Goal: Task Accomplishment & Management: Manage account settings

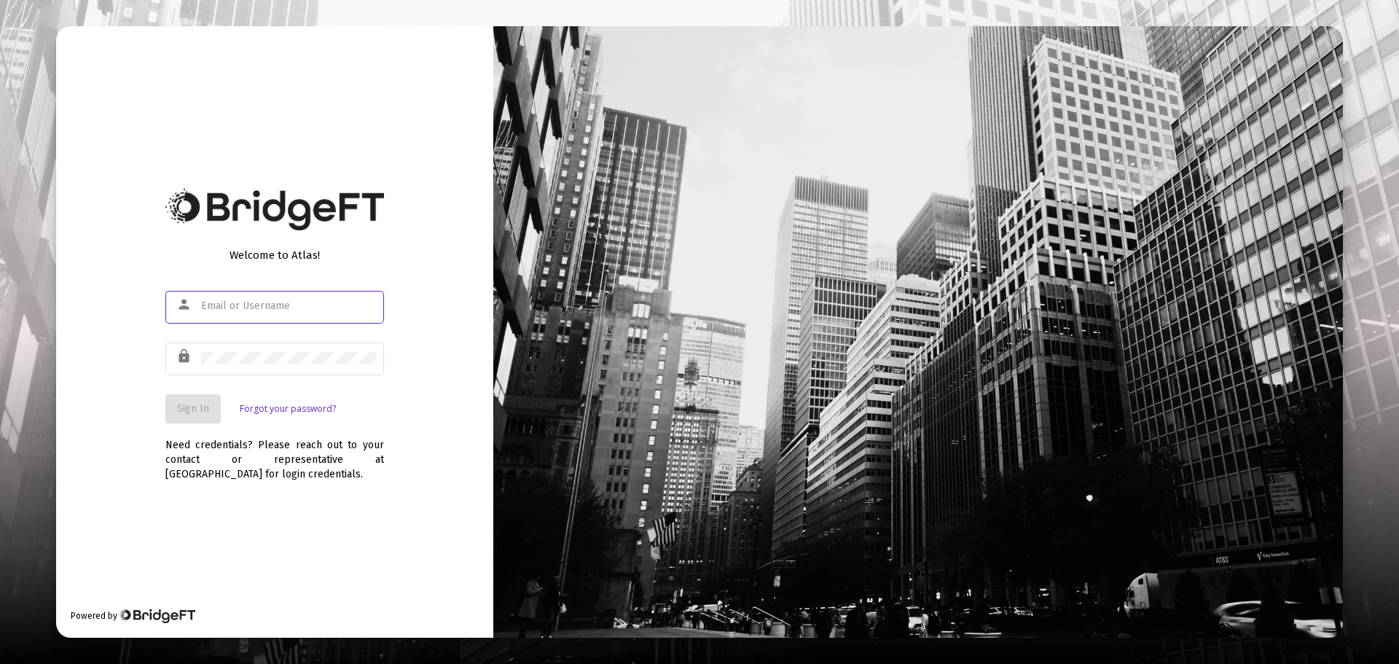
type input "[EMAIL_ADDRESS][DOMAIN_NAME]"
drag, startPoint x: 84, startPoint y: 393, endPoint x: 185, endPoint y: 405, distance: 102.0
click at [98, 391] on div "Welcome to Atlas! person [EMAIL_ADDRESS][DOMAIN_NAME] lock Sign In Forgot your …" at bounding box center [274, 331] width 437 height 611
click at [188, 407] on span "Sign In" at bounding box center [193, 408] width 32 height 12
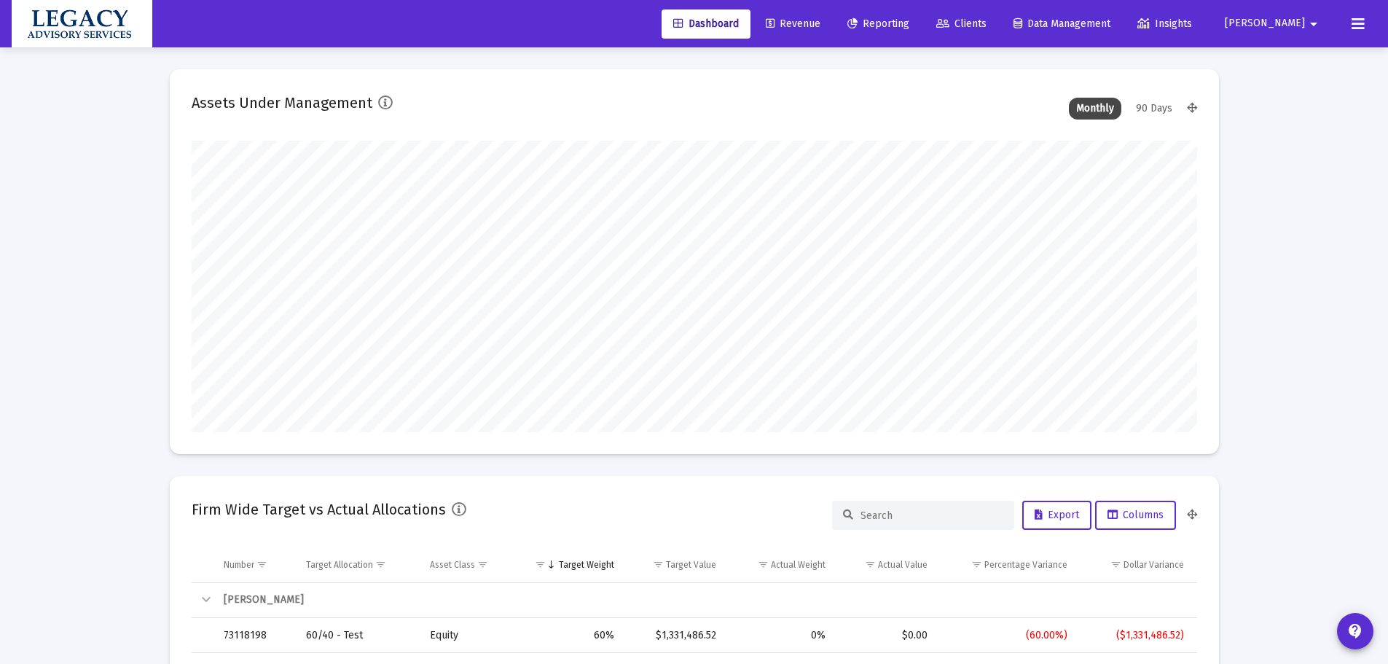
scroll to position [292, 542]
type input "[DATE]"
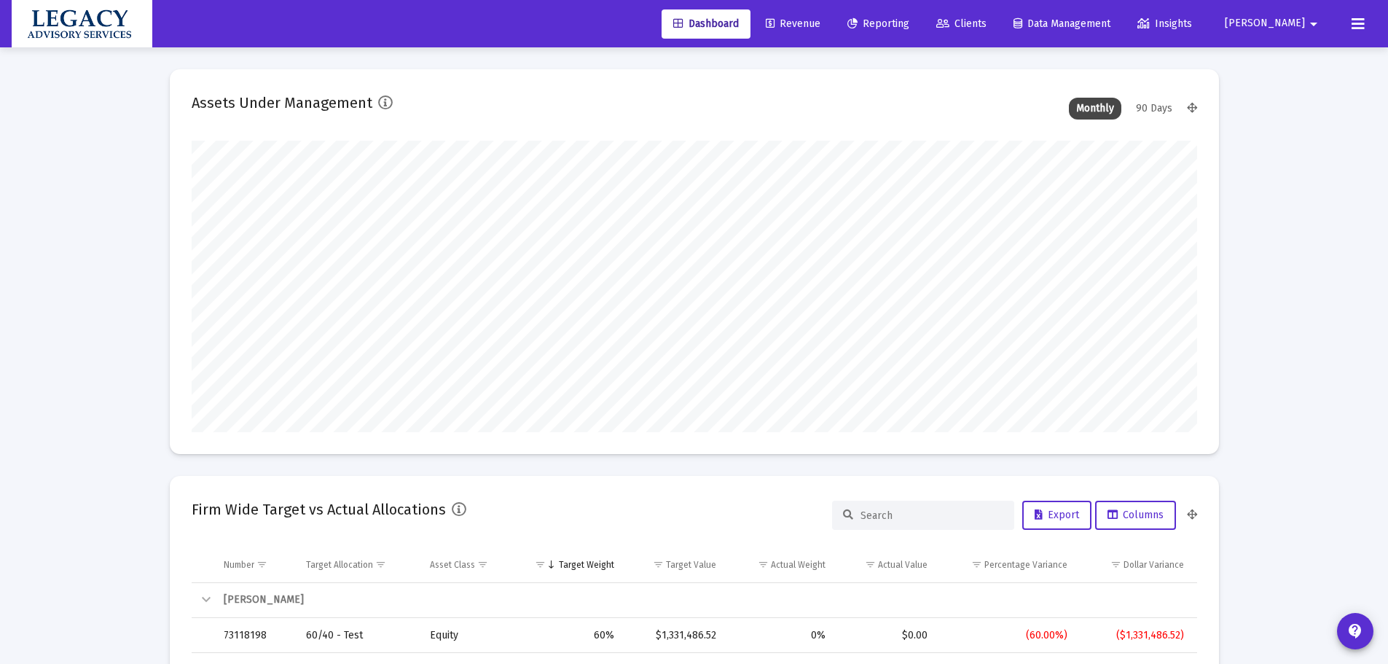
click at [821, 28] on span "Revenue" at bounding box center [793, 23] width 55 height 12
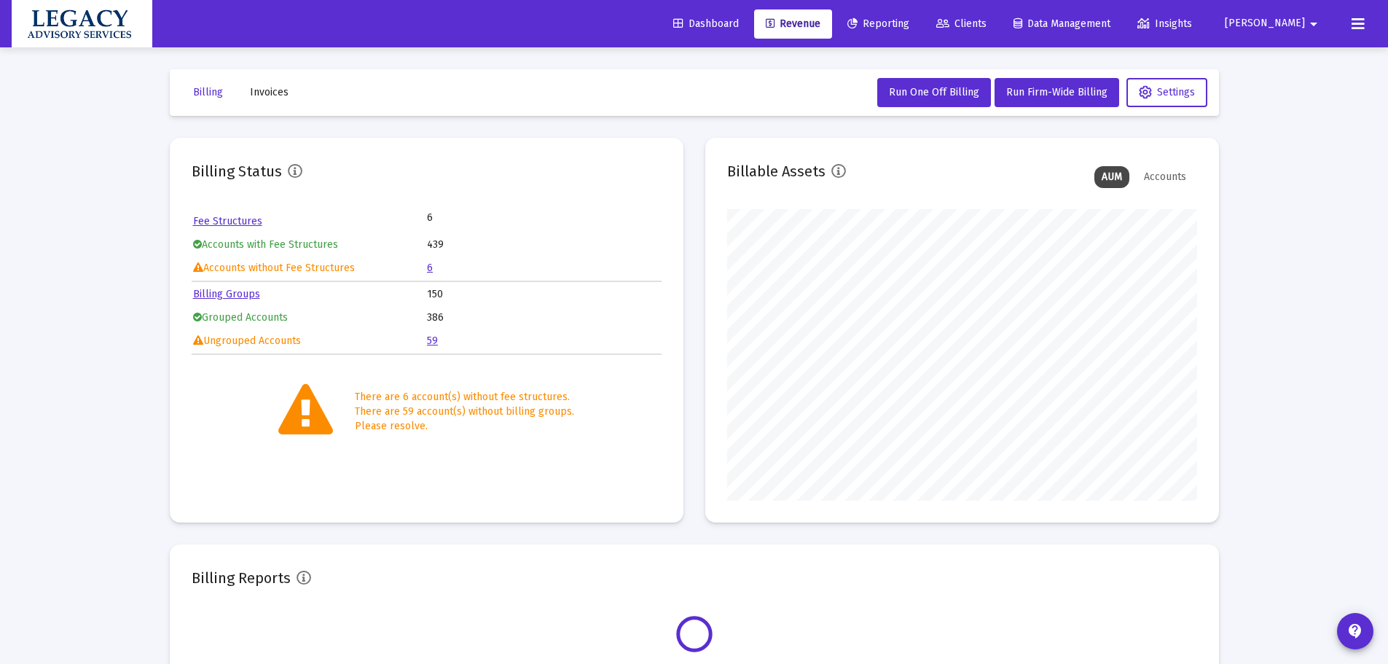
scroll to position [292, 470]
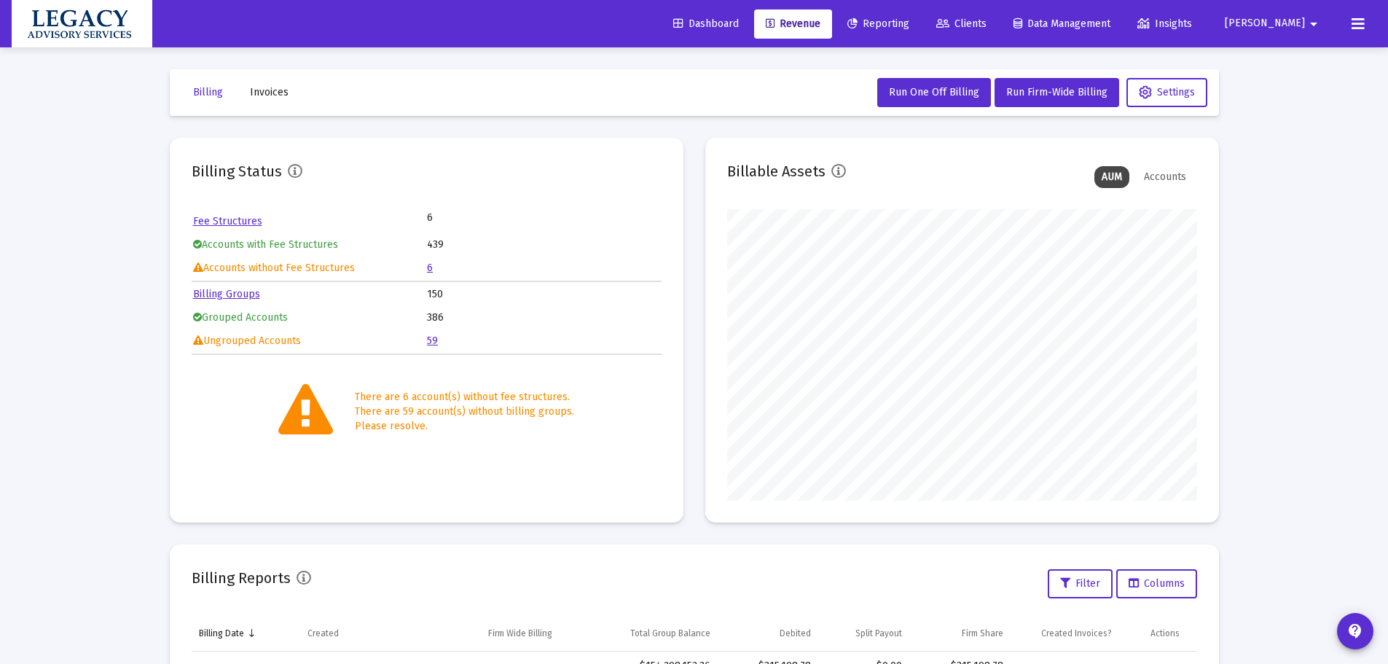
click at [430, 267] on link "6" at bounding box center [430, 268] width 6 height 12
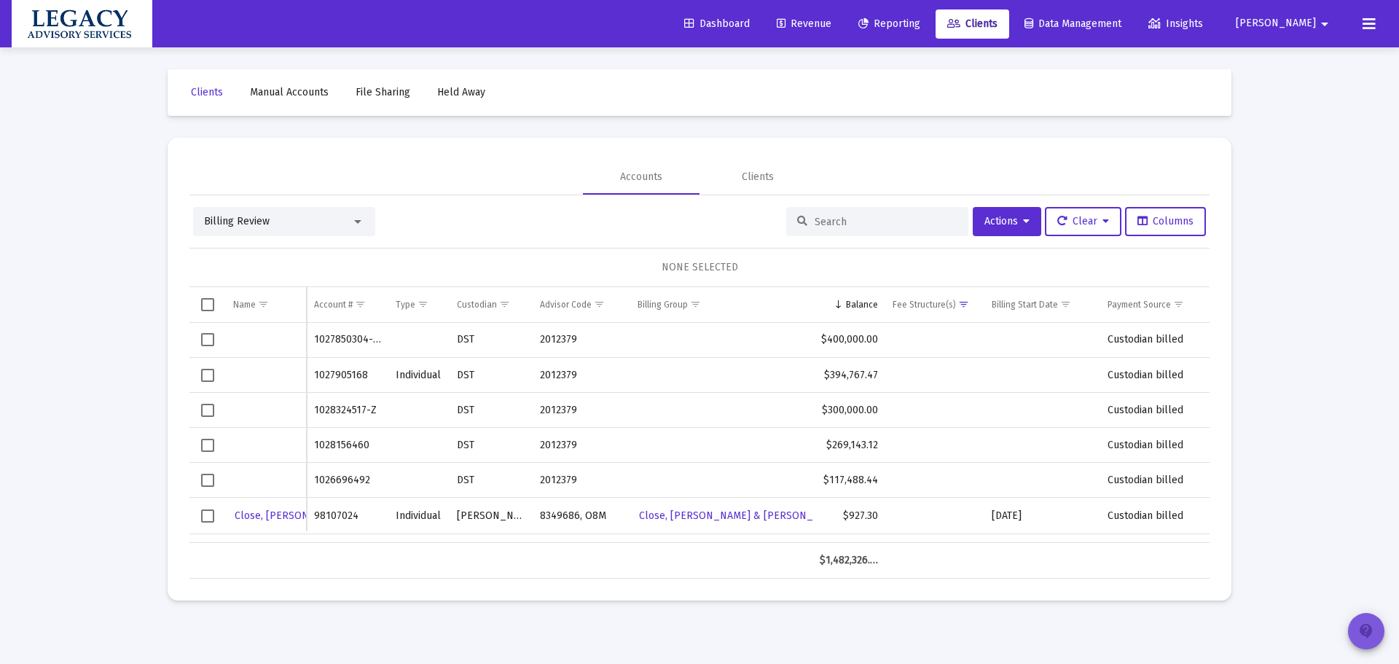
click at [1371, 621] on span "contact_support" at bounding box center [1366, 631] width 17 height 41
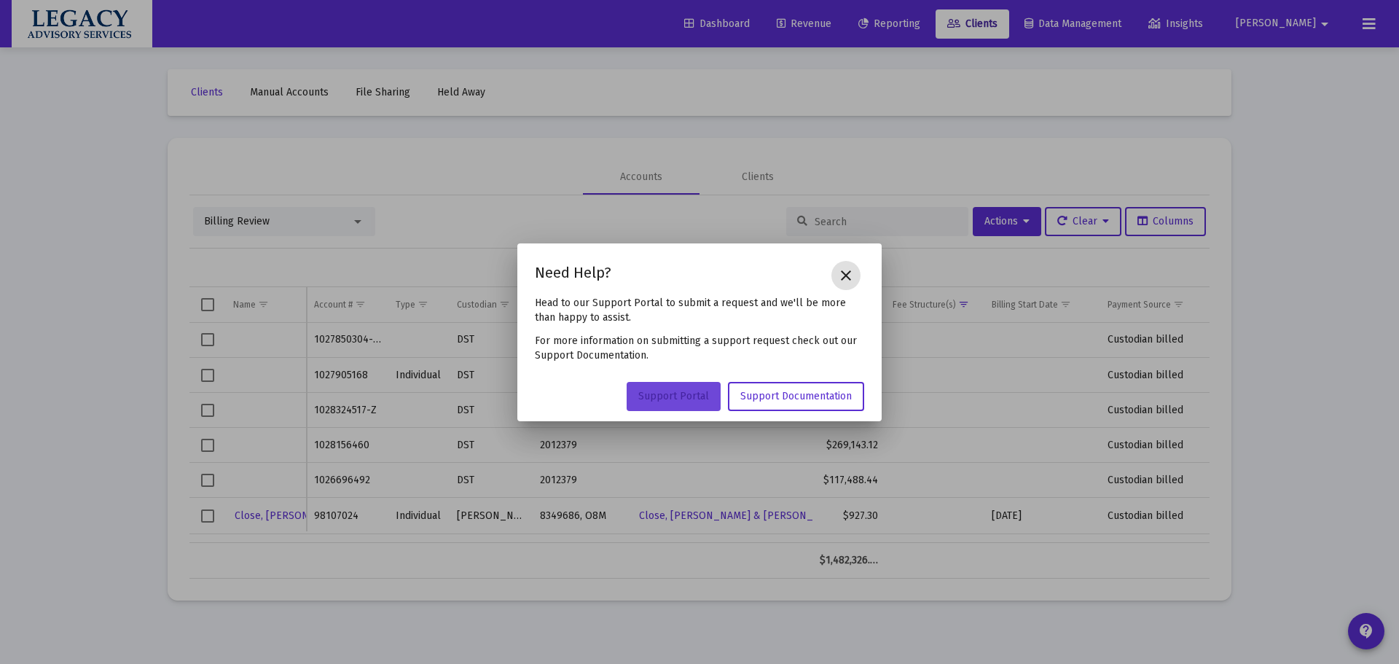
click at [675, 393] on span "Support Portal" at bounding box center [673, 396] width 71 height 12
click at [845, 273] on mat-icon "close" at bounding box center [845, 275] width 17 height 17
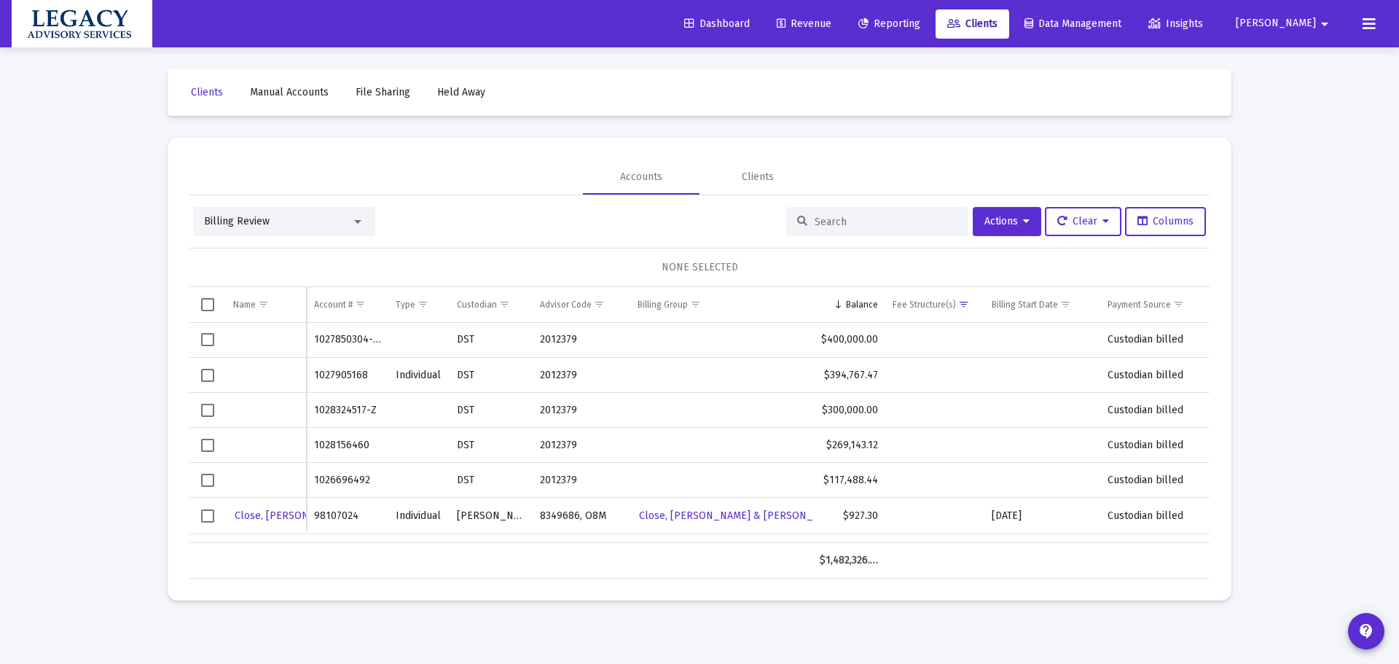
click at [955, 8] on div "Dashboard Revenue Reporting Clients Data Management Insights [PERSON_NAME] arro…" at bounding box center [700, 23] width 1376 height 47
click at [921, 25] on span "Reporting" at bounding box center [890, 23] width 62 height 12
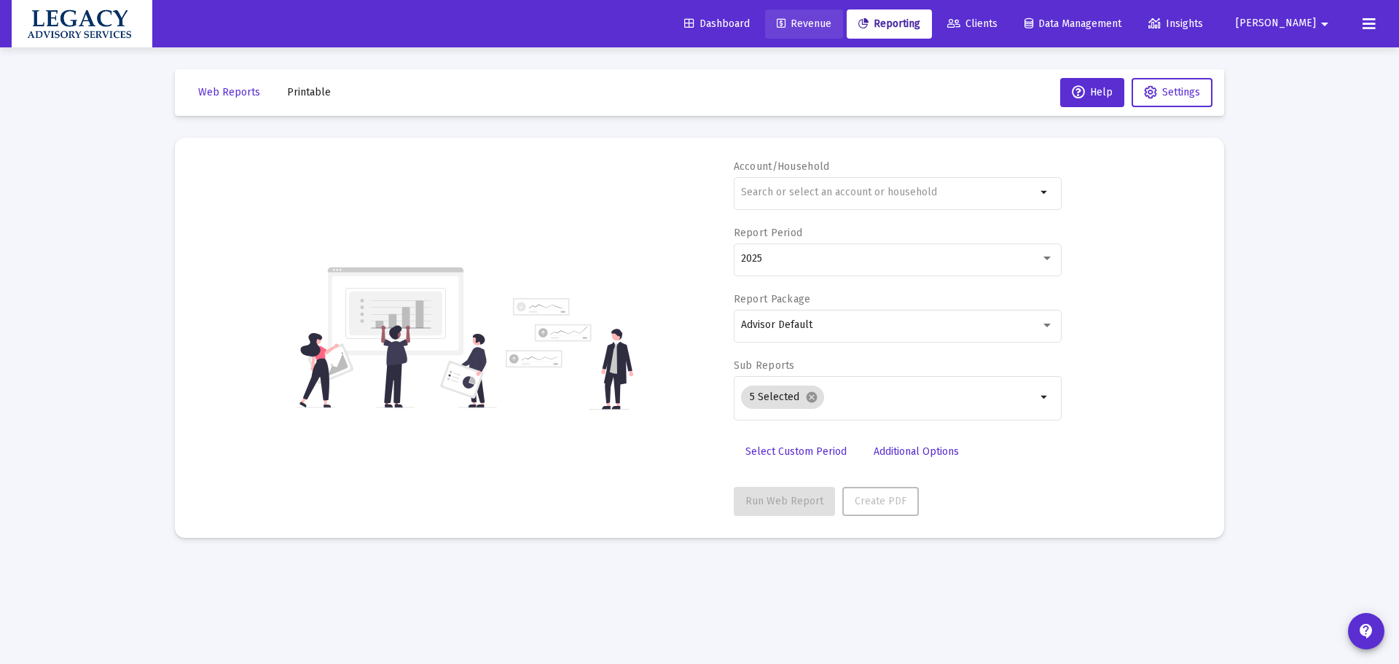
click at [832, 20] on span "Revenue" at bounding box center [804, 23] width 55 height 12
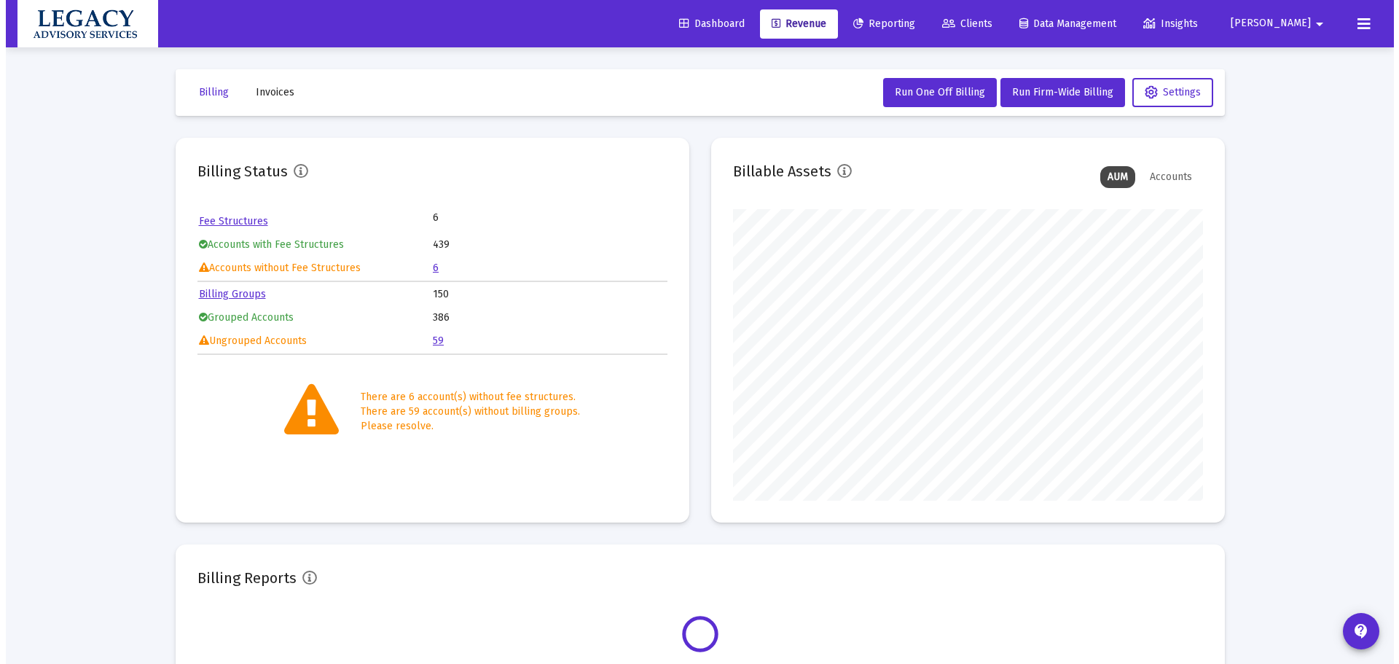
scroll to position [292, 470]
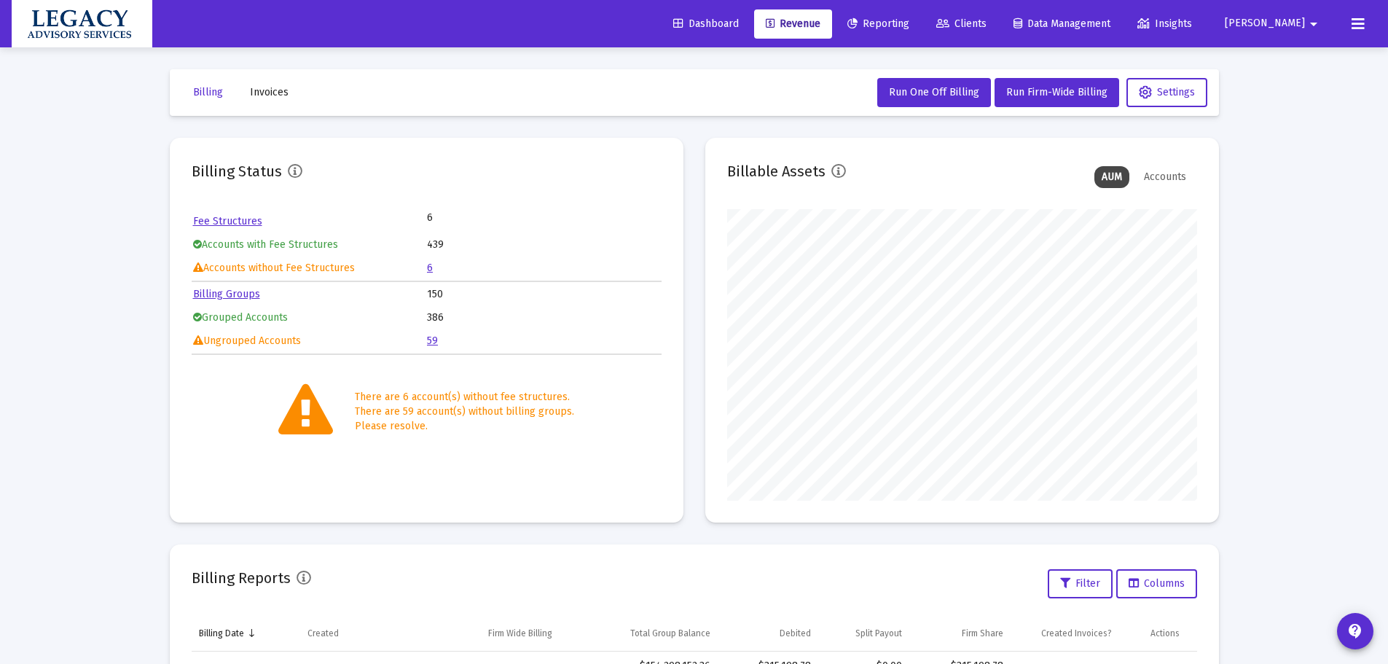
click at [910, 20] on span "Reporting" at bounding box center [879, 23] width 62 height 12
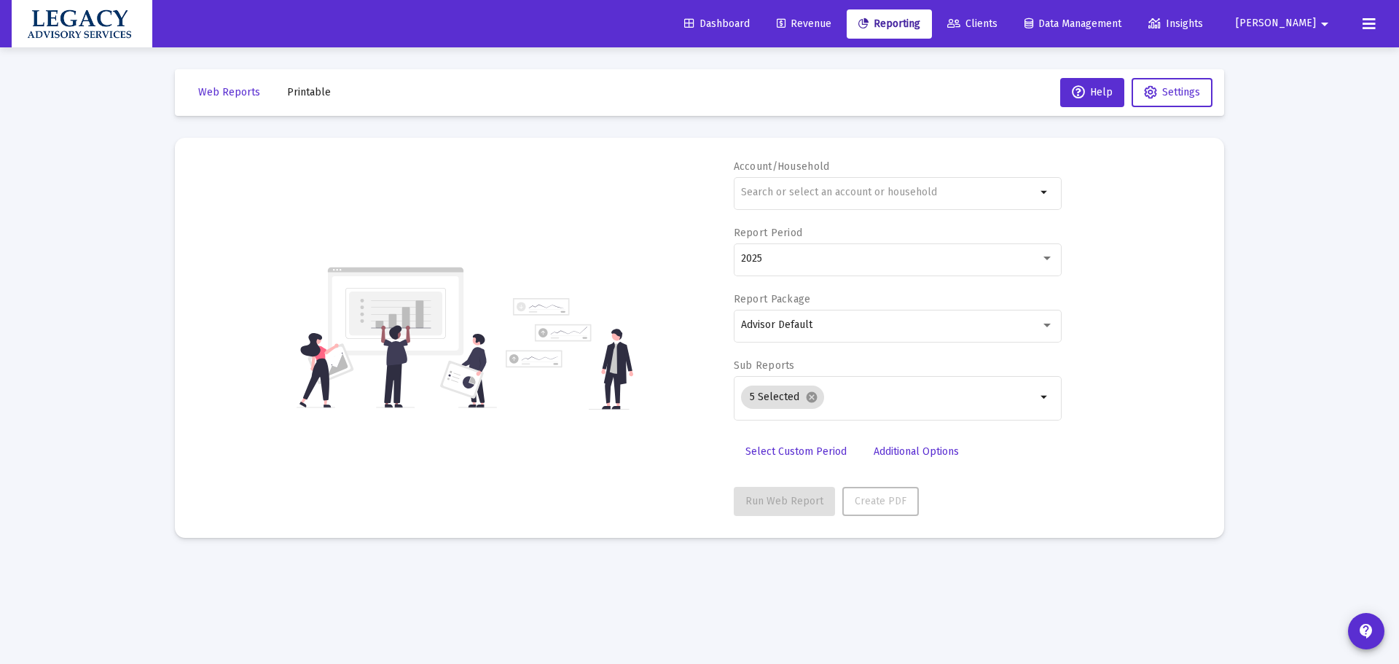
click at [998, 25] on span "Clients" at bounding box center [972, 23] width 50 height 12
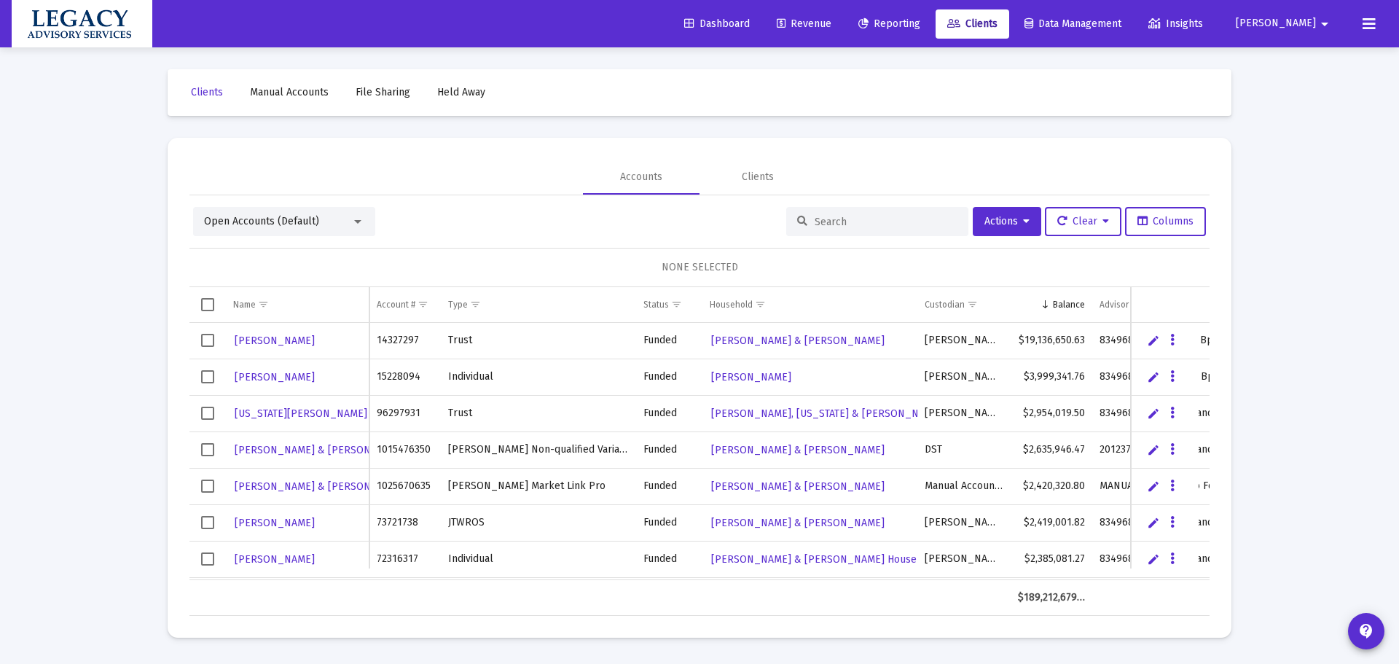
click at [818, 224] on input at bounding box center [886, 222] width 143 height 12
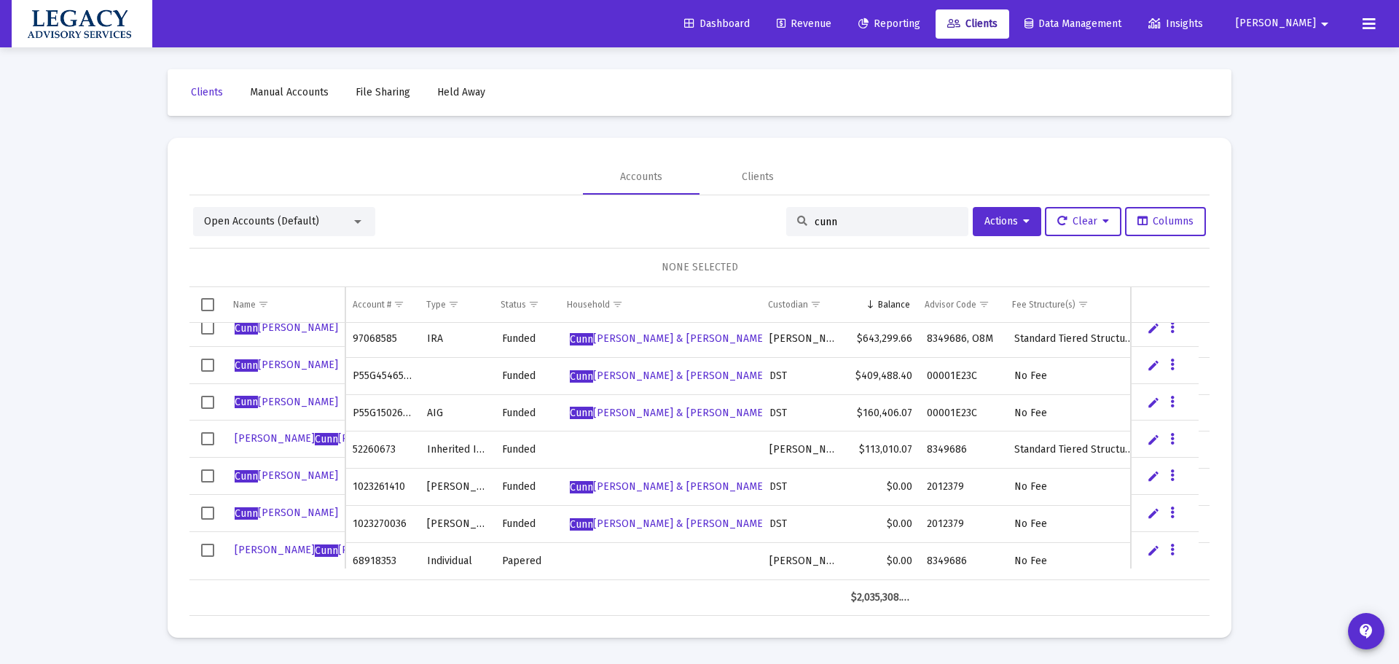
scroll to position [50, 0]
type input "cunn"
click at [1175, 474] on button "Data grid" at bounding box center [1172, 475] width 13 height 13
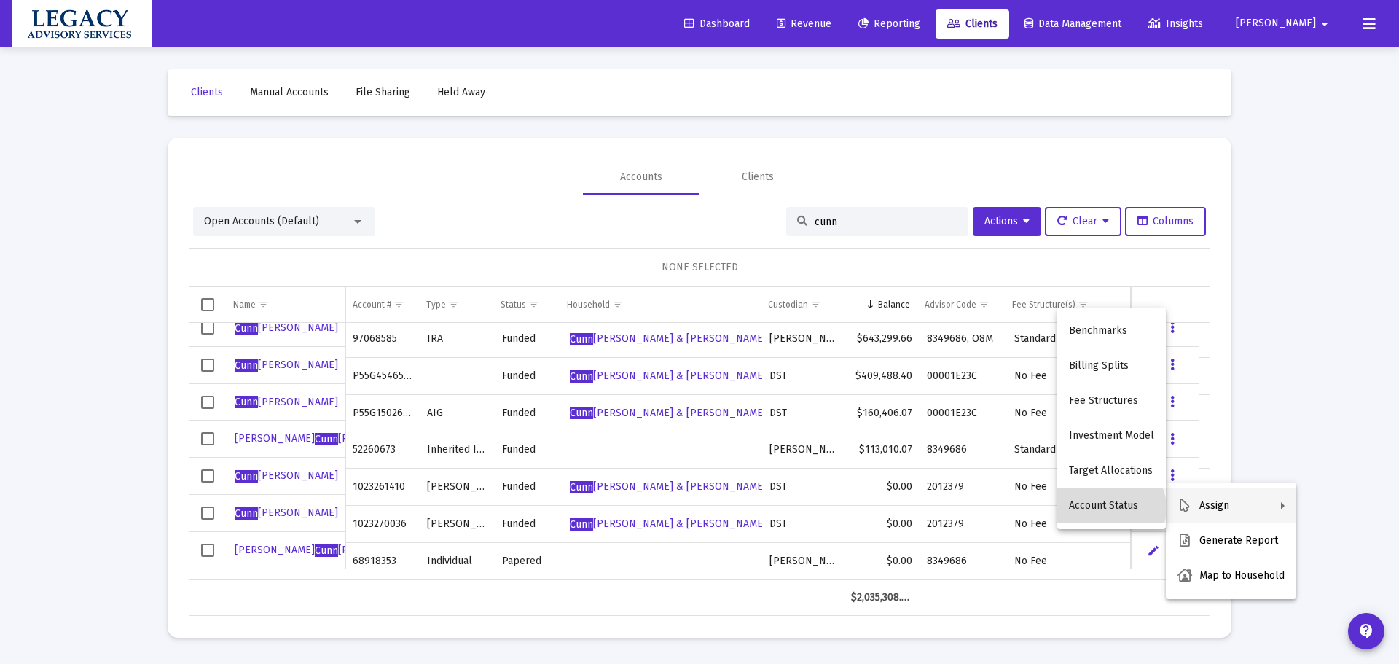
click at [1112, 508] on button "Account Status" at bounding box center [1112, 505] width 109 height 35
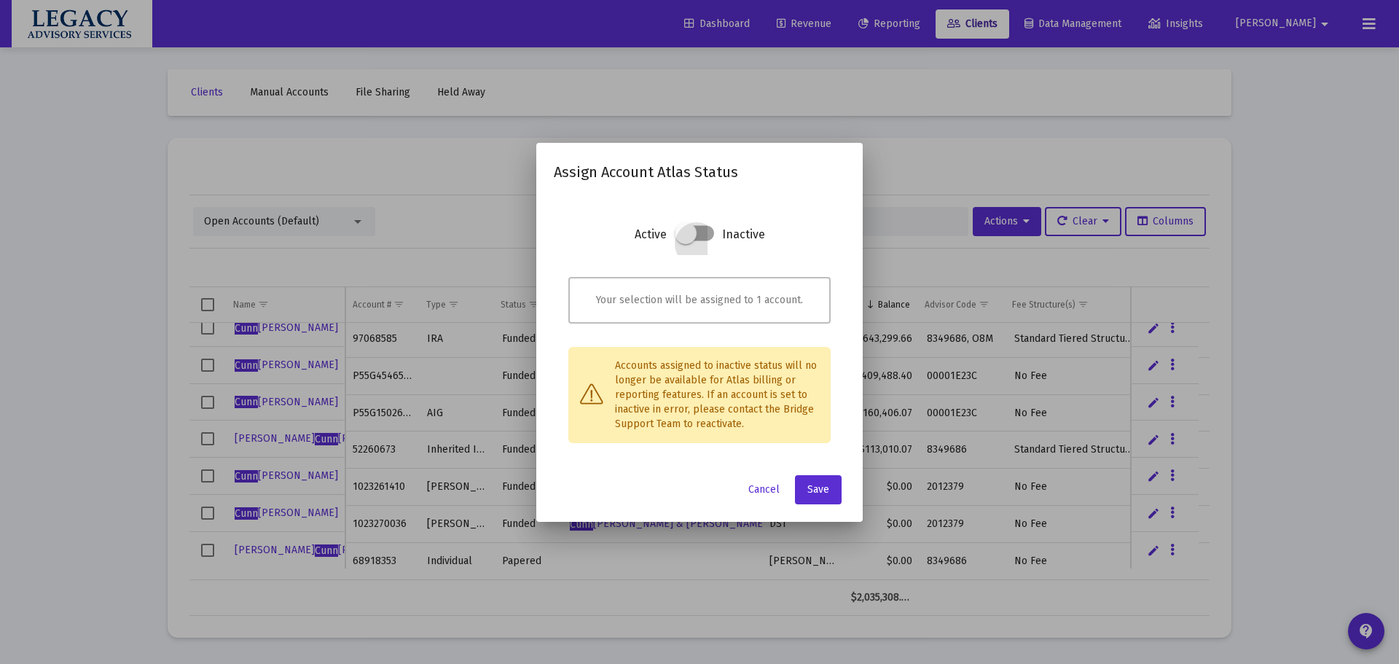
click at [711, 237] on span at bounding box center [694, 232] width 39 height 15
click at [686, 241] on input "checkbox" at bounding box center [684, 241] width 1 height 1
checkbox input "true"
click at [832, 486] on button "Save" at bounding box center [818, 489] width 47 height 29
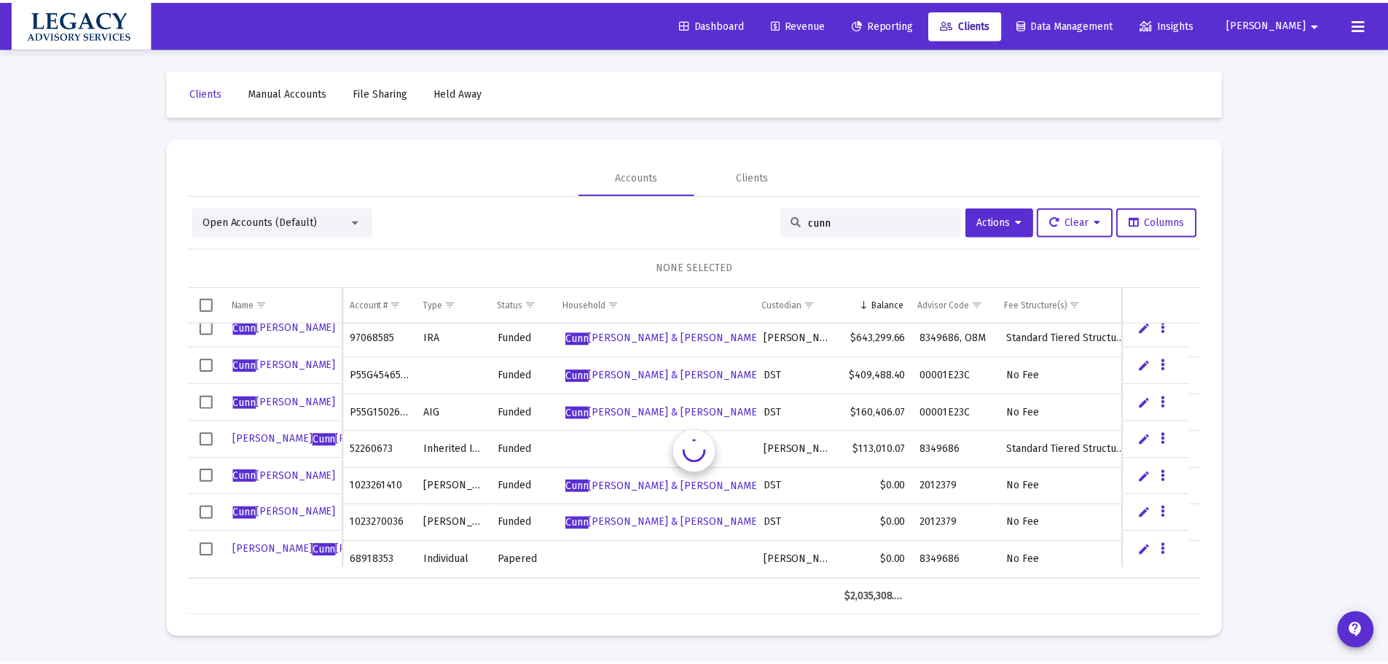
scroll to position [49, 0]
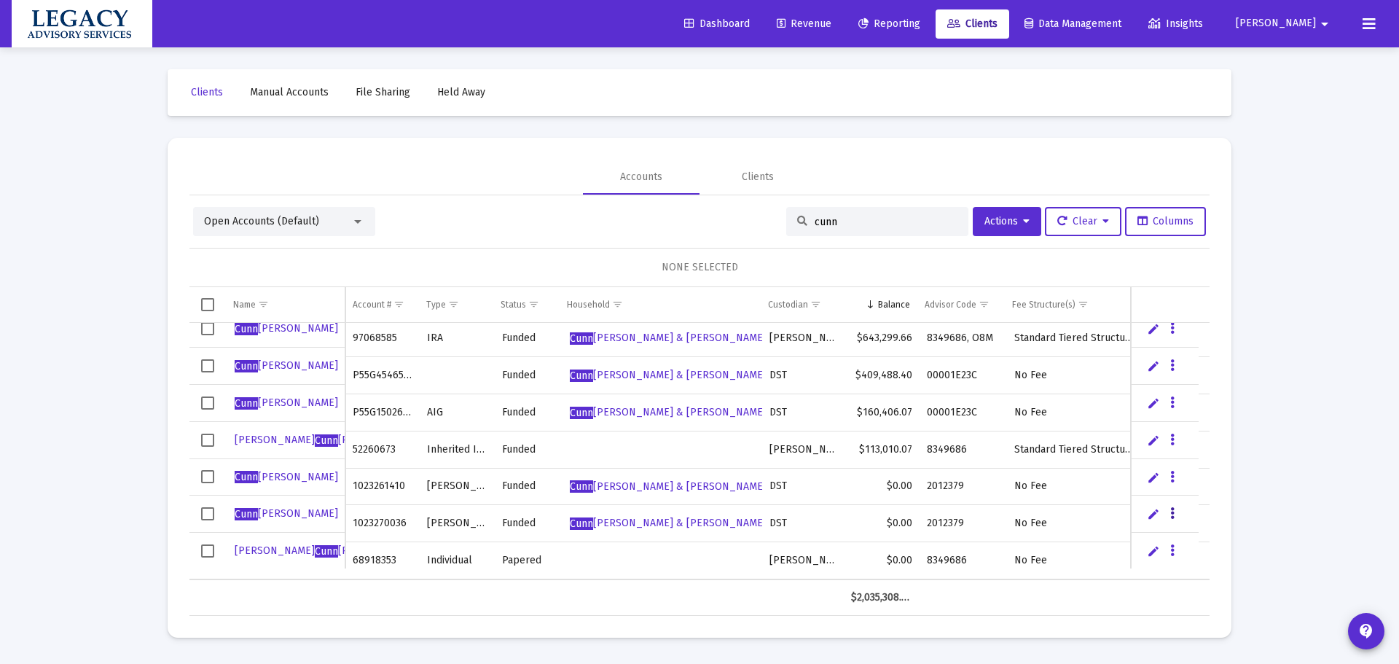
click at [1175, 517] on button "Data grid" at bounding box center [1172, 513] width 13 height 13
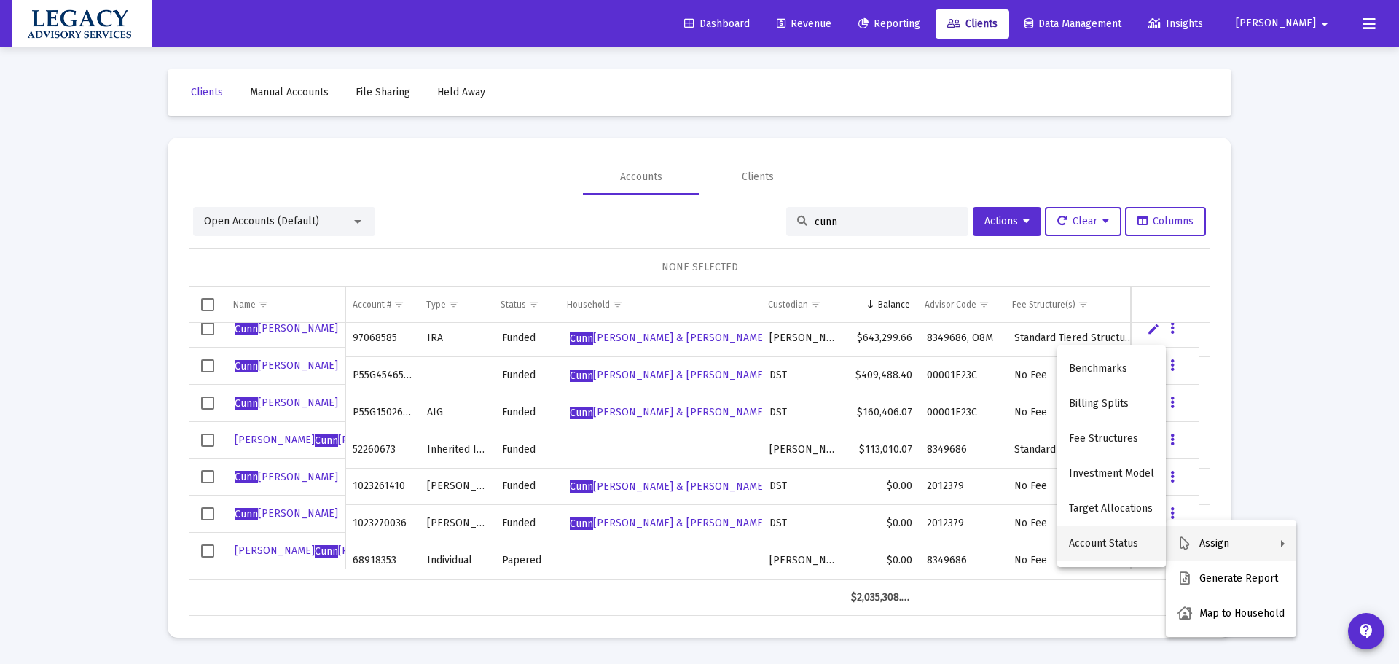
click at [1133, 545] on button "Account Status" at bounding box center [1112, 543] width 109 height 35
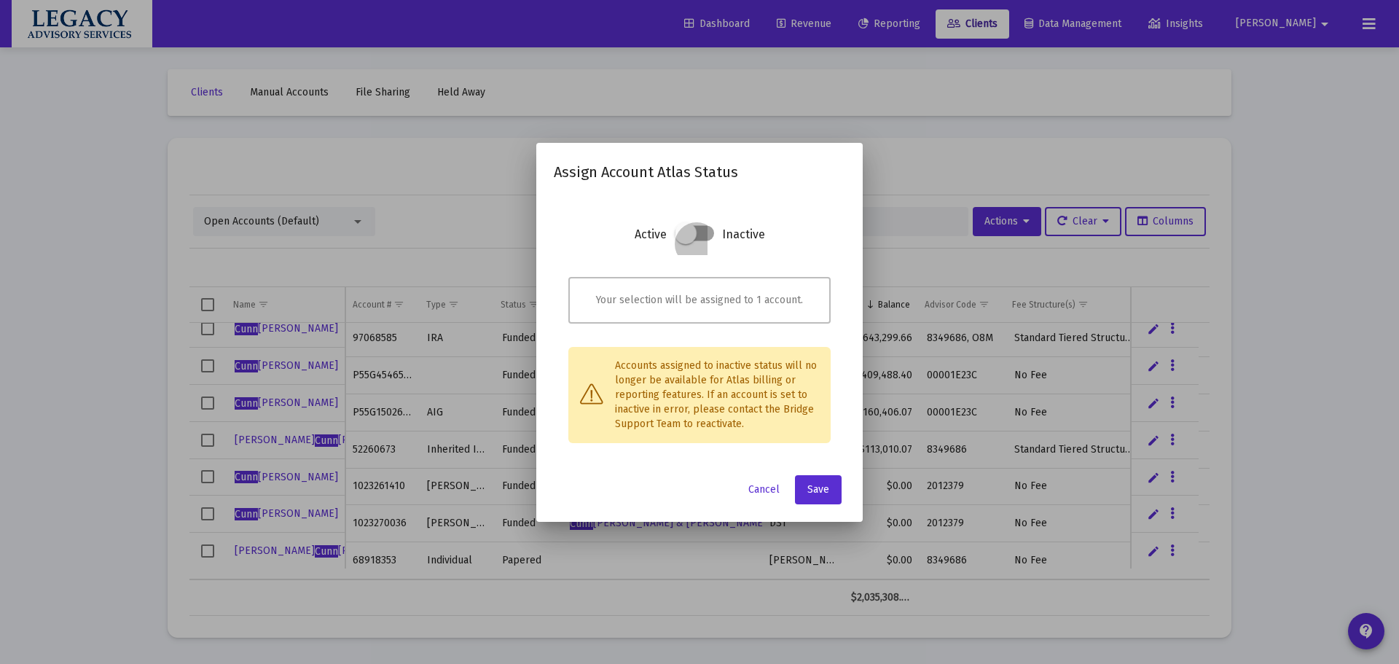
click at [706, 227] on span at bounding box center [694, 232] width 39 height 15
click at [686, 241] on input "checkbox" at bounding box center [684, 241] width 1 height 1
checkbox input "true"
drag, startPoint x: 706, startPoint y: 227, endPoint x: 693, endPoint y: 503, distance: 275.8
click at [638, 498] on div "Cancel Save" at bounding box center [700, 489] width 292 height 29
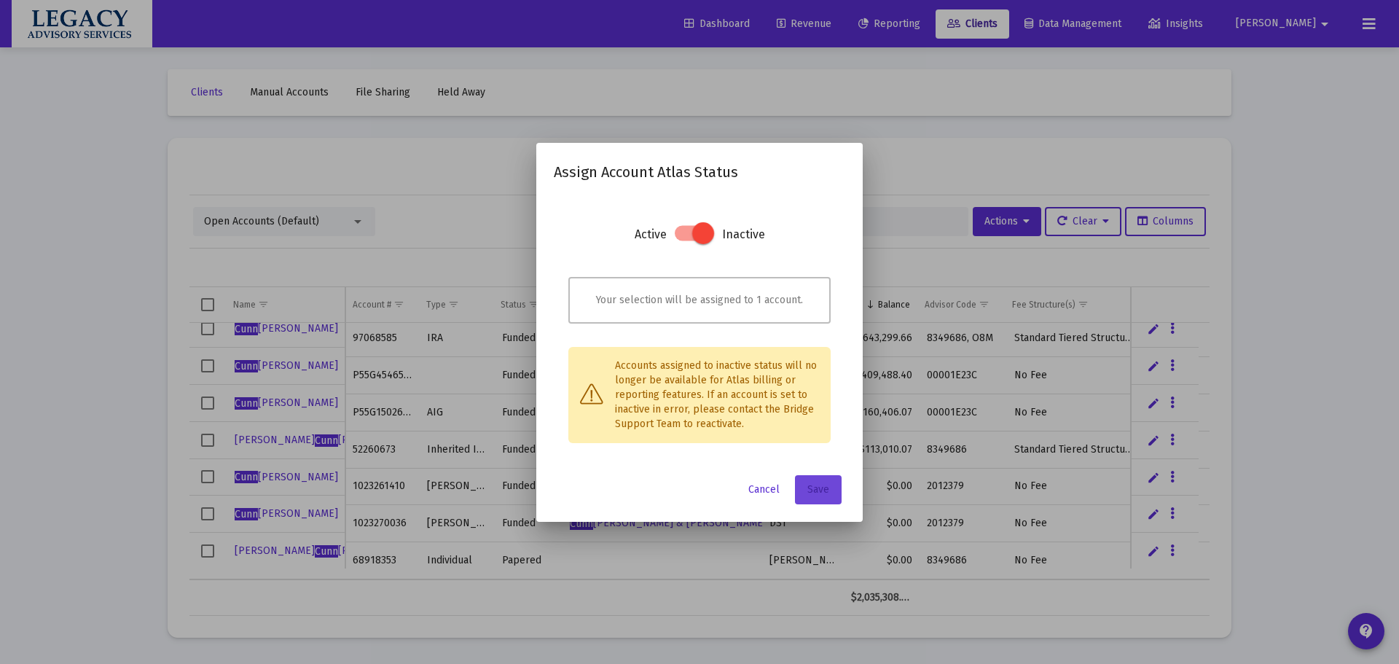
click at [823, 484] on span "Save" at bounding box center [819, 489] width 22 height 12
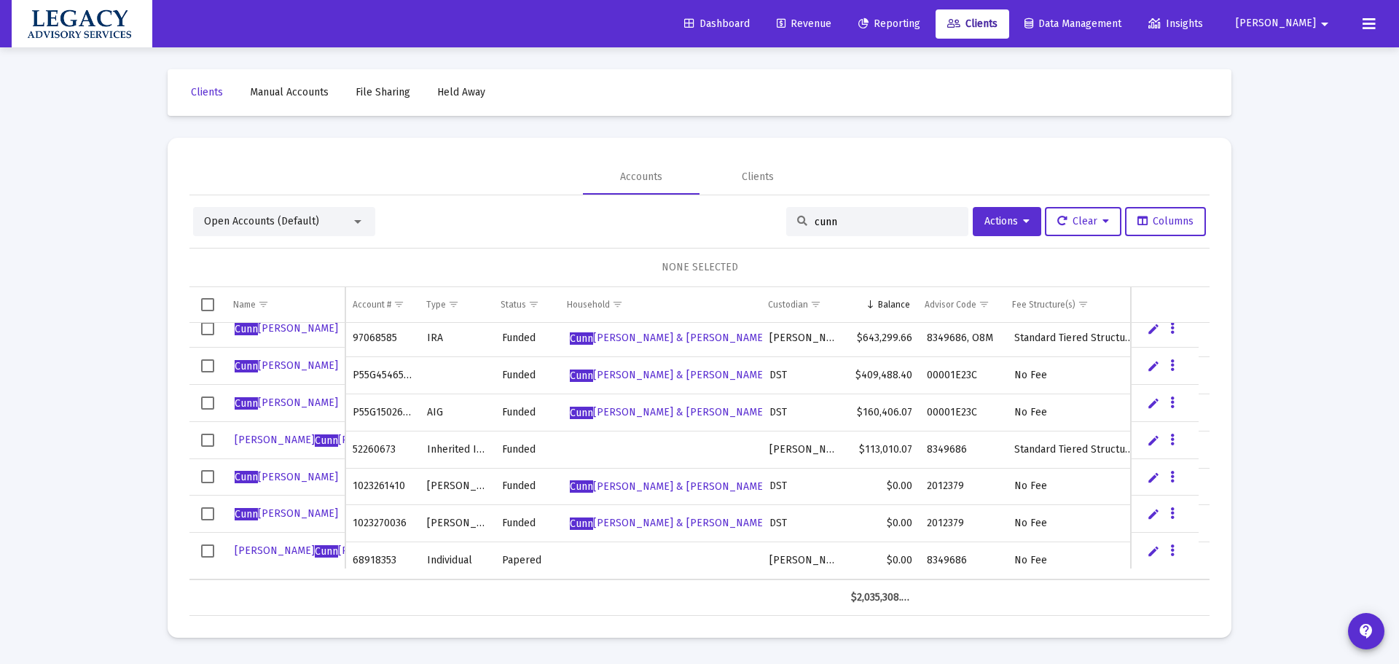
drag, startPoint x: 210, startPoint y: 443, endPoint x: 222, endPoint y: 445, distance: 12.5
click at [211, 443] on span "Select row" at bounding box center [207, 440] width 13 height 13
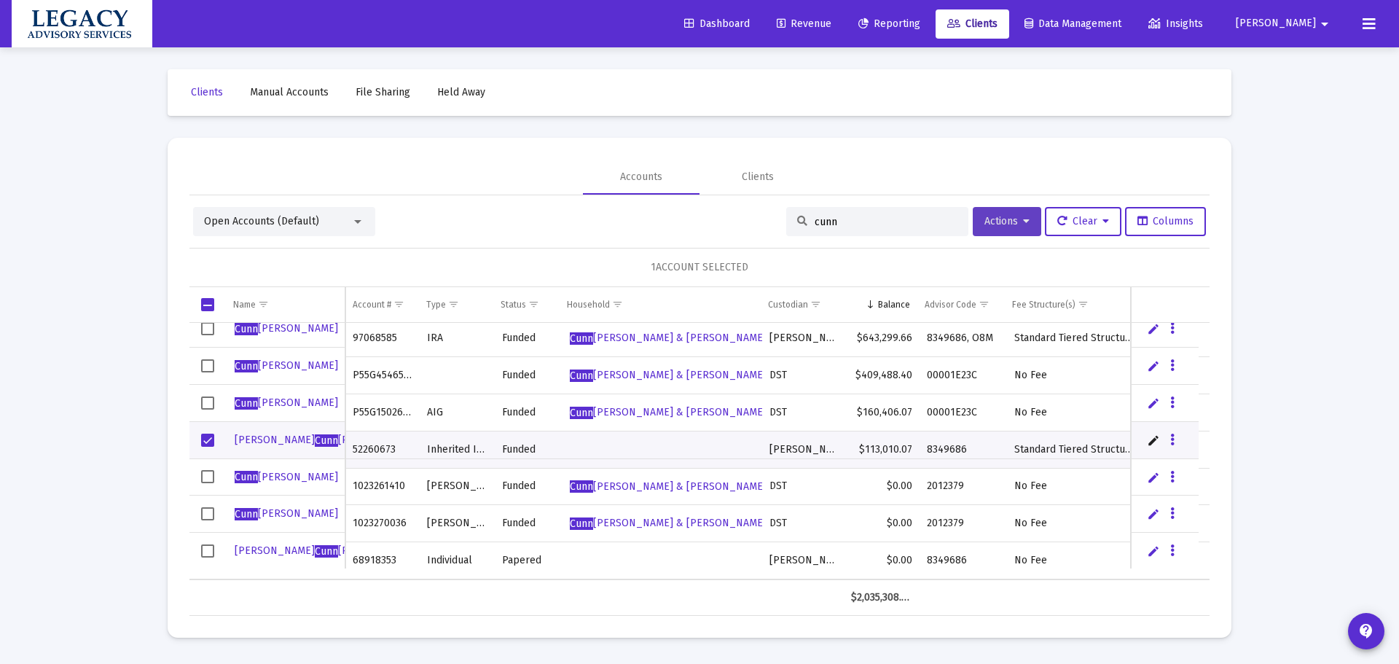
click at [1007, 233] on button "Actions" at bounding box center [1007, 221] width 69 height 29
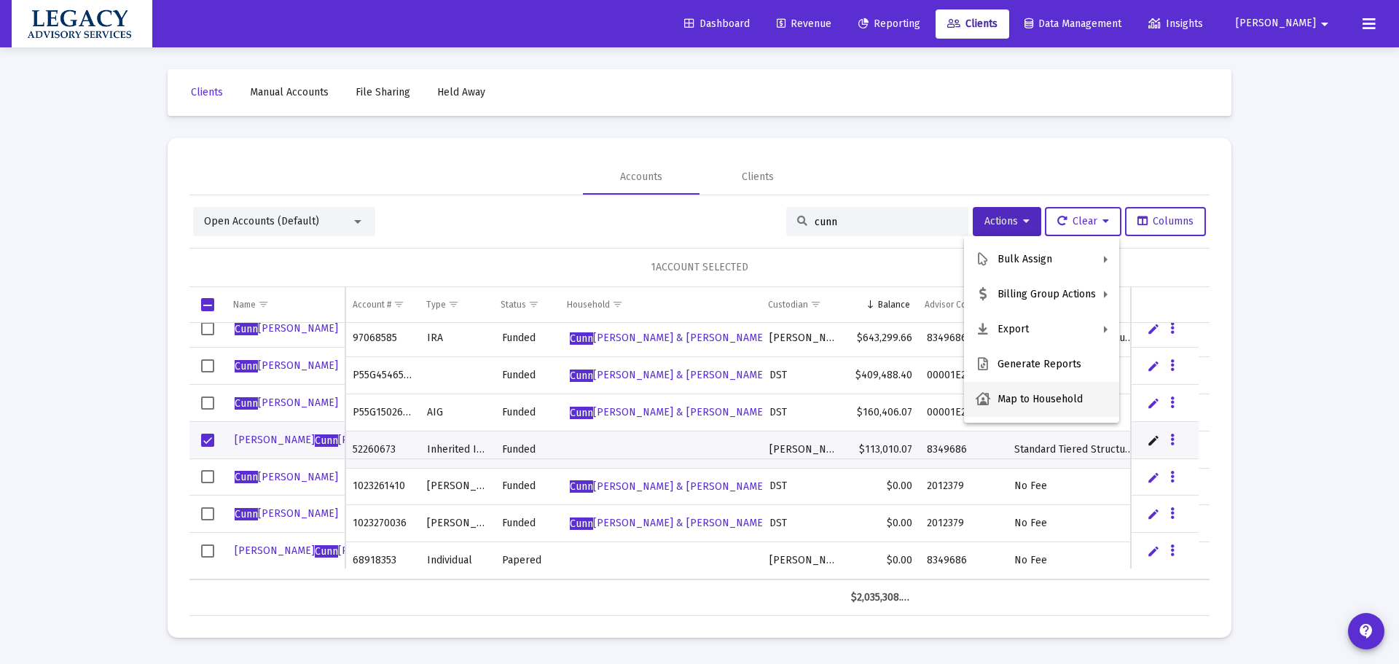
click at [1052, 407] on button "Map to Household" at bounding box center [1041, 399] width 155 height 35
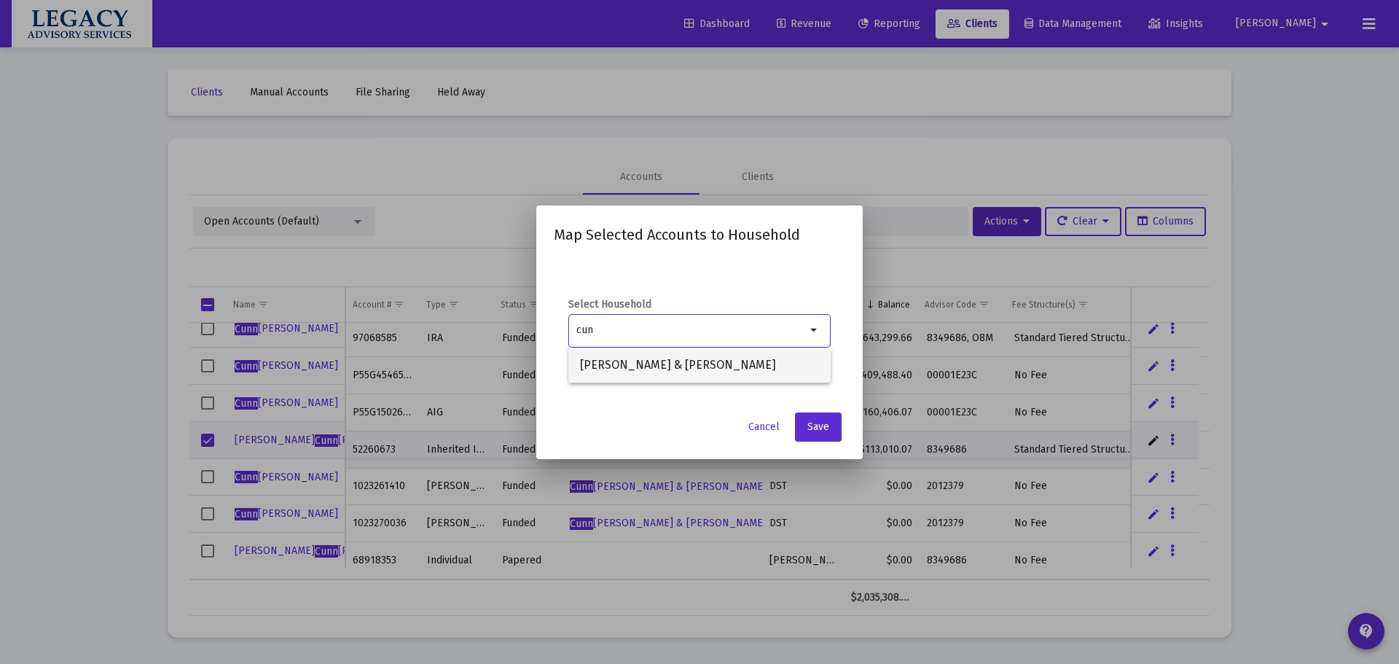
click at [792, 363] on span "[PERSON_NAME] & [PERSON_NAME]" at bounding box center [699, 365] width 239 height 35
type input "[PERSON_NAME] & [PERSON_NAME]"
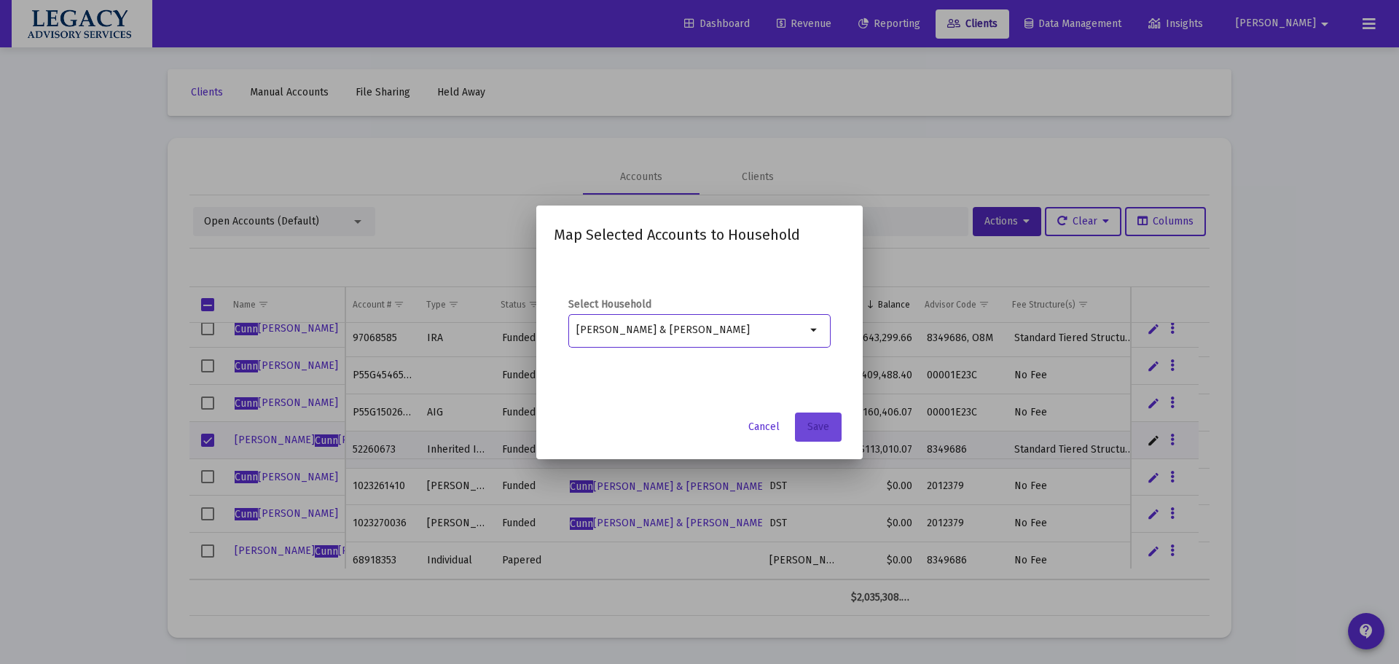
click at [826, 431] on span "Save" at bounding box center [819, 427] width 22 height 12
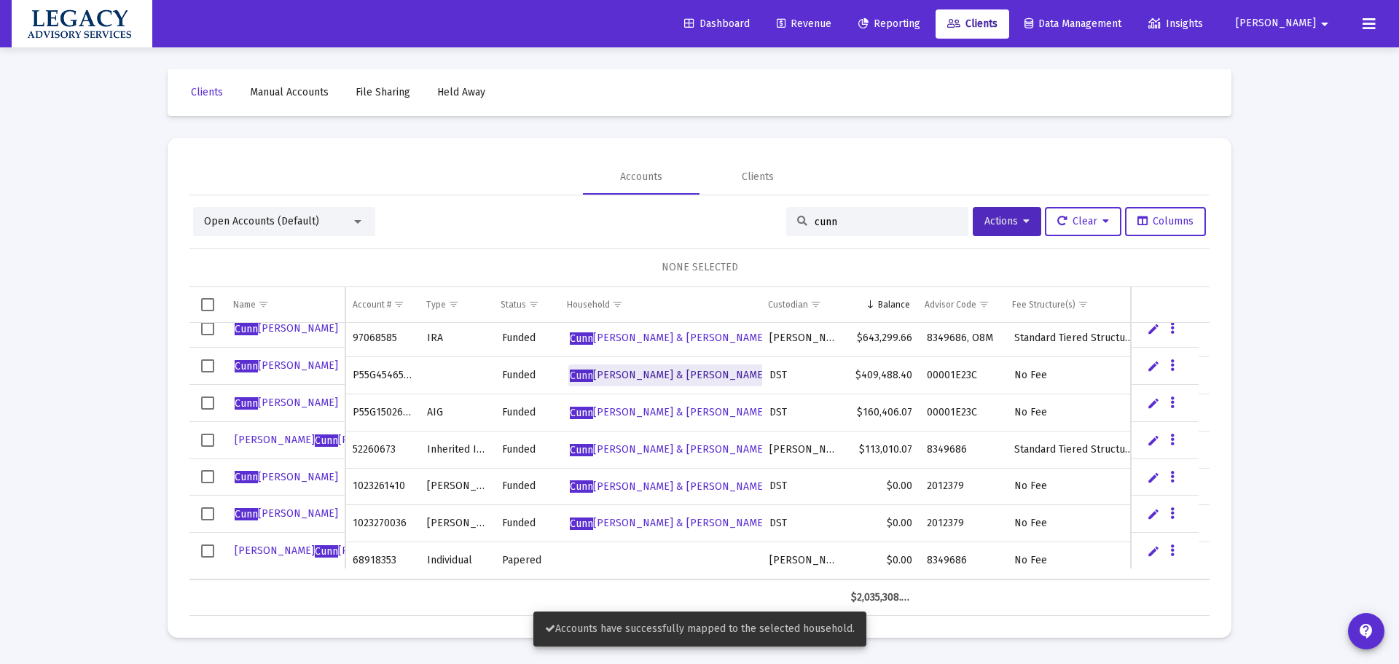
click at [724, 369] on span "[PERSON_NAME] & [PERSON_NAME]" at bounding box center [668, 375] width 197 height 12
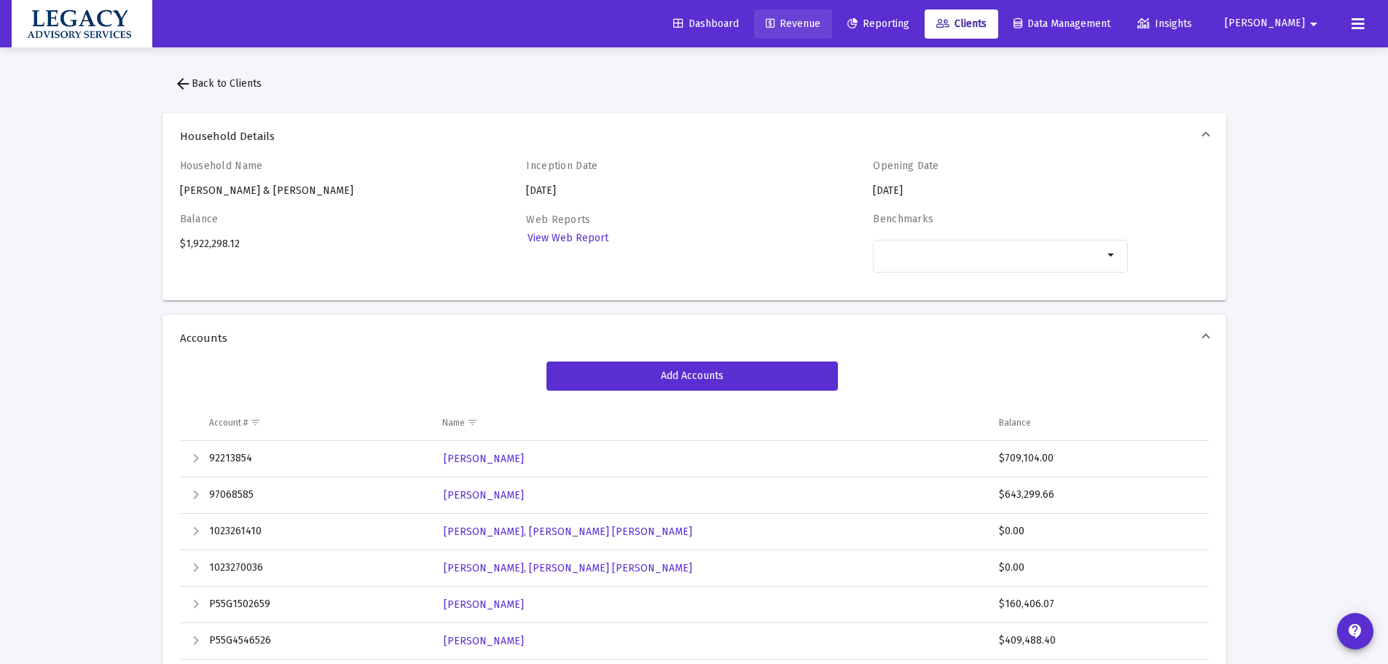
click at [821, 20] on span "Revenue" at bounding box center [793, 23] width 55 height 12
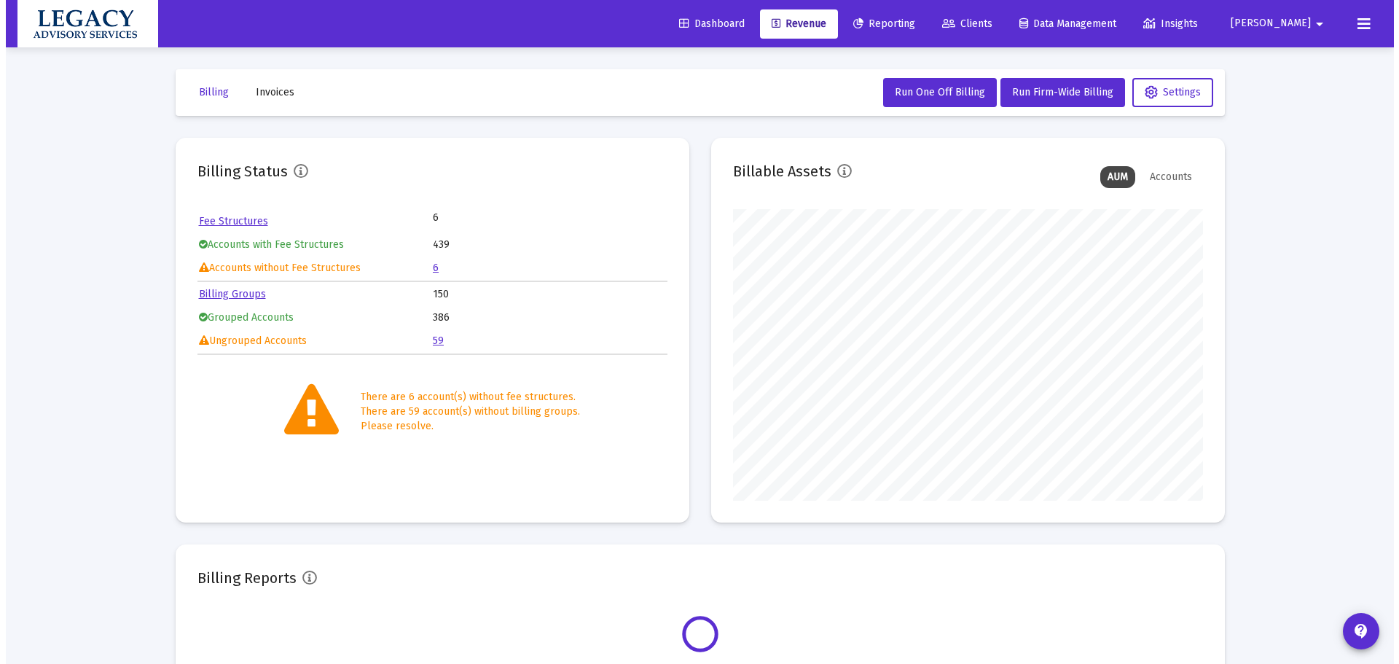
scroll to position [292, 470]
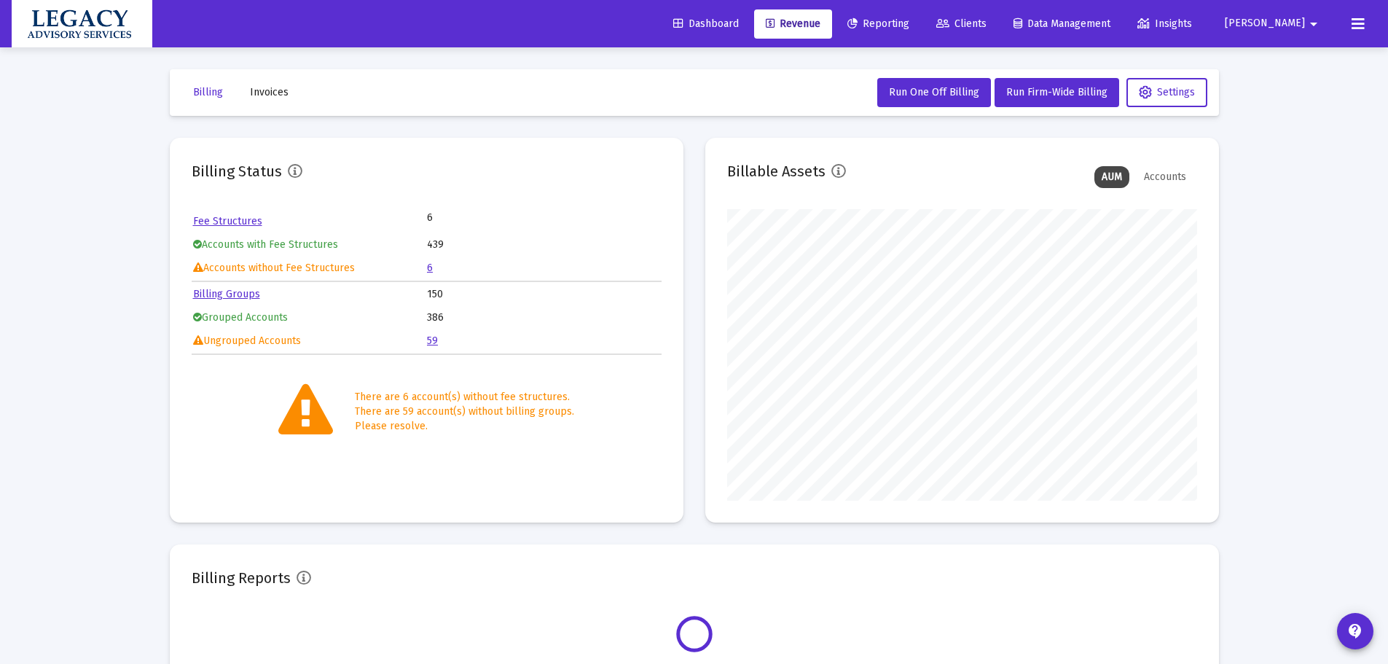
click at [921, 31] on link "Reporting" at bounding box center [878, 23] width 85 height 29
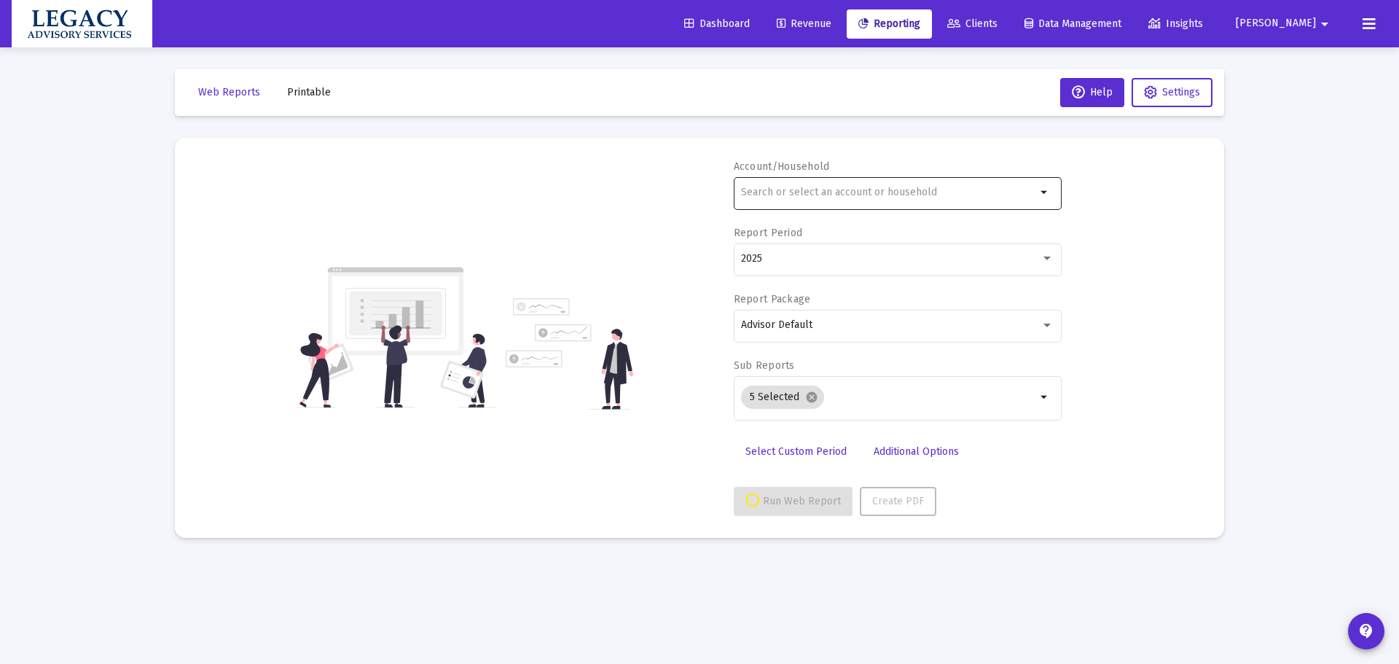
click at [950, 199] on div at bounding box center [888, 192] width 295 height 36
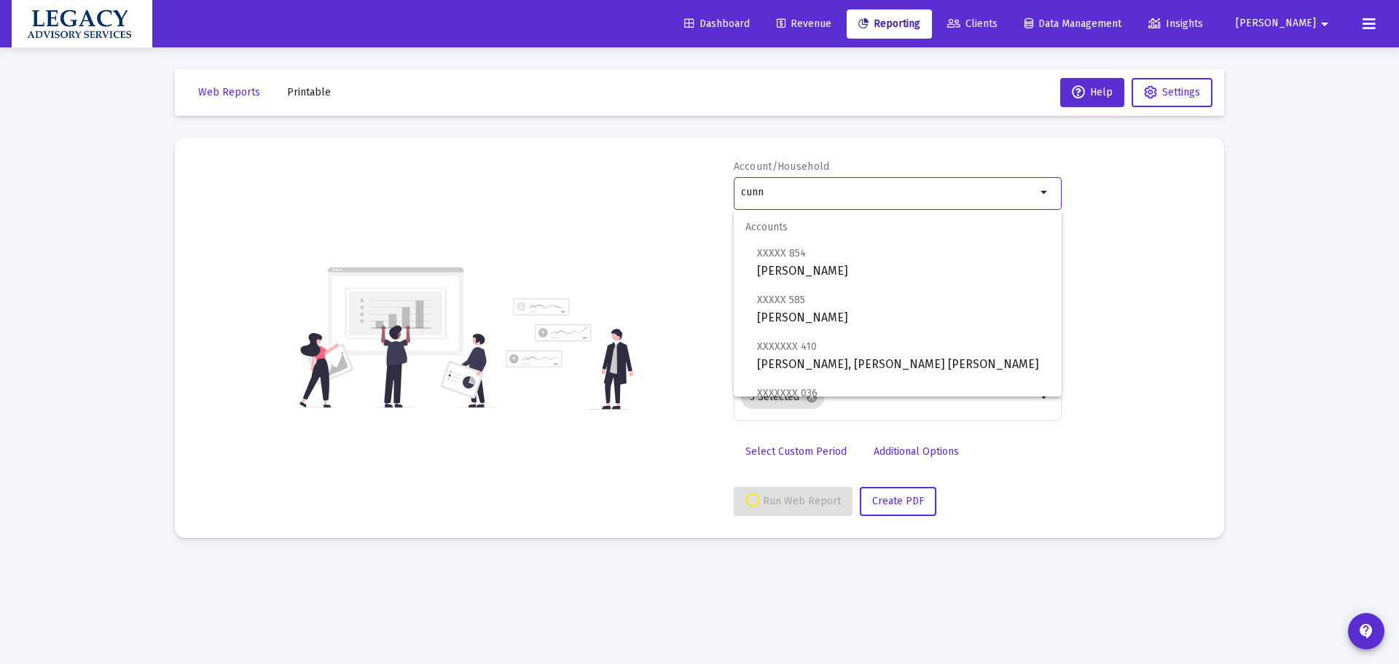
scroll to position [292, 0]
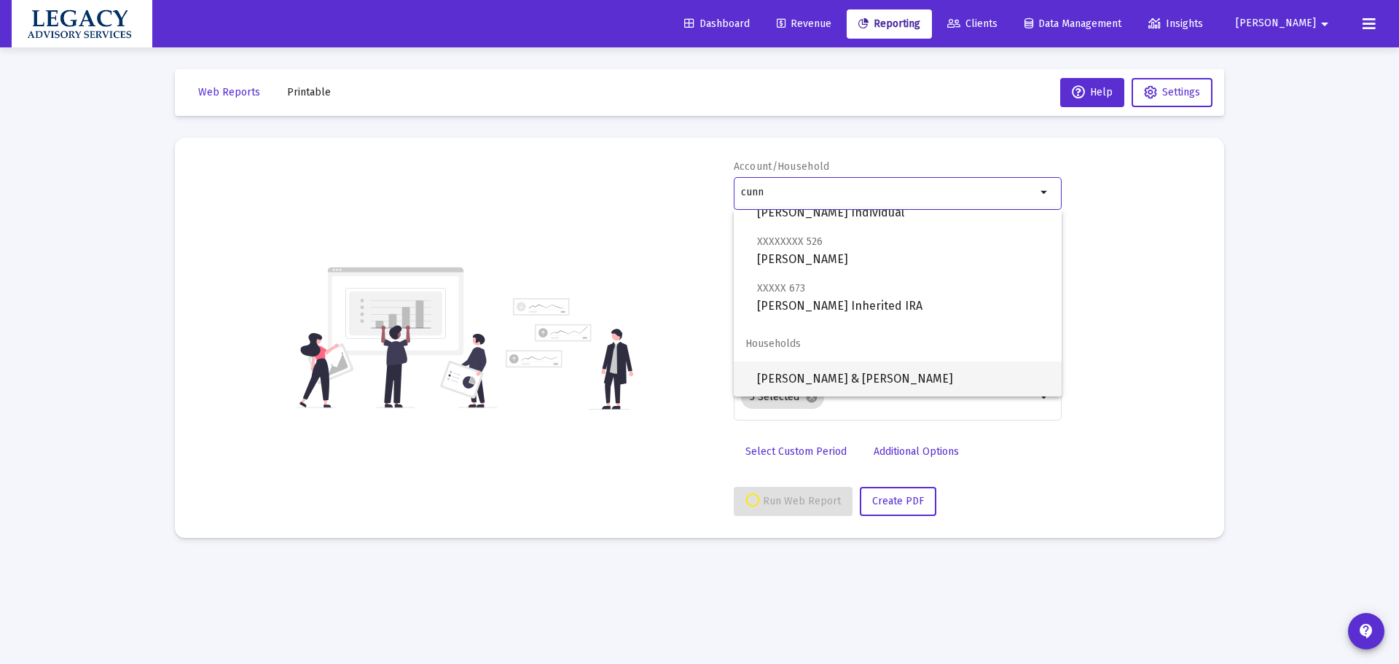
click at [883, 380] on span "[PERSON_NAME] & [PERSON_NAME]" at bounding box center [903, 379] width 293 height 35
type input "[PERSON_NAME] & [PERSON_NAME]"
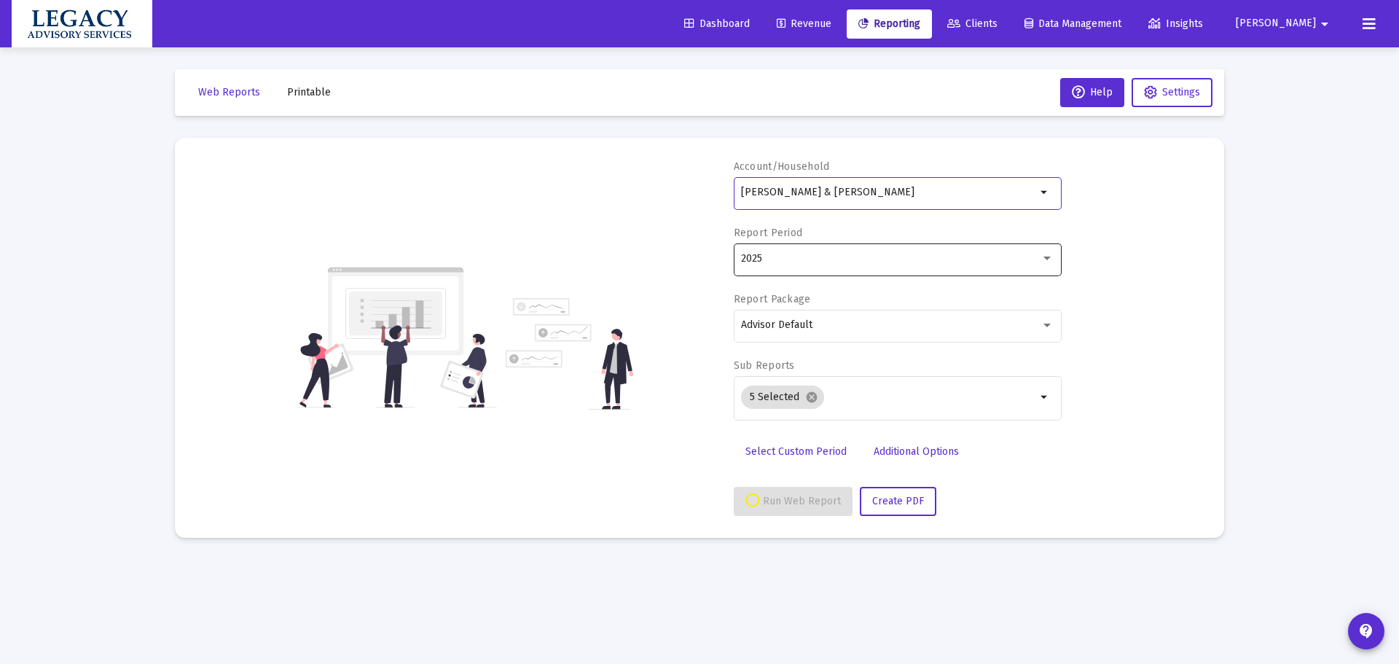
click at [916, 245] on div "2025" at bounding box center [897, 259] width 313 height 36
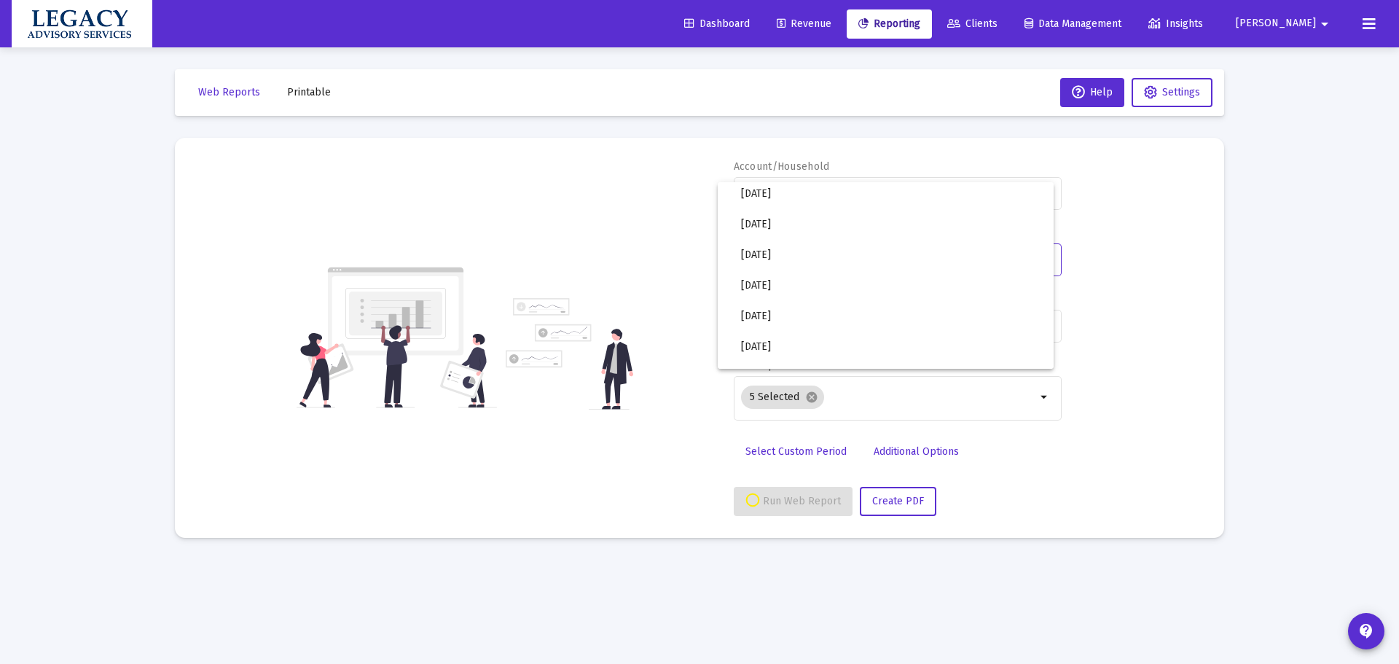
scroll to position [487, 0]
click at [948, 296] on span "2025 Q3" at bounding box center [891, 292] width 301 height 31
click at [907, 499] on span "Create PDF" at bounding box center [898, 501] width 52 height 12
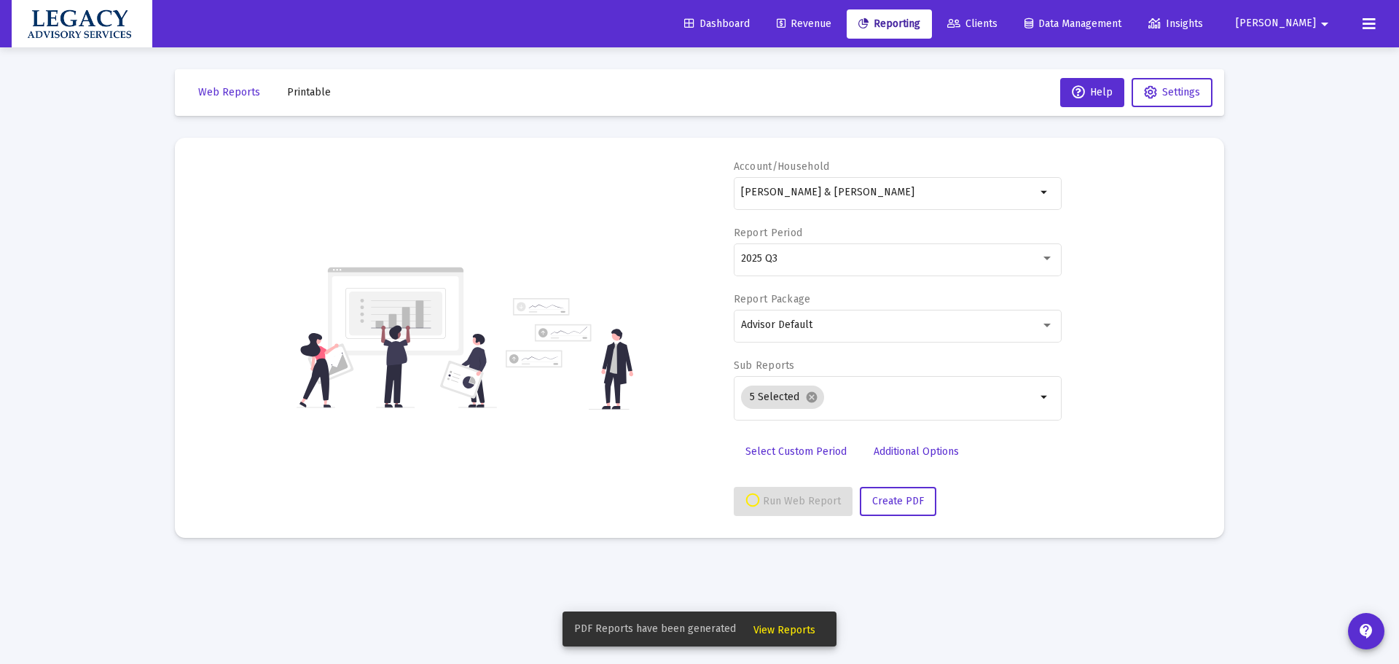
click at [787, 630] on span "View Reports" at bounding box center [785, 630] width 62 height 12
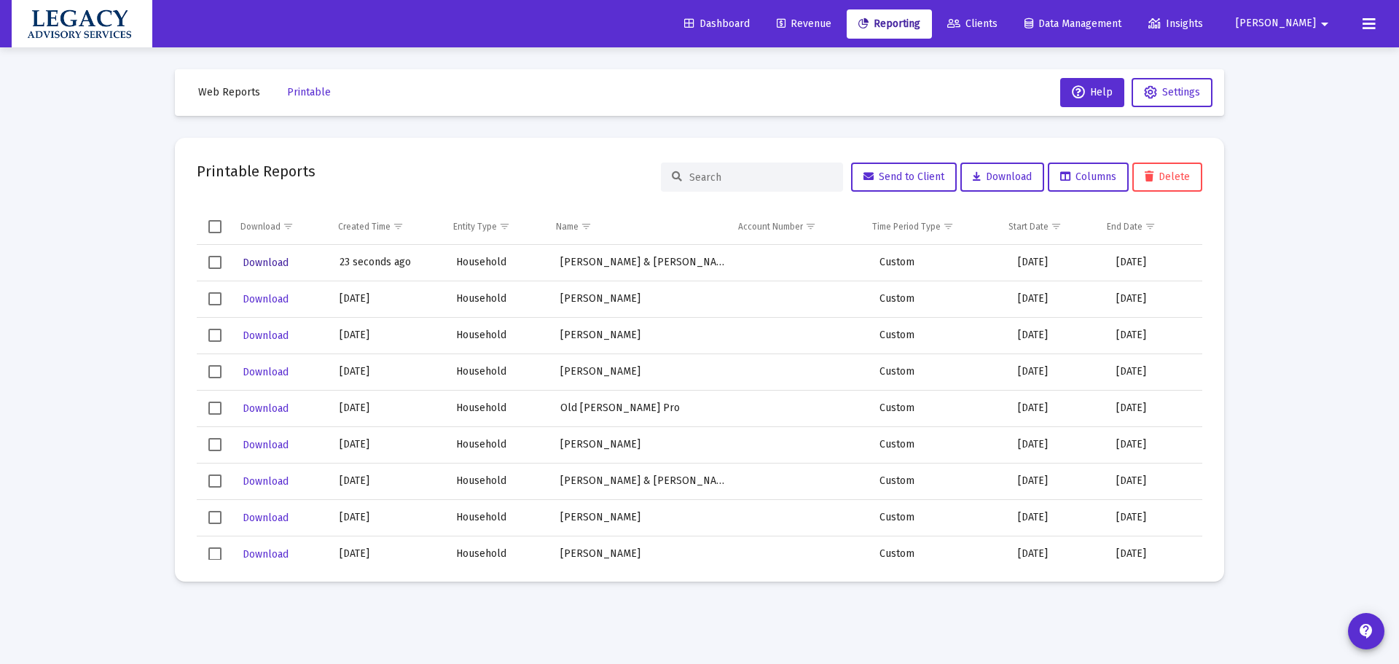
click at [274, 261] on span "Download" at bounding box center [266, 263] width 46 height 12
click at [998, 19] on span "Clients" at bounding box center [972, 23] width 50 height 12
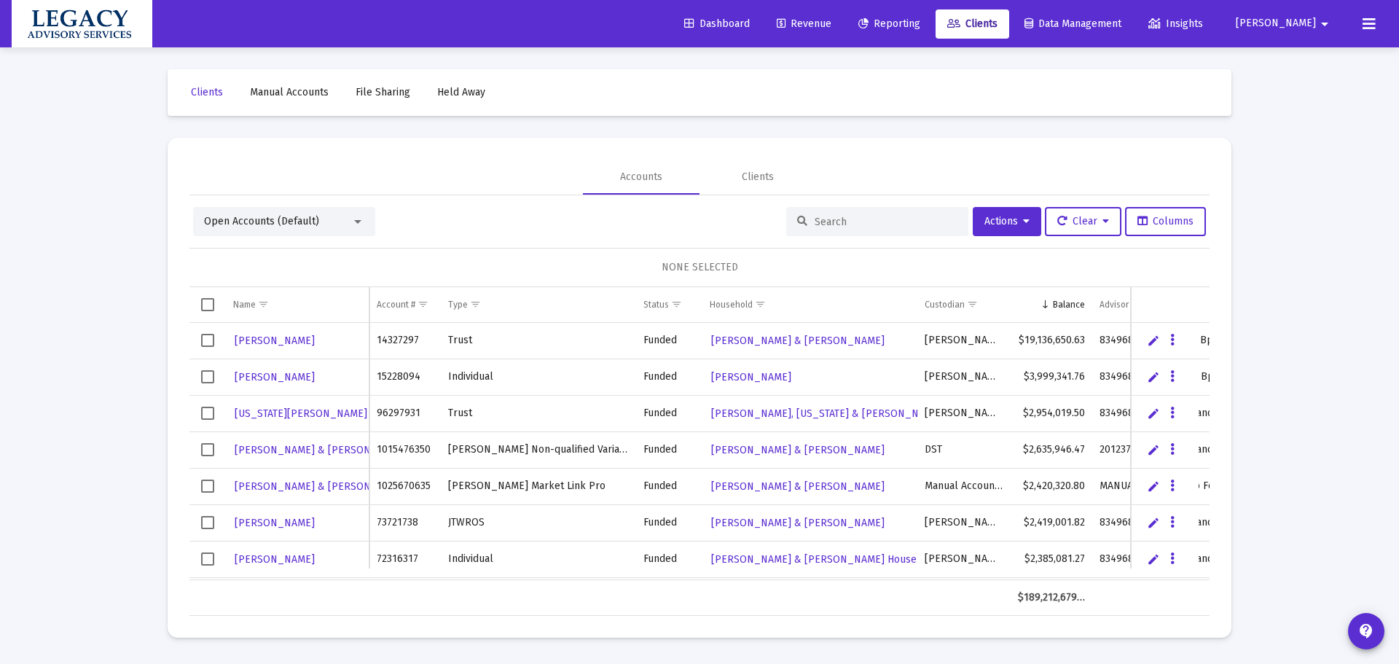
click at [851, 210] on div at bounding box center [877, 221] width 182 height 29
click at [859, 221] on input at bounding box center [886, 222] width 143 height 12
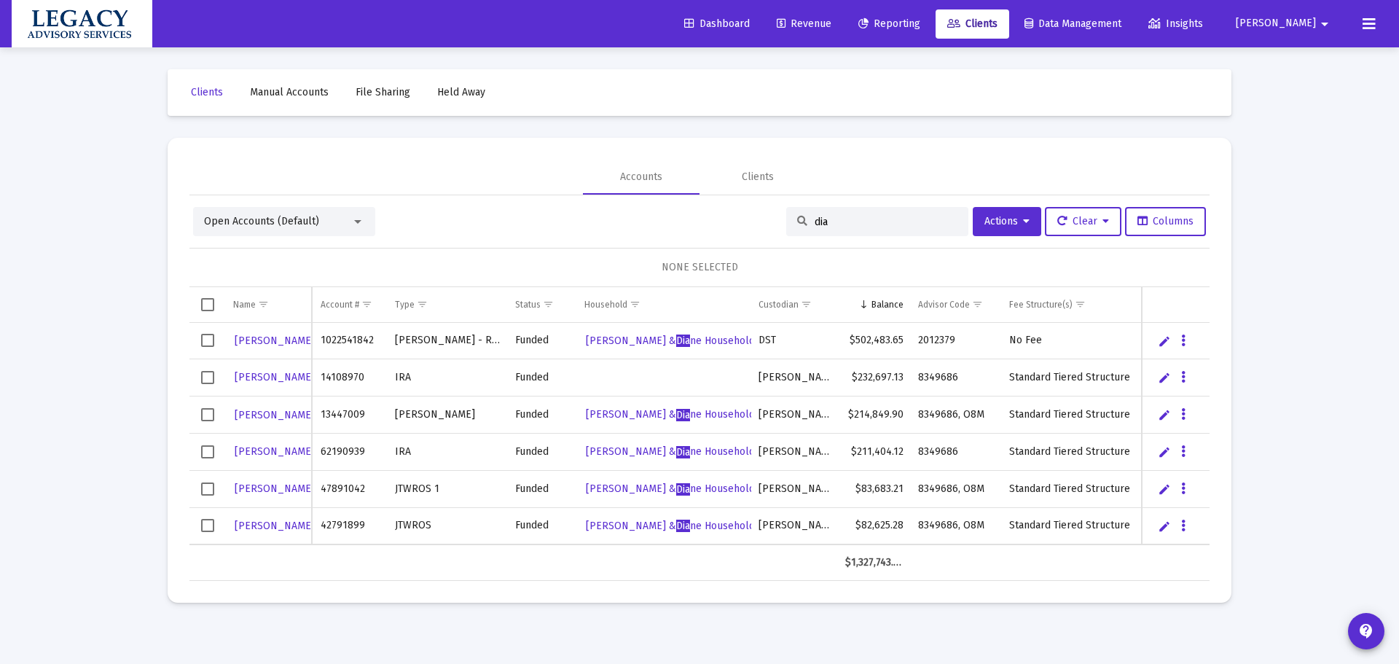
type input "dia"
click at [921, 23] on span "Reporting" at bounding box center [890, 23] width 62 height 12
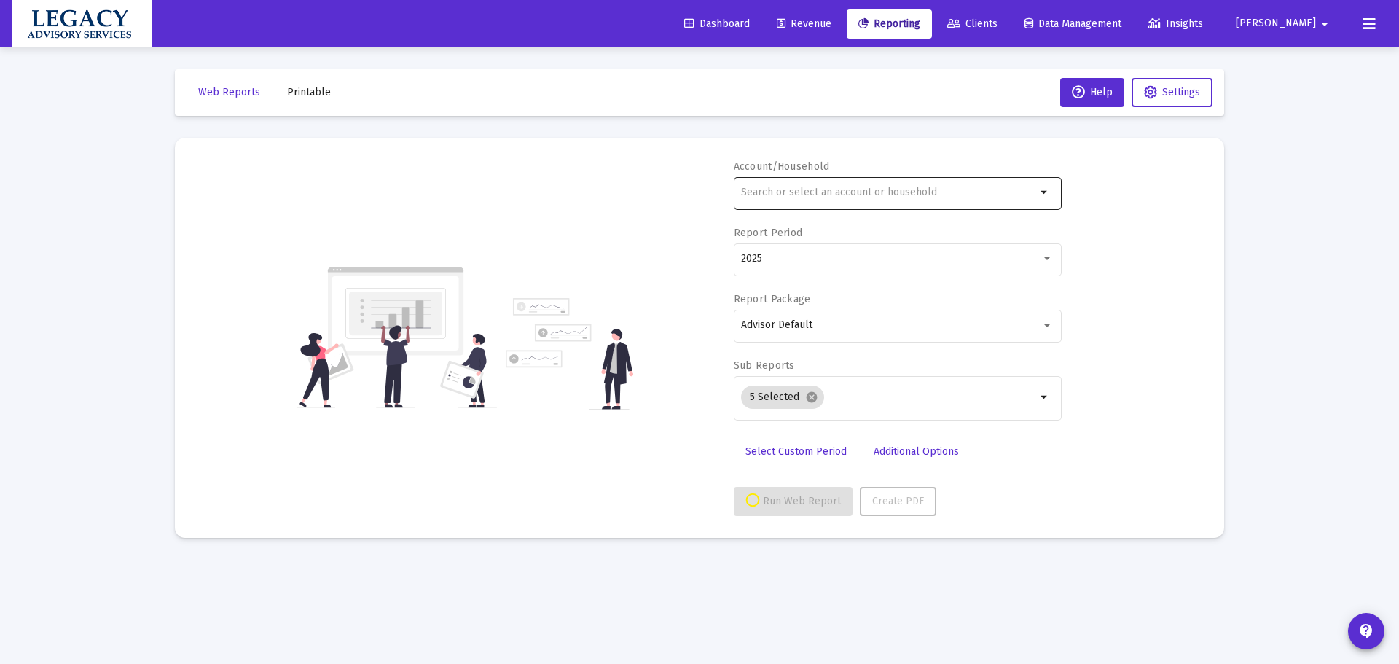
click at [837, 200] on div at bounding box center [888, 192] width 295 height 36
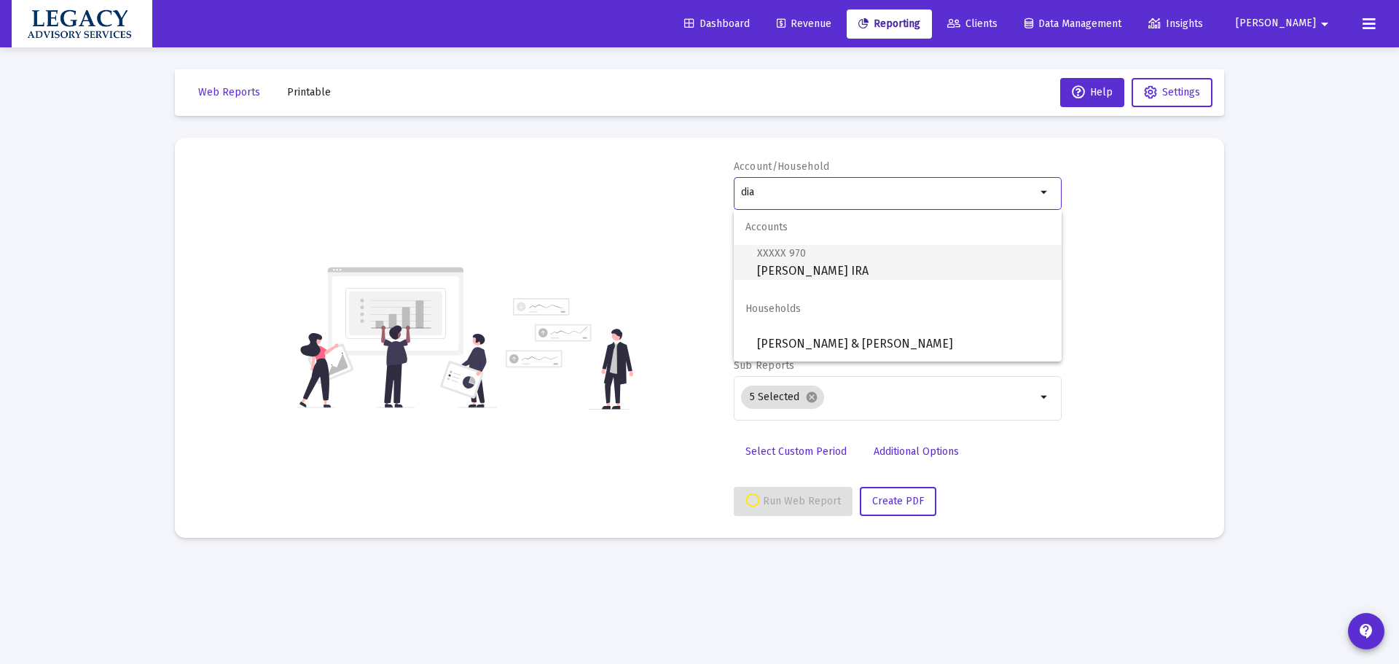
click at [826, 261] on span "XXXXX 970 [PERSON_NAME] IRA" at bounding box center [903, 262] width 293 height 36
type input "[PERSON_NAME] IRA"
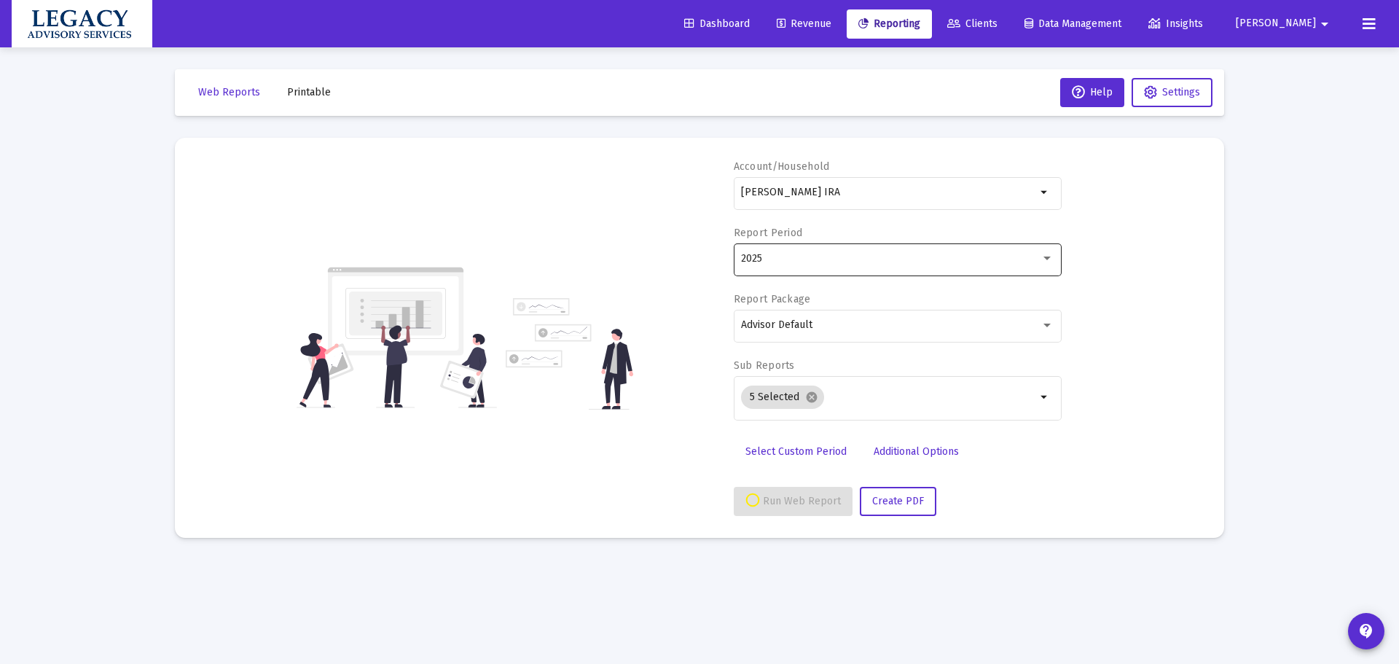
click at [880, 252] on div "2025" at bounding box center [897, 259] width 313 height 36
click at [751, 294] on span "2025 Q3" at bounding box center [891, 292] width 301 height 31
click at [921, 495] on button "Create PDF" at bounding box center [898, 501] width 77 height 29
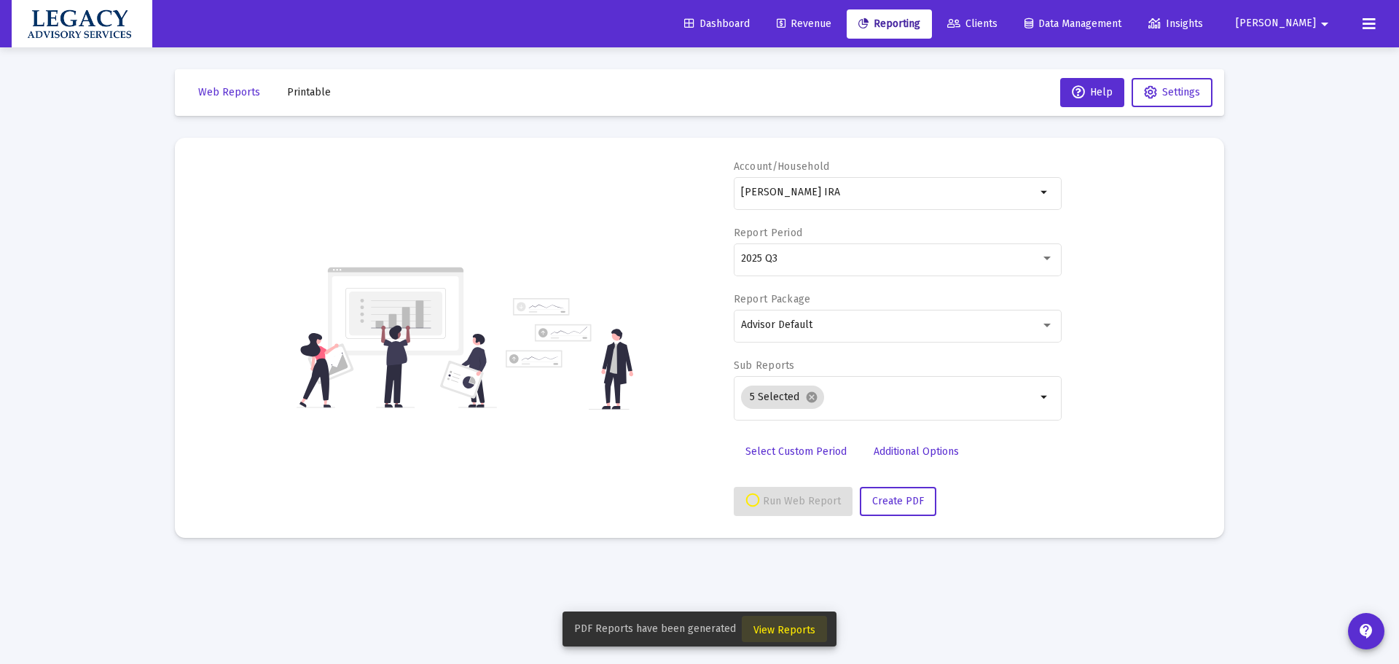
click at [805, 631] on span "View Reports" at bounding box center [785, 630] width 62 height 12
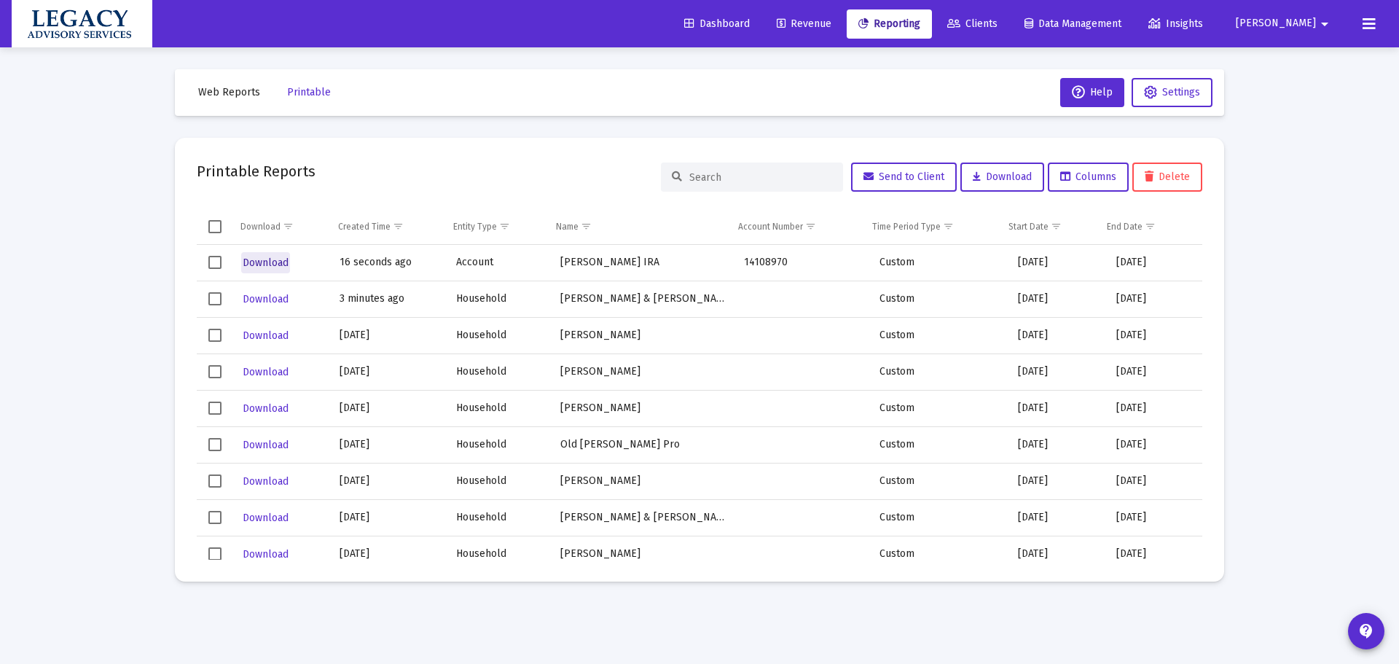
click at [271, 259] on span "Download" at bounding box center [266, 263] width 46 height 12
click at [921, 19] on span "Reporting" at bounding box center [890, 23] width 62 height 12
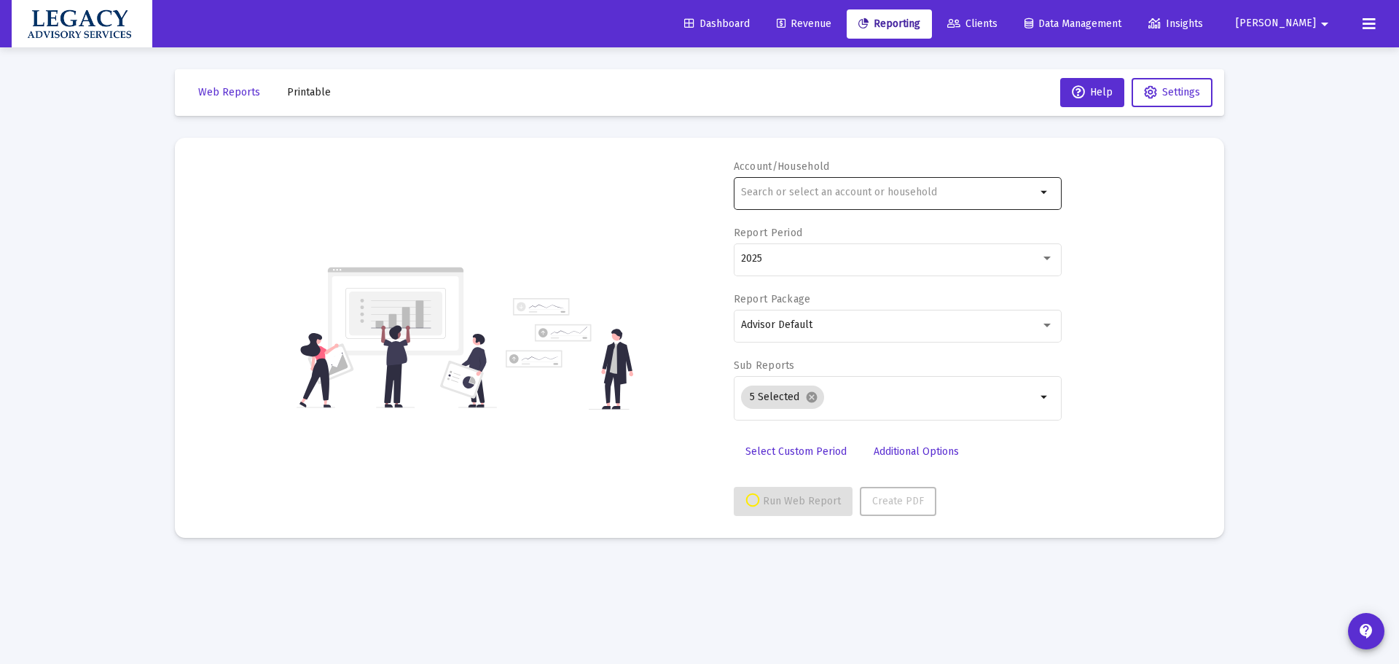
click at [867, 188] on input "text" at bounding box center [888, 193] width 295 height 12
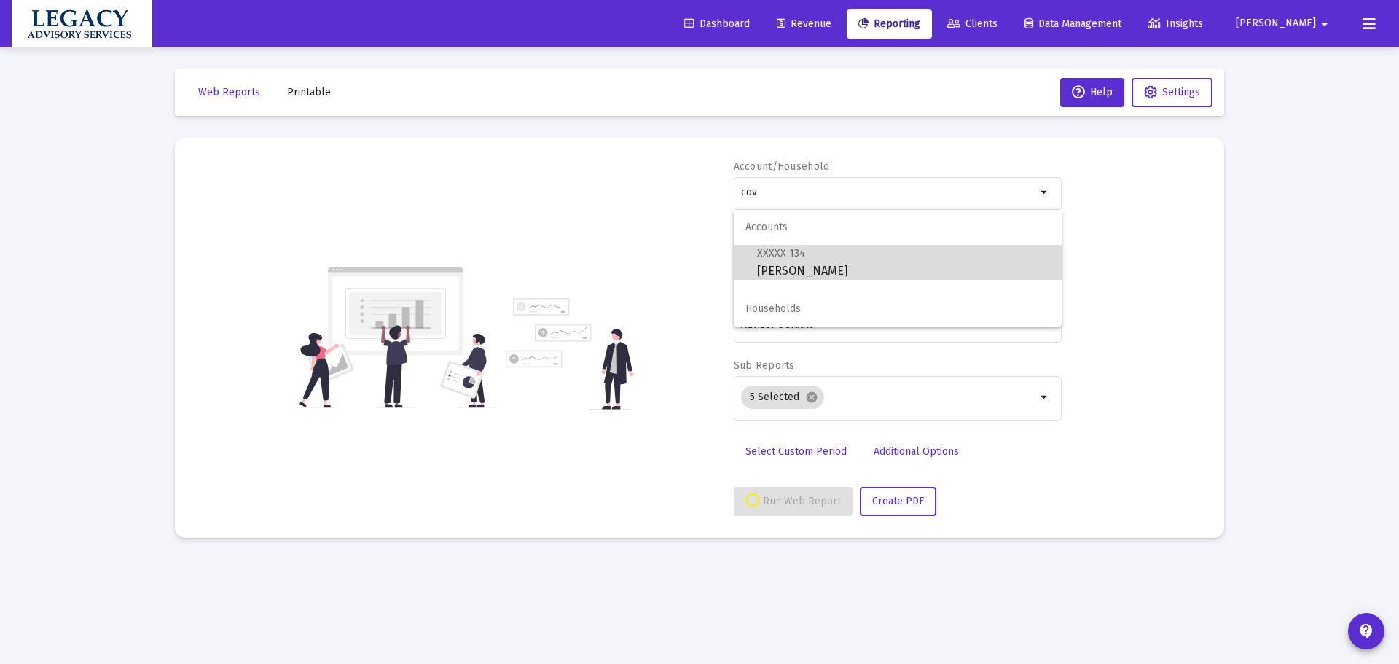
click at [840, 255] on span "XXXXX 134 [PERSON_NAME]" at bounding box center [903, 262] width 293 height 36
type input "[PERSON_NAME]"
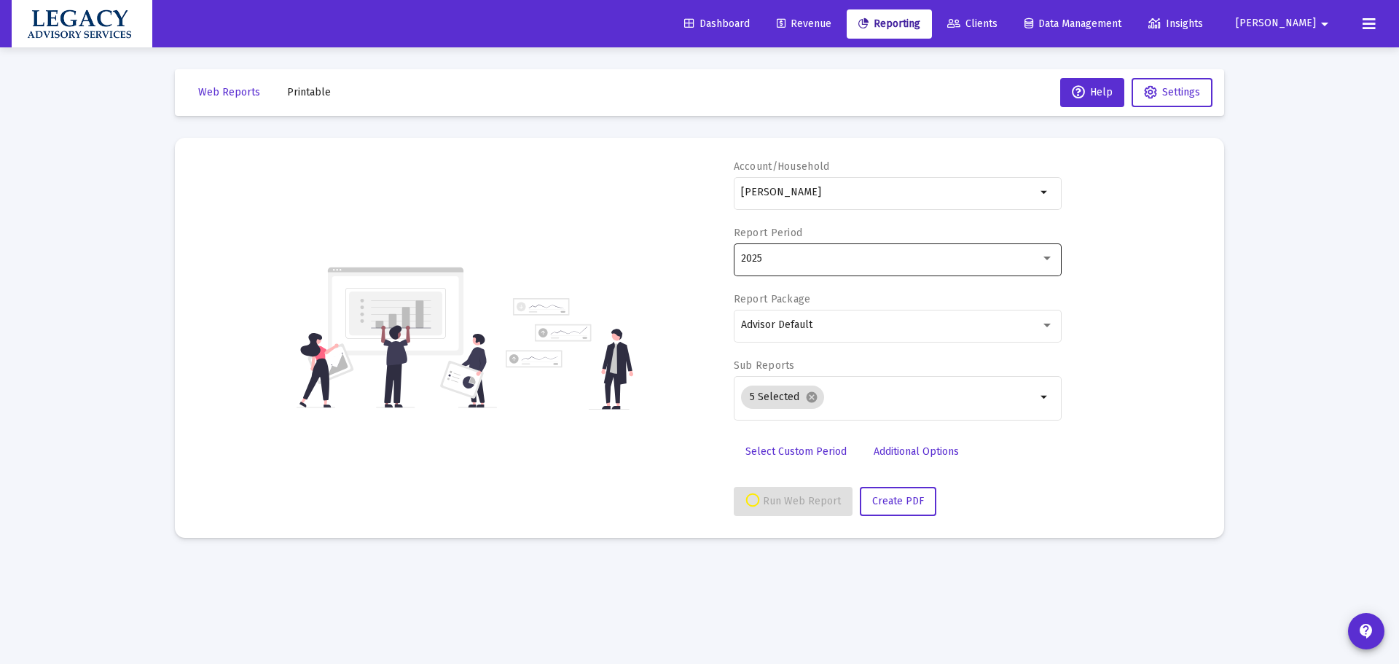
click at [883, 265] on div "2025" at bounding box center [897, 259] width 313 height 36
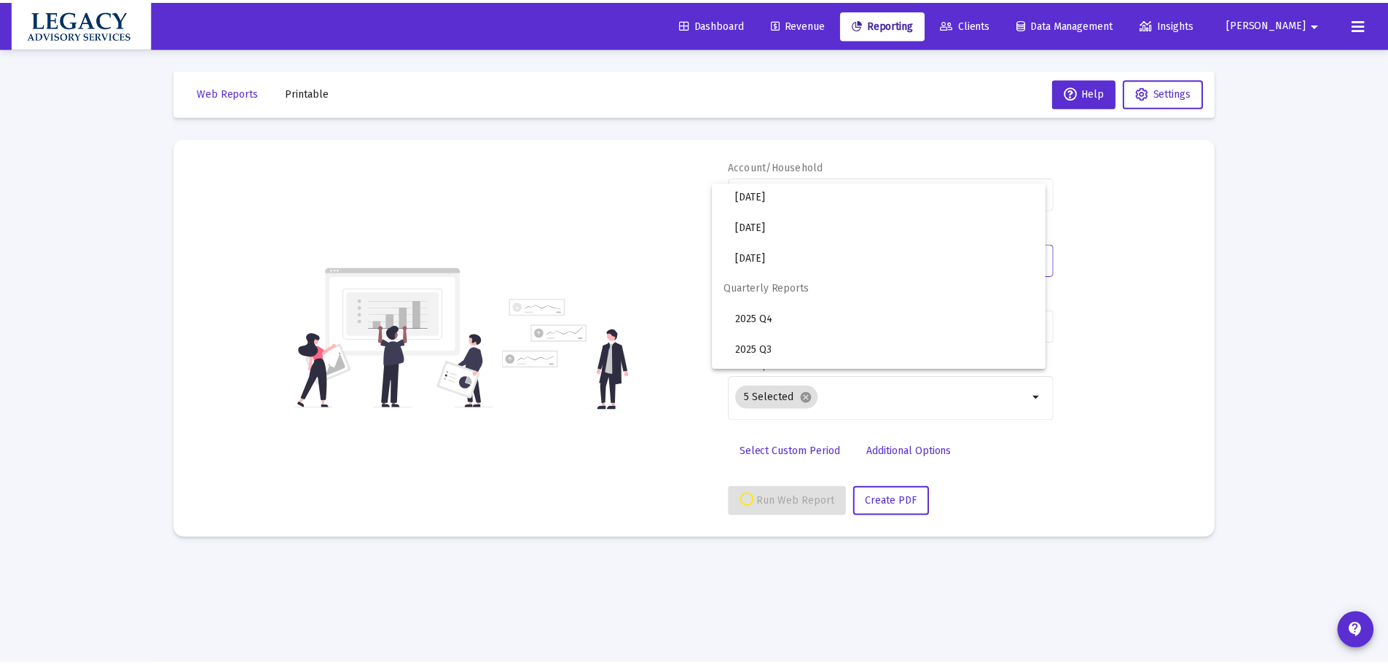
scroll to position [487, 0]
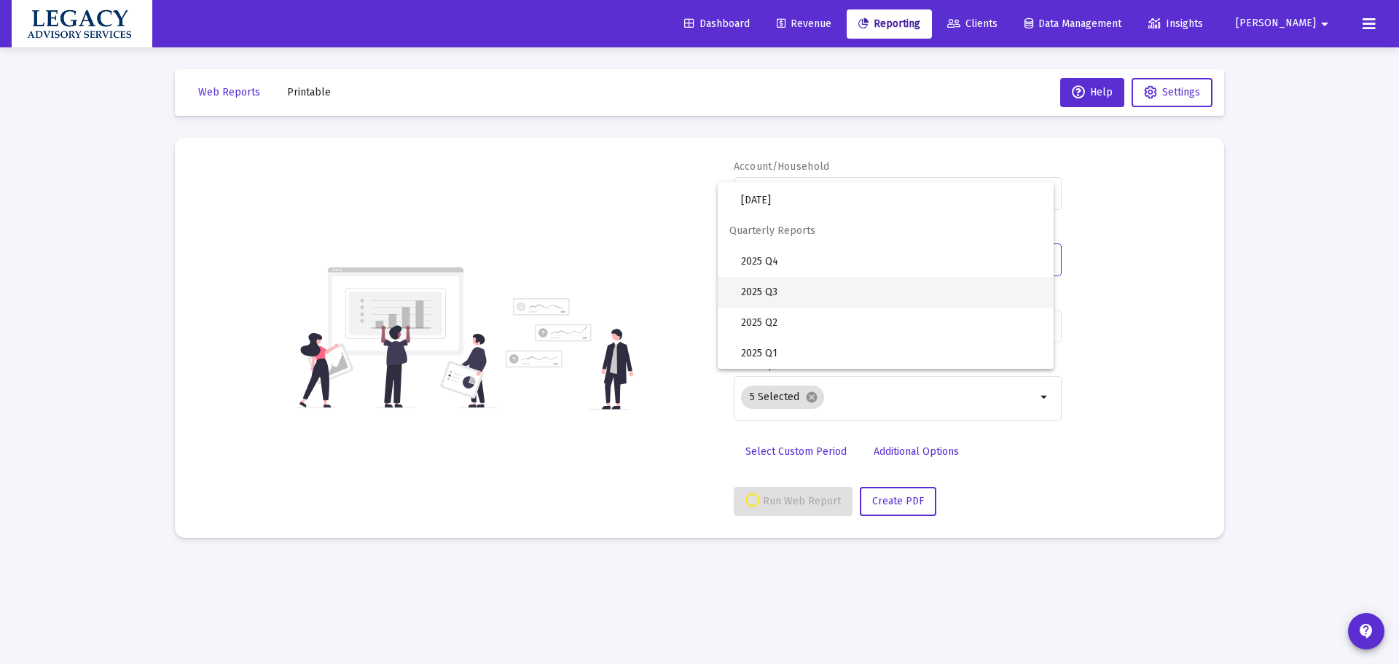
click at [894, 297] on span "2025 Q3" at bounding box center [891, 292] width 301 height 31
click at [912, 501] on span "Create PDF" at bounding box center [898, 501] width 52 height 12
click at [293, 95] on span "Printable" at bounding box center [309, 92] width 44 height 12
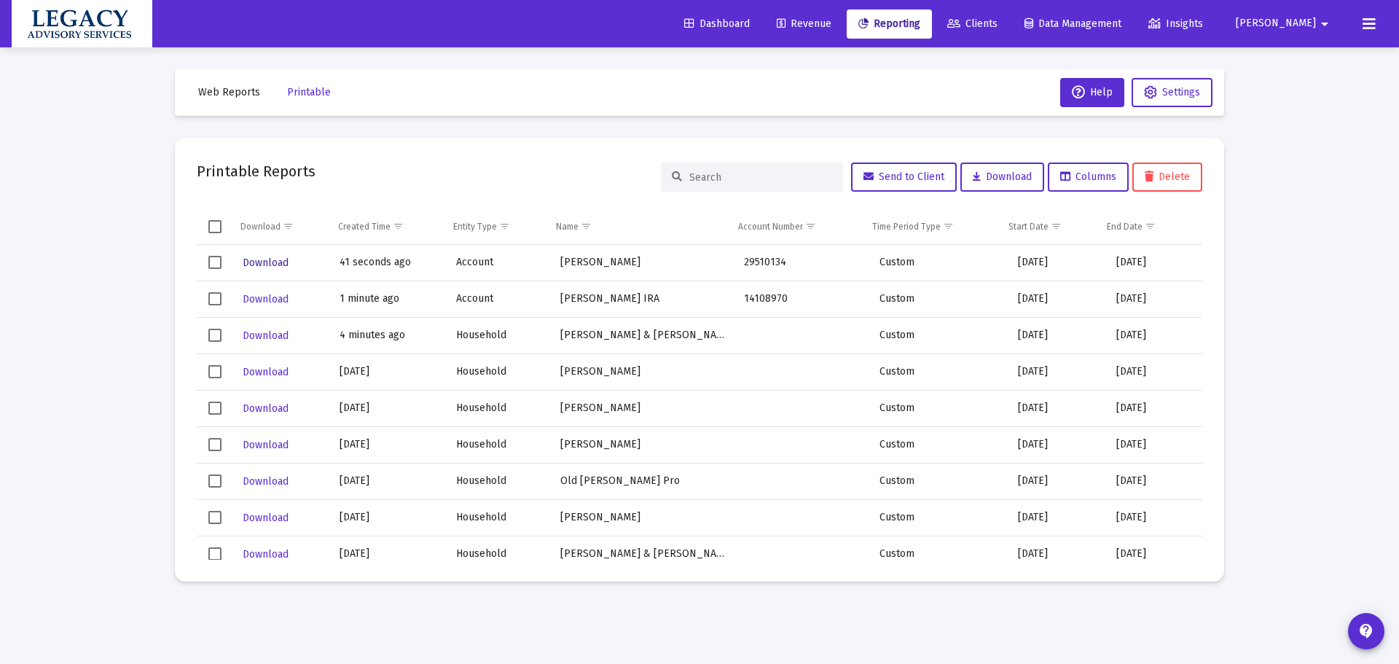
click at [270, 259] on span "Download" at bounding box center [266, 263] width 46 height 12
click at [998, 18] on span "Clients" at bounding box center [972, 23] width 50 height 12
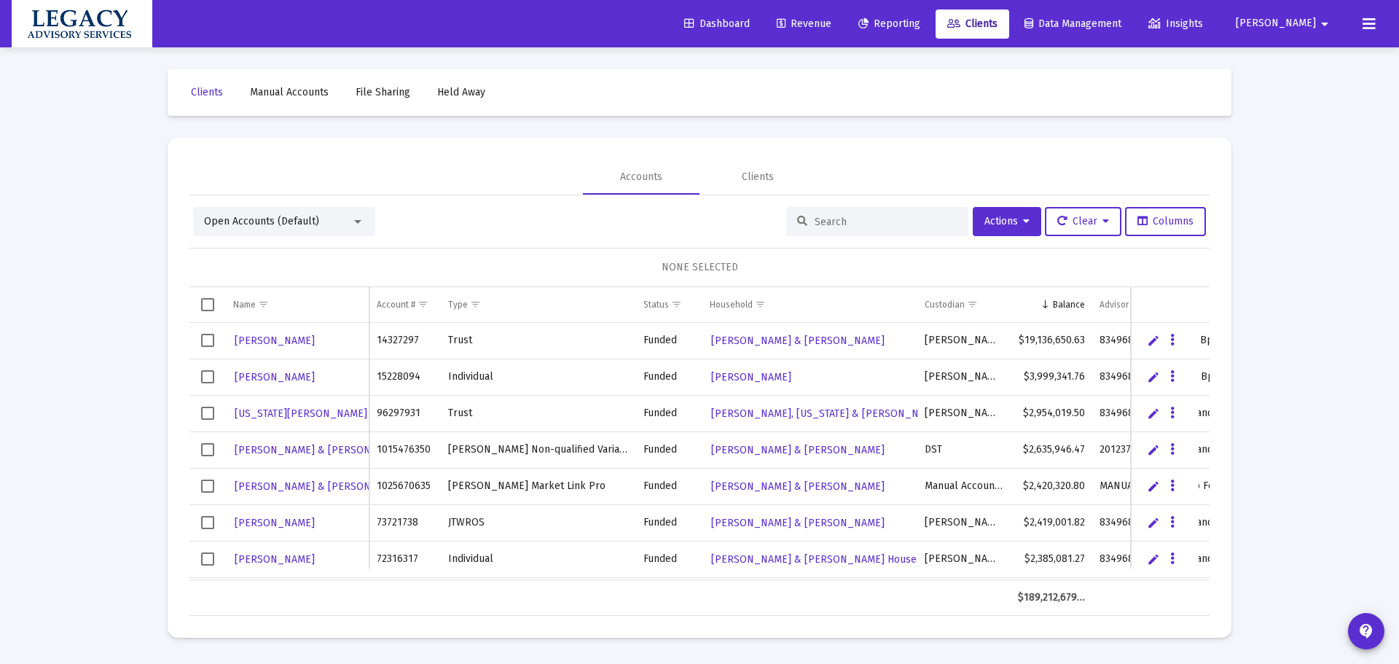
click at [853, 224] on input at bounding box center [886, 222] width 143 height 12
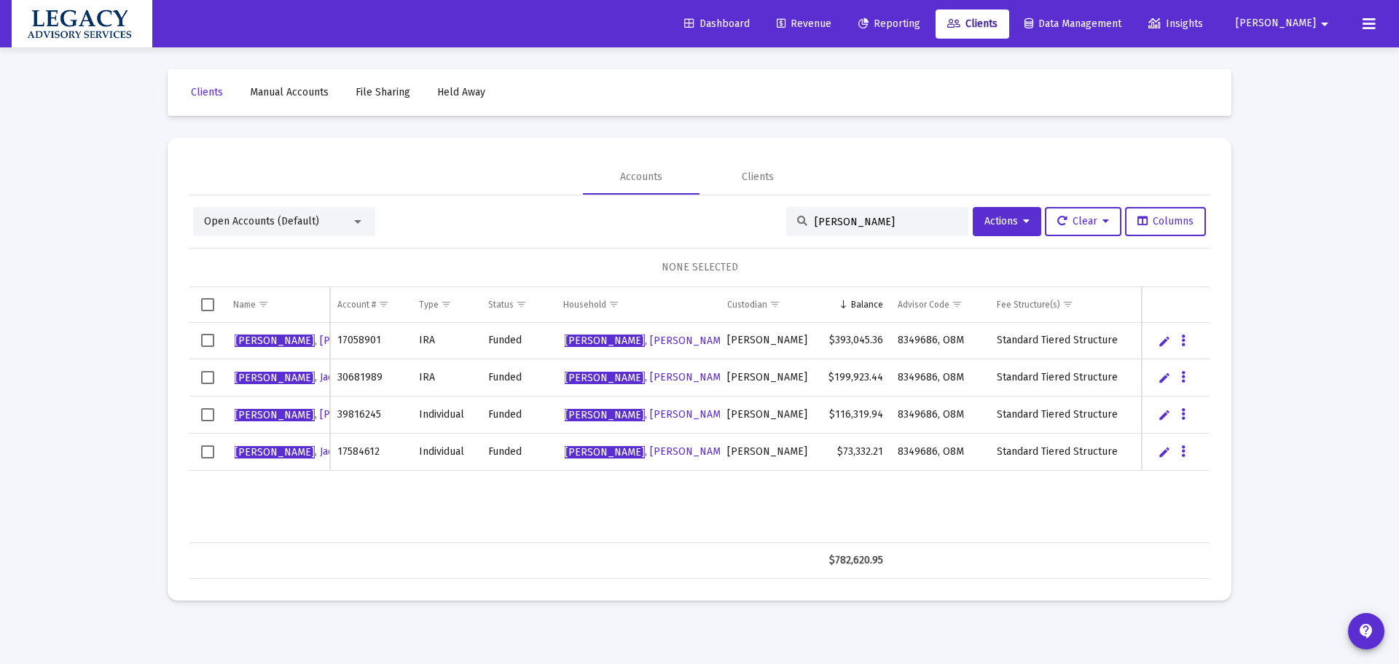
type input "[PERSON_NAME]"
click at [845, 525] on div "[PERSON_NAME] 17058901 IRA Funded [PERSON_NAME] Household [PERSON_NAME] $393,04…" at bounding box center [699, 433] width 1020 height 220
drag, startPoint x: 657, startPoint y: 570, endPoint x: 643, endPoint y: 416, distance: 154.4
click at [658, 551] on td "Data grid" at bounding box center [638, 560] width 164 height 35
click at [631, 372] on span "[PERSON_NAME]" at bounding box center [647, 377] width 165 height 12
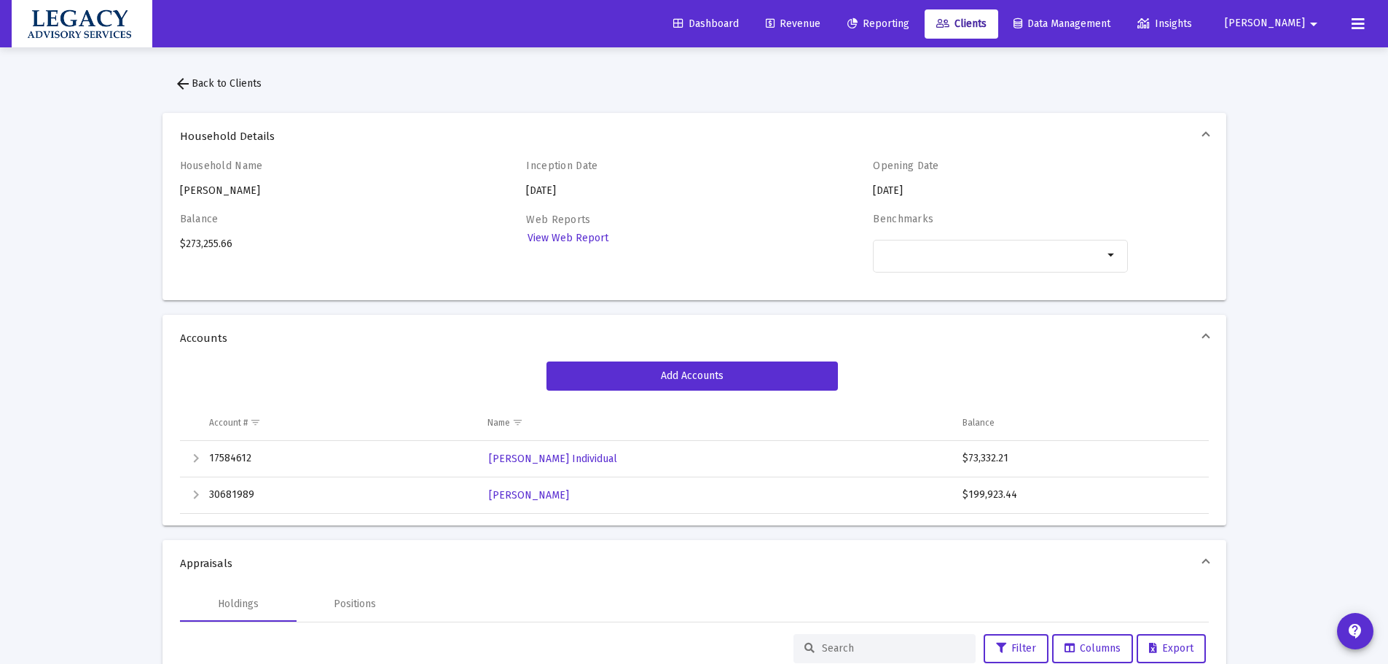
click at [821, 21] on span "Revenue" at bounding box center [793, 23] width 55 height 12
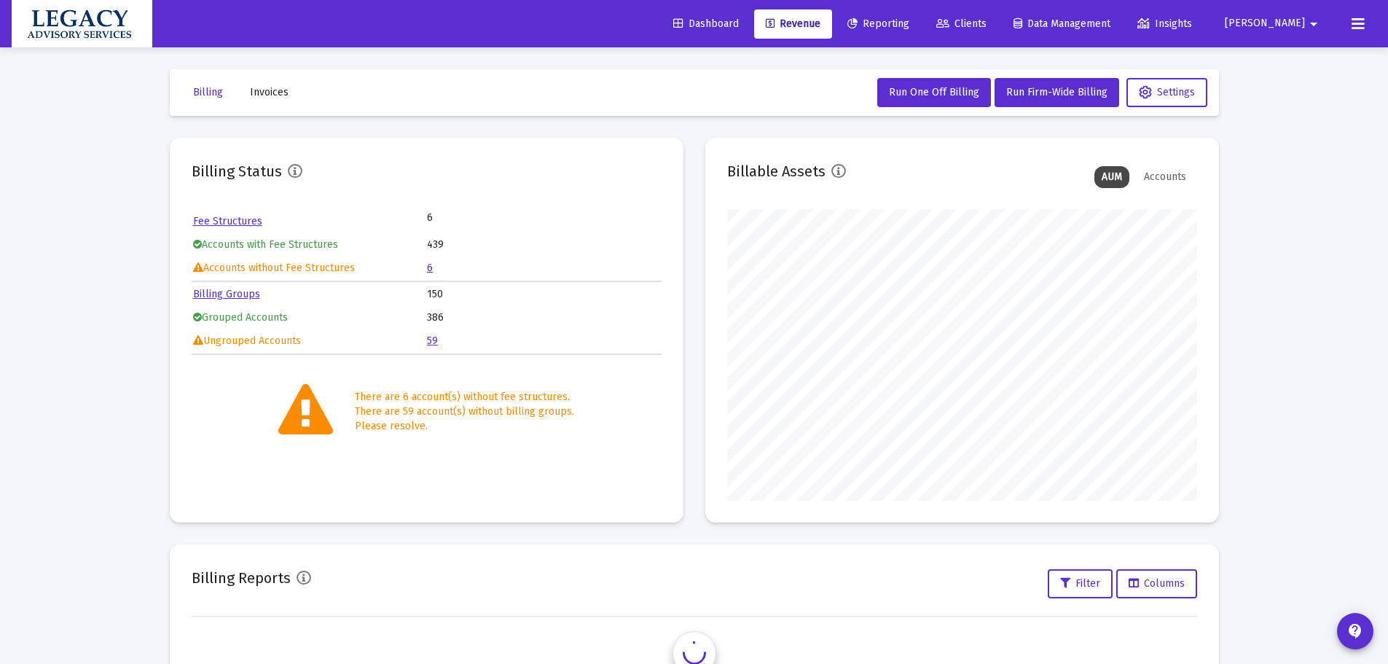
scroll to position [292, 470]
click at [739, 19] on span "Dashboard" at bounding box center [706, 23] width 66 height 12
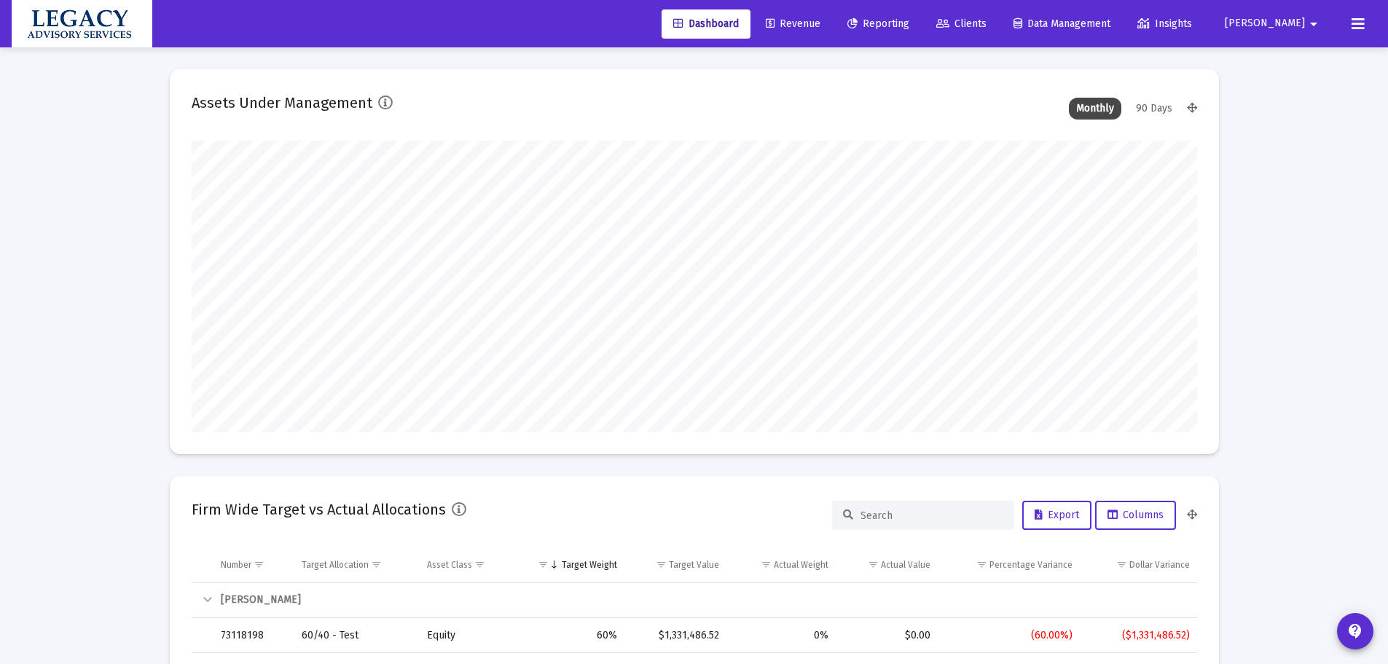
scroll to position [292, 542]
click at [821, 27] on span "Revenue" at bounding box center [793, 23] width 55 height 12
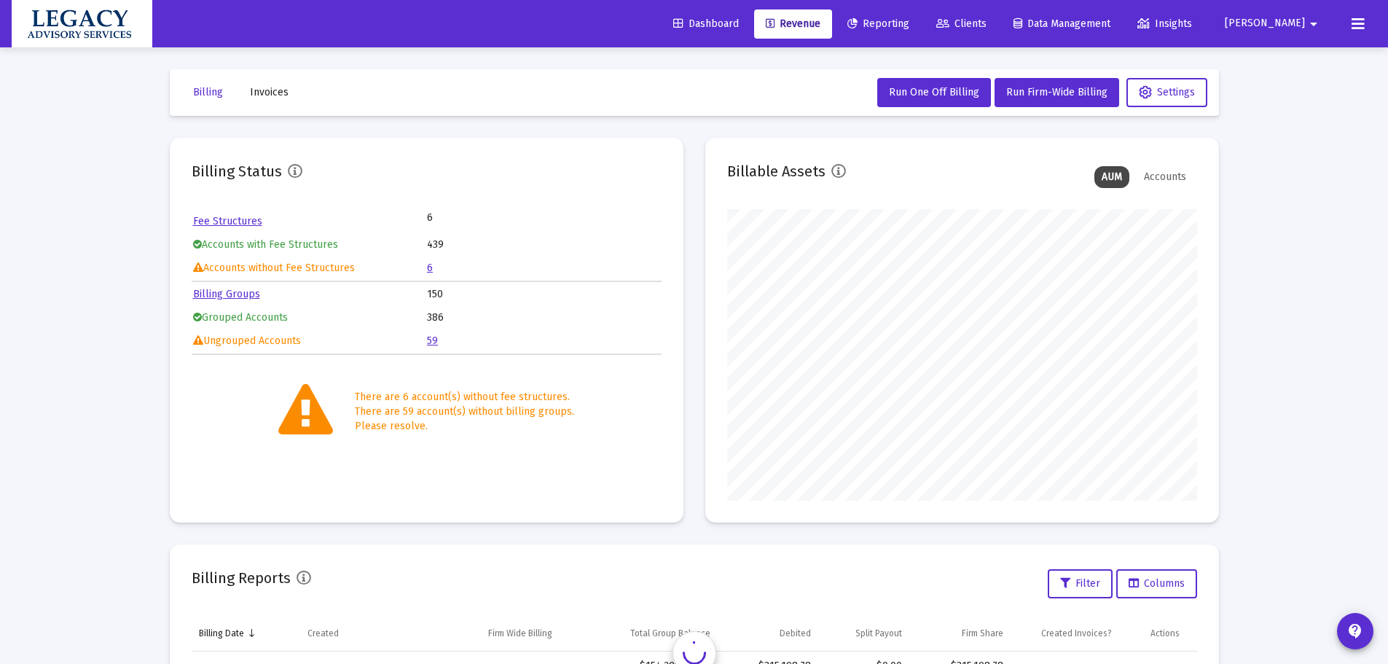
scroll to position [292, 470]
click at [950, 21] on icon at bounding box center [943, 24] width 13 height 10
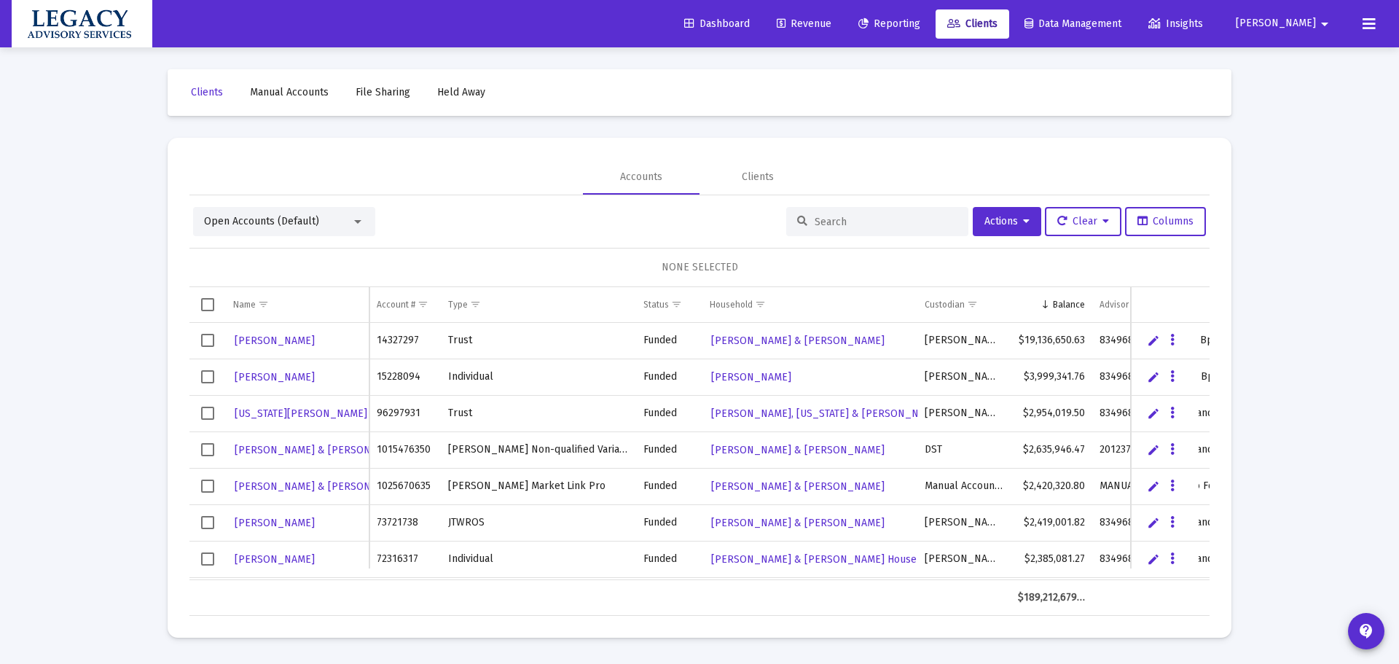
click at [1319, 19] on mat-icon "arrow_drop_down" at bounding box center [1324, 23] width 17 height 29
click at [1310, 63] on span "Settings" at bounding box center [1326, 61] width 43 height 35
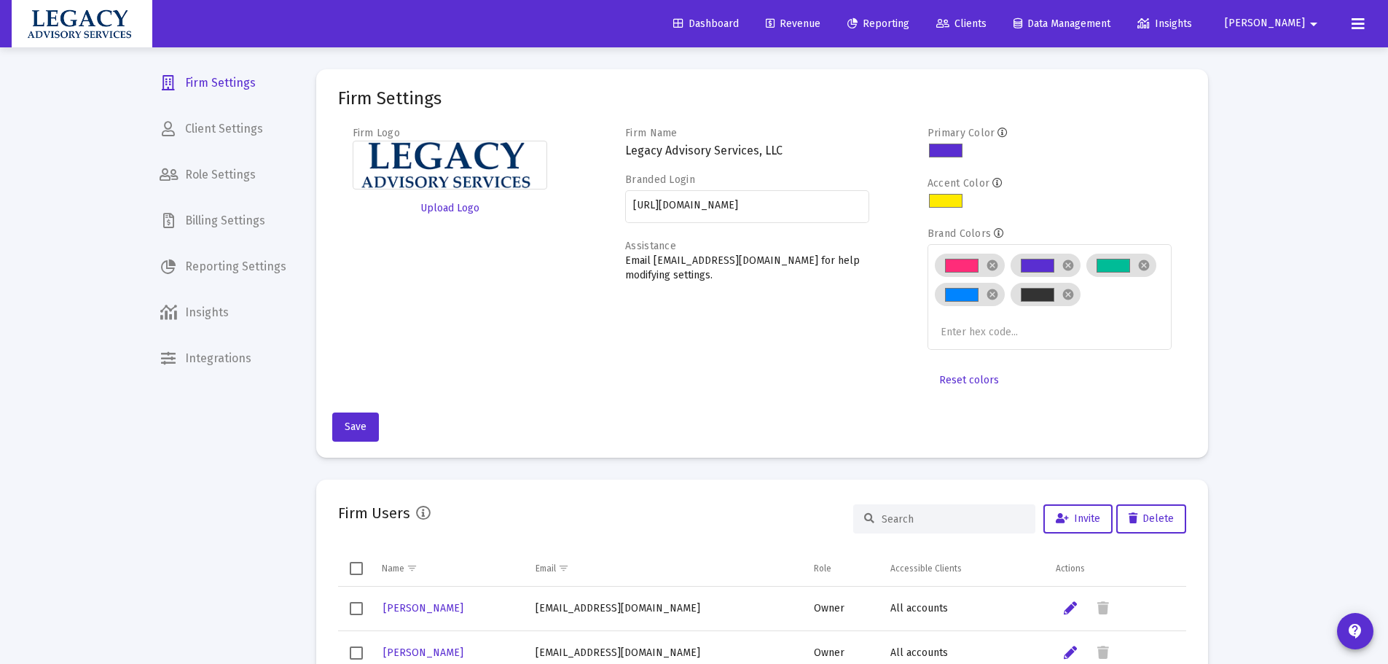
click at [219, 212] on span "Billing Settings" at bounding box center [223, 220] width 150 height 35
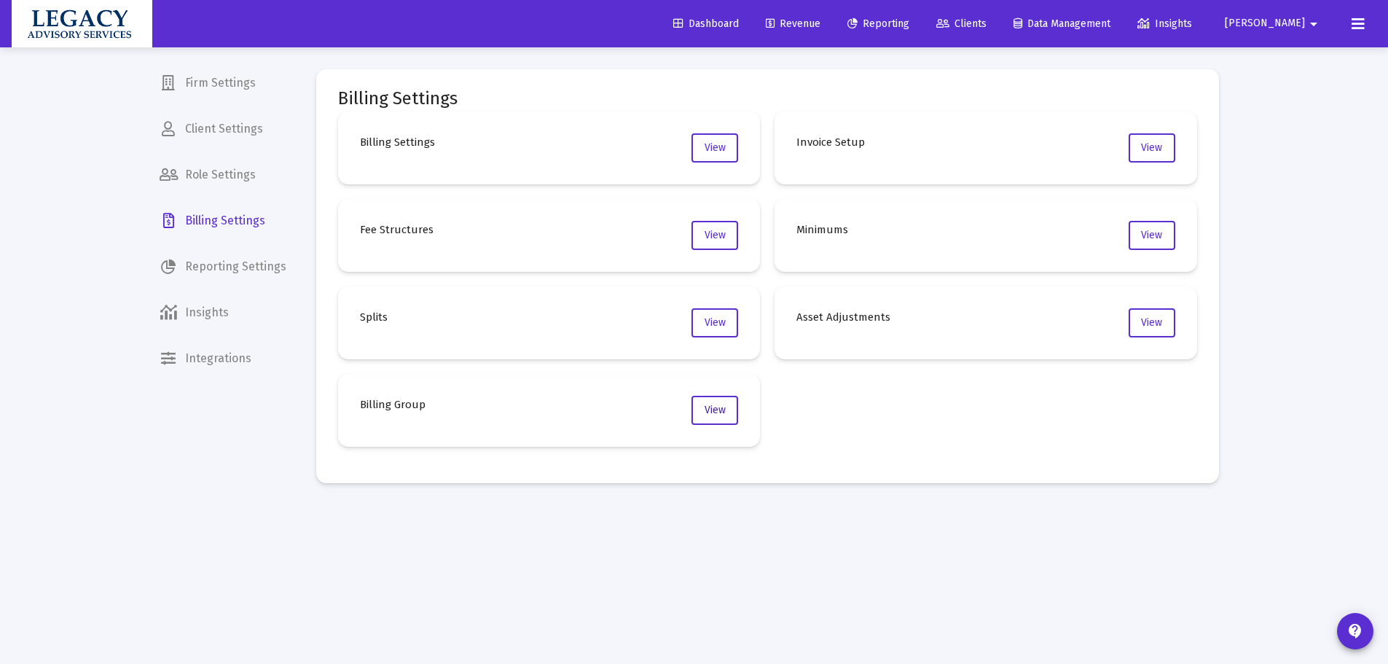
click at [724, 408] on span "View" at bounding box center [715, 410] width 21 height 12
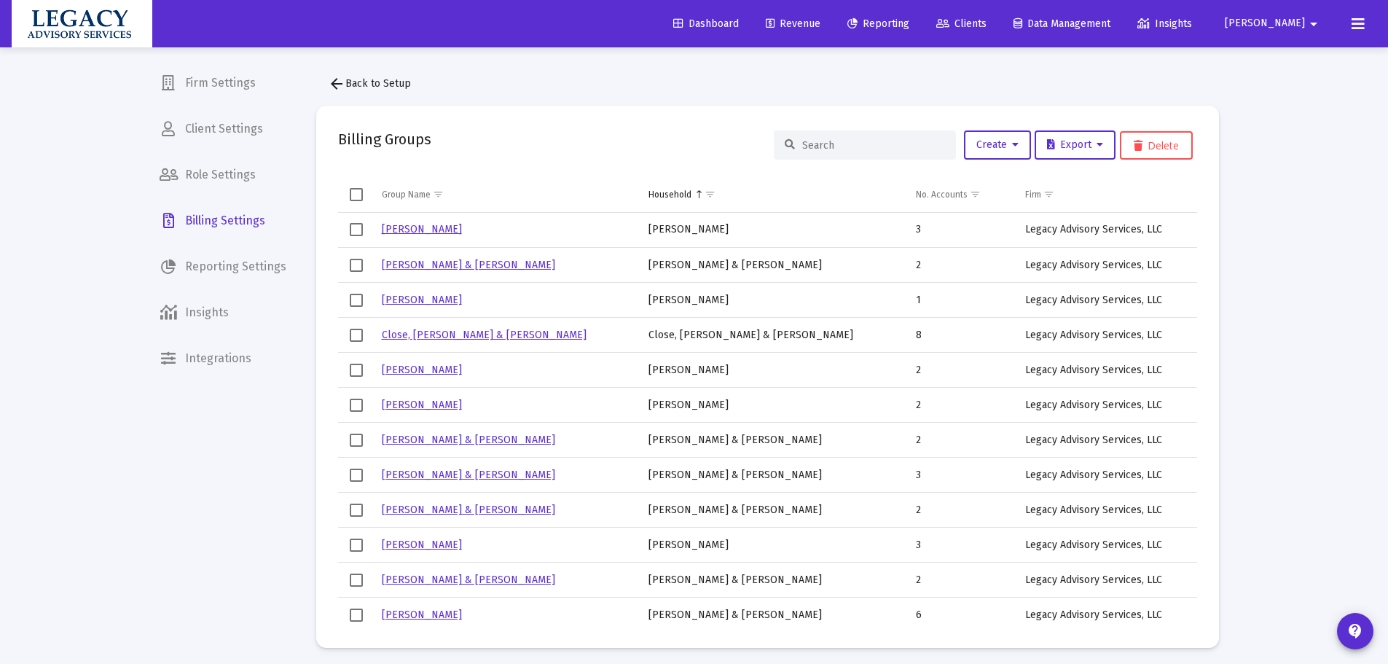
click at [873, 142] on input at bounding box center [873, 145] width 143 height 12
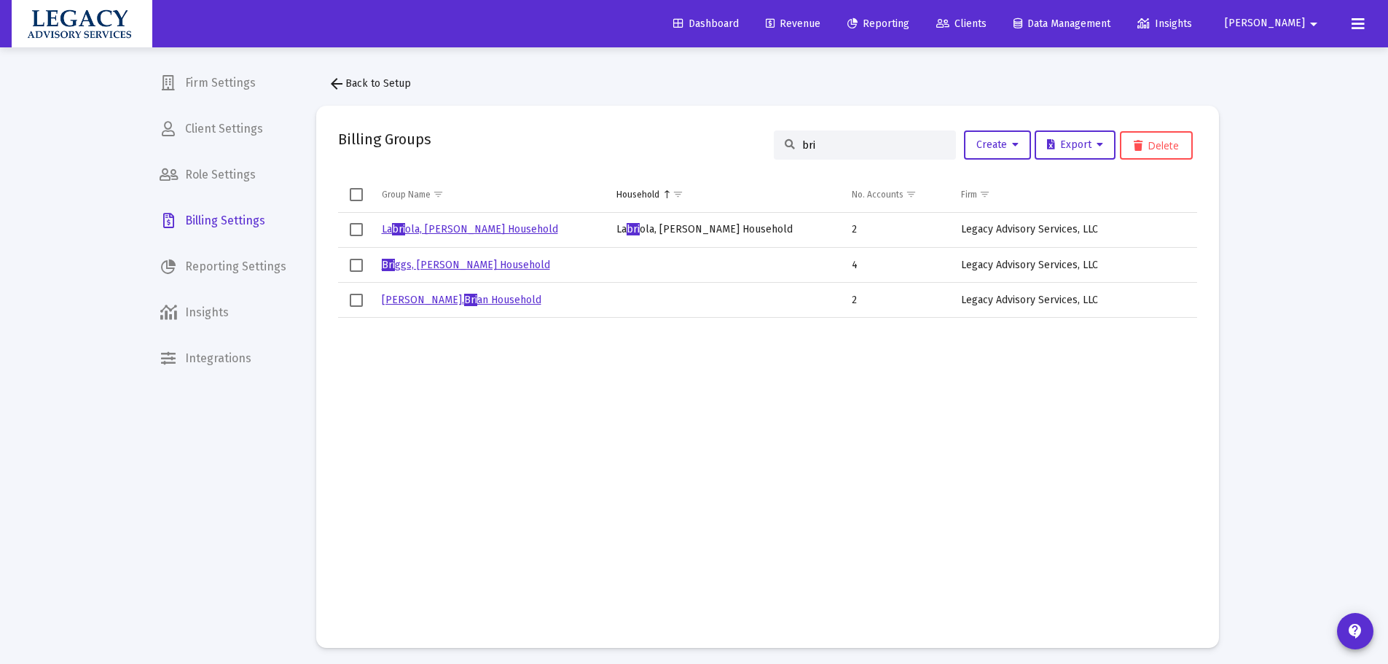
type input "bri"
drag, startPoint x: 848, startPoint y: 557, endPoint x: 857, endPoint y: 560, distance: 9.9
click at [853, 553] on td "Data grid" at bounding box center [899, 472] width 109 height 308
click at [416, 265] on link "Bri ggs, [PERSON_NAME] Household" at bounding box center [466, 265] width 168 height 12
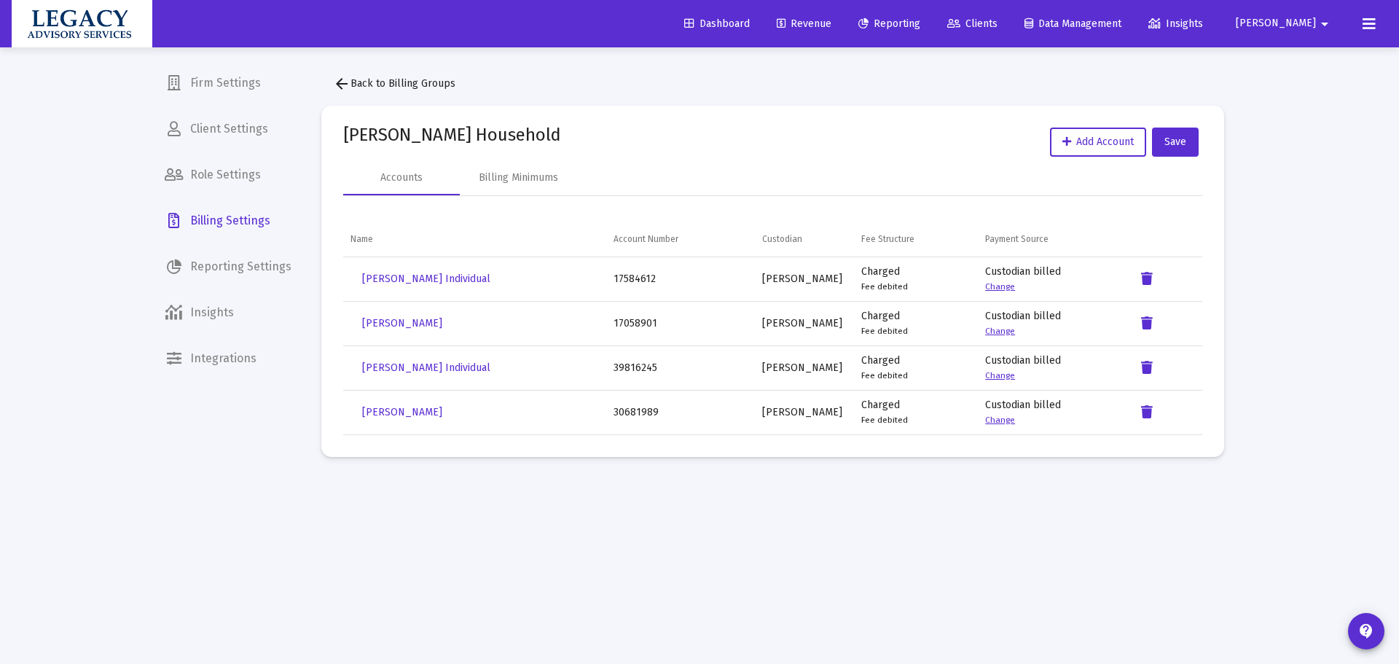
click at [72, 486] on div "Loading... Firm Settings Client Settings Role Settings Billing Settings Reporti…" at bounding box center [699, 332] width 1399 height 664
click at [665, 539] on mat-sidenav-content "arrow_back Back to Billing Groups [PERSON_NAME] Household Add Account Save Acco…" at bounding box center [773, 331] width 947 height 569
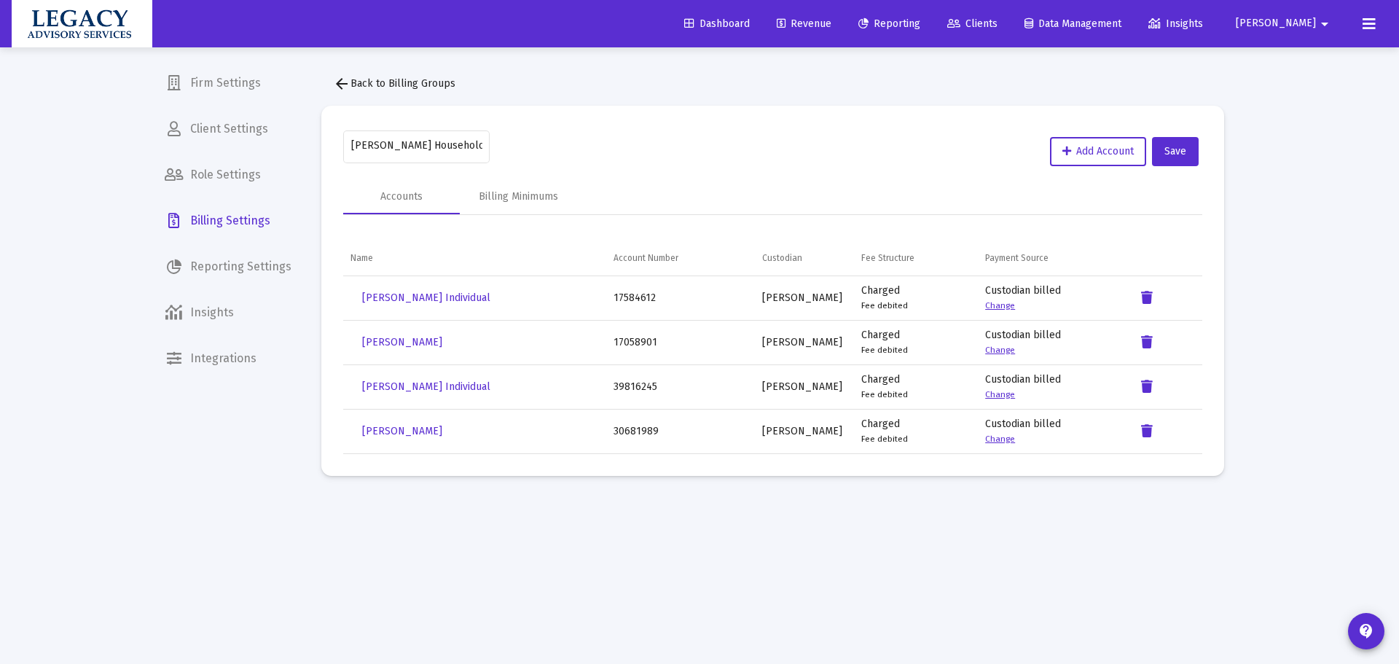
click at [1009, 13] on link "Clients" at bounding box center [973, 23] width 74 height 29
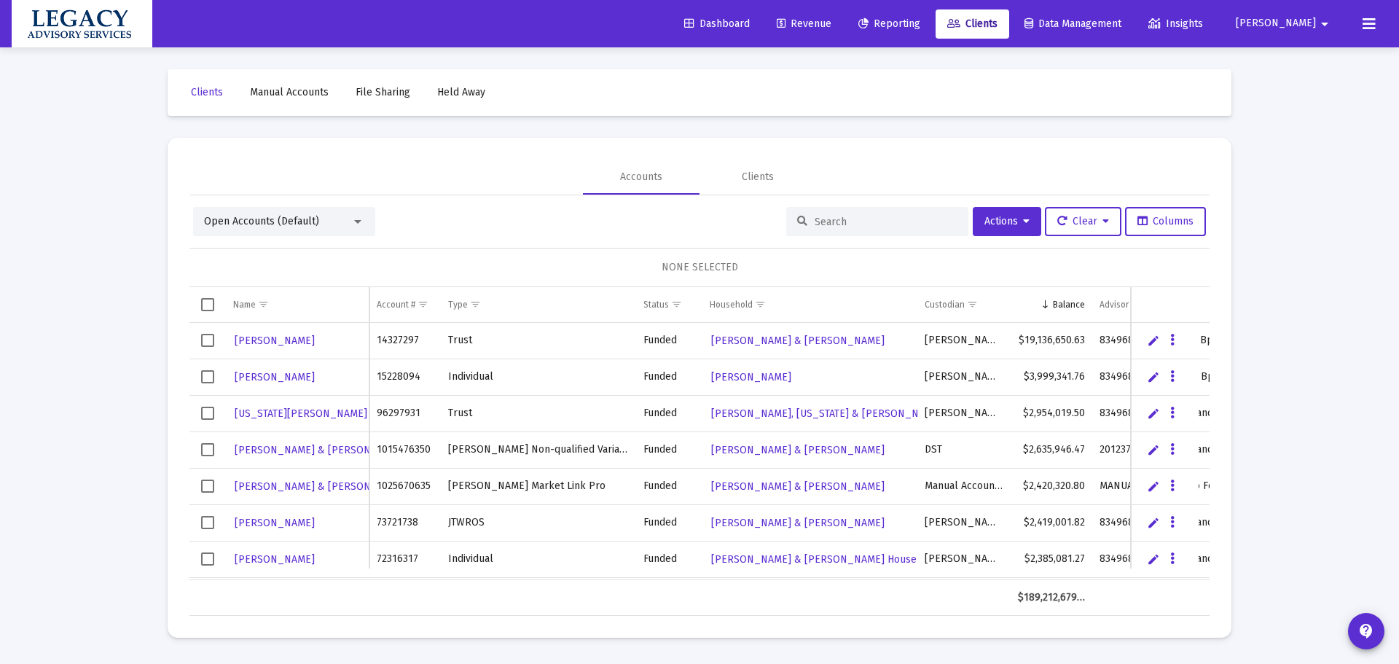
click at [912, 221] on input at bounding box center [886, 222] width 143 height 12
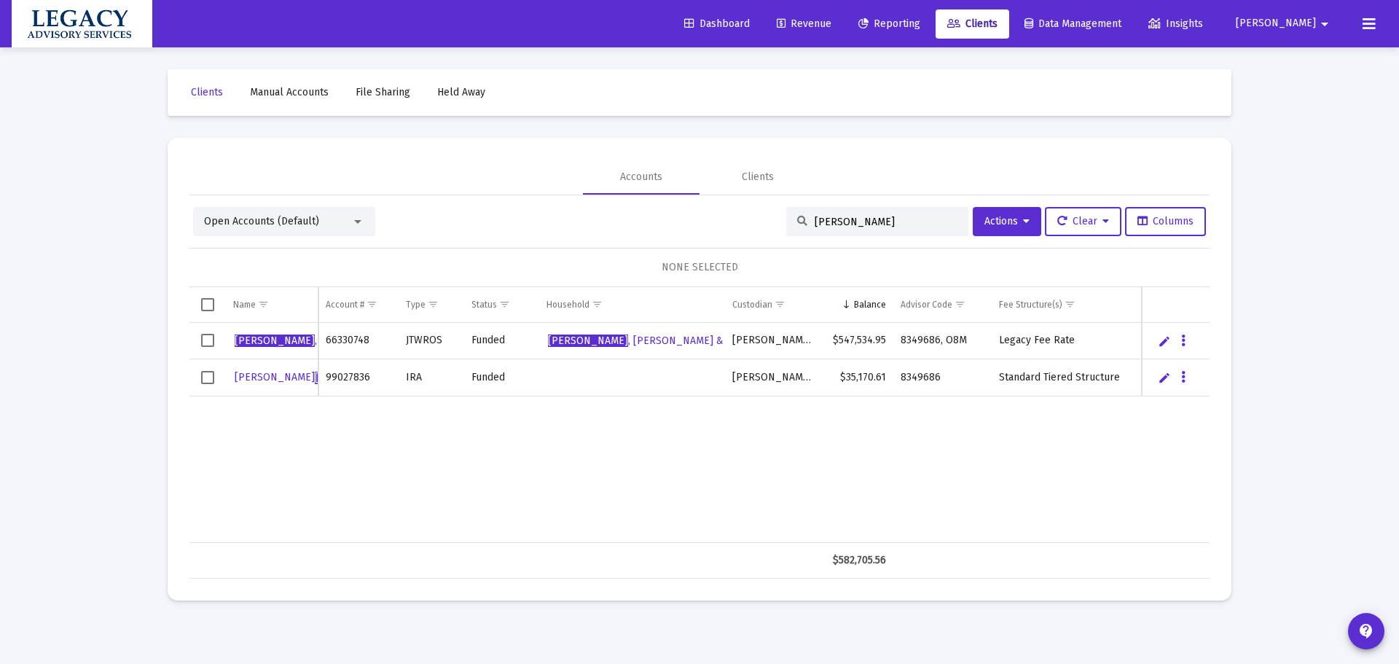
type input "[PERSON_NAME]"
click at [649, 471] on div "[PERSON_NAME] 66330748 JTWROS Funded [PERSON_NAME] & [PERSON_NAME] Household [P…" at bounding box center [699, 433] width 1020 height 220
click at [214, 385] on td "Data grid" at bounding box center [207, 377] width 36 height 37
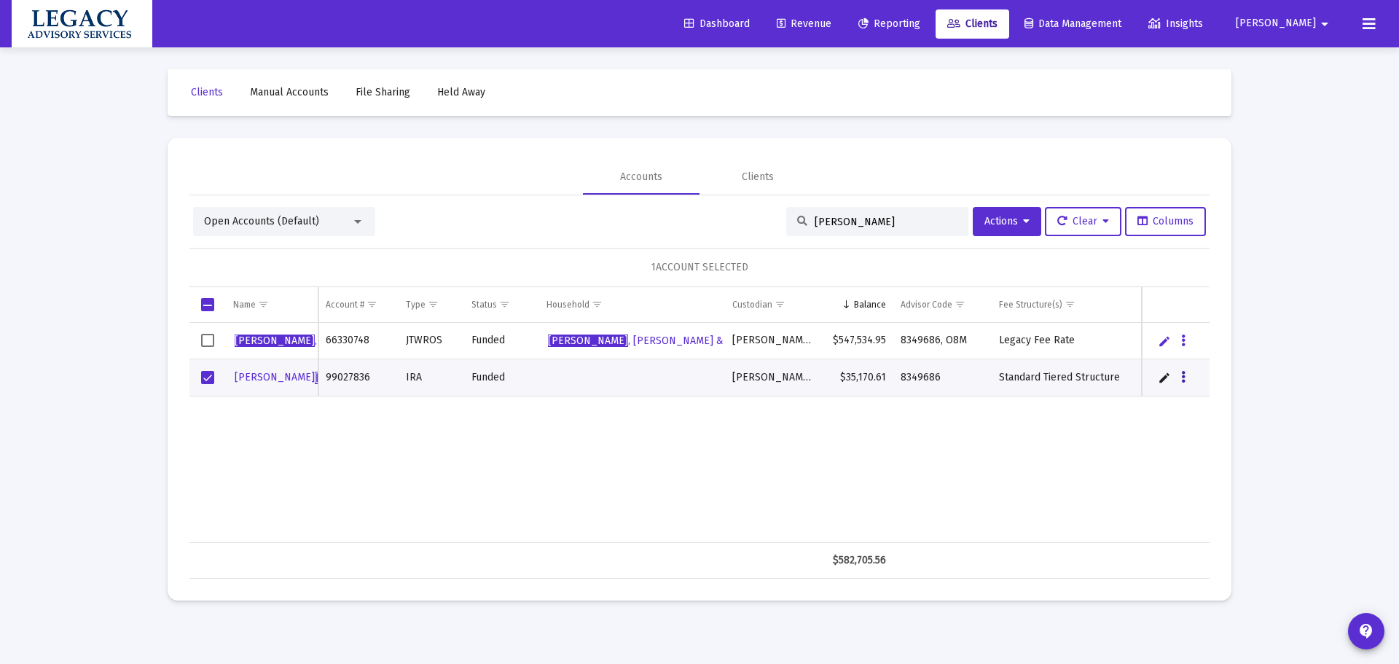
click at [1188, 380] on button "Data grid" at bounding box center [1183, 377] width 13 height 13
click at [1243, 483] on button "Map to Household" at bounding box center [1242, 477] width 130 height 35
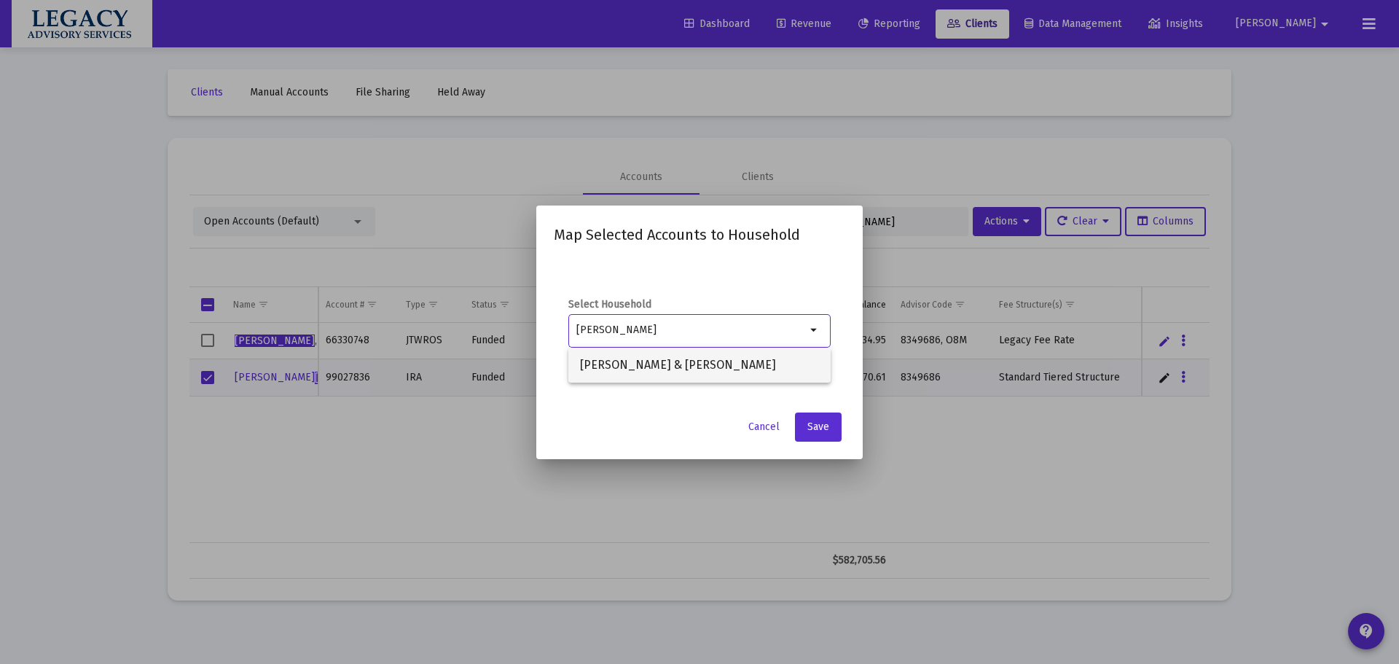
click at [722, 367] on span "[PERSON_NAME] & [PERSON_NAME]" at bounding box center [699, 365] width 239 height 35
type input "[PERSON_NAME] & [PERSON_NAME]"
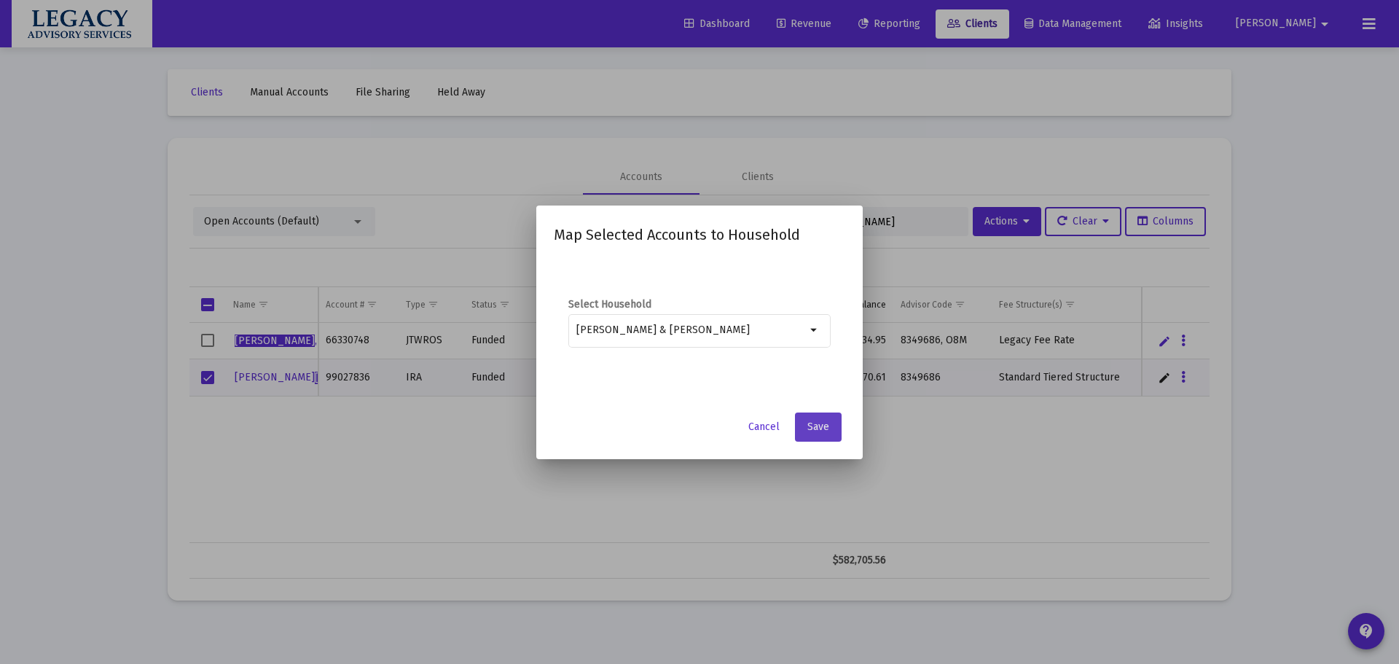
click at [818, 434] on button "Save" at bounding box center [818, 427] width 47 height 29
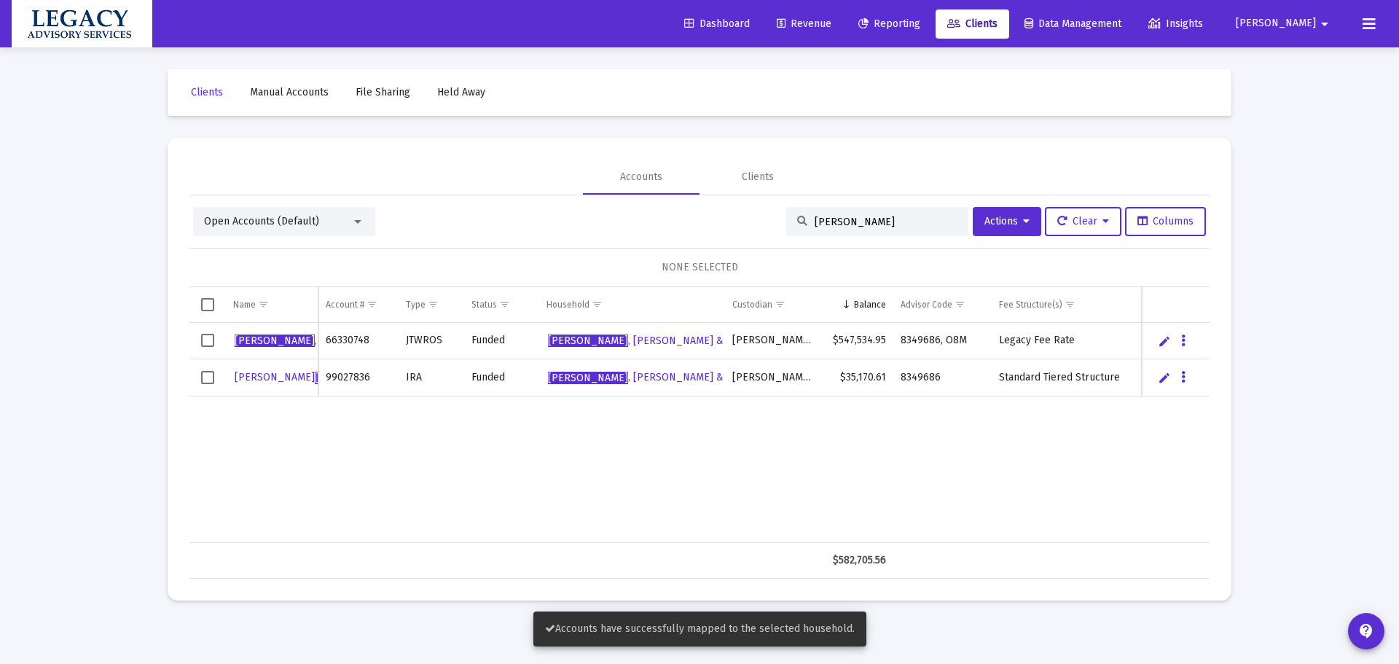
drag, startPoint x: 980, startPoint y: 572, endPoint x: 955, endPoint y: 577, distance: 25.9
click at [980, 572] on td "Data grid" at bounding box center [943, 560] width 98 height 35
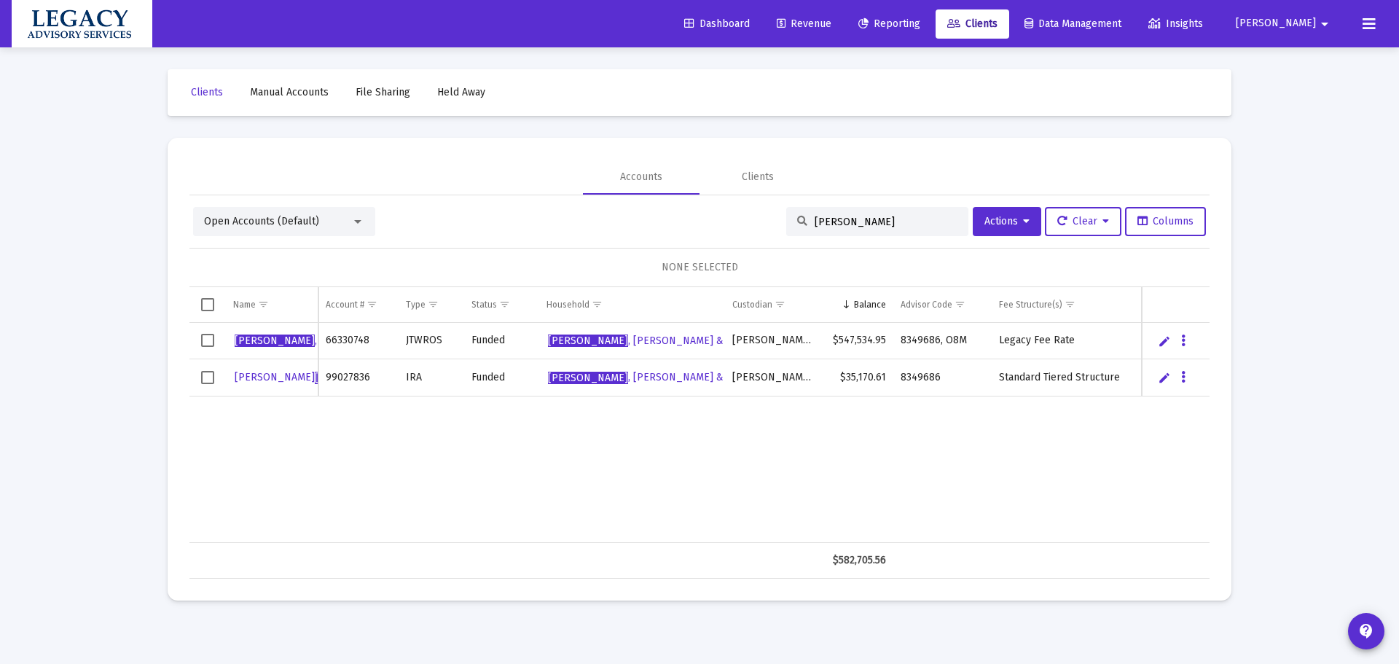
click at [932, 13] on link "Reporting" at bounding box center [889, 23] width 85 height 29
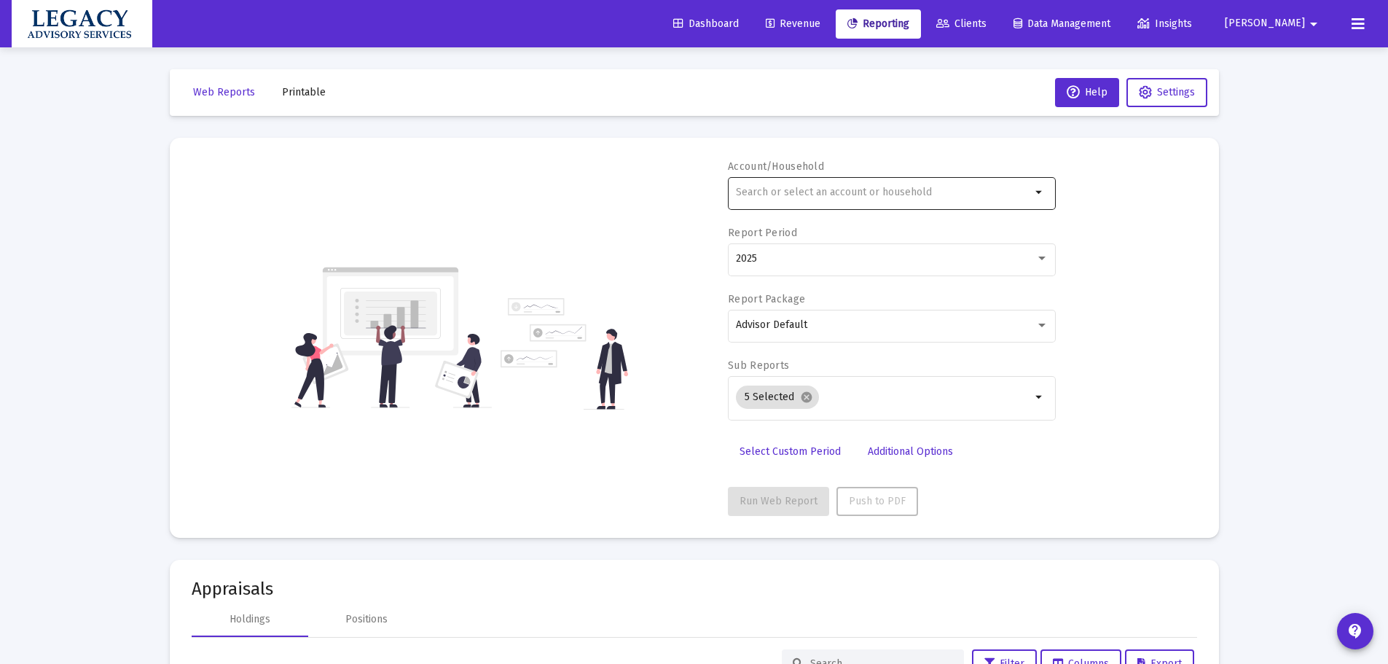
click at [879, 186] on div at bounding box center [883, 192] width 295 height 36
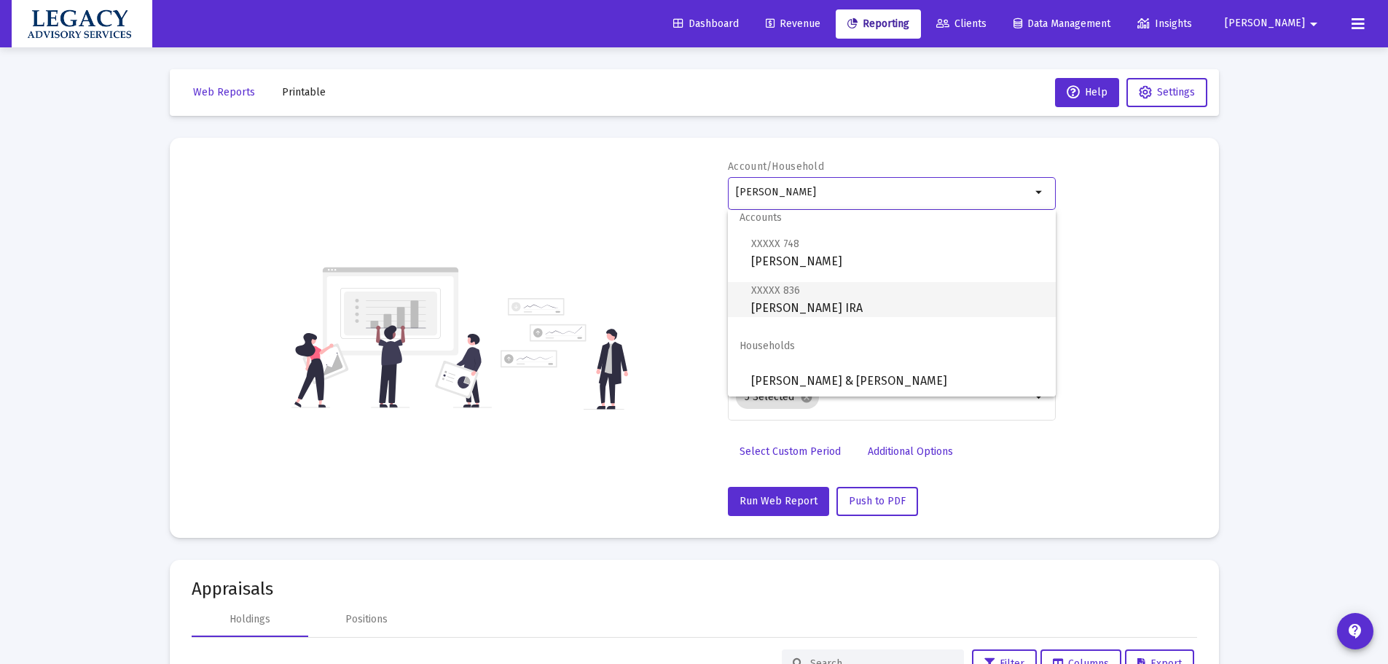
scroll to position [12, 0]
click at [903, 378] on span "[PERSON_NAME] & [PERSON_NAME]" at bounding box center [897, 379] width 293 height 35
type input "[PERSON_NAME] & [PERSON_NAME]"
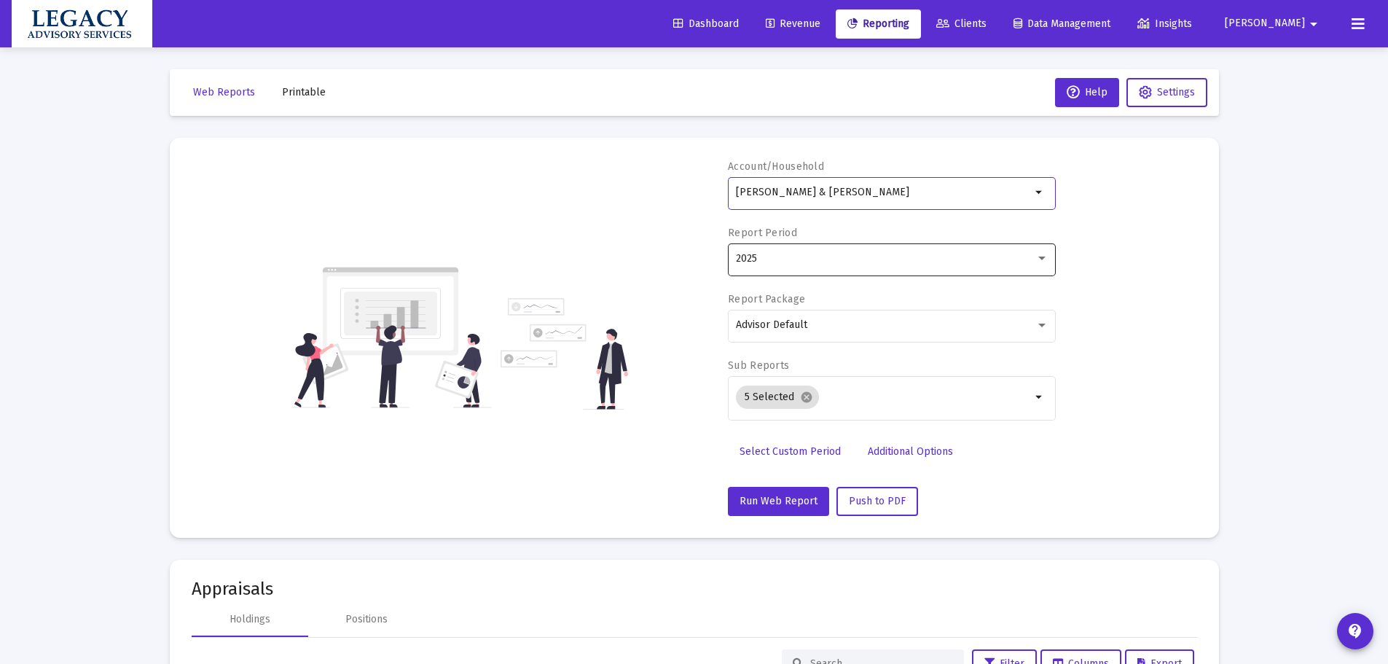
click at [896, 250] on div "2025" at bounding box center [892, 259] width 313 height 36
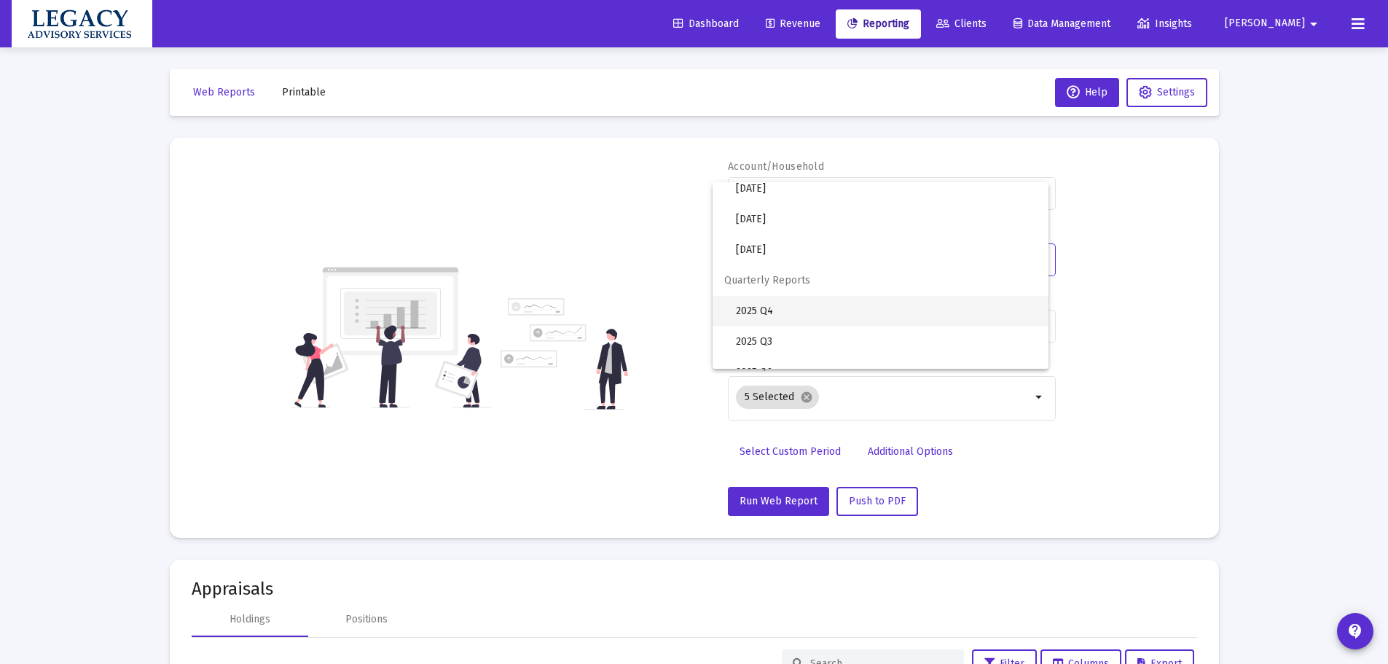
scroll to position [487, 0]
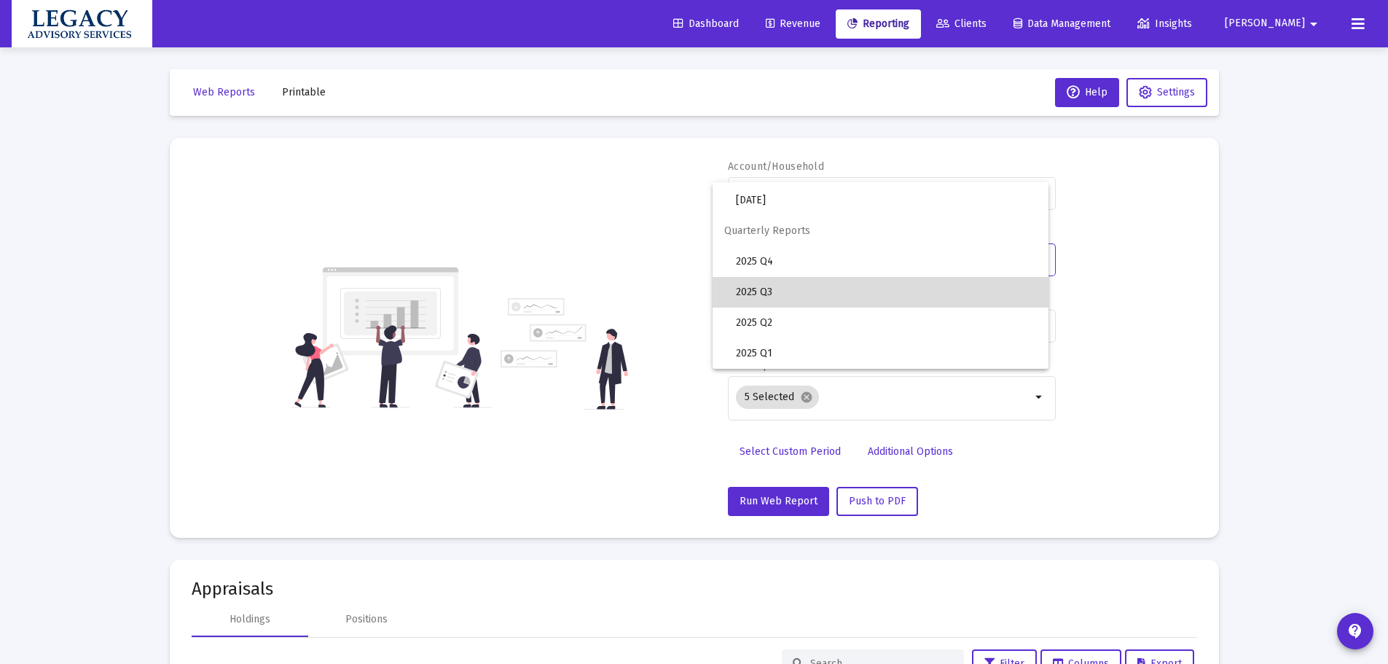
click at [881, 292] on span "2025 Q3" at bounding box center [886, 292] width 301 height 31
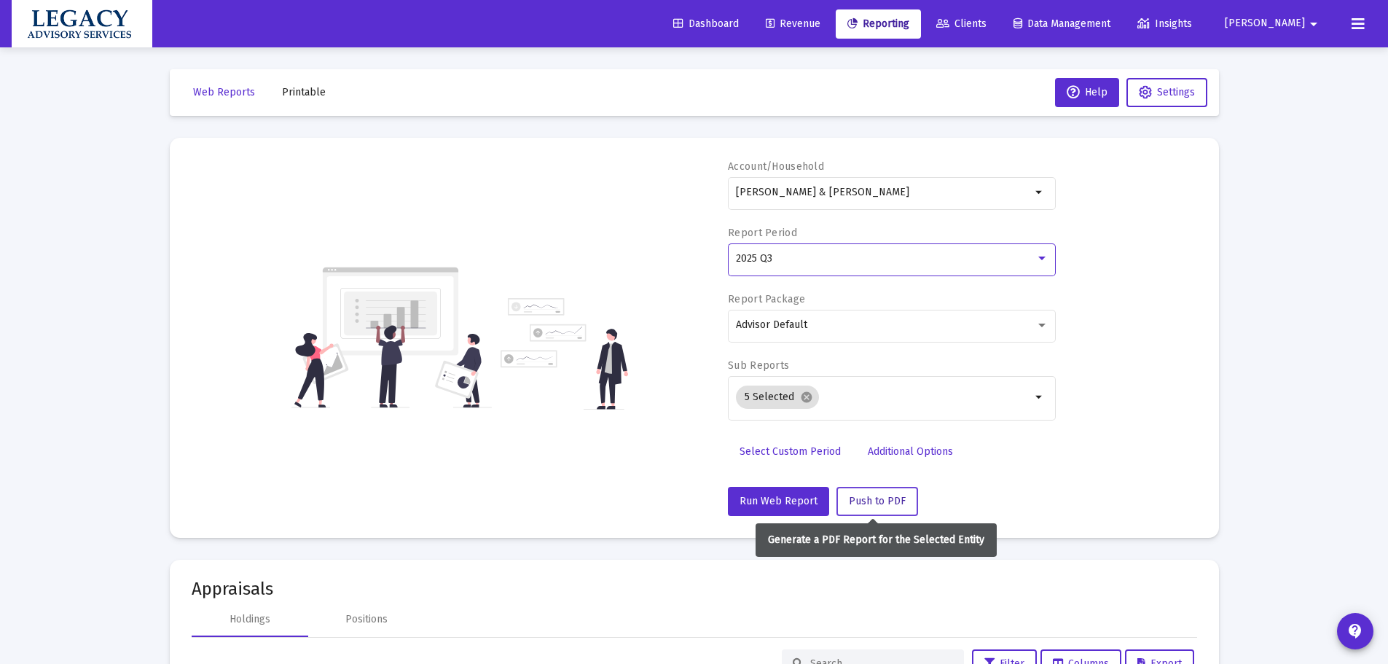
click at [891, 502] on span "Push to PDF" at bounding box center [877, 501] width 57 height 12
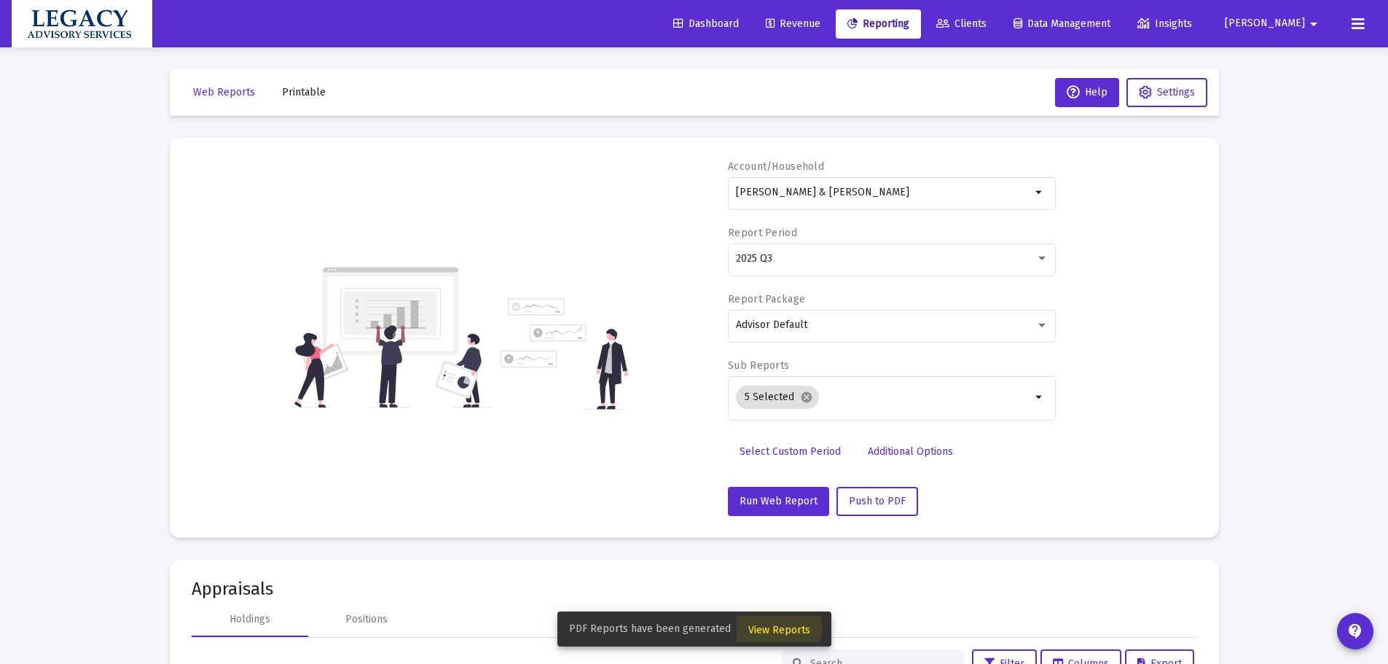
click at [770, 628] on span "View Reports" at bounding box center [780, 630] width 62 height 12
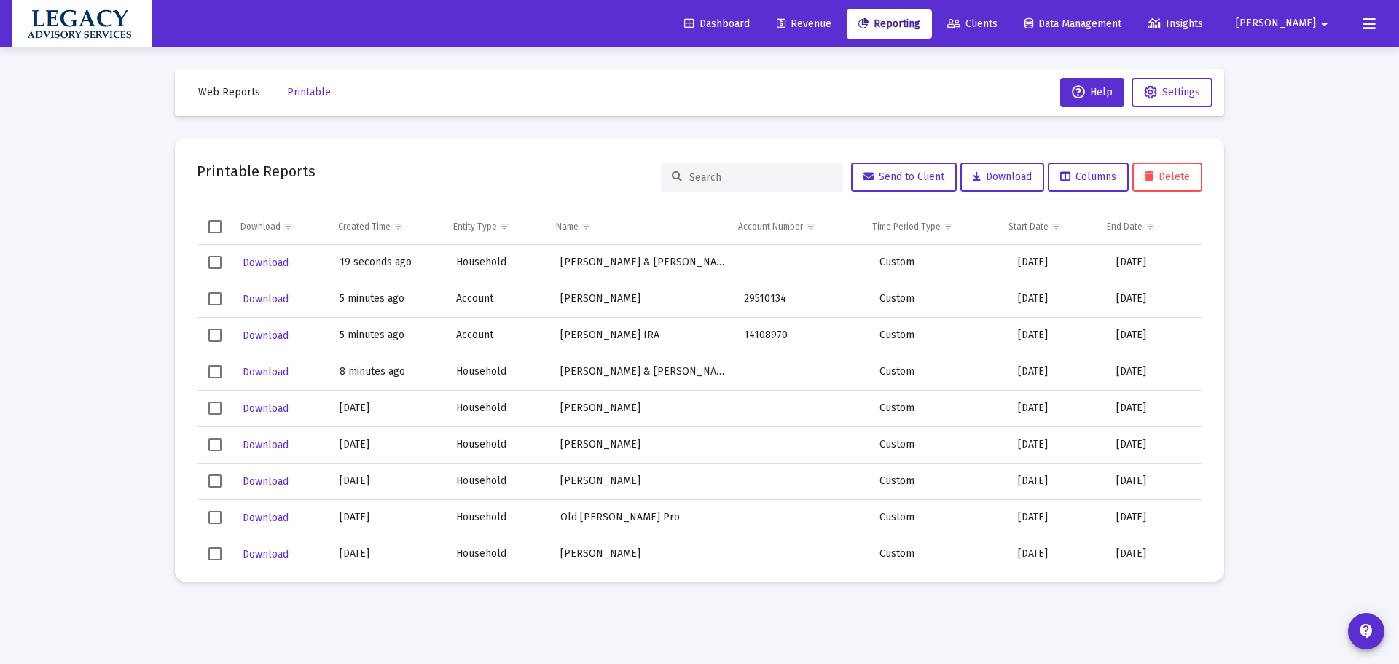
click at [266, 275] on td "Download" at bounding box center [283, 263] width 99 height 36
click at [271, 262] on span "Download" at bounding box center [266, 263] width 46 height 12
click at [998, 20] on span "Clients" at bounding box center [972, 23] width 50 height 12
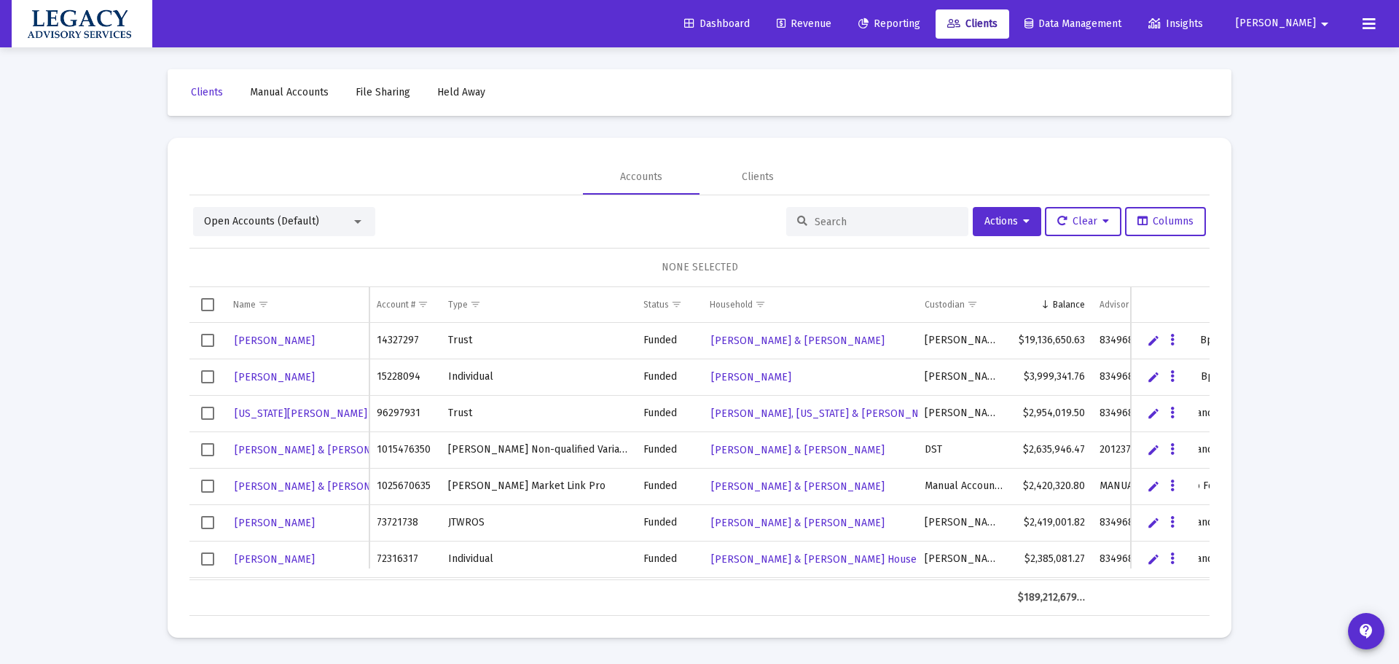
click at [853, 218] on input at bounding box center [886, 222] width 143 height 12
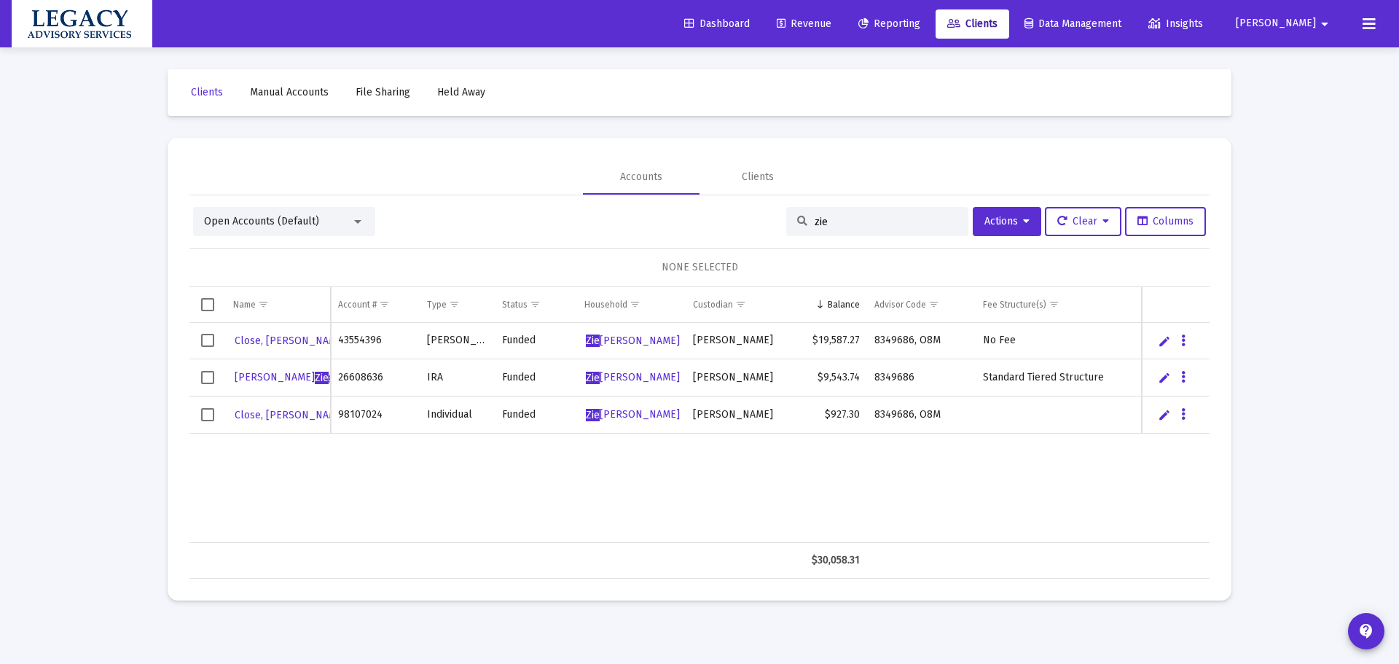
type input "zie"
click at [1164, 418] on link "Edit" at bounding box center [1164, 414] width 13 height 13
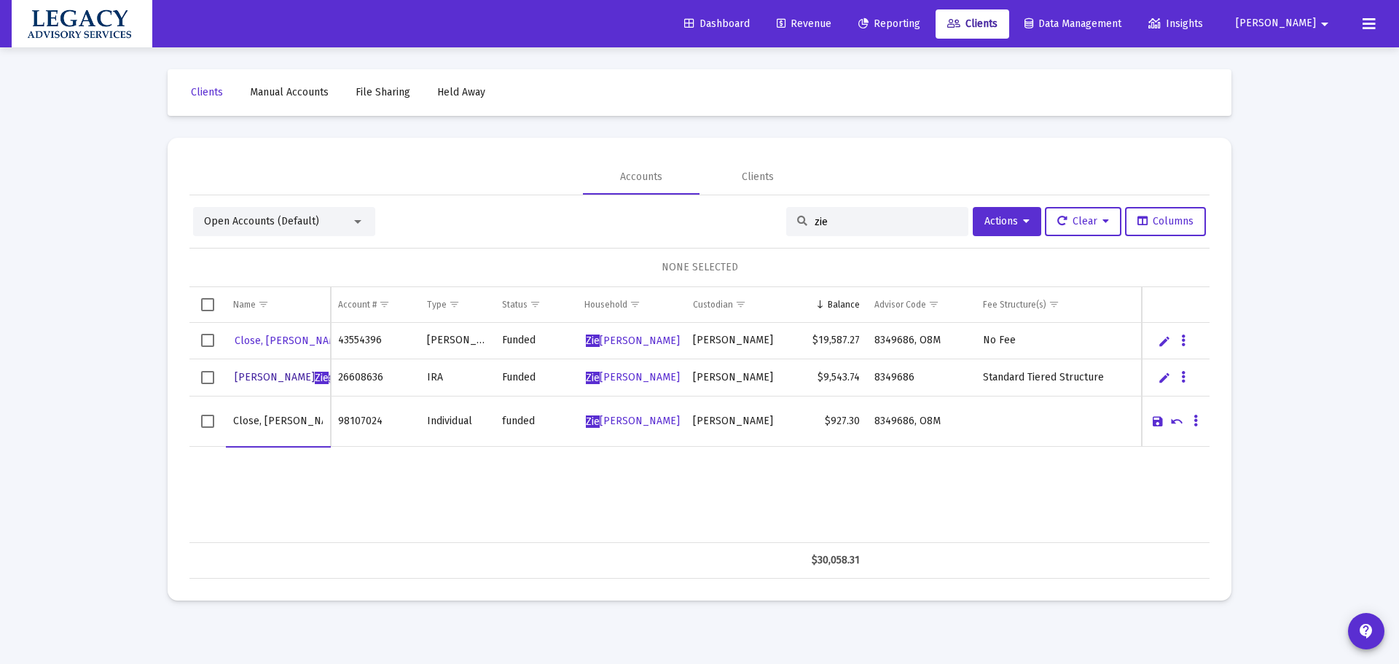
click at [289, 373] on span "[PERSON_NAME] gler" at bounding box center [292, 377] width 114 height 12
click at [289, 373] on div "Loading... Clients Manual Accounts File Sharing Held Away Accounts Clients Open…" at bounding box center [694, 311] width 1093 height 622
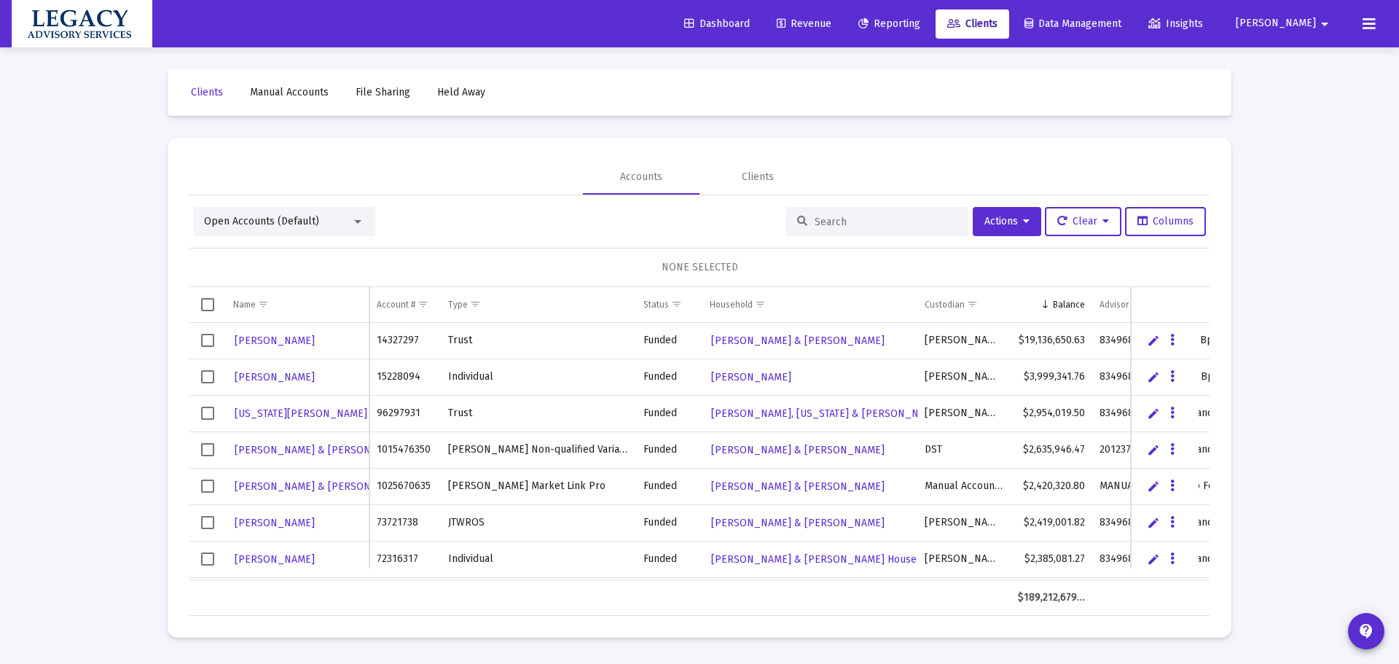
click at [825, 224] on input at bounding box center [886, 222] width 143 height 12
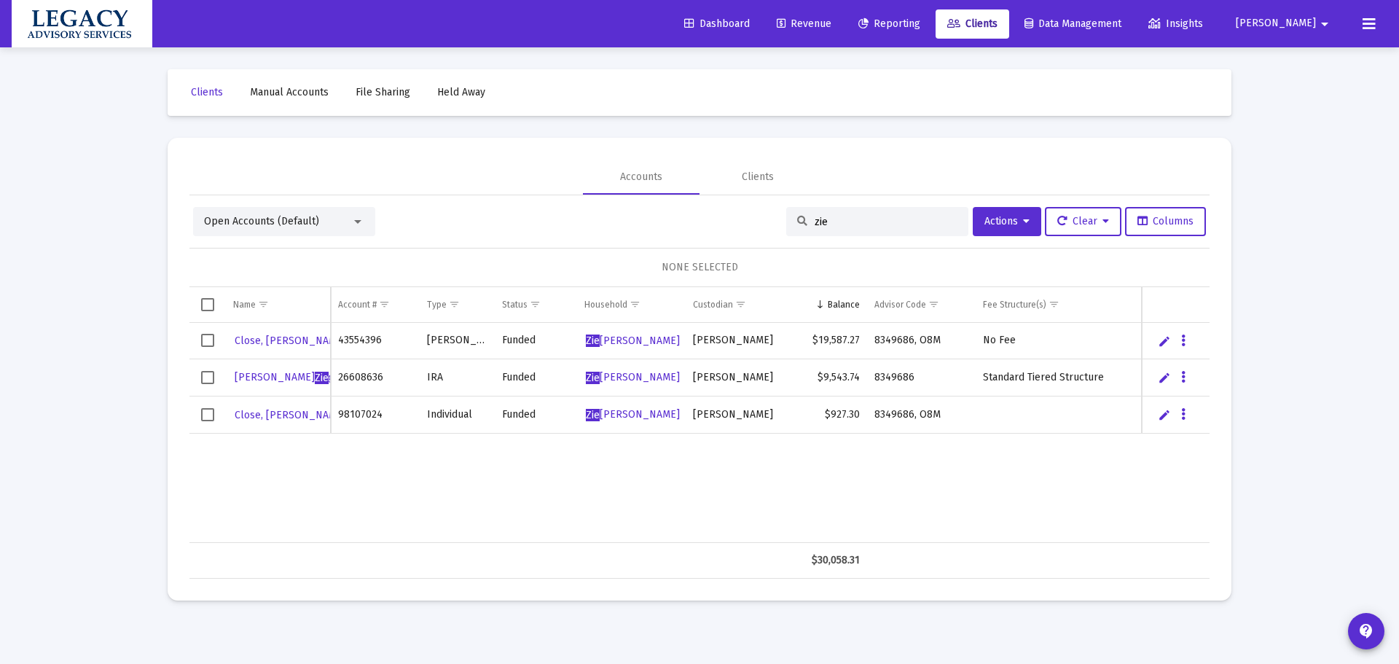
type input "zie"
click at [391, 462] on div "Close, [PERSON_NAME] 43554396 [PERSON_NAME] Funded Zie gler, [PERSON_NAME] $19,…" at bounding box center [699, 433] width 1020 height 220
click at [1164, 375] on link "Edit" at bounding box center [1164, 377] width 13 height 13
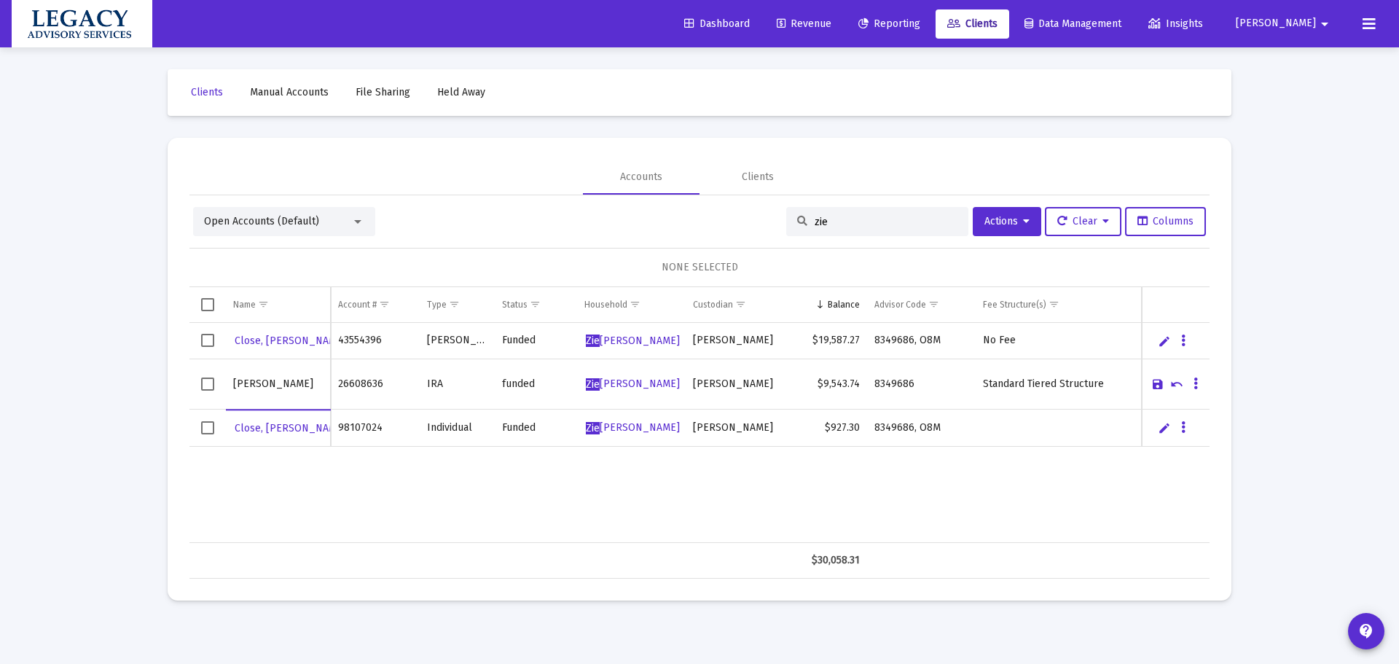
drag, startPoint x: 308, startPoint y: 388, endPoint x: 211, endPoint y: 409, distance: 99.2
click at [211, 409] on tbody "Close, [PERSON_NAME] Close, [PERSON_NAME]" at bounding box center [699, 385] width 1020 height 124
drag, startPoint x: 536, startPoint y: 498, endPoint x: 847, endPoint y: 496, distance: 310.5
click at [536, 496] on div "Close, [PERSON_NAME] 43554396 [PERSON_NAME] Funded Zie gler, [PERSON_NAME] $19,…" at bounding box center [699, 433] width 1020 height 220
click at [1166, 428] on link "Edit" at bounding box center [1164, 427] width 13 height 13
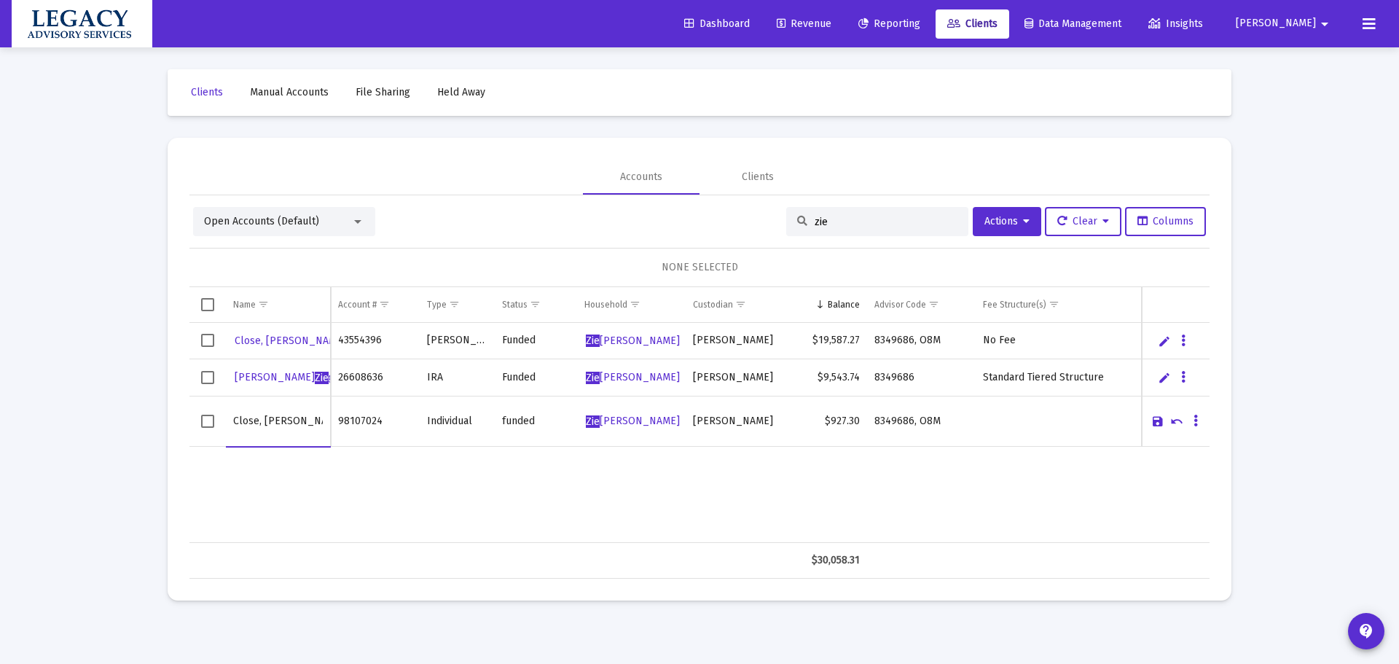
drag, startPoint x: 305, startPoint y: 425, endPoint x: 160, endPoint y: 429, distance: 145.1
click at [160, 429] on div "Clients Manual Accounts File Sharing Held Away Accounts Clients Open Accounts (…" at bounding box center [699, 334] width 1093 height 575
type input "[PERSON_NAME]"
drag, startPoint x: 304, startPoint y: 515, endPoint x: 292, endPoint y: 378, distance: 137.5
click at [285, 458] on div "Close, [PERSON_NAME] 43554396 [PERSON_NAME] Funded Zie gler, [PERSON_NAME] $19,…" at bounding box center [699, 433] width 1020 height 220
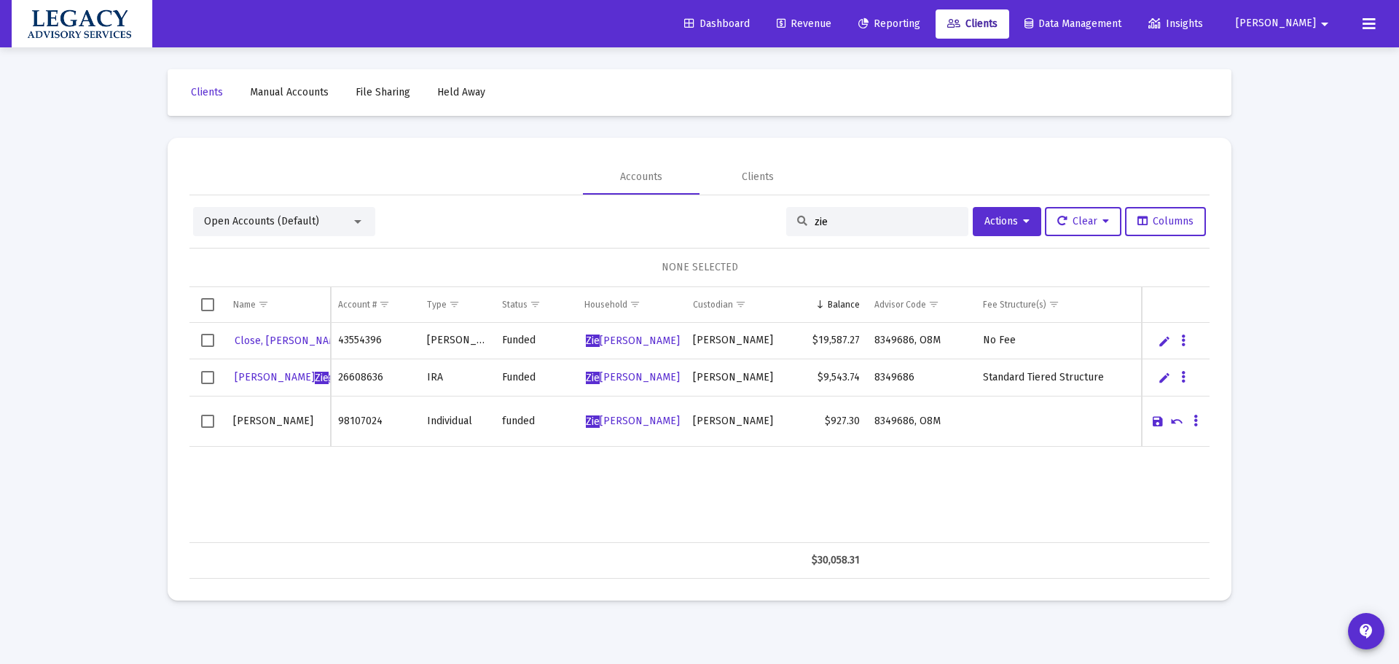
click at [1164, 341] on link "Edit" at bounding box center [1164, 341] width 13 height 13
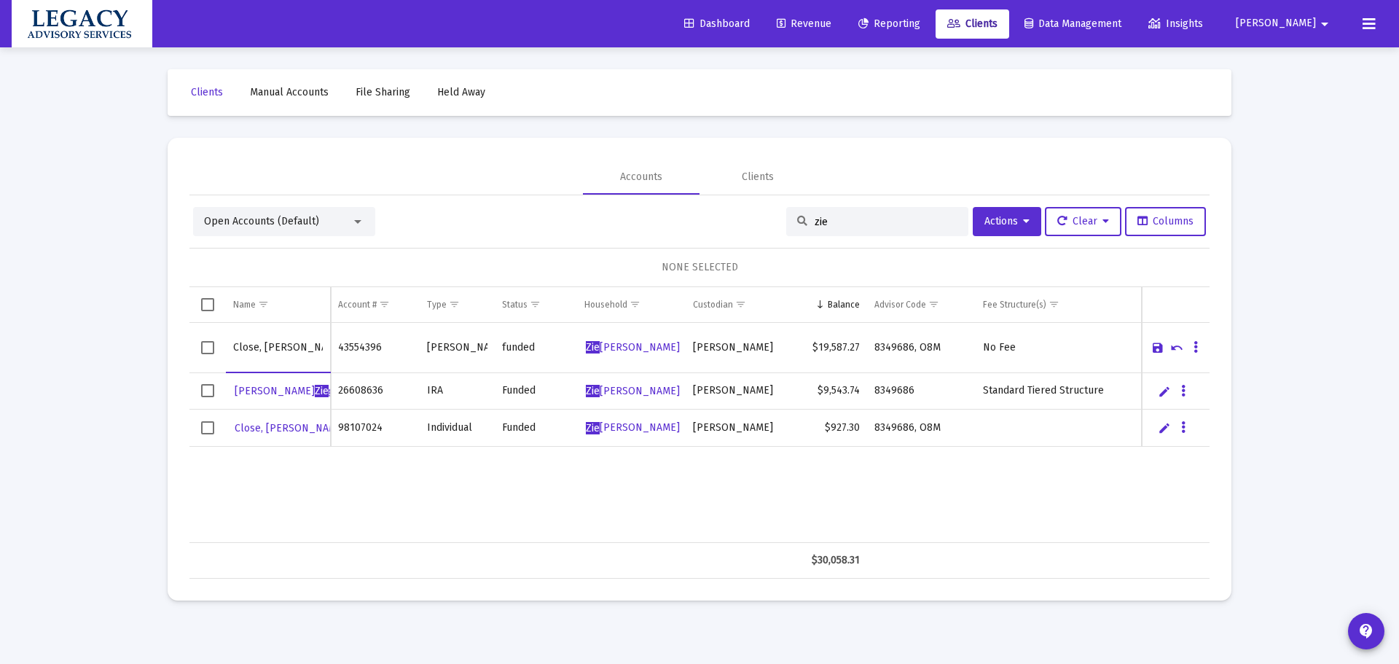
drag, startPoint x: 286, startPoint y: 348, endPoint x: 151, endPoint y: 388, distance: 141.4
click at [136, 364] on div "Loading... Clients Manual Accounts File Sharing Held Away Accounts Clients Open…" at bounding box center [699, 332] width 1399 height 664
type input "[PERSON_NAME]"
drag, startPoint x: 339, startPoint y: 561, endPoint x: 349, endPoint y: 550, distance: 15.0
click at [339, 560] on td "Data grid" at bounding box center [375, 560] width 89 height 35
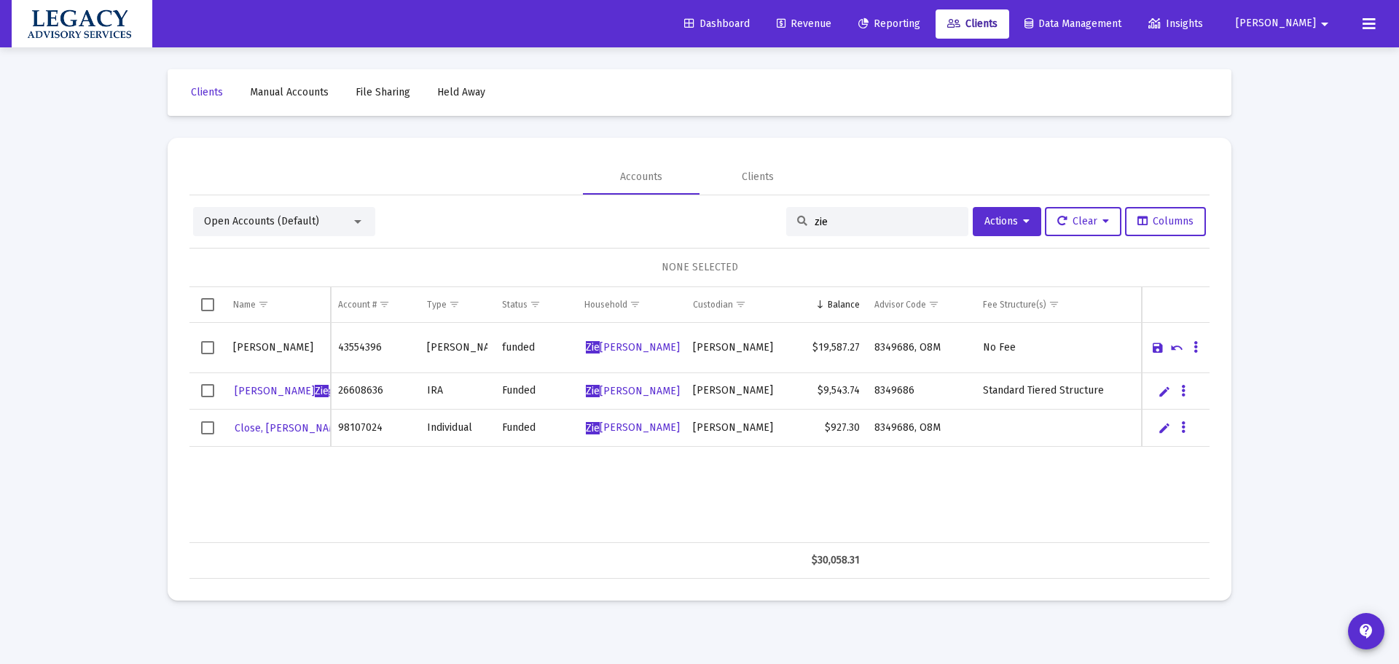
click at [326, 508] on div "Close, [PERSON_NAME] 43554396 [PERSON_NAME] funded Zie gler, [PERSON_NAME] $19,…" at bounding box center [699, 433] width 1020 height 220
click at [1160, 348] on link "Save" at bounding box center [1158, 347] width 13 height 13
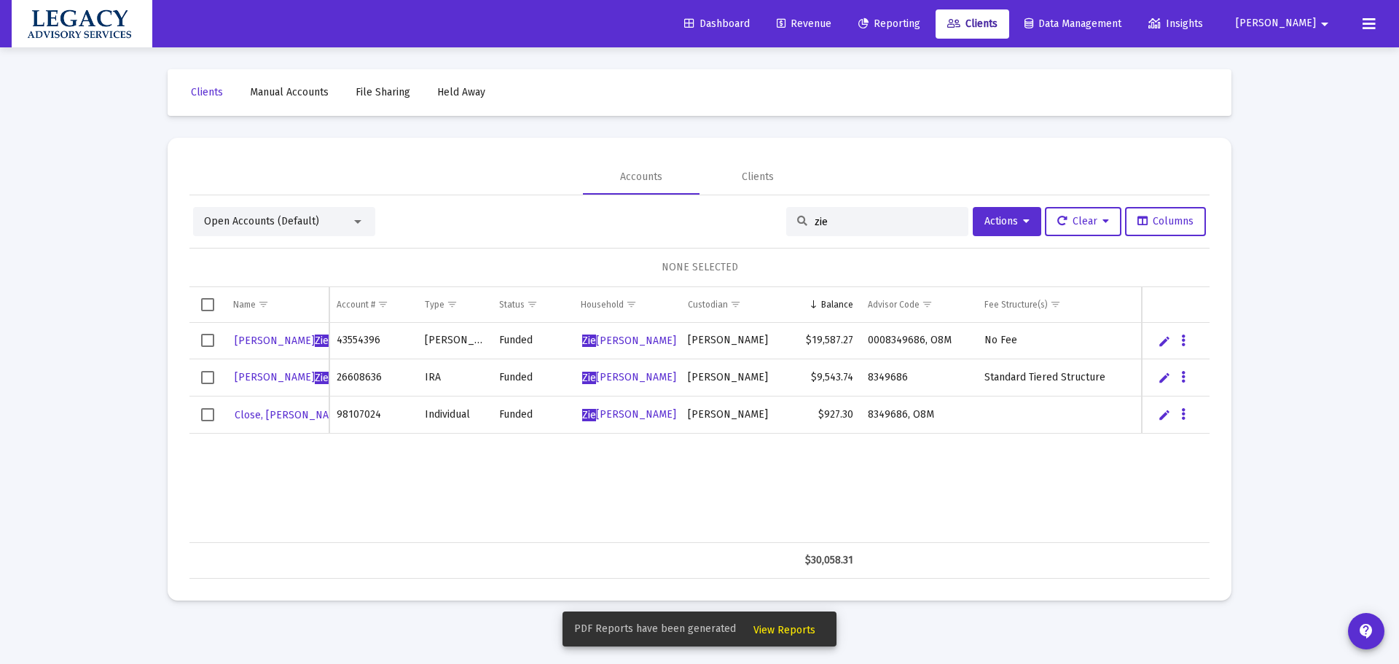
click at [1168, 416] on link "Edit" at bounding box center [1164, 414] width 13 height 13
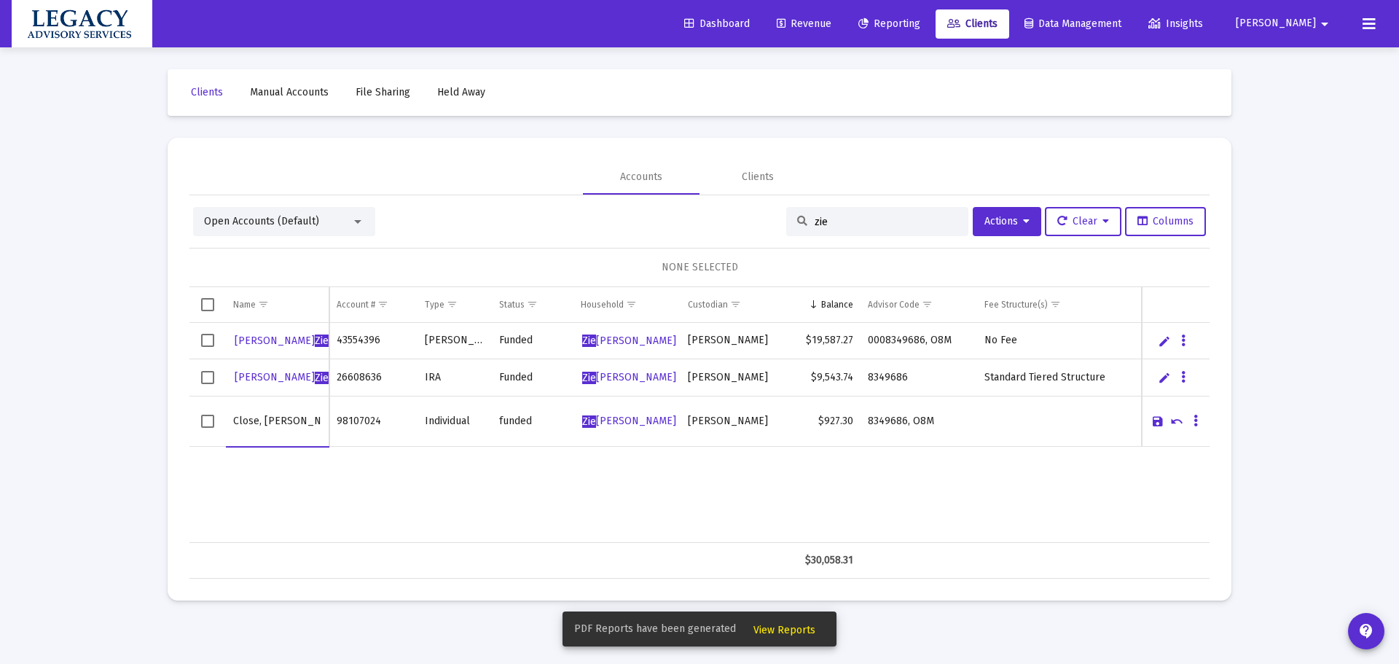
drag, startPoint x: 304, startPoint y: 421, endPoint x: 160, endPoint y: 413, distance: 144.5
click at [162, 413] on div "Clients Manual Accounts File Sharing Held Away Accounts Clients Open Accounts (…" at bounding box center [699, 334] width 1093 height 575
type input "[PERSON_NAME]"
click at [1159, 421] on link "Save" at bounding box center [1158, 421] width 13 height 13
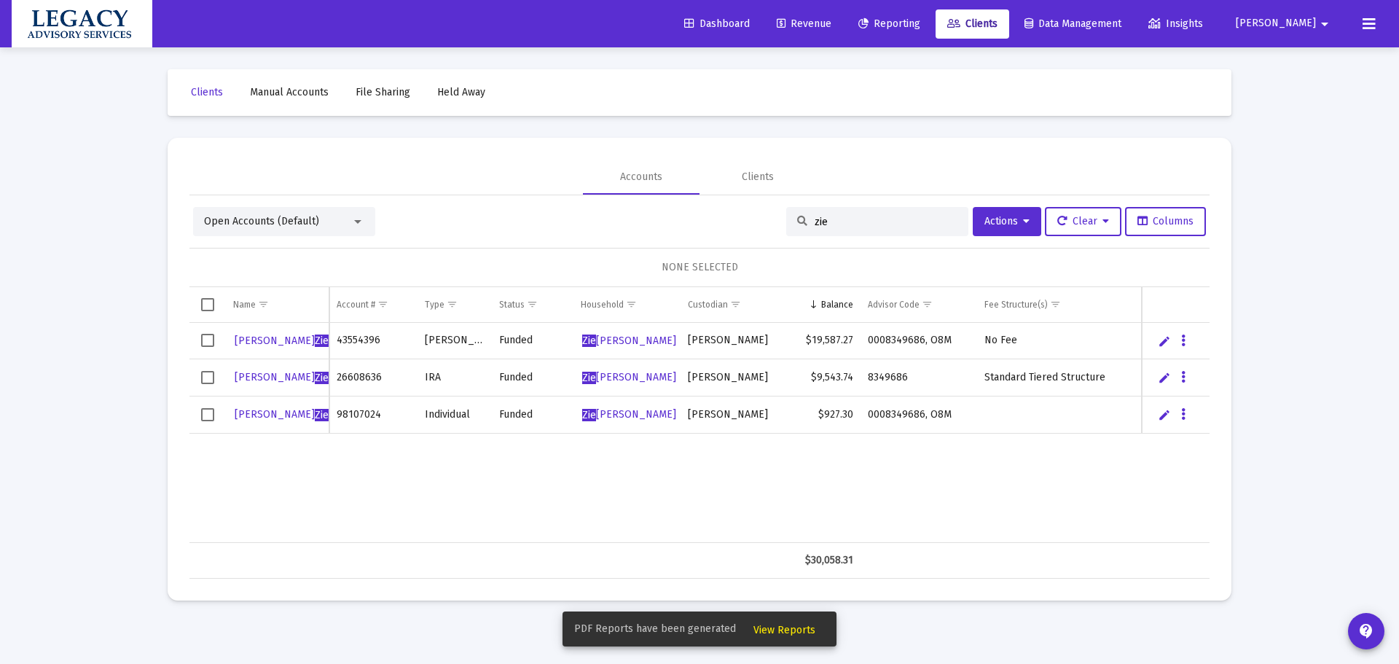
click at [778, 628] on span "View Reports" at bounding box center [785, 630] width 62 height 12
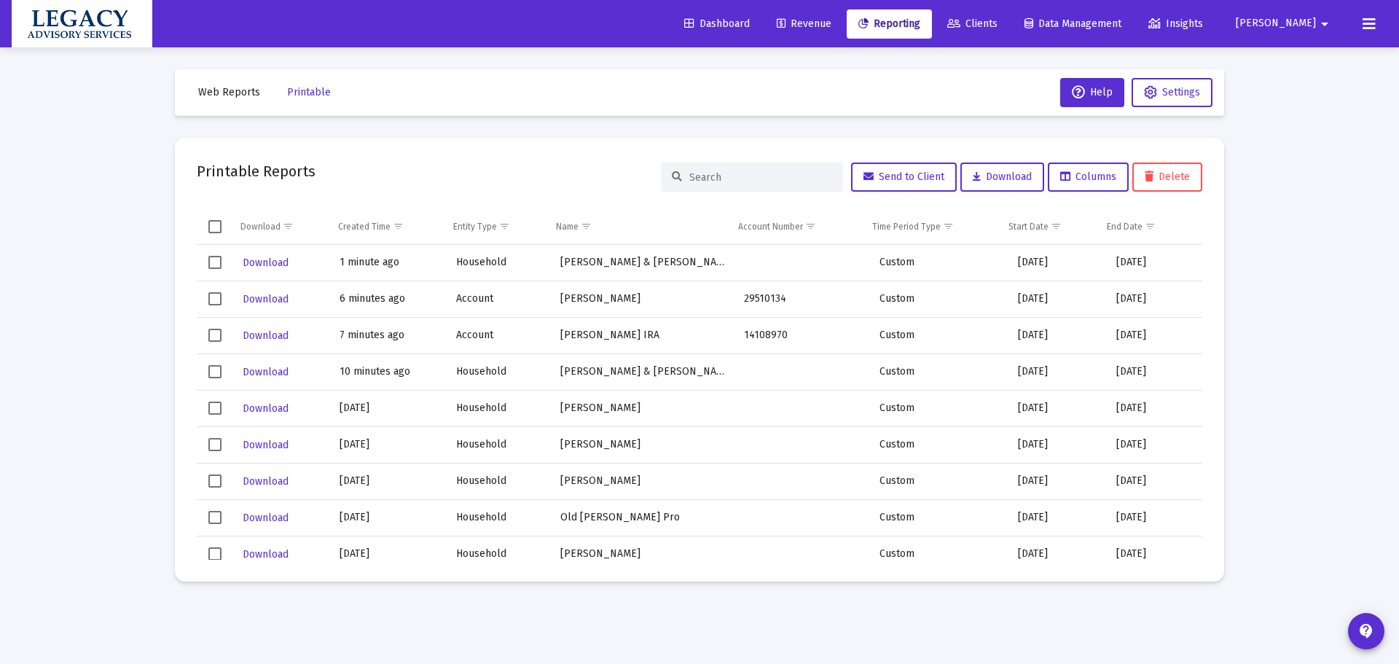
drag, startPoint x: 1025, startPoint y: 34, endPoint x: 1017, endPoint y: 42, distance: 11.4
click at [1009, 34] on link "Clients" at bounding box center [973, 23] width 74 height 29
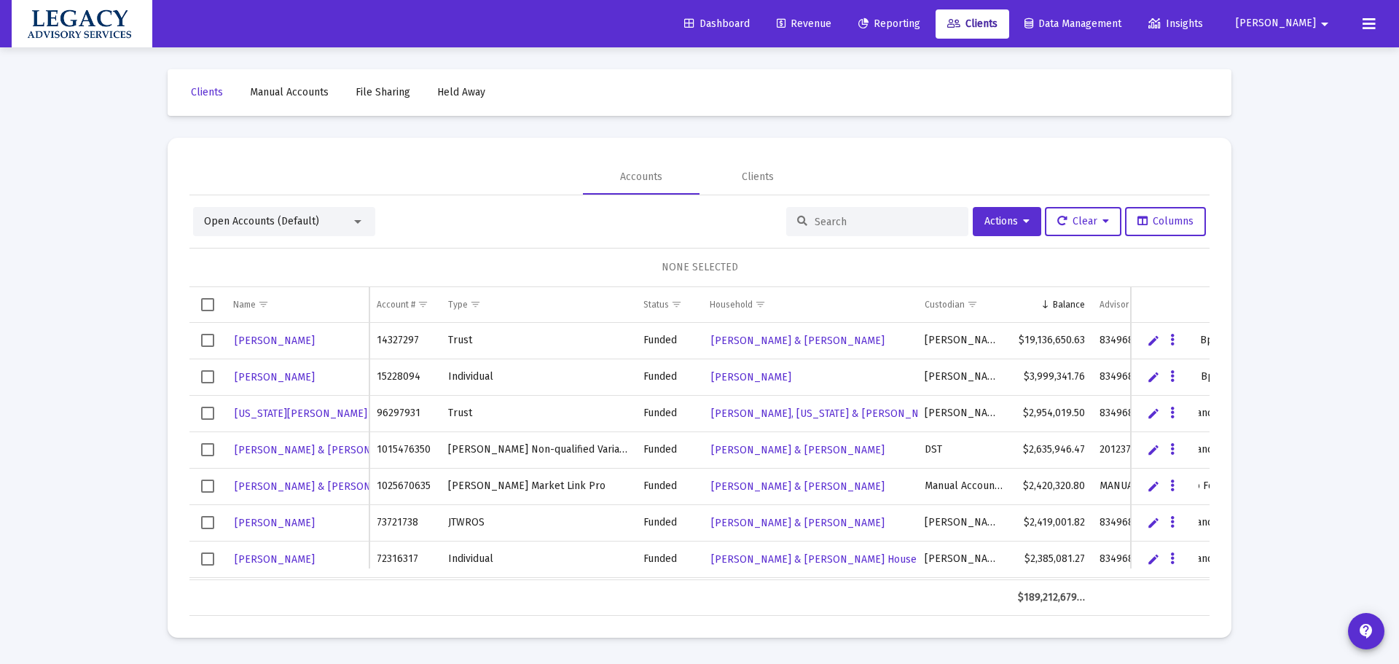
click at [838, 214] on div at bounding box center [877, 221] width 182 height 29
drag, startPoint x: 840, startPoint y: 216, endPoint x: 825, endPoint y: 226, distance: 17.4
click at [840, 217] on input at bounding box center [886, 222] width 143 height 12
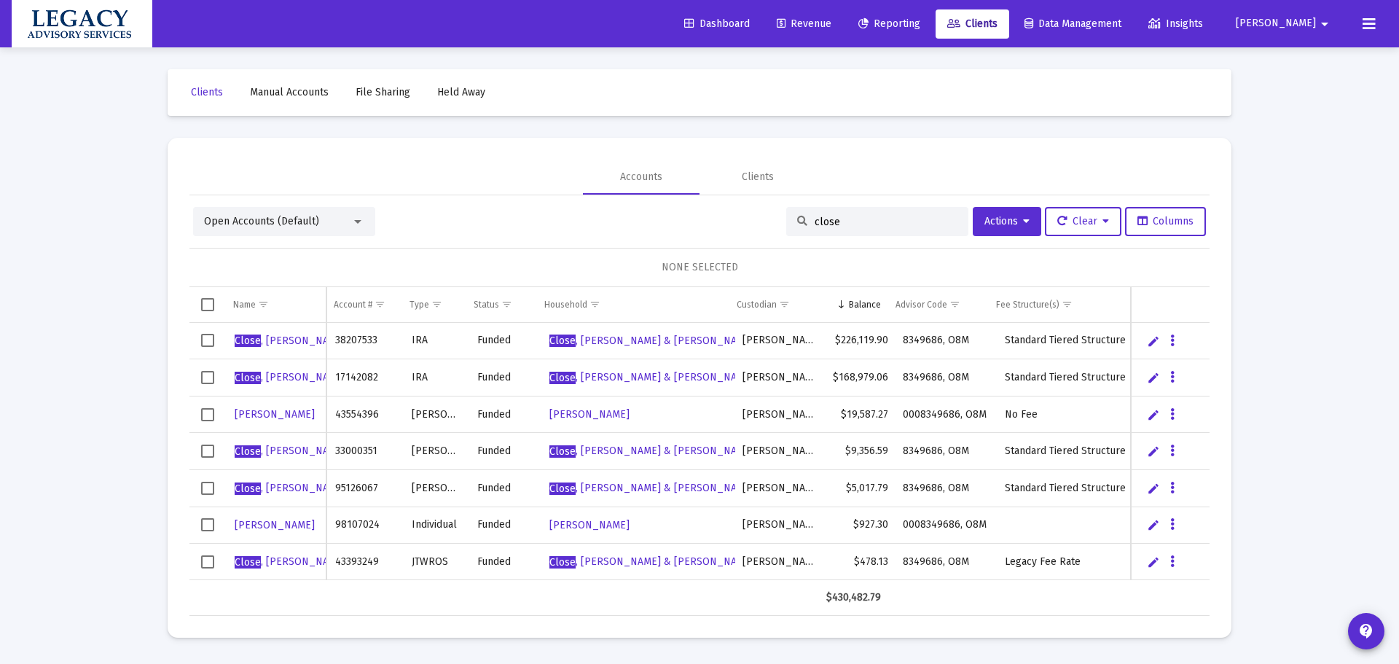
type input "close"
click at [921, 17] on span "Reporting" at bounding box center [890, 23] width 62 height 12
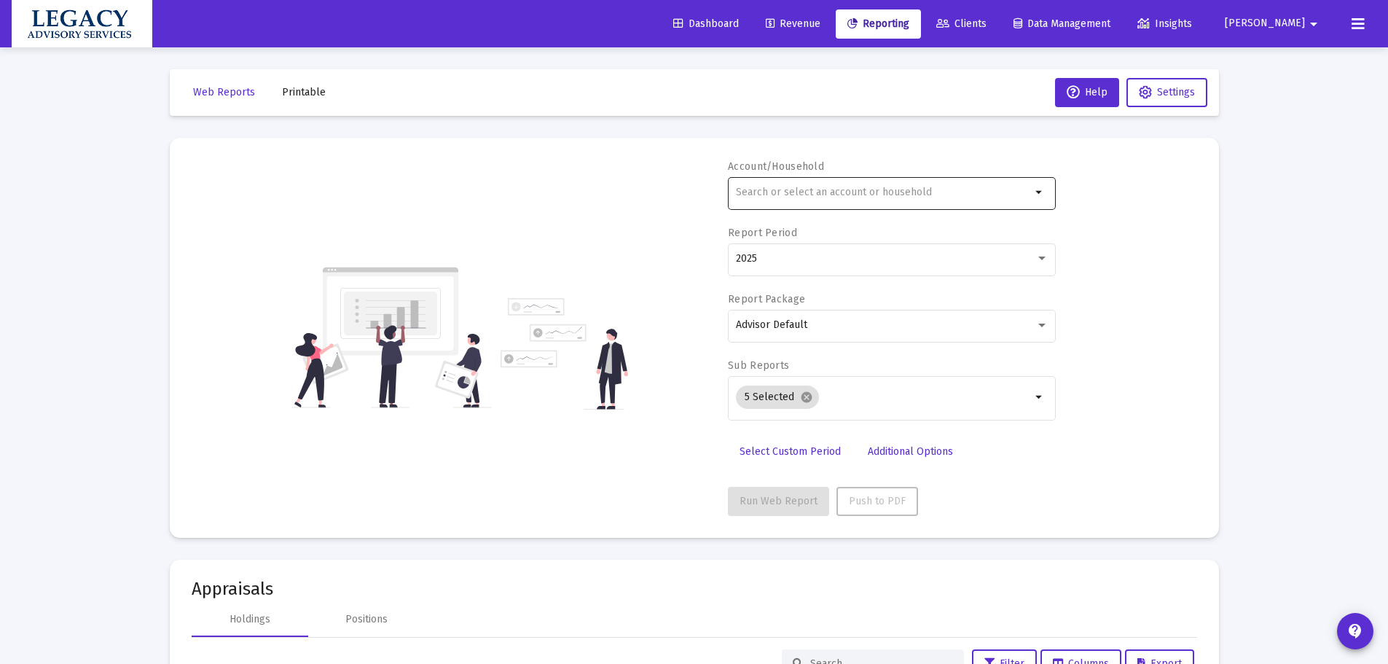
click at [824, 182] on div at bounding box center [883, 192] width 295 height 36
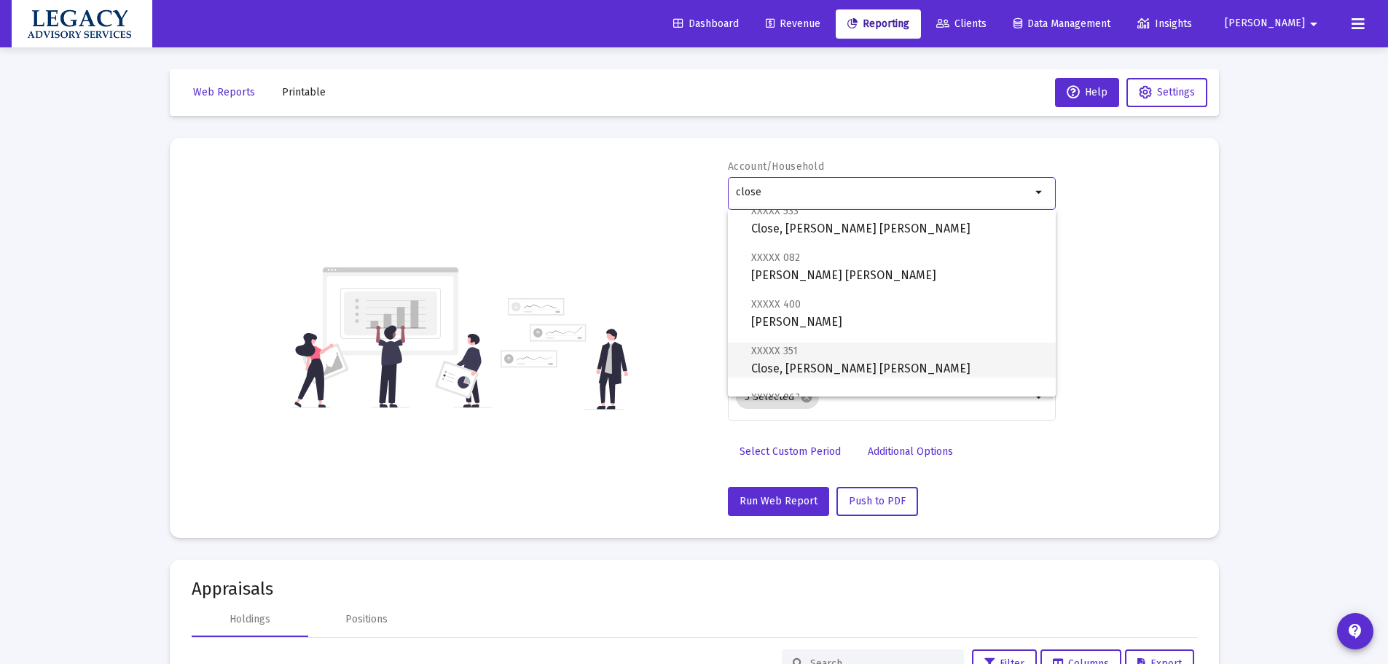
scroll to position [245, 0]
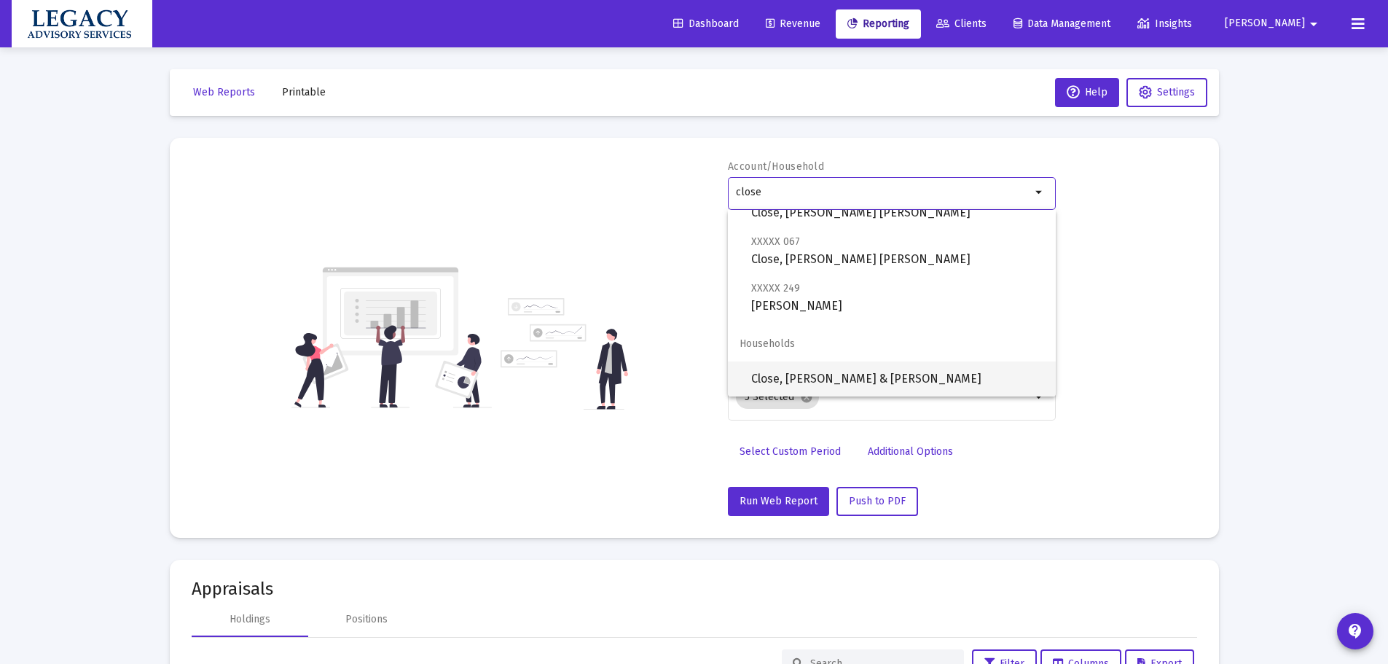
click at [845, 380] on span "Close, [PERSON_NAME] & [PERSON_NAME]" at bounding box center [897, 379] width 293 height 35
type input "Close, [PERSON_NAME] & [PERSON_NAME]"
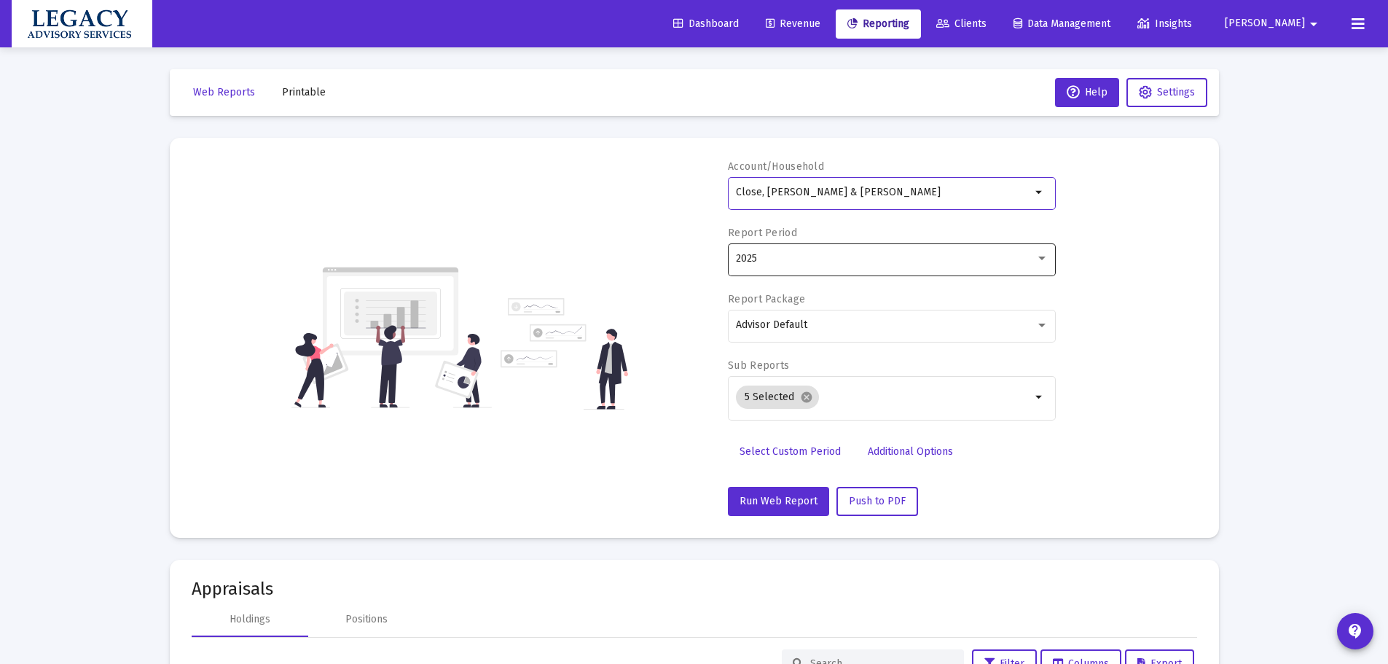
click at [886, 254] on div "2025" at bounding box center [886, 259] width 300 height 12
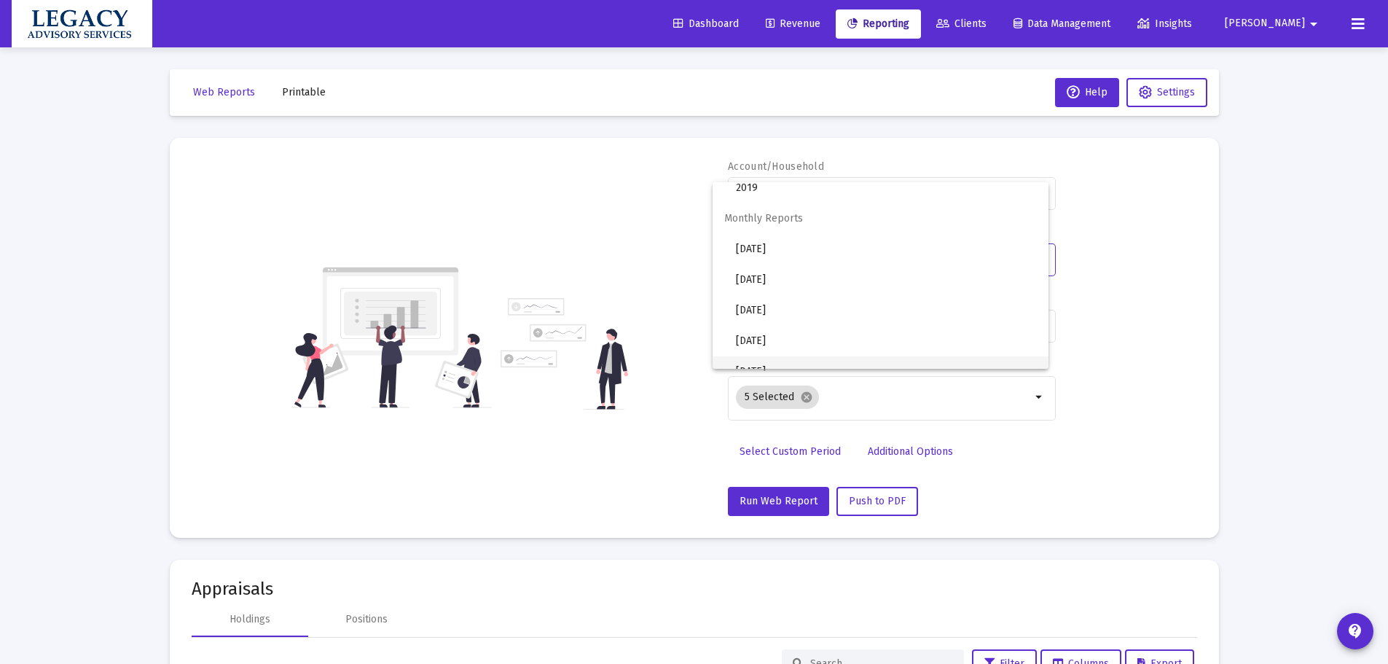
scroll to position [437, 0]
click at [871, 327] on span "2025 Q3" at bounding box center [886, 342] width 301 height 31
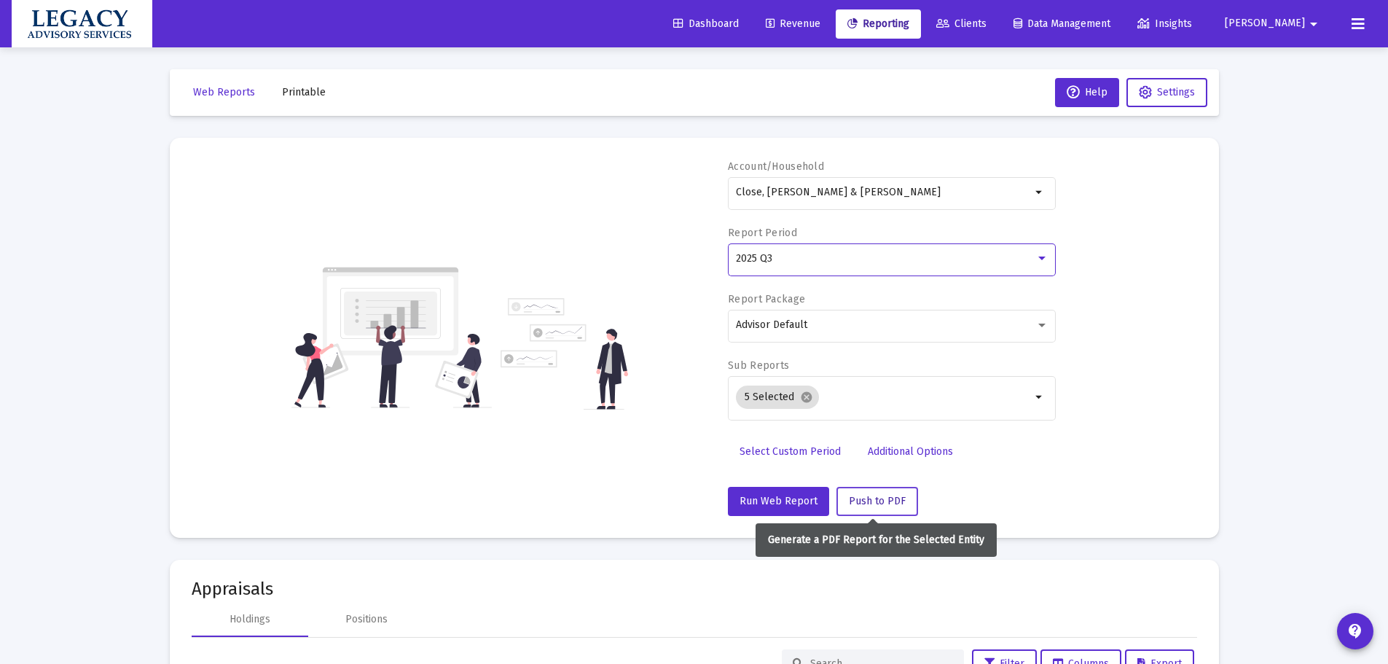
click at [871, 505] on span "Push to PDF" at bounding box center [877, 501] width 57 height 12
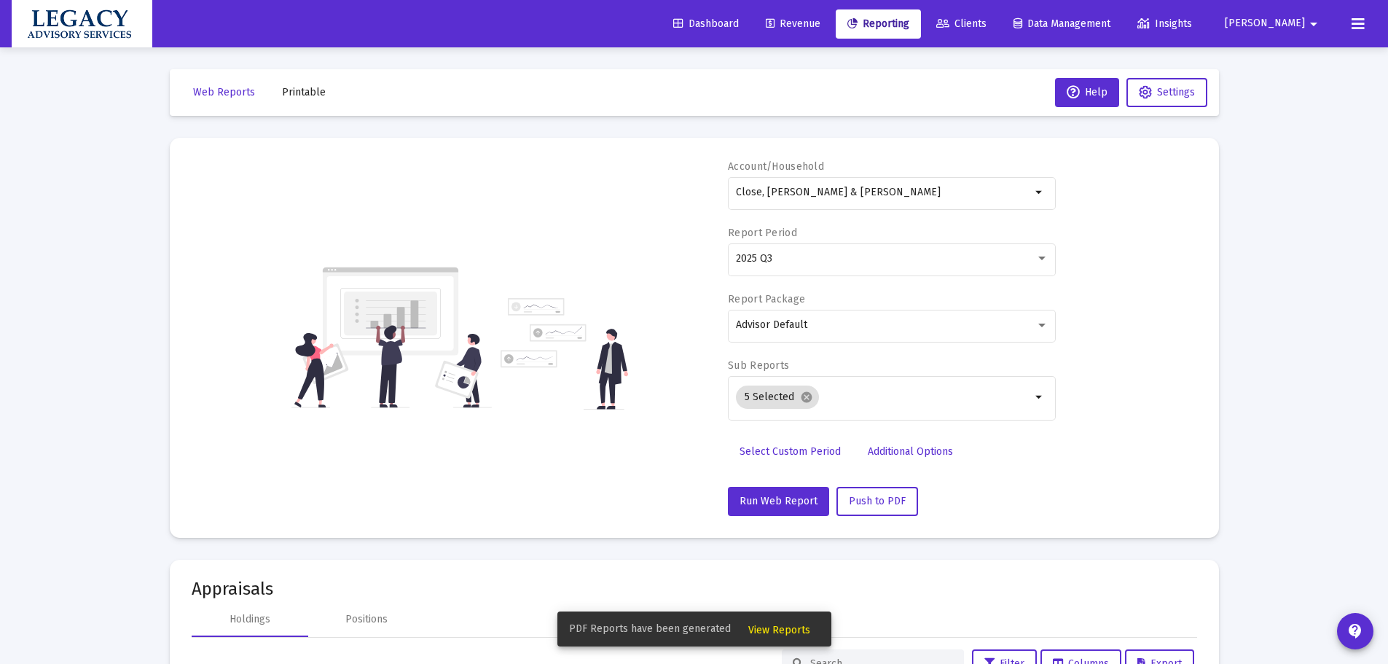
click at [802, 619] on button "View Reports" at bounding box center [779, 629] width 85 height 26
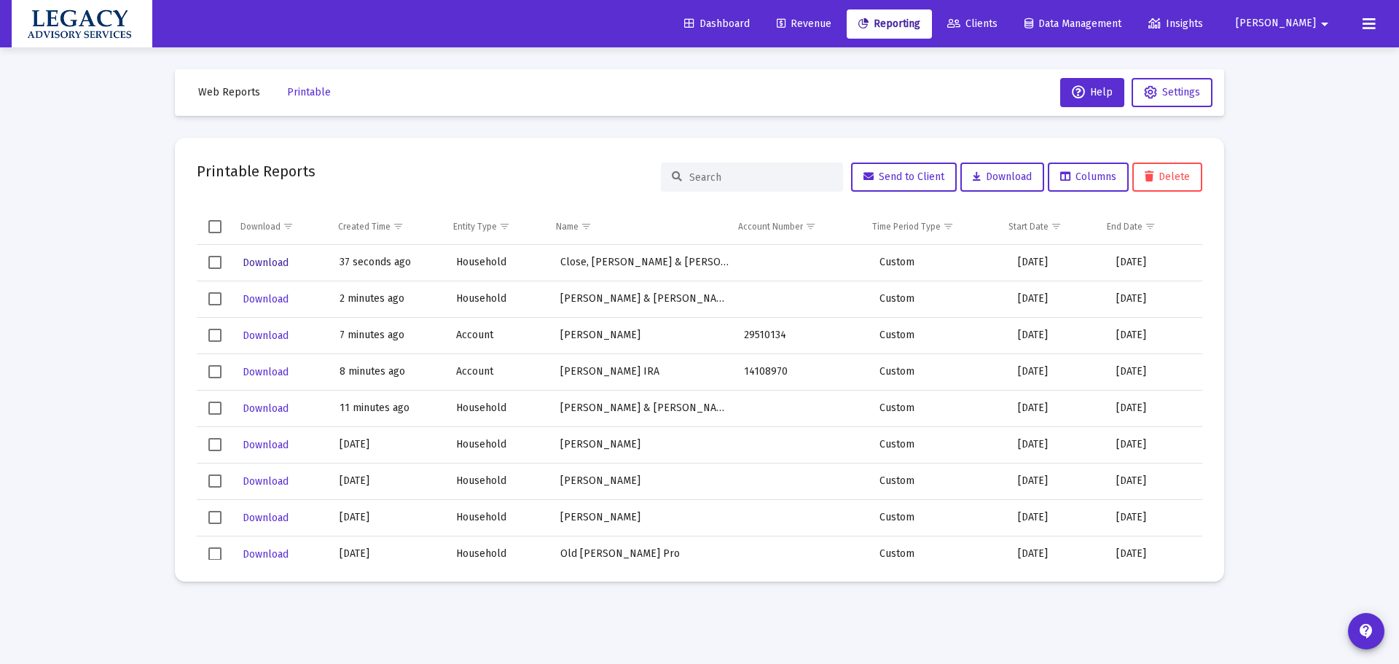
click at [267, 257] on span "Download" at bounding box center [266, 263] width 46 height 12
click at [1, 388] on div "Loading... Web Reports Printable Help Settings Printable Reports Send to Client…" at bounding box center [699, 332] width 1399 height 664
click at [832, 25] on span "Revenue" at bounding box center [804, 23] width 55 height 12
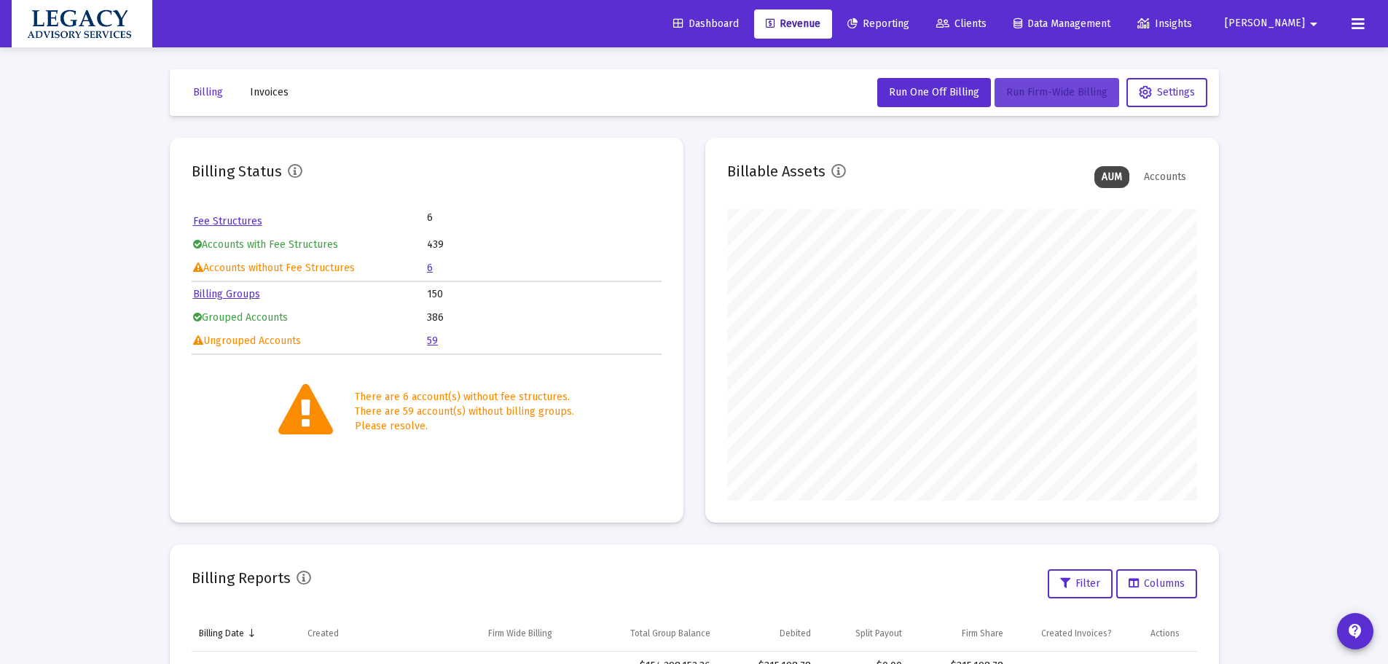
click at [1053, 84] on button "Run Firm-Wide Billing" at bounding box center [1057, 92] width 125 height 29
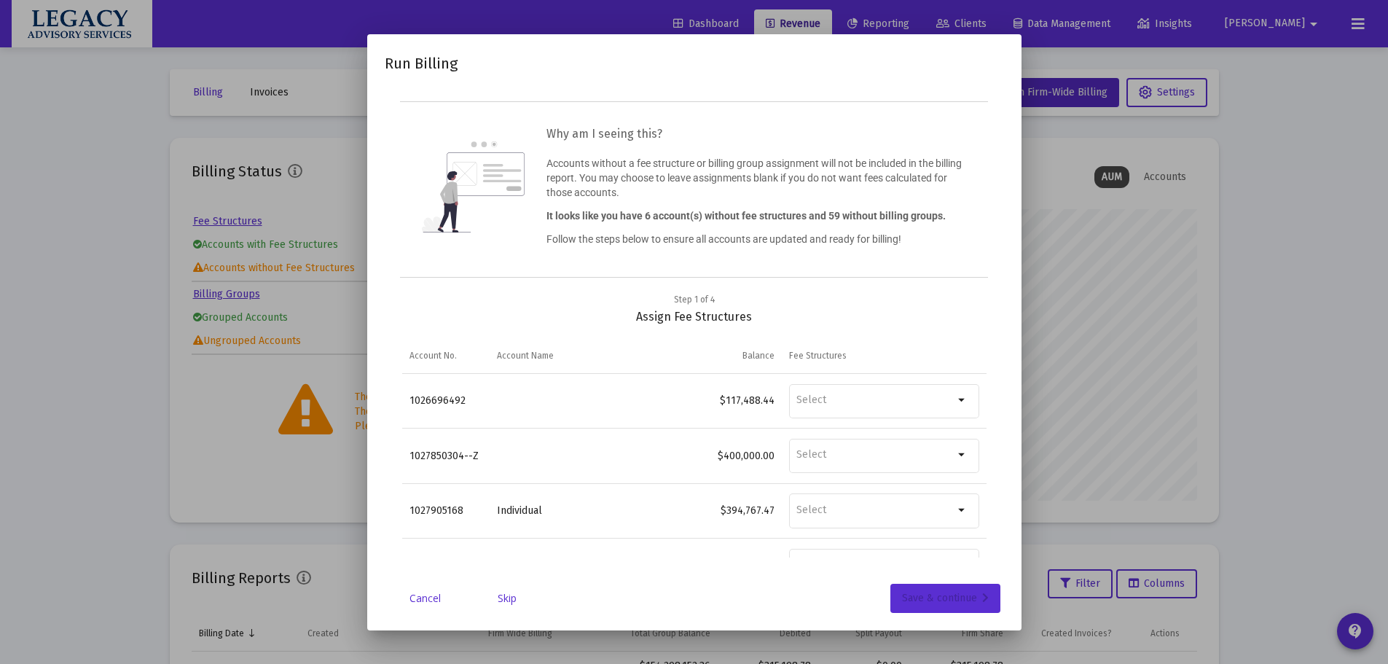
drag, startPoint x: 945, startPoint y: 595, endPoint x: 937, endPoint y: 591, distance: 8.5
click at [944, 595] on div "Save & continue" at bounding box center [945, 598] width 87 height 29
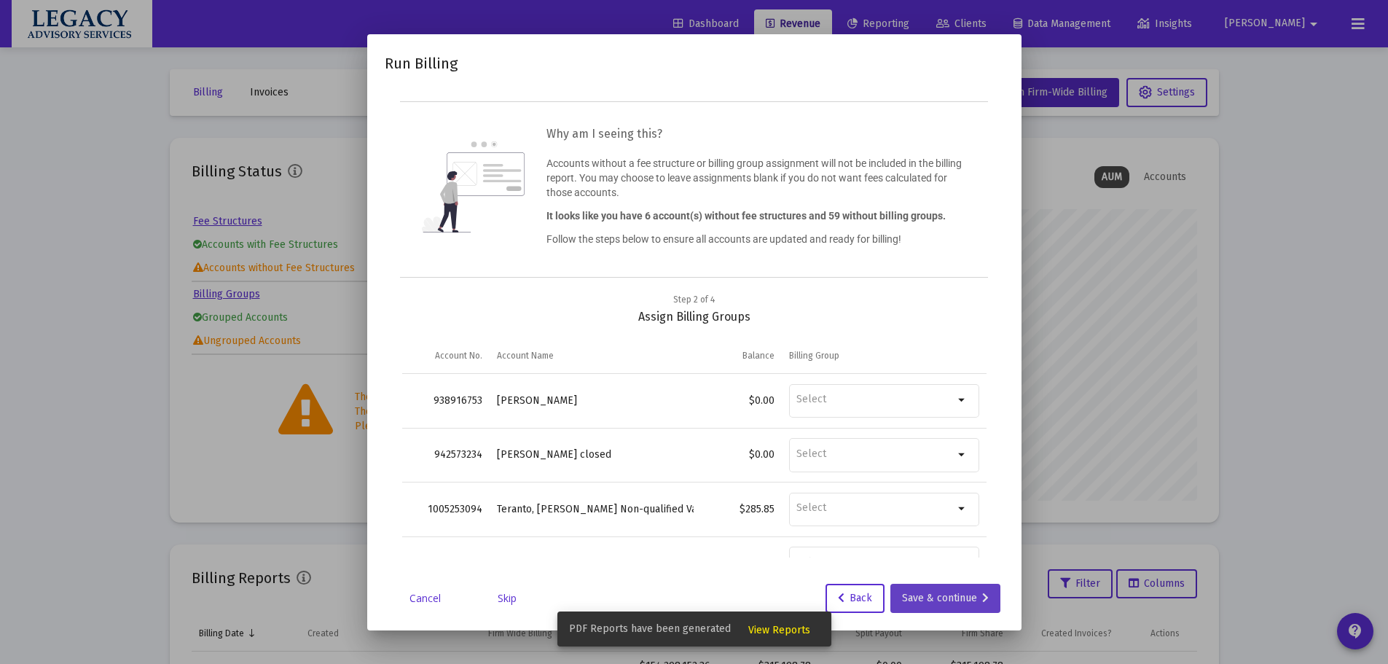
click at [972, 591] on div "Save & continue" at bounding box center [945, 598] width 87 height 29
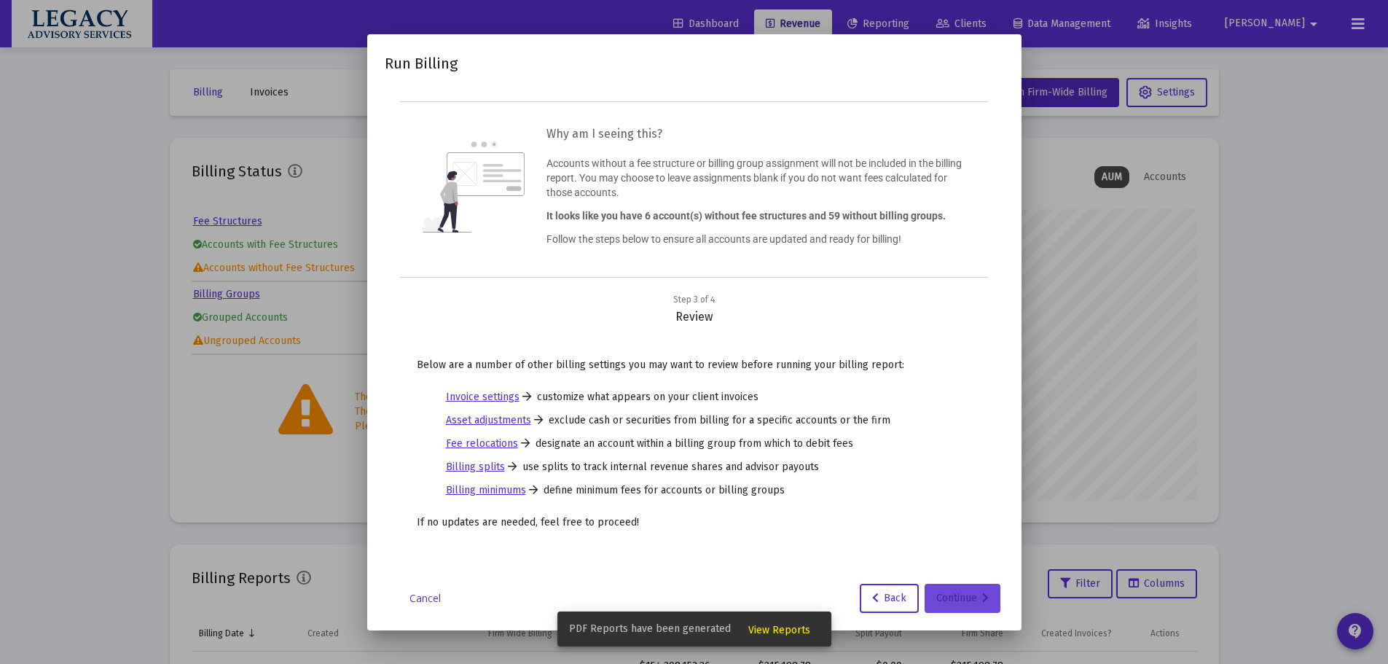
click at [967, 608] on div "Continue" at bounding box center [963, 598] width 52 height 29
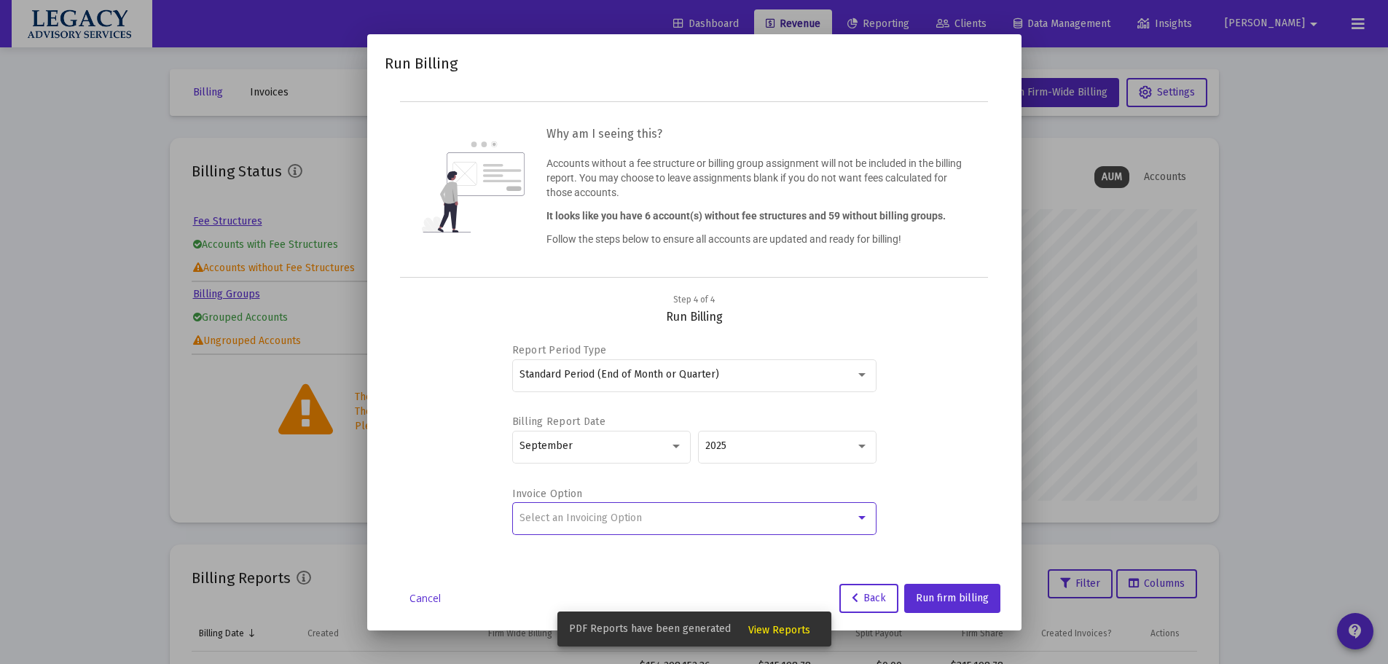
click at [711, 517] on div "Select an Invoicing Option" at bounding box center [688, 518] width 336 height 12
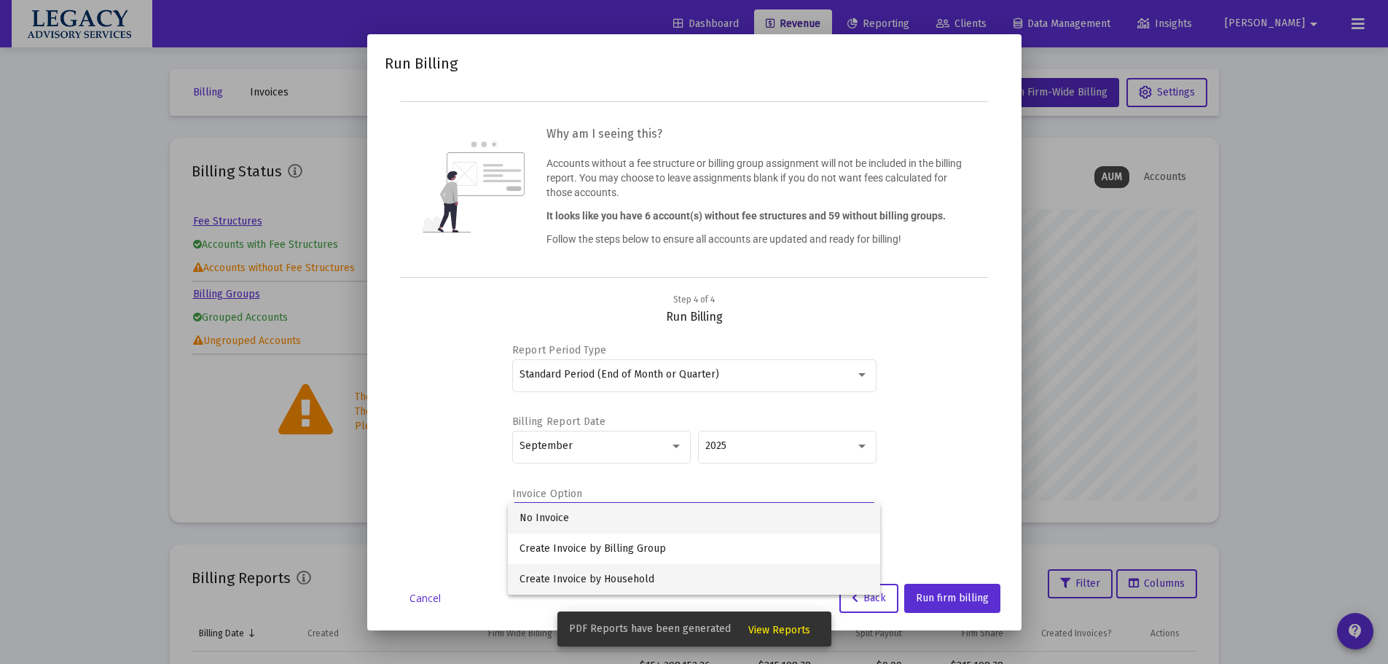
click at [631, 577] on span "Create Invoice by Household" at bounding box center [694, 579] width 349 height 31
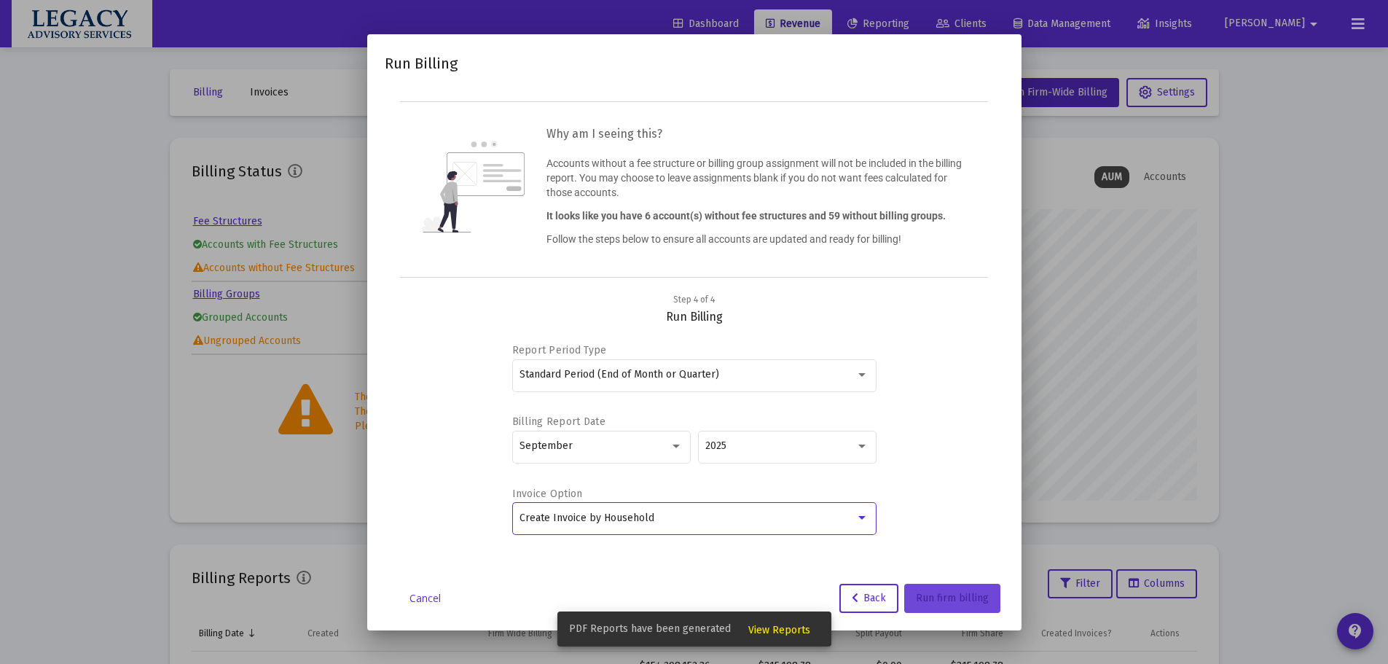
click at [974, 595] on span "Run firm billing" at bounding box center [952, 598] width 73 height 12
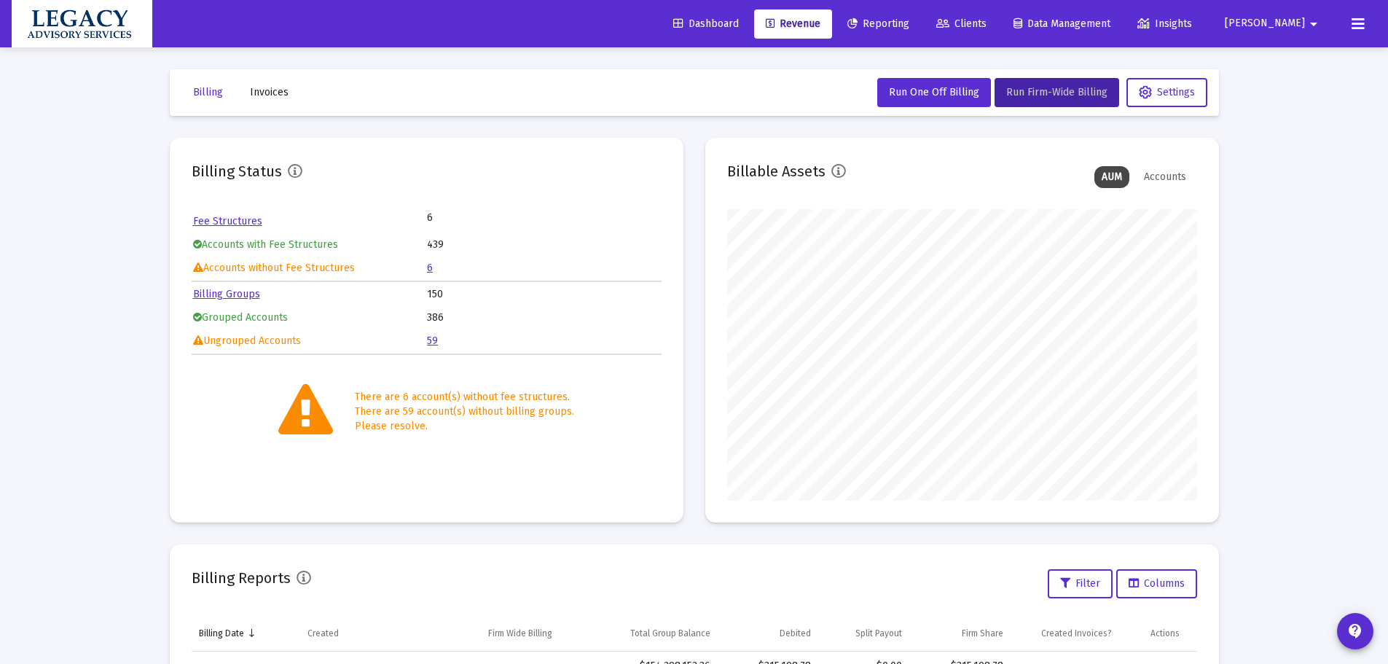
click at [999, 17] on link "Clients" at bounding box center [962, 23] width 74 height 29
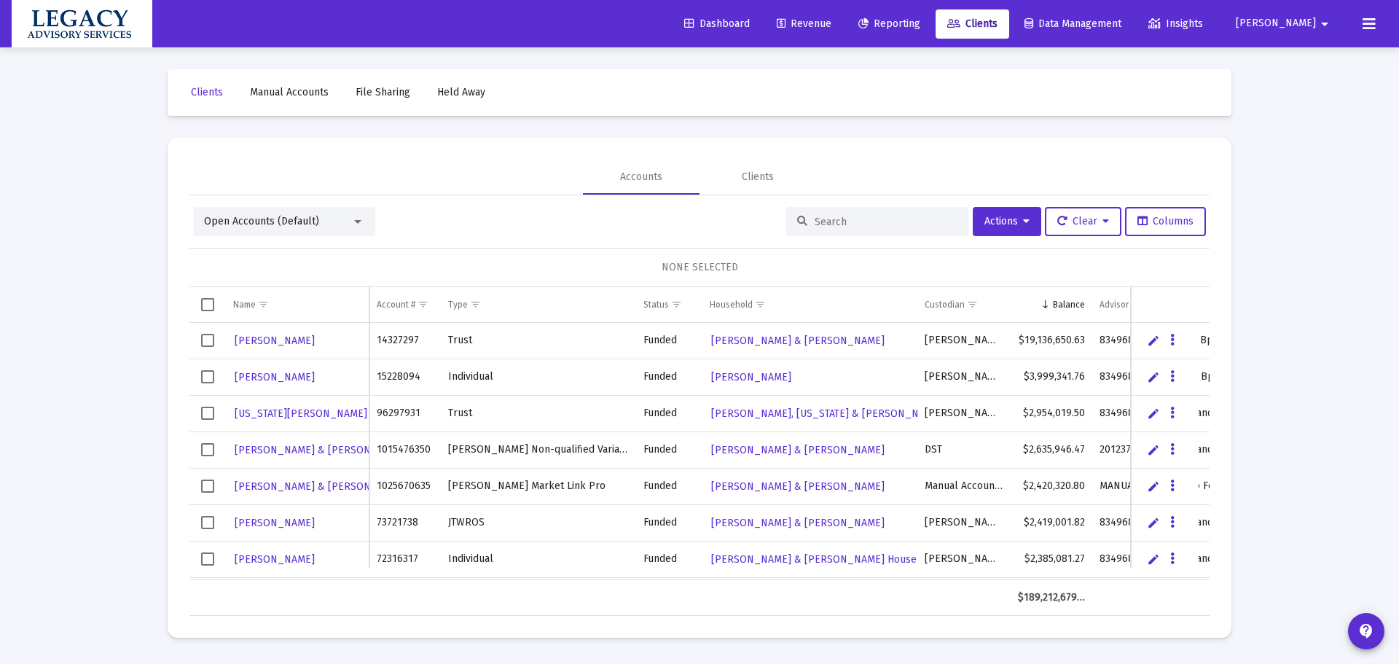
click at [883, 221] on input at bounding box center [886, 222] width 143 height 12
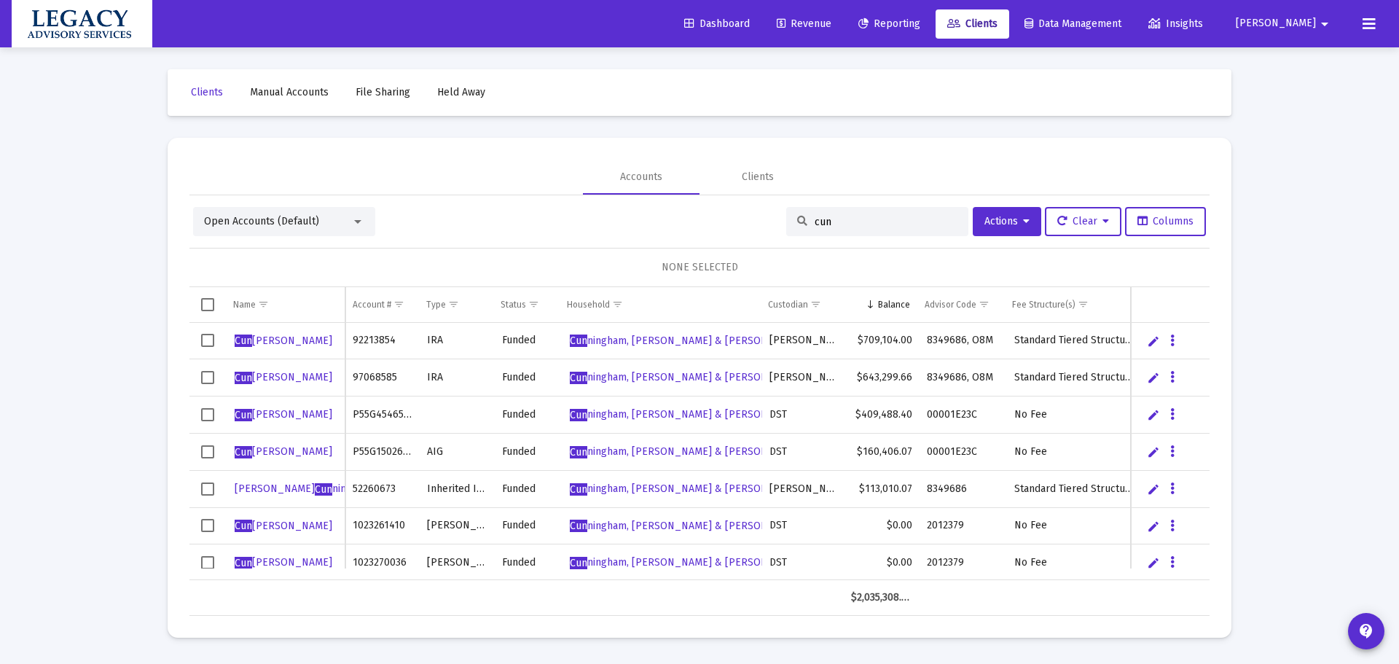
type input "cun"
click at [832, 28] on span "Revenue" at bounding box center [804, 23] width 55 height 12
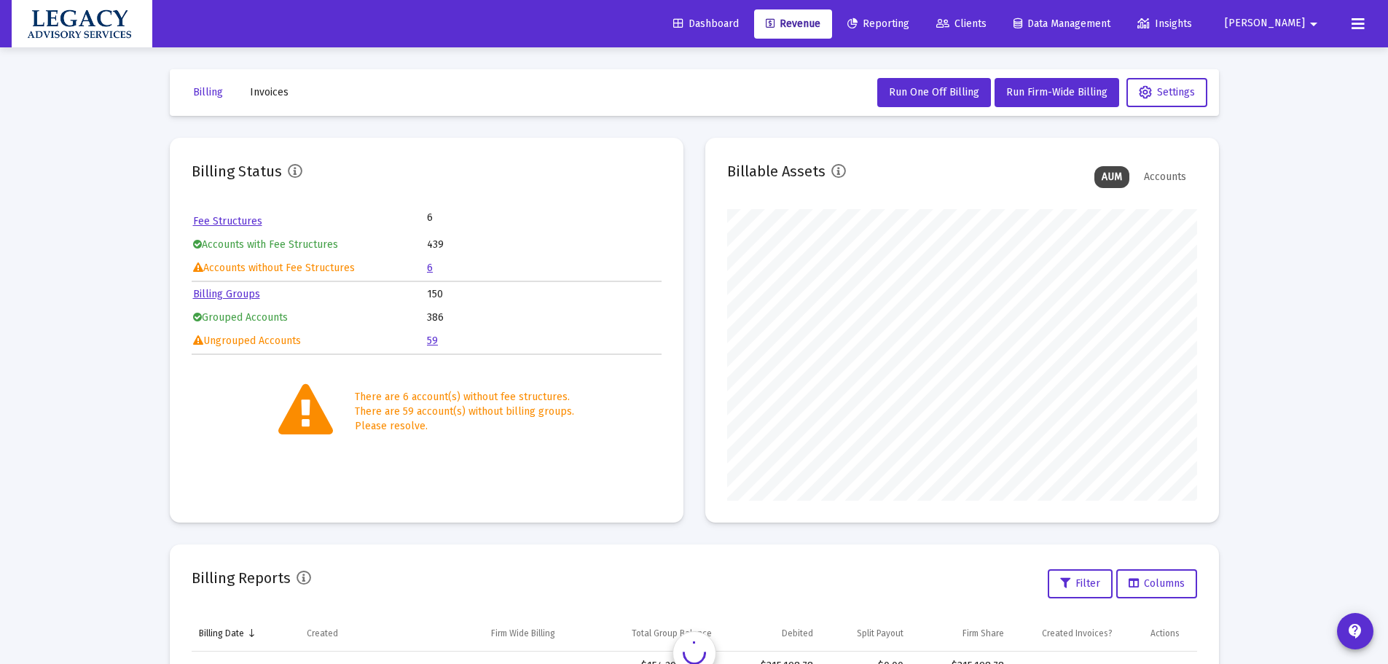
scroll to position [292, 470]
click at [126, 242] on div "Loading... Billing Invoices Run One Off Billing Run Firm-Wide Billing Settings …" at bounding box center [694, 484] width 1388 height 969
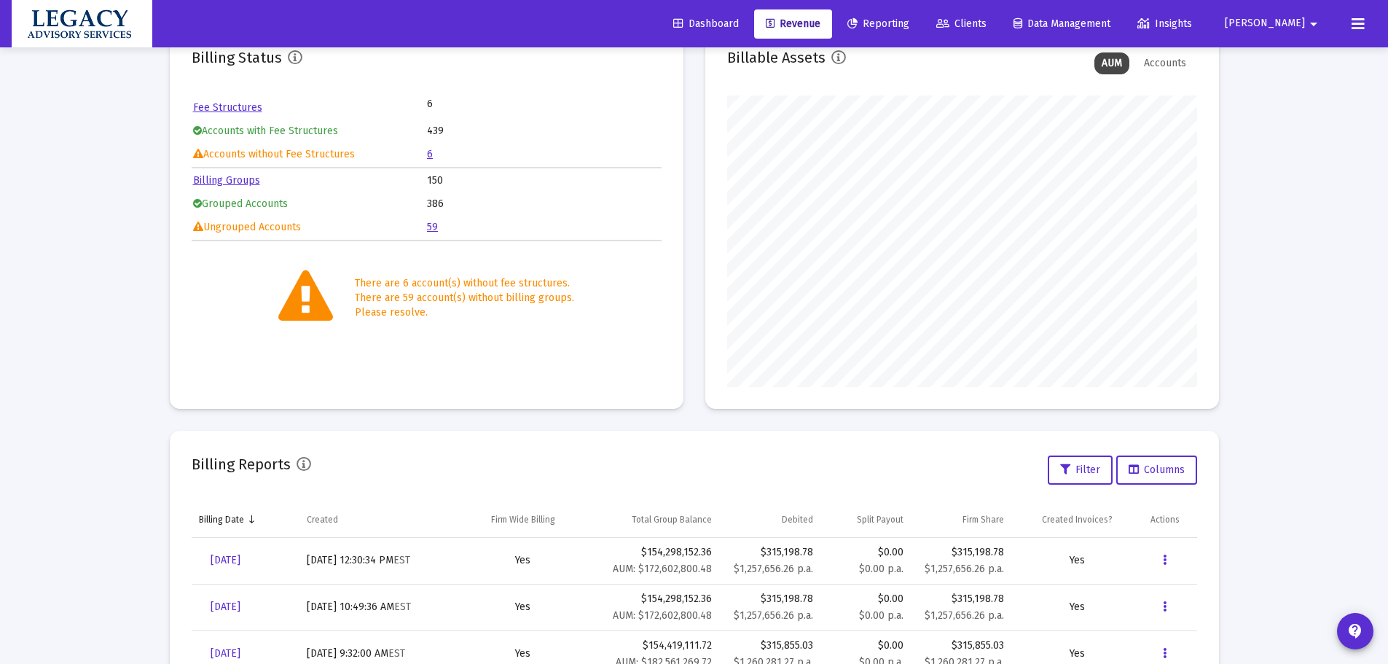
scroll to position [305, 0]
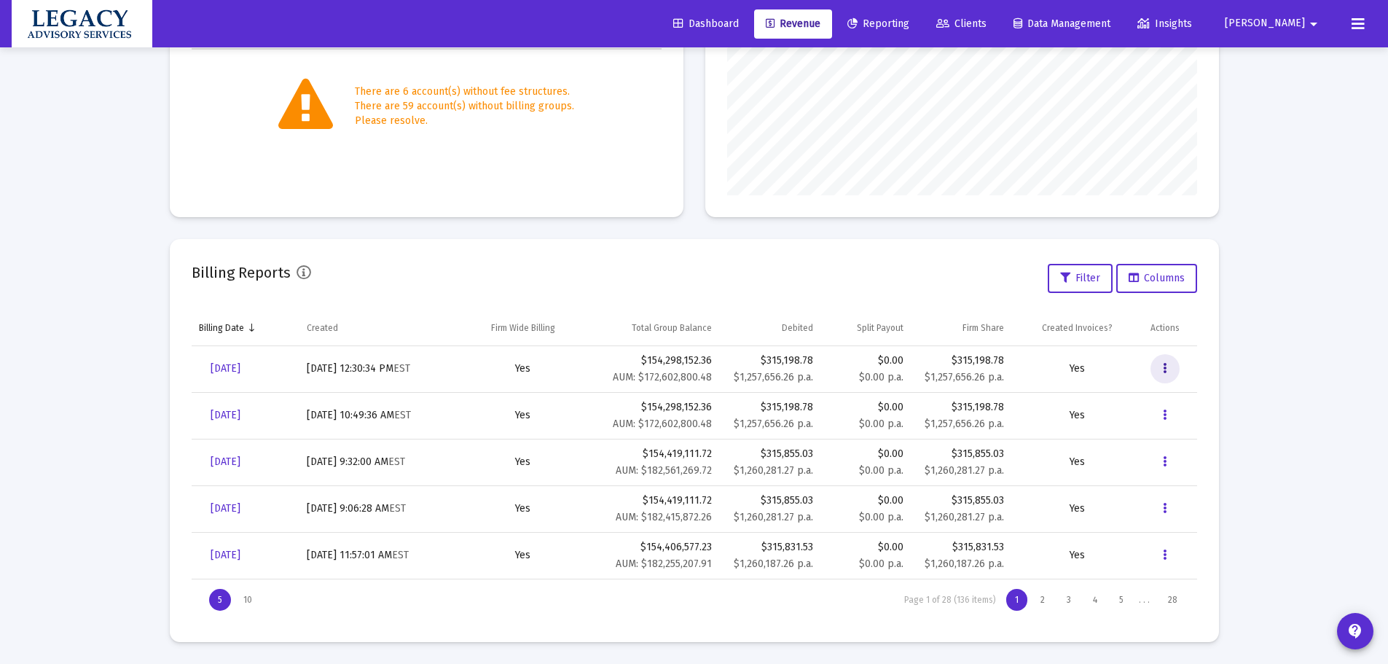
click at [1168, 367] on button "Data grid" at bounding box center [1165, 368] width 29 height 29
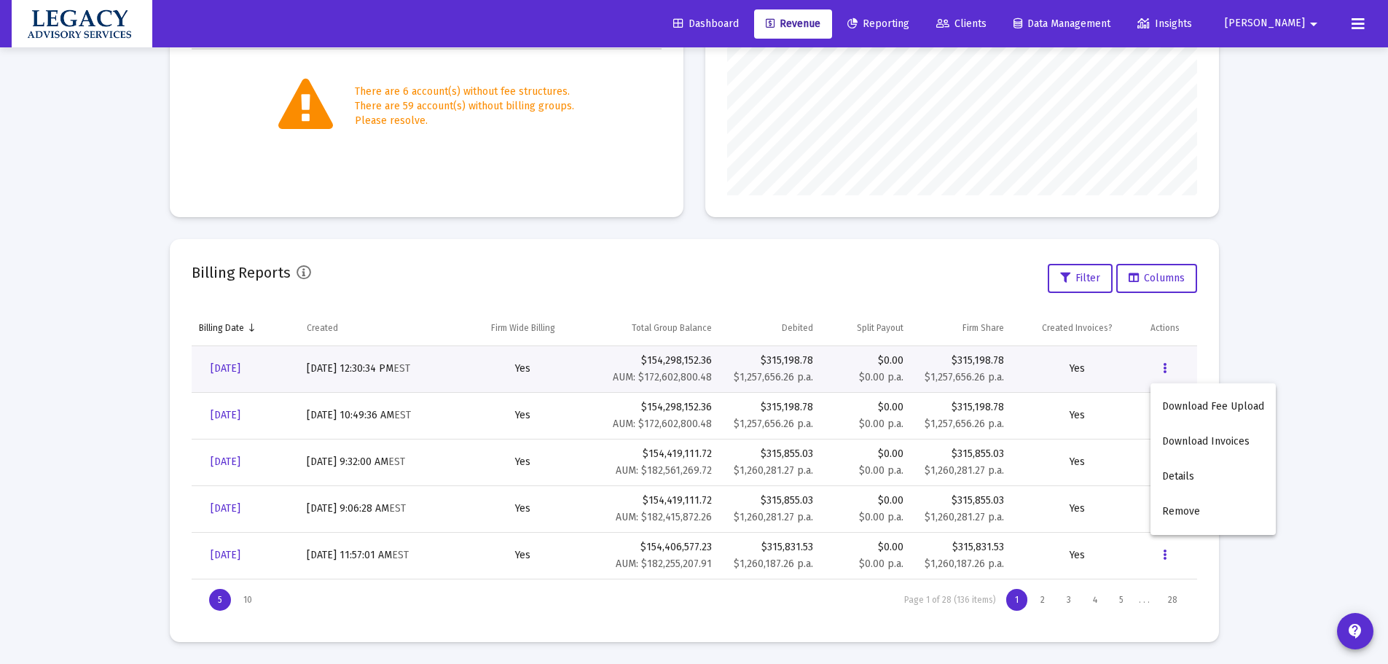
click at [1196, 435] on button "Download Invoices" at bounding box center [1213, 441] width 125 height 35
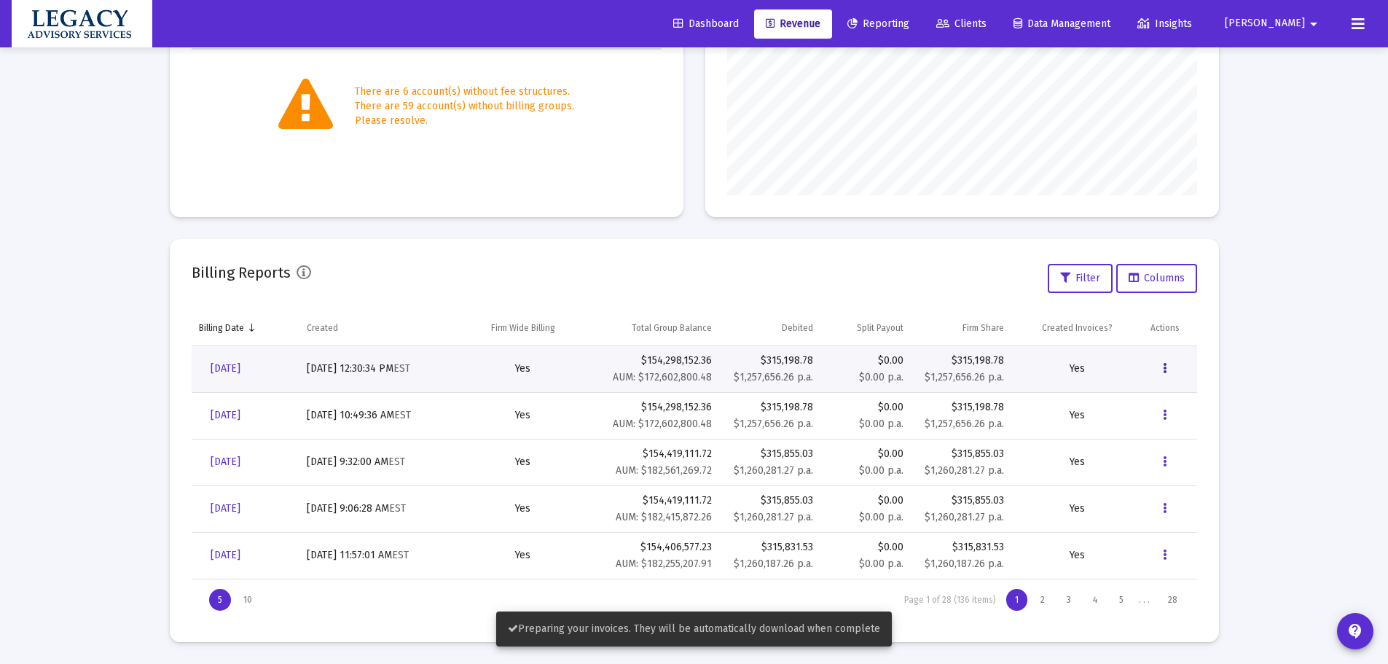
scroll to position [0, 0]
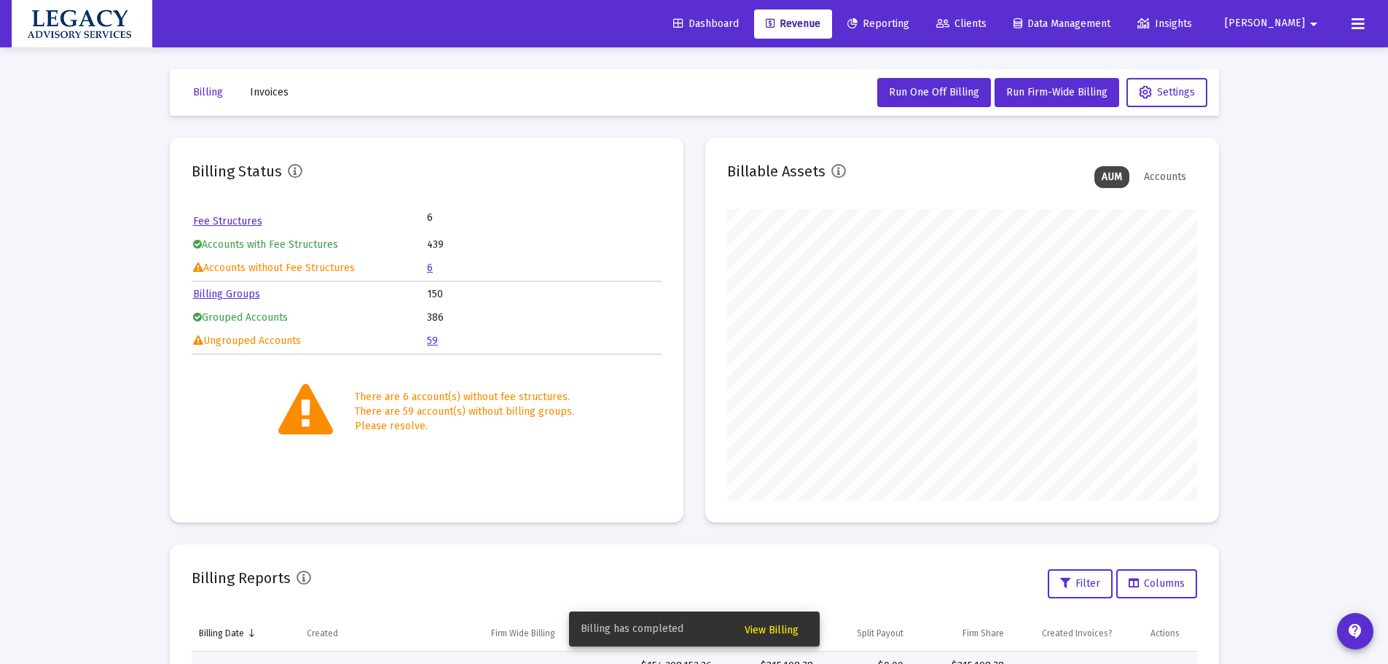
click at [784, 631] on span "View Billing" at bounding box center [772, 630] width 54 height 12
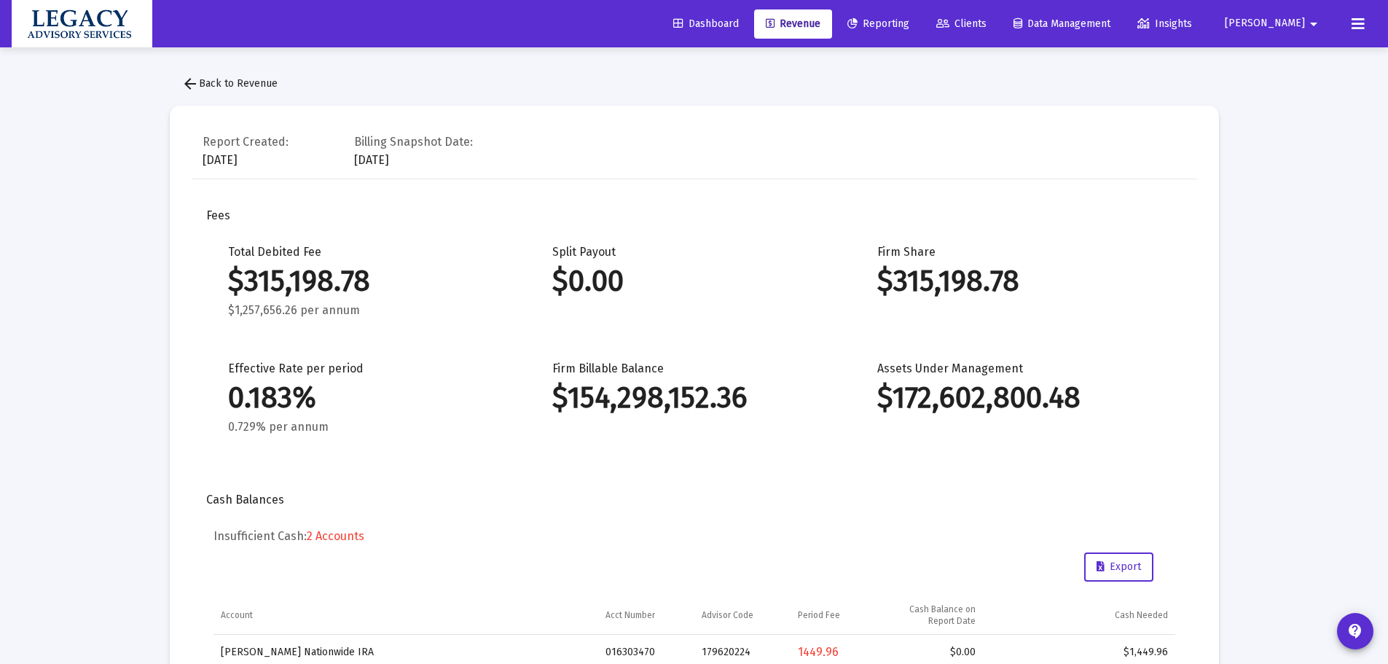
click at [910, 26] on span "Reporting" at bounding box center [879, 23] width 62 height 12
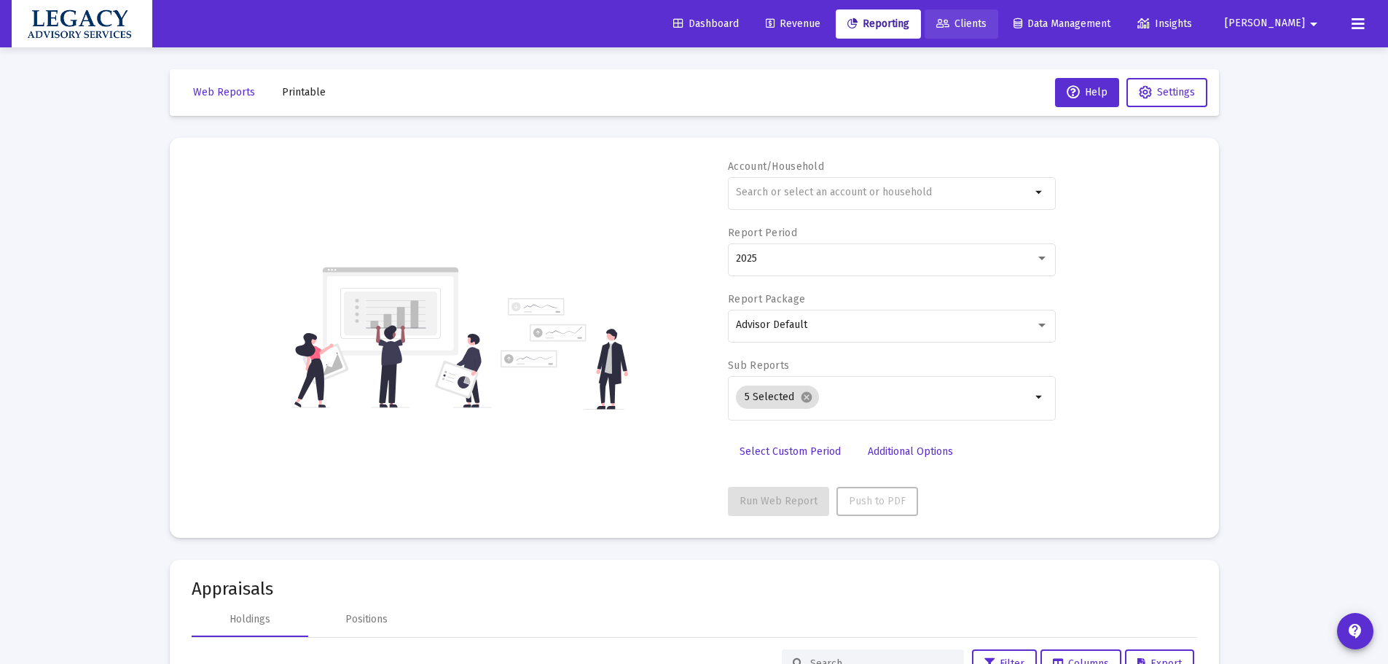
drag, startPoint x: 1030, startPoint y: 34, endPoint x: 1026, endPoint y: 27, distance: 7.5
click at [999, 31] on link "Clients" at bounding box center [962, 23] width 74 height 29
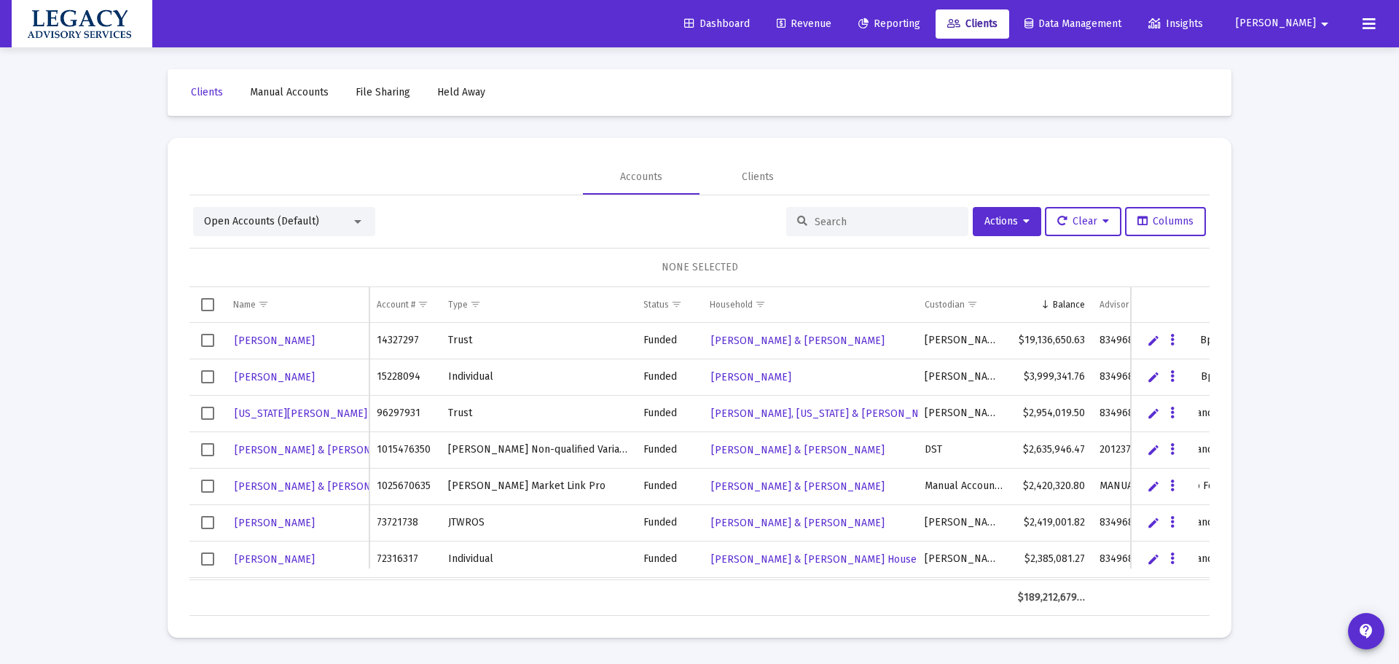
click at [879, 216] on input at bounding box center [886, 222] width 143 height 12
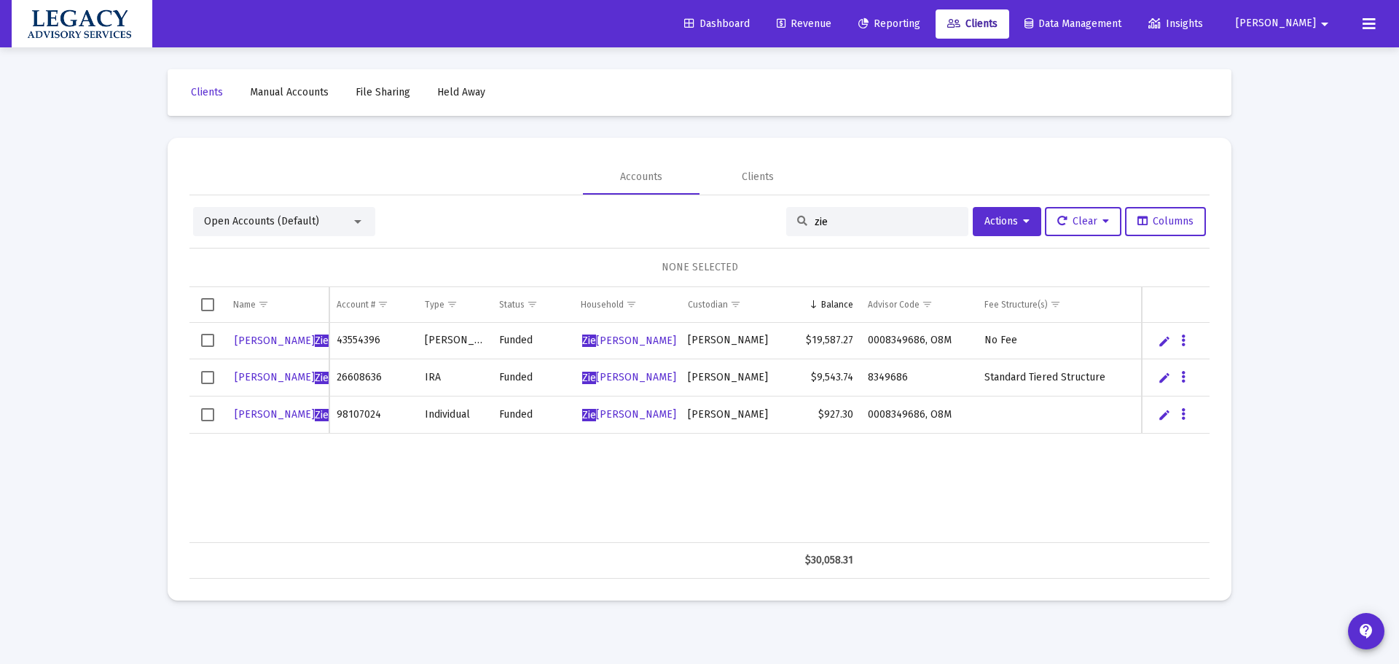
type input "zie"
click at [262, 337] on span "[PERSON_NAME] gler" at bounding box center [292, 341] width 114 height 12
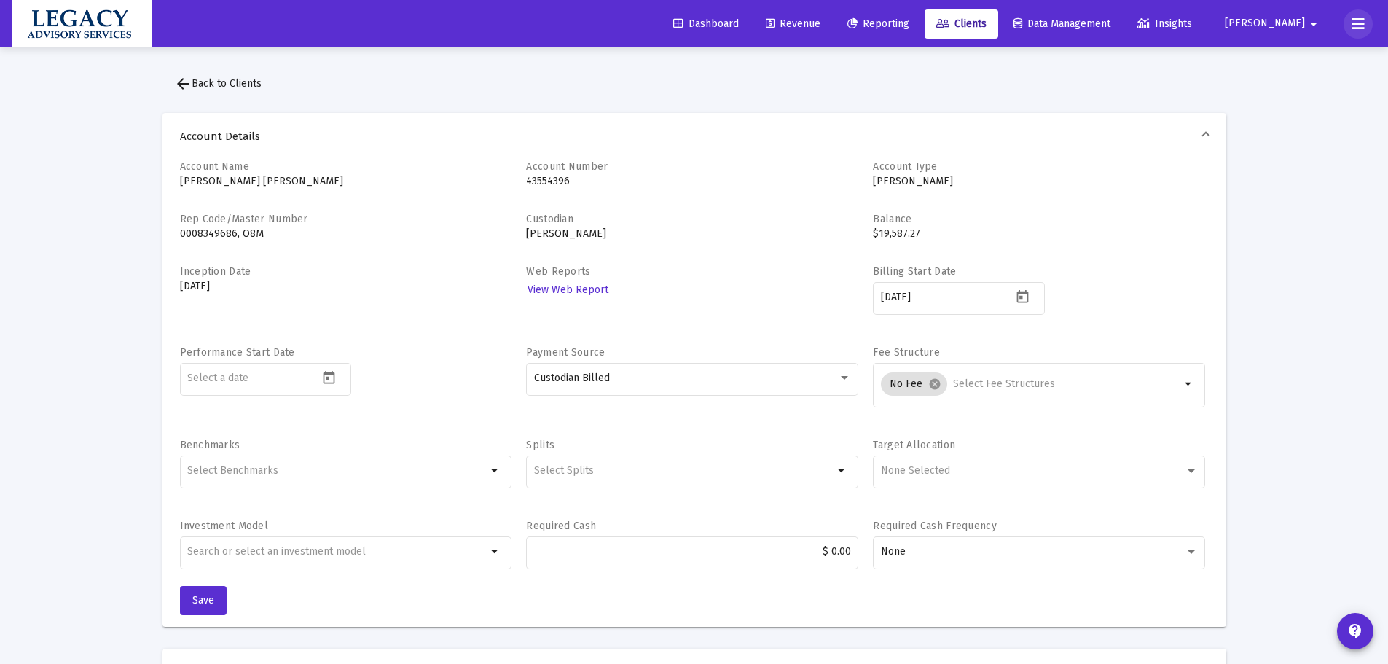
click at [1354, 28] on icon at bounding box center [1358, 23] width 13 height 17
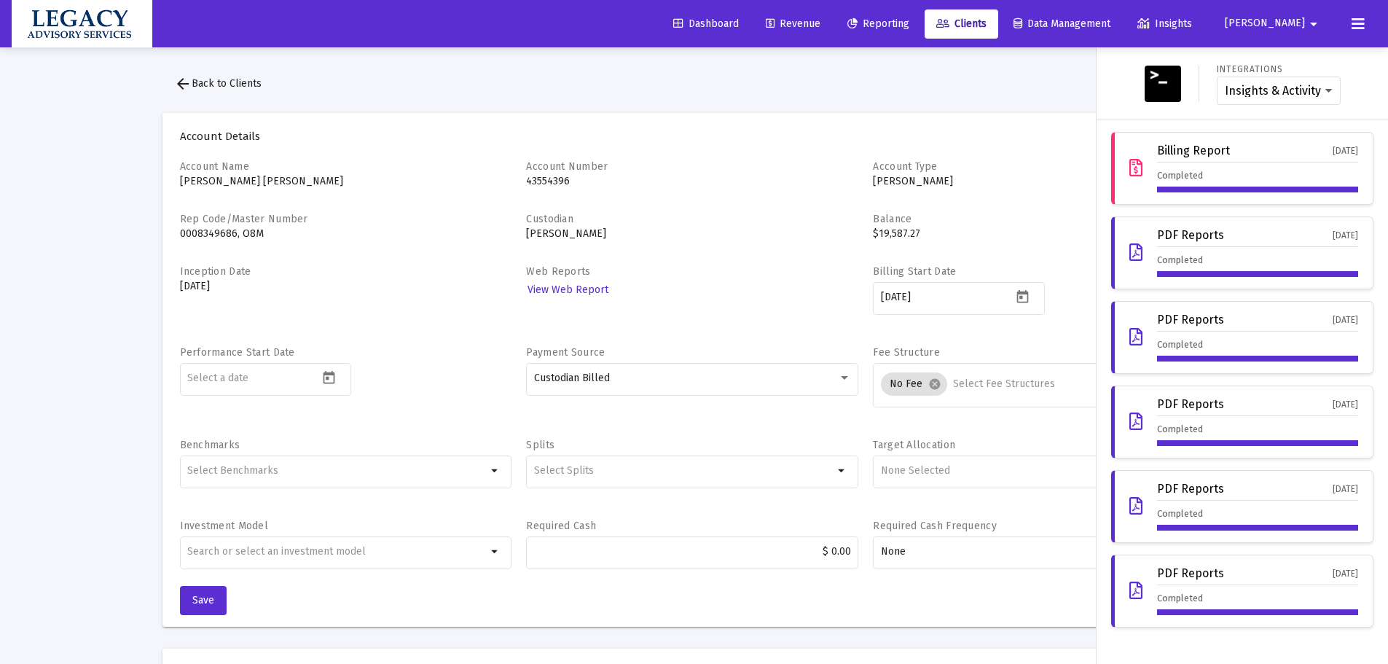
drag, startPoint x: 975, startPoint y: 121, endPoint x: 971, endPoint y: 104, distance: 17.3
click at [975, 116] on div at bounding box center [694, 332] width 1388 height 664
click at [971, 104] on div at bounding box center [694, 332] width 1388 height 664
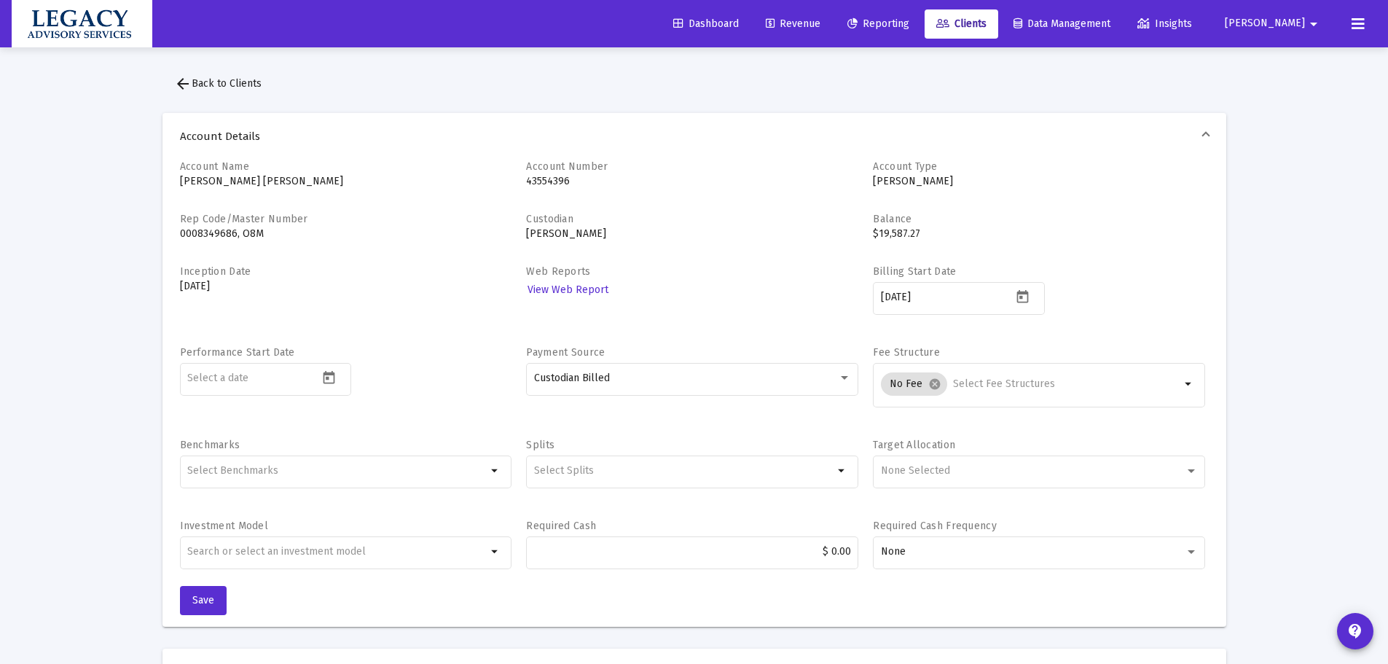
click at [1299, 18] on span "[PERSON_NAME]" at bounding box center [1265, 23] width 80 height 12
click at [1300, 58] on span "Settings" at bounding box center [1315, 61] width 43 height 35
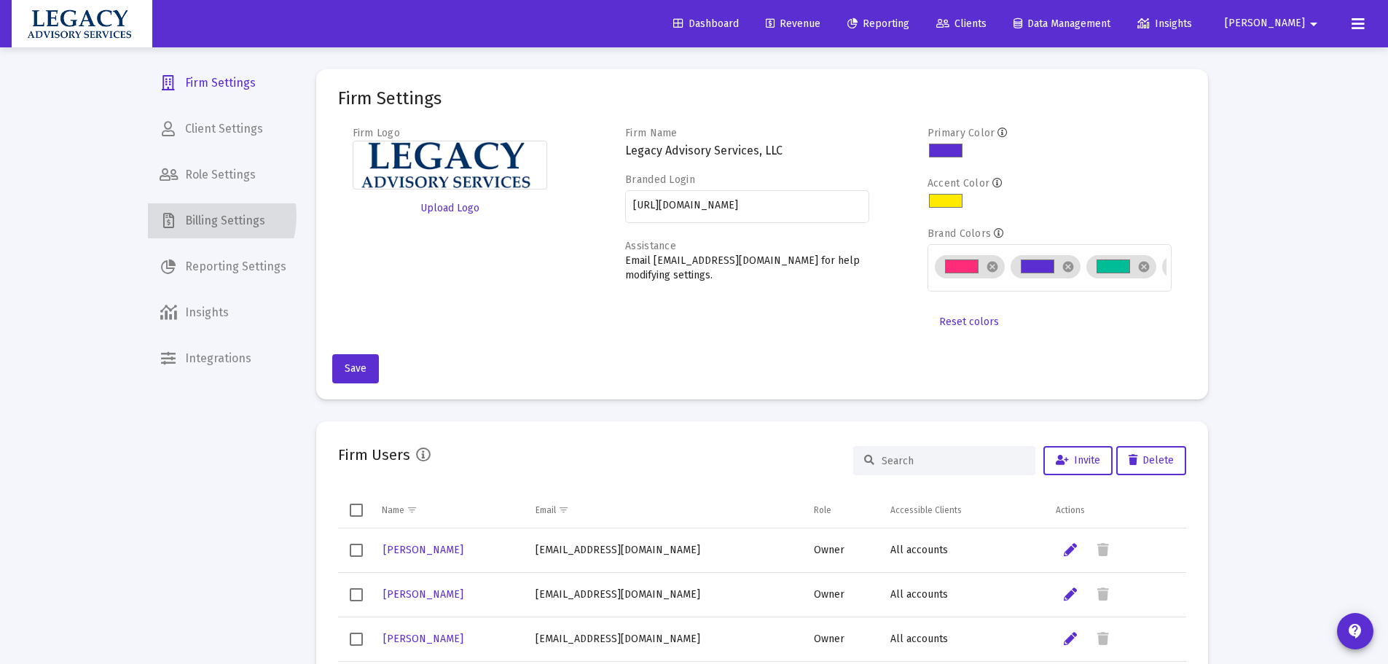
click at [200, 216] on span "Billing Settings" at bounding box center [223, 220] width 150 height 35
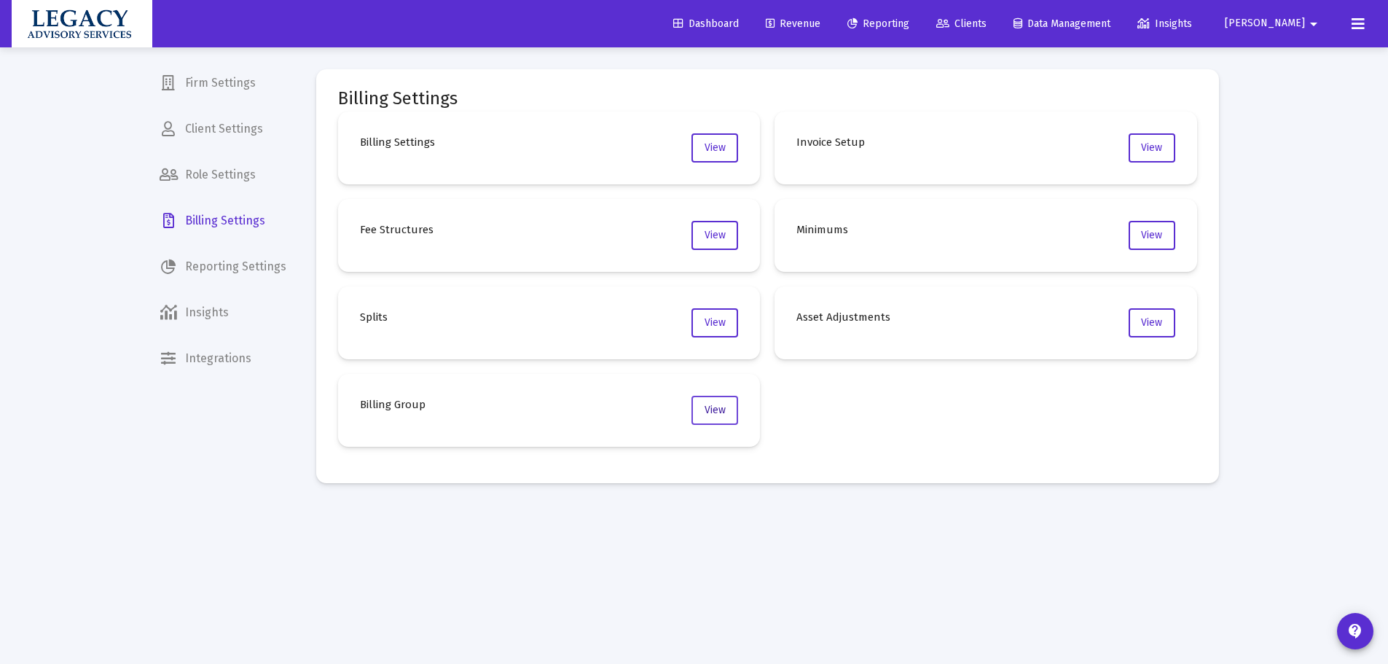
click at [723, 402] on button "View" at bounding box center [715, 410] width 47 height 29
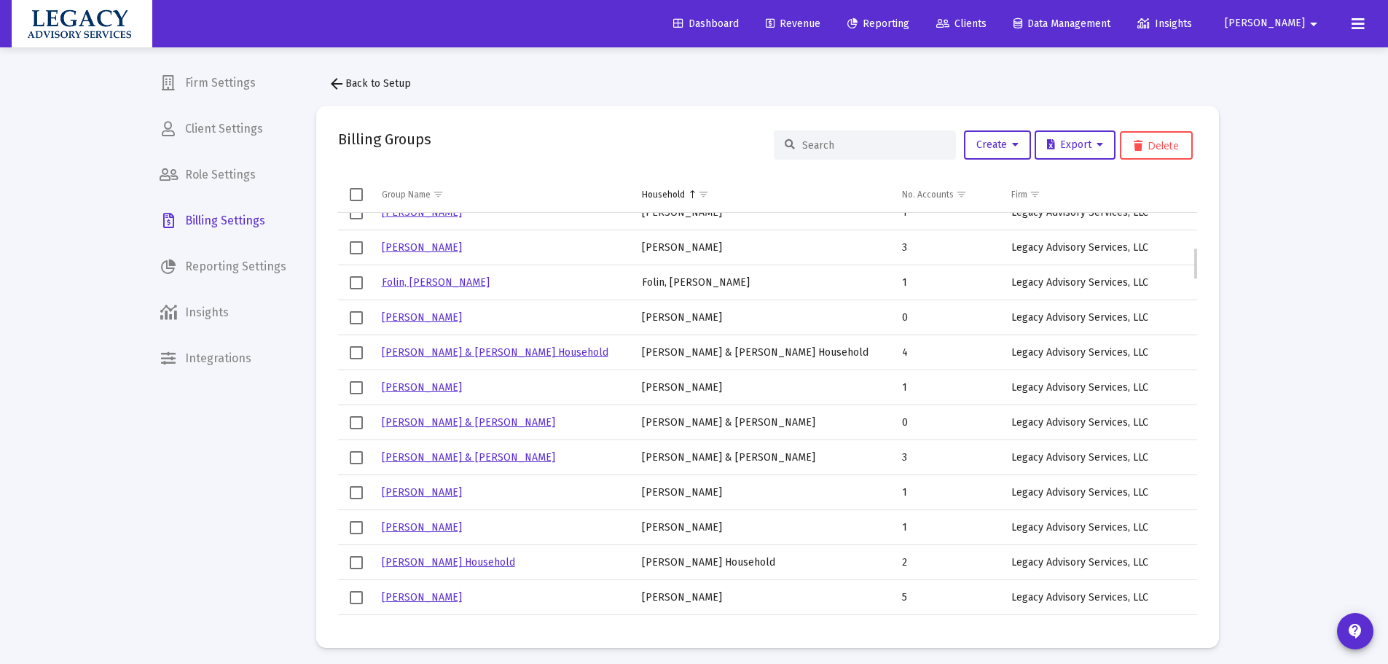
scroll to position [146, 0]
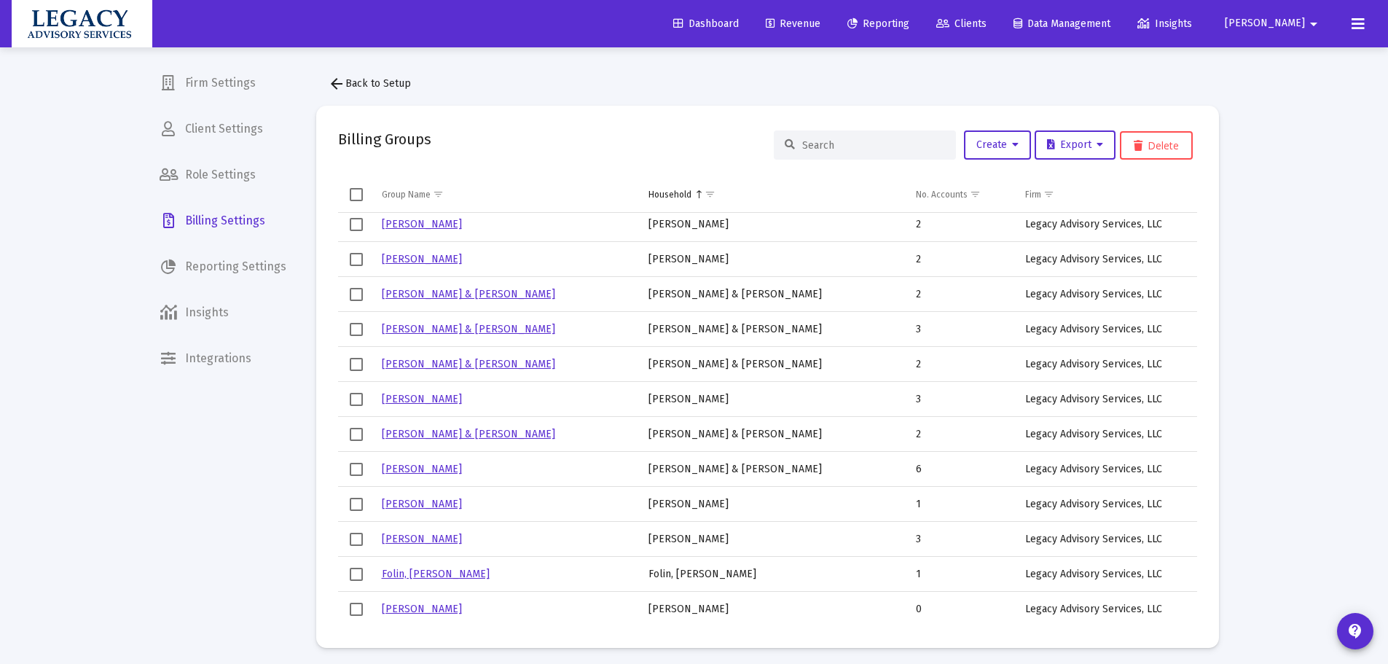
click at [843, 150] on input at bounding box center [873, 145] width 143 height 12
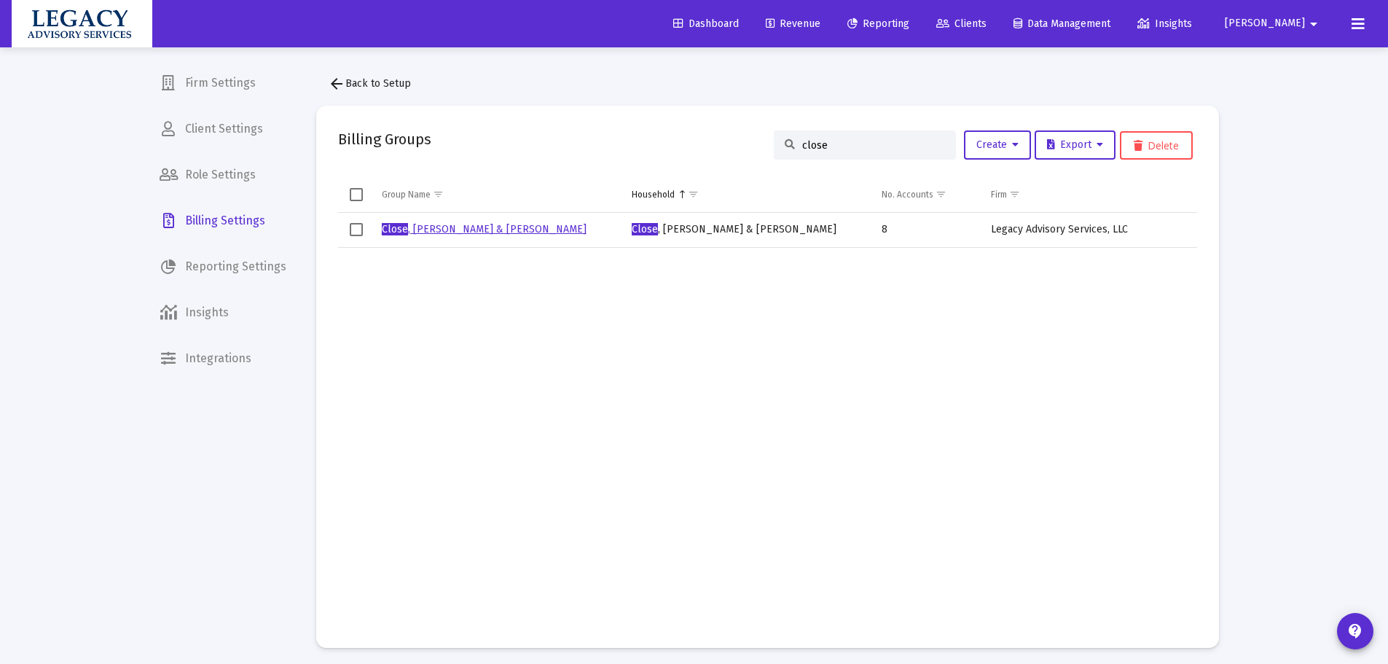
type input "close"
click at [466, 230] on link "Close , [PERSON_NAME] & [PERSON_NAME]" at bounding box center [484, 229] width 205 height 12
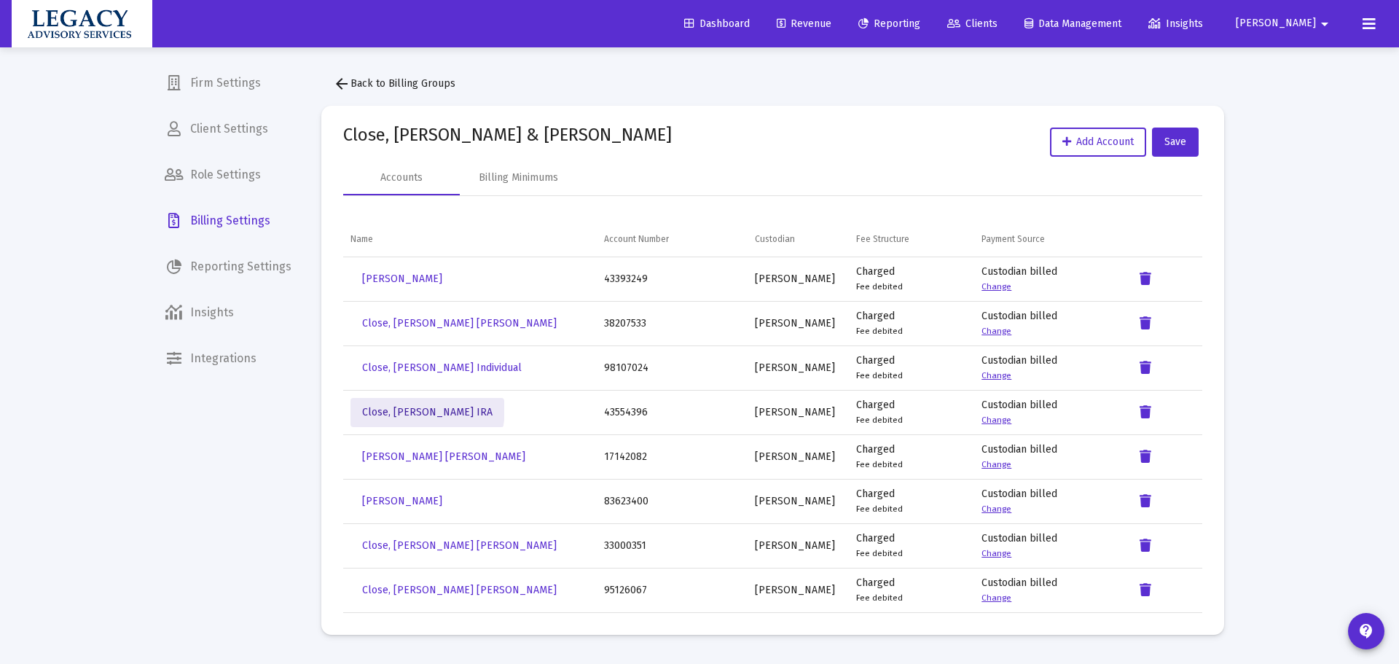
click at [427, 410] on span "Close, [PERSON_NAME] IRA" at bounding box center [427, 412] width 130 height 12
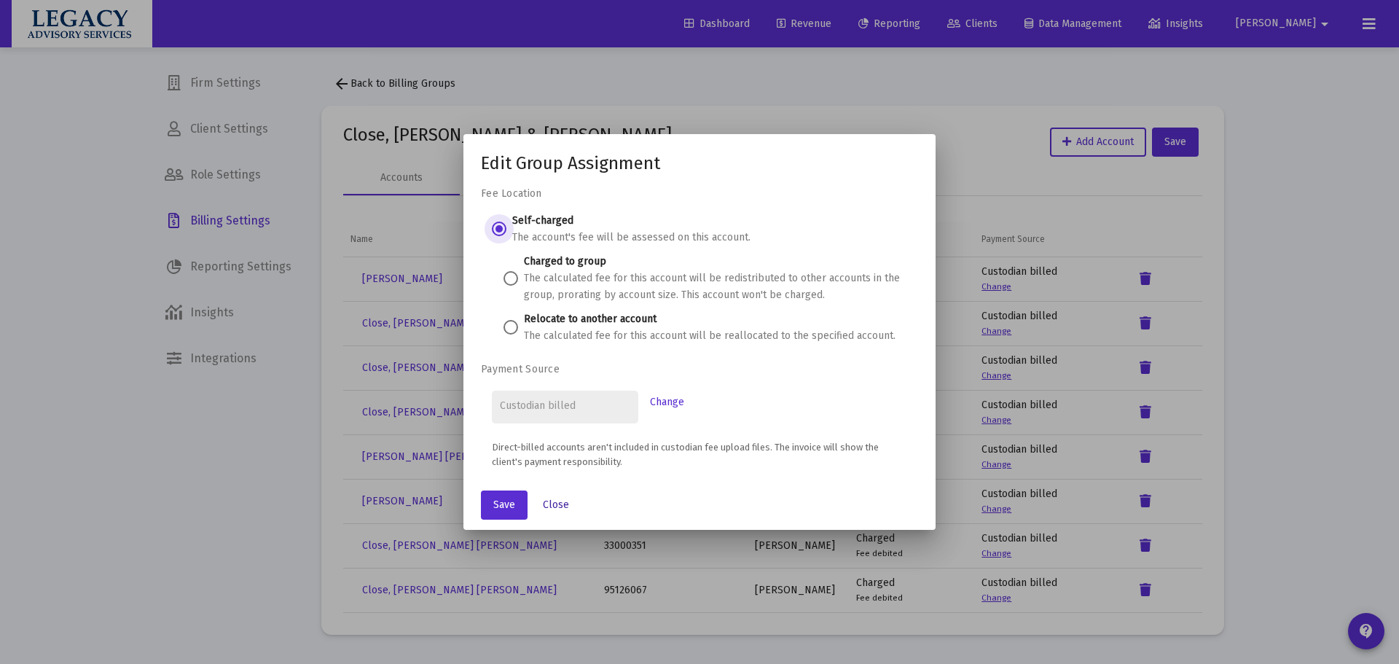
click at [552, 506] on span "Close" at bounding box center [556, 505] width 26 height 12
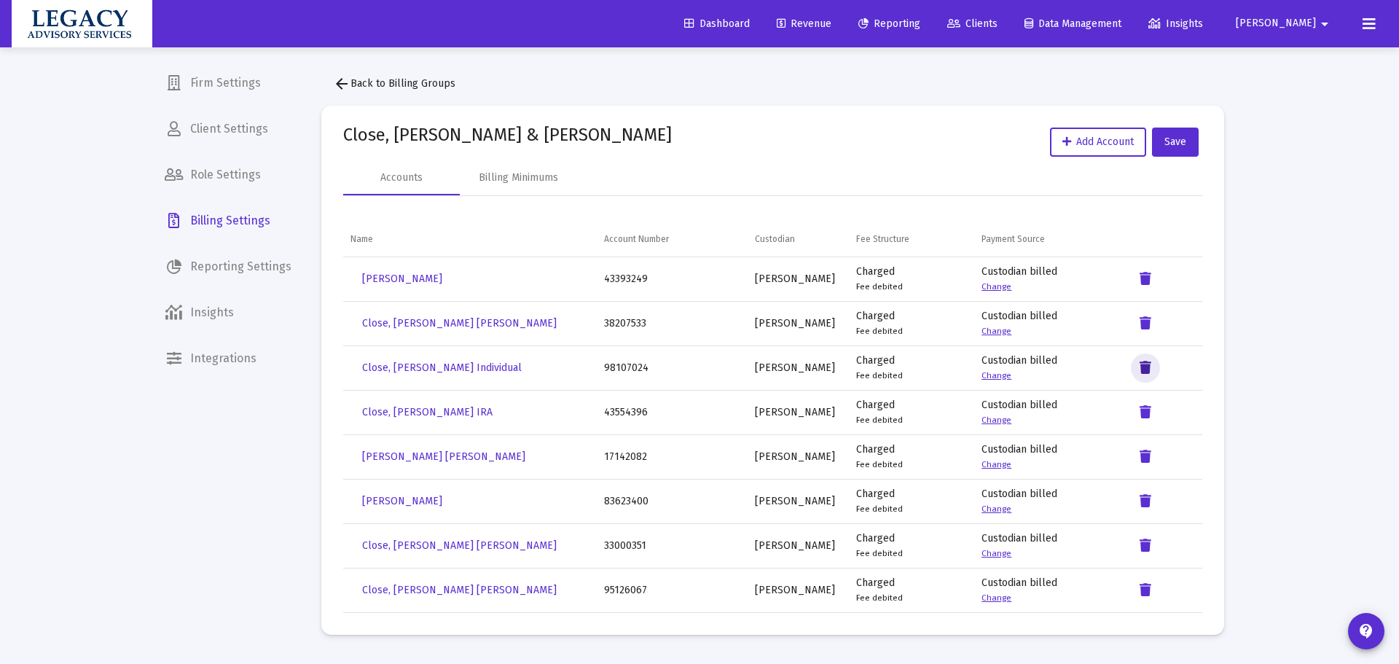
click at [1141, 363] on icon "Data grid" at bounding box center [1146, 367] width 12 height 17
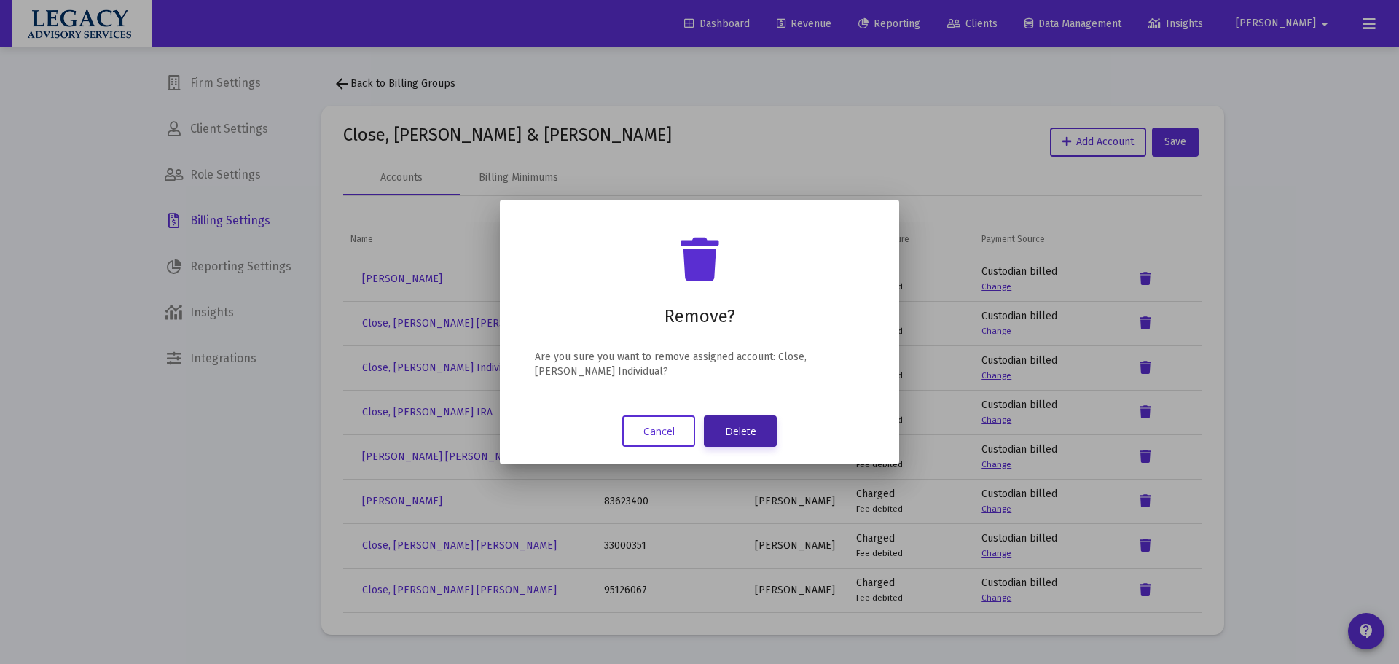
click at [737, 426] on button "Delete" at bounding box center [740, 430] width 73 height 31
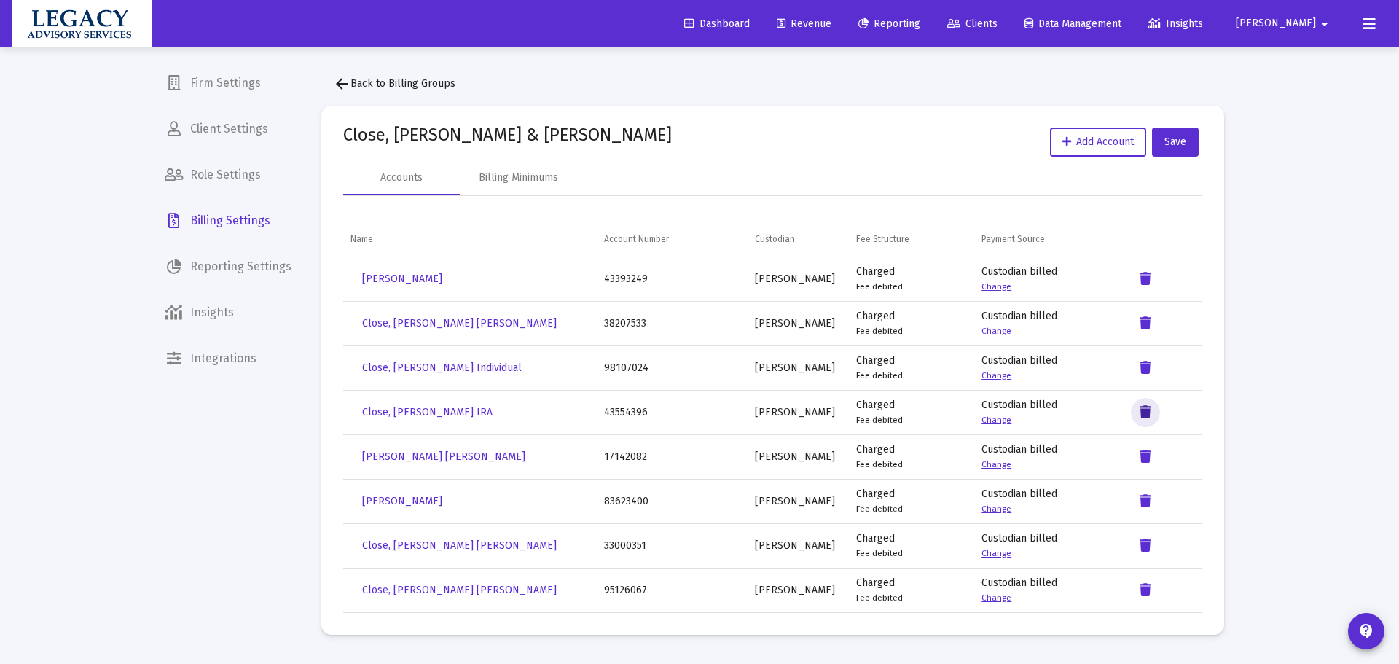
click at [1146, 408] on icon "Data grid" at bounding box center [1146, 412] width 12 height 17
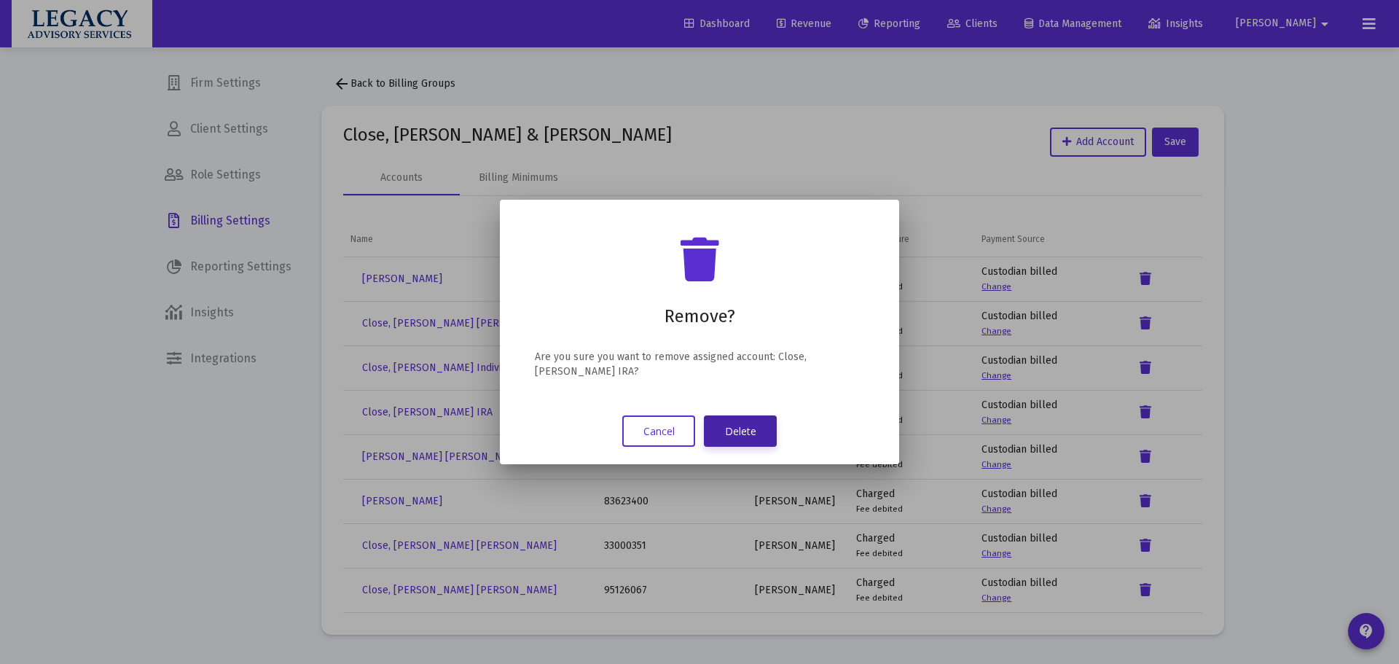
click at [762, 434] on button "Delete" at bounding box center [740, 430] width 73 height 31
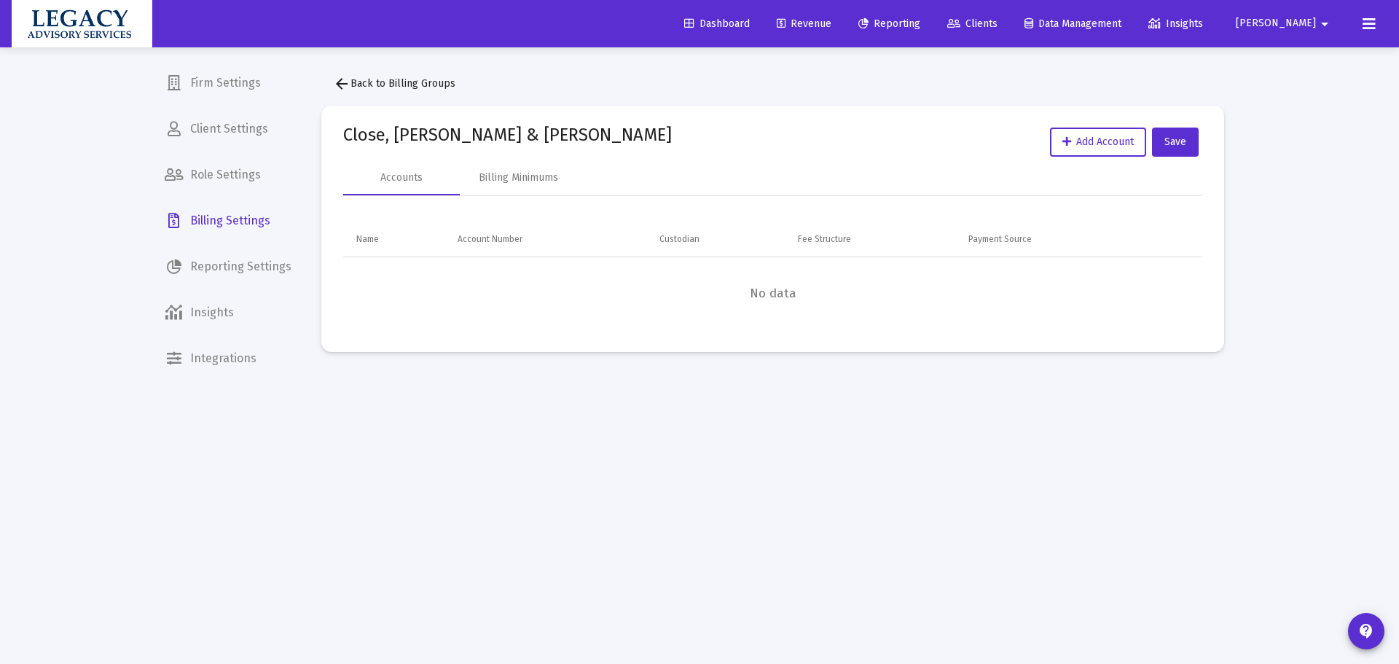
click at [354, 82] on span "arrow_back Back to Billing Groups" at bounding box center [394, 83] width 122 height 12
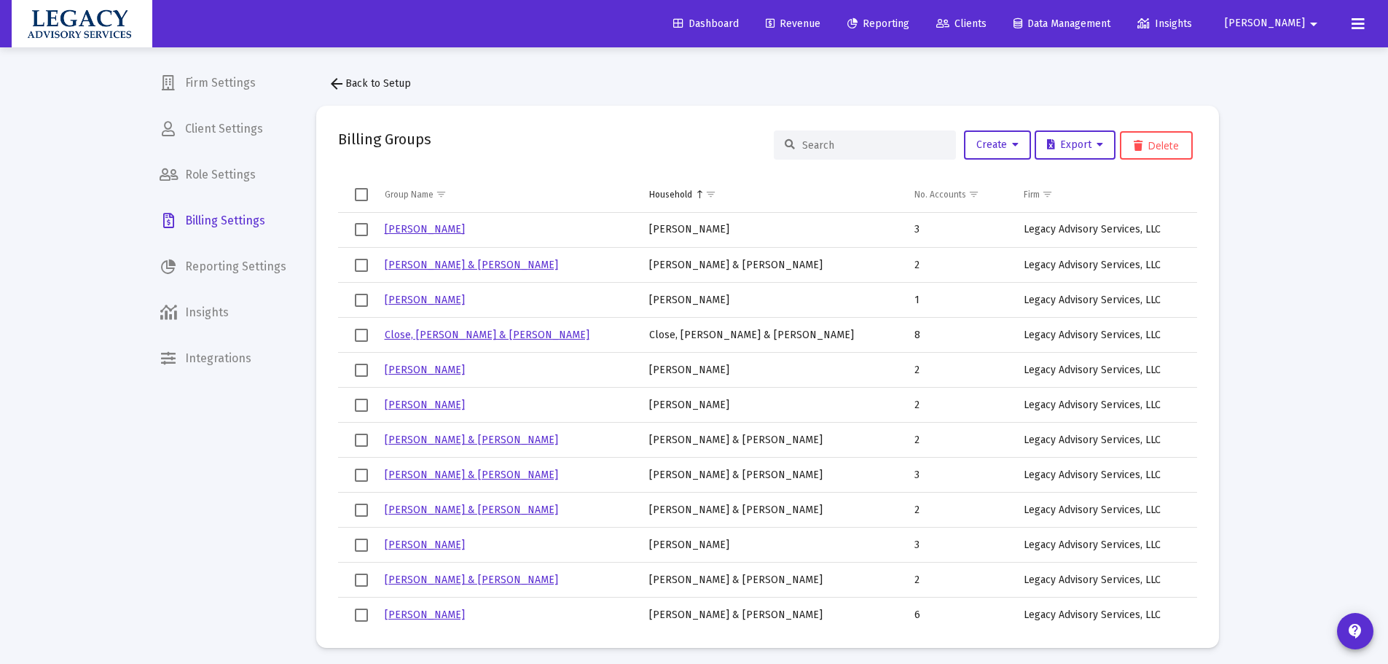
click at [829, 144] on input at bounding box center [873, 145] width 143 height 12
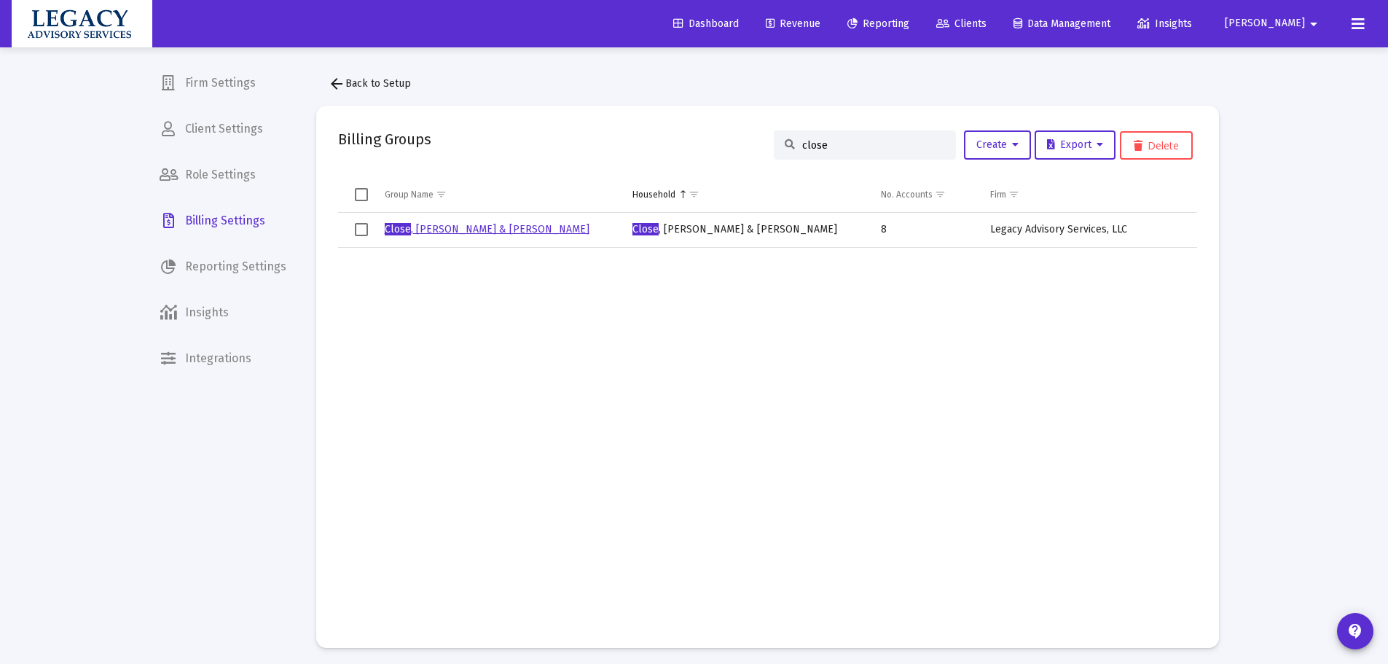
type input "close"
click at [522, 227] on link "Close , [PERSON_NAME] & [PERSON_NAME]" at bounding box center [487, 229] width 205 height 12
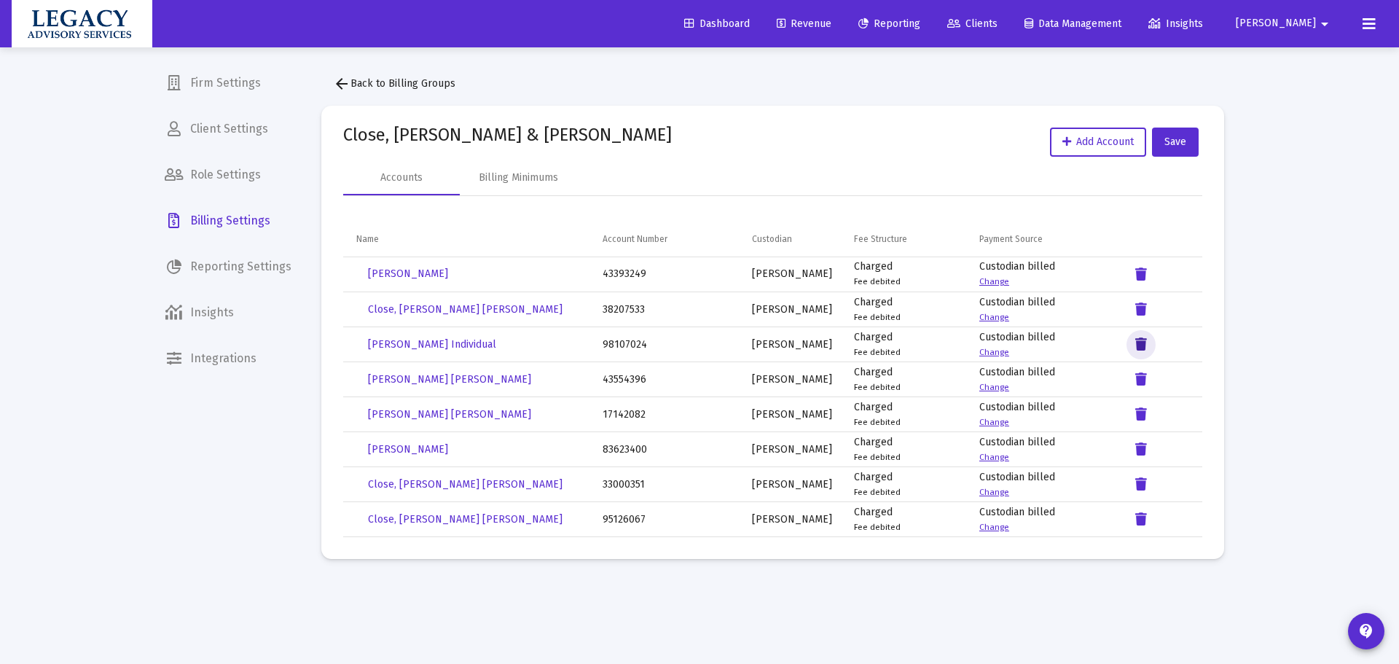
click at [1138, 345] on icon "Data grid" at bounding box center [1142, 344] width 12 height 17
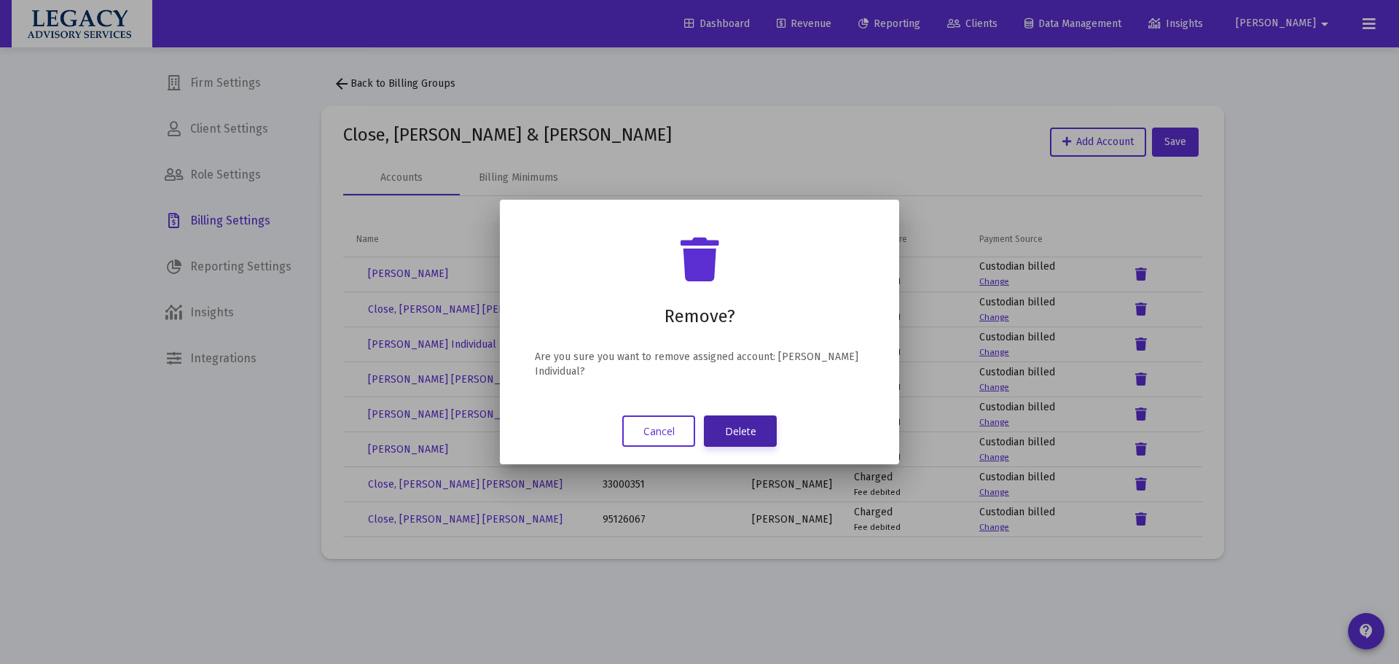
click at [753, 430] on button "Delete" at bounding box center [740, 430] width 73 height 31
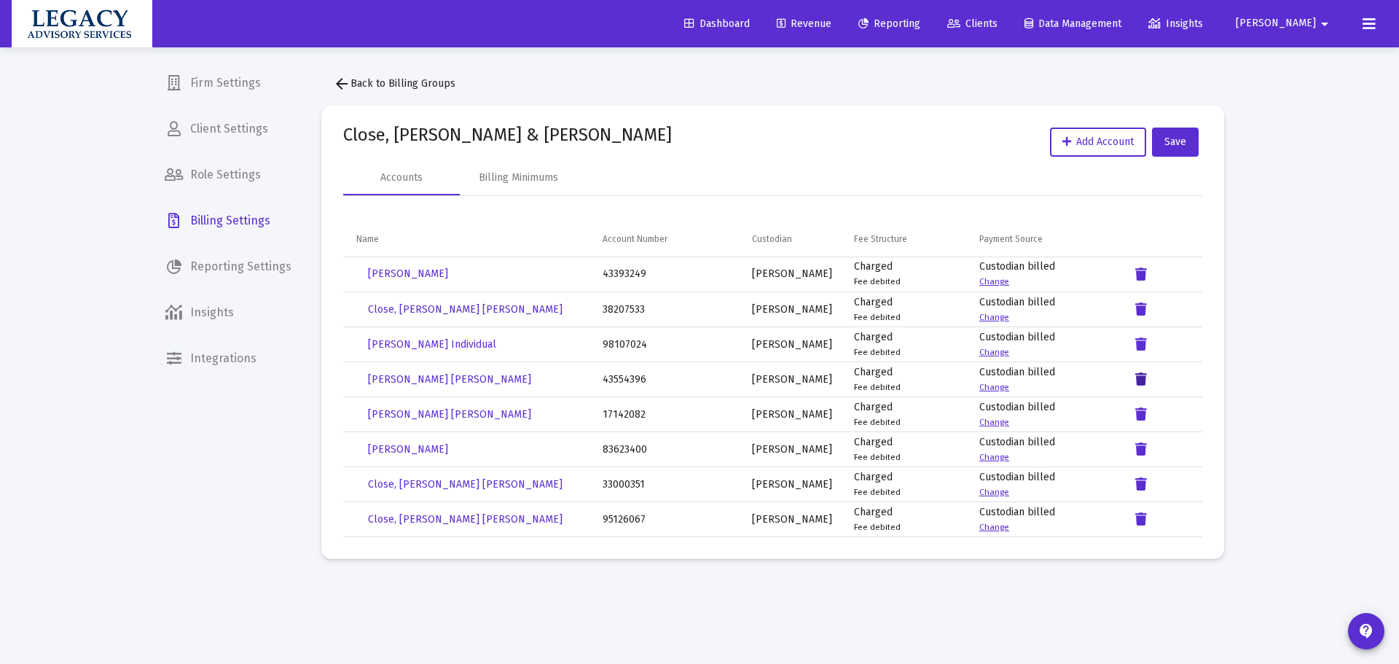
click at [1136, 380] on icon "Data grid" at bounding box center [1142, 379] width 12 height 17
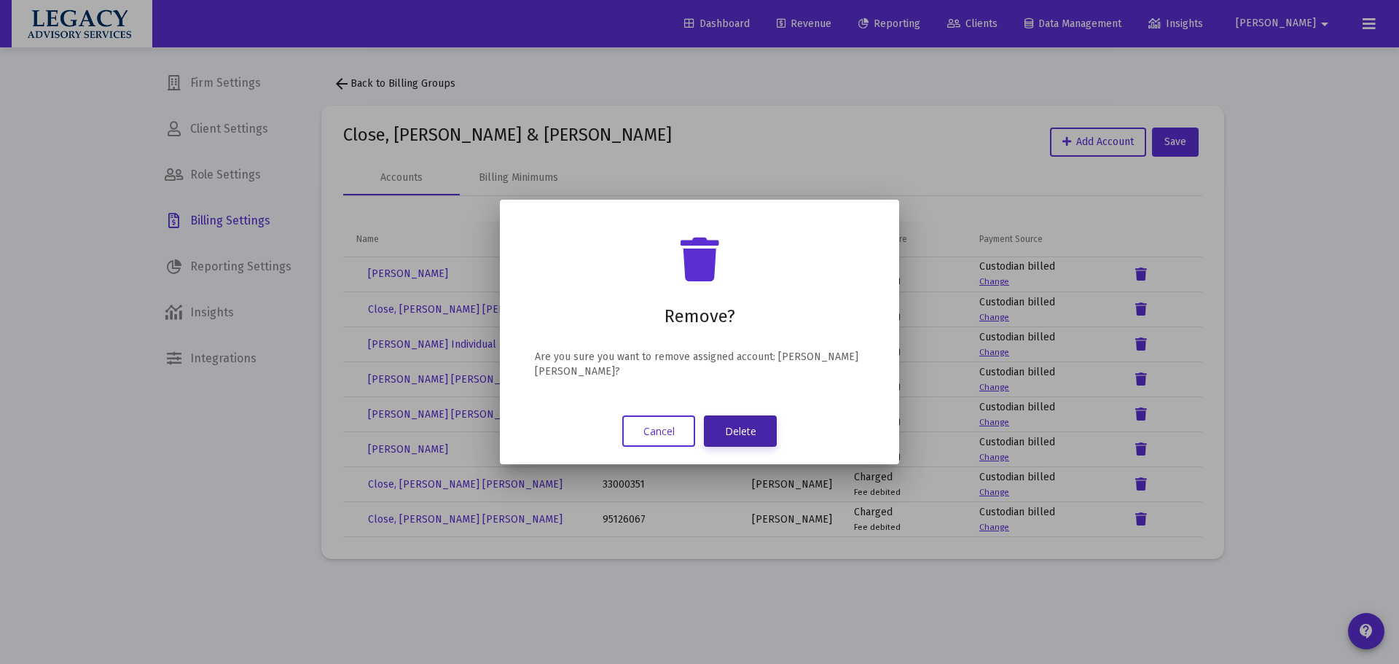
click at [746, 440] on button "Delete" at bounding box center [740, 430] width 73 height 31
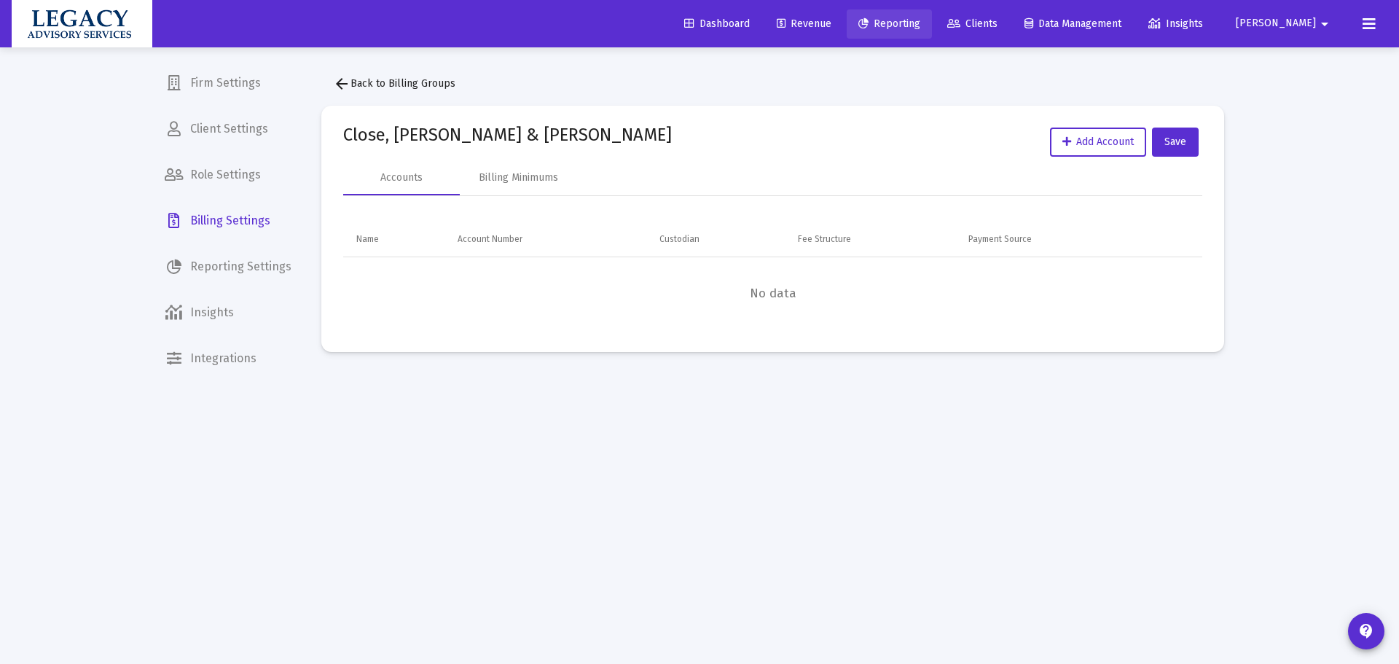
click at [932, 9] on link "Reporting" at bounding box center [889, 23] width 85 height 29
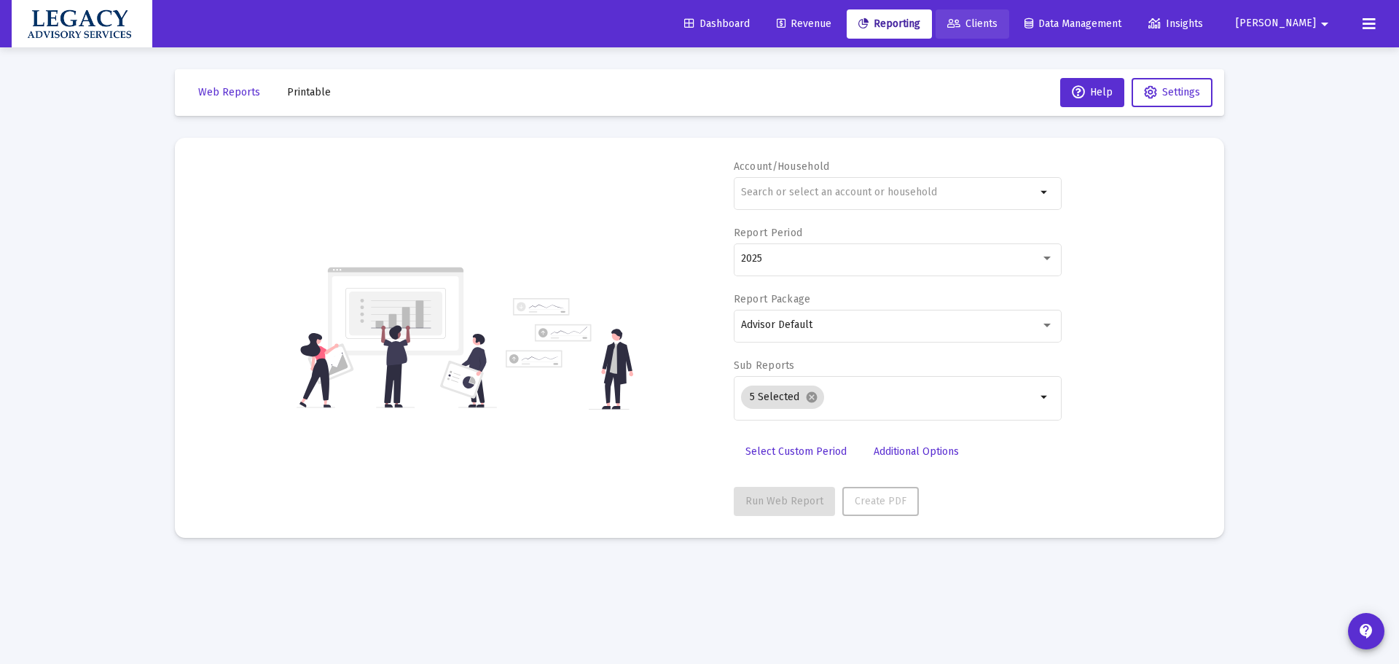
click at [998, 20] on span "Clients" at bounding box center [972, 23] width 50 height 12
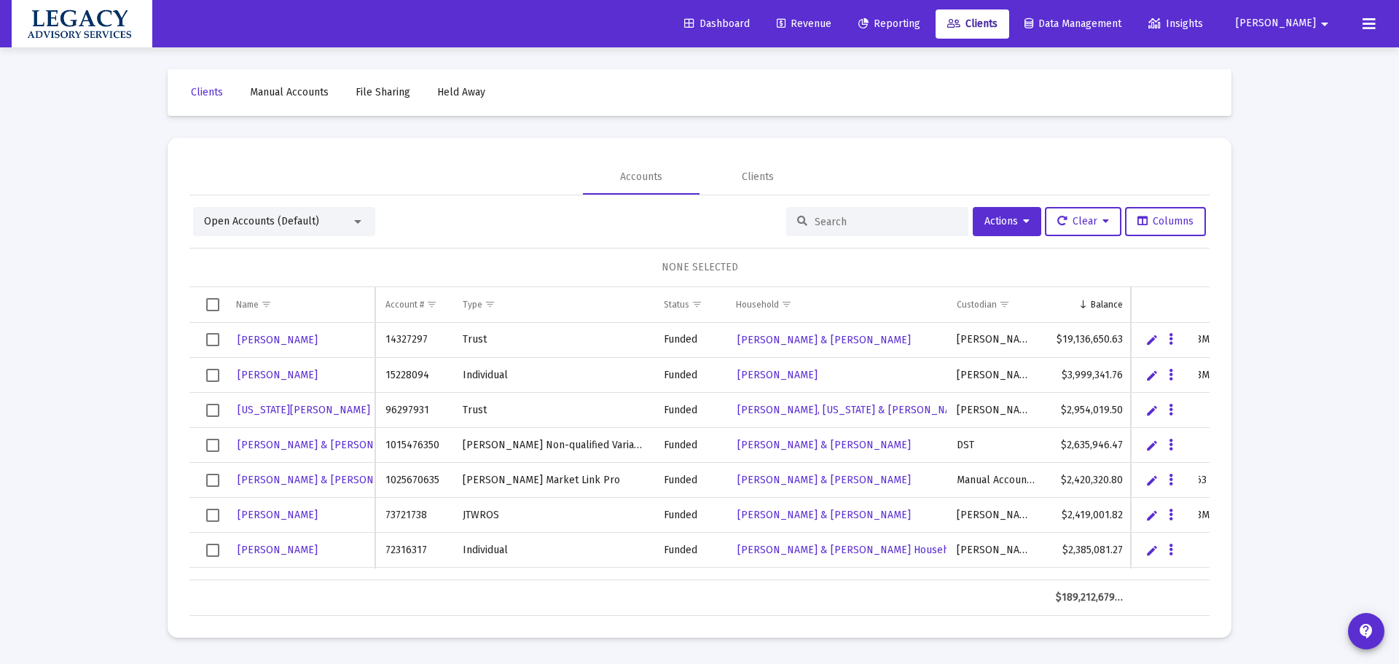
click at [849, 226] on input at bounding box center [886, 222] width 143 height 12
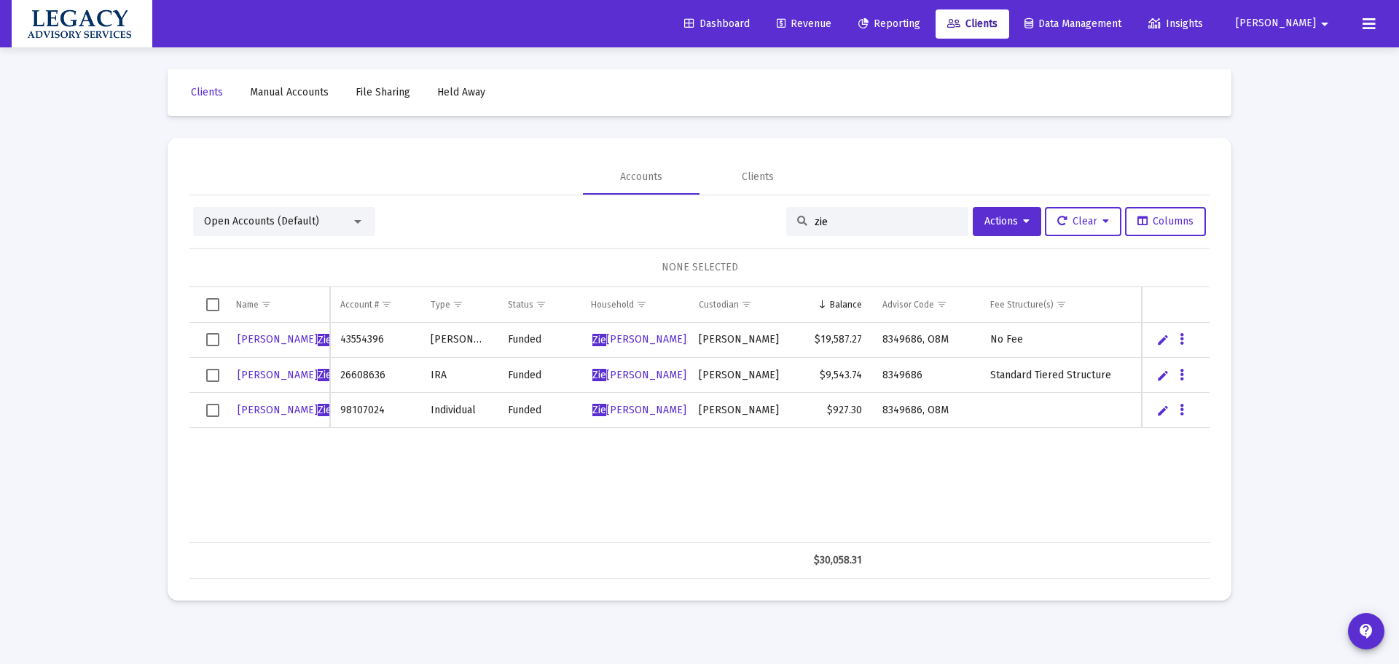
type input "zie"
click at [921, 26] on span "Reporting" at bounding box center [890, 23] width 62 height 12
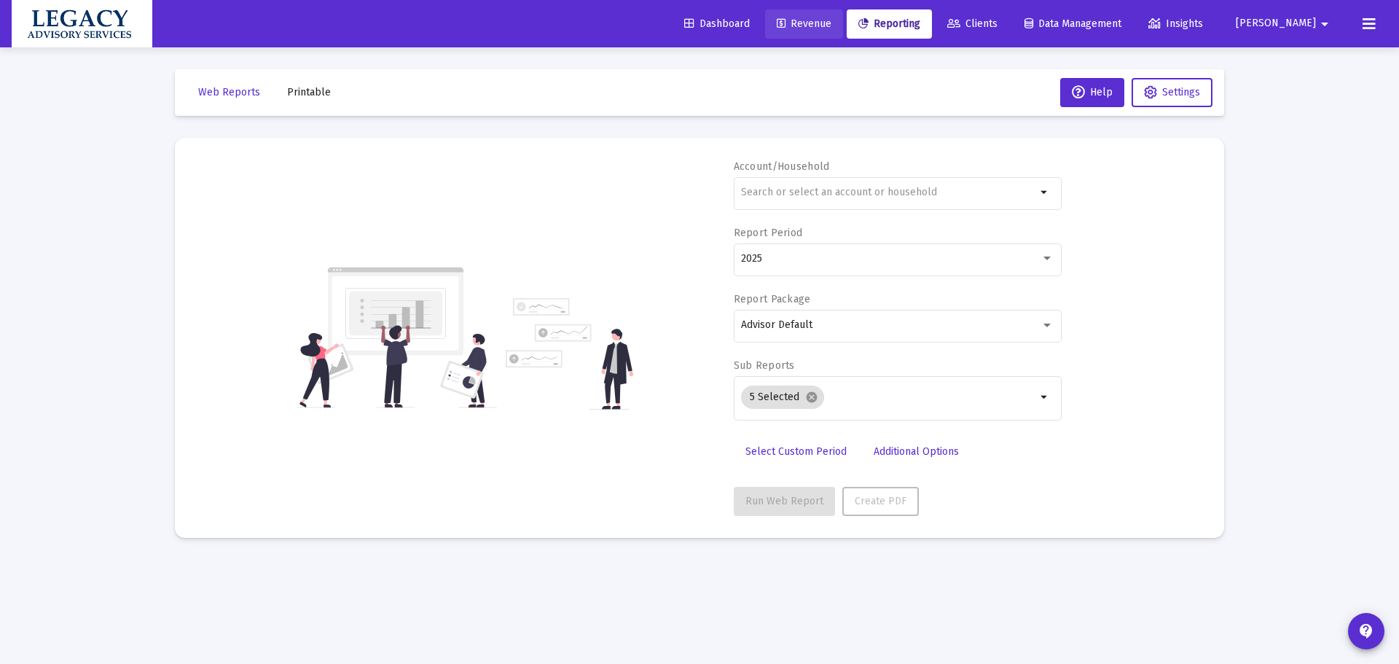
click at [832, 19] on span "Revenue" at bounding box center [804, 23] width 55 height 12
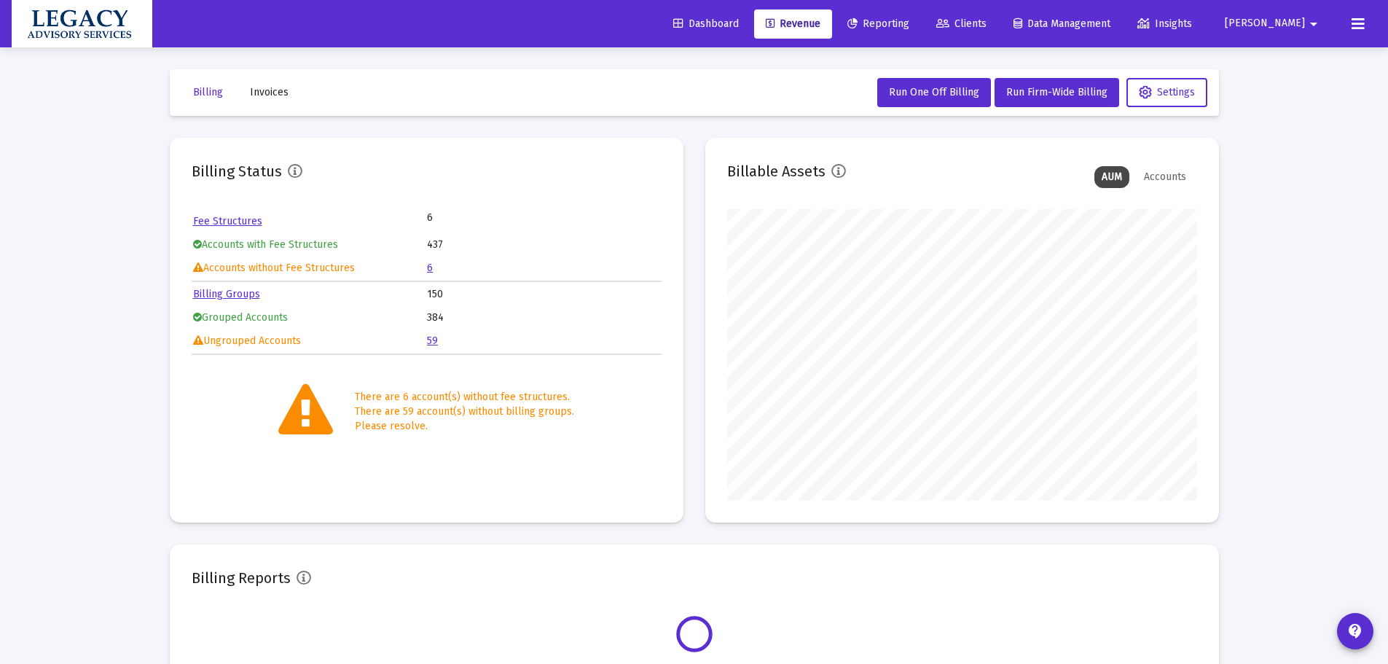
scroll to position [292, 470]
click at [910, 20] on span "Reporting" at bounding box center [879, 23] width 62 height 12
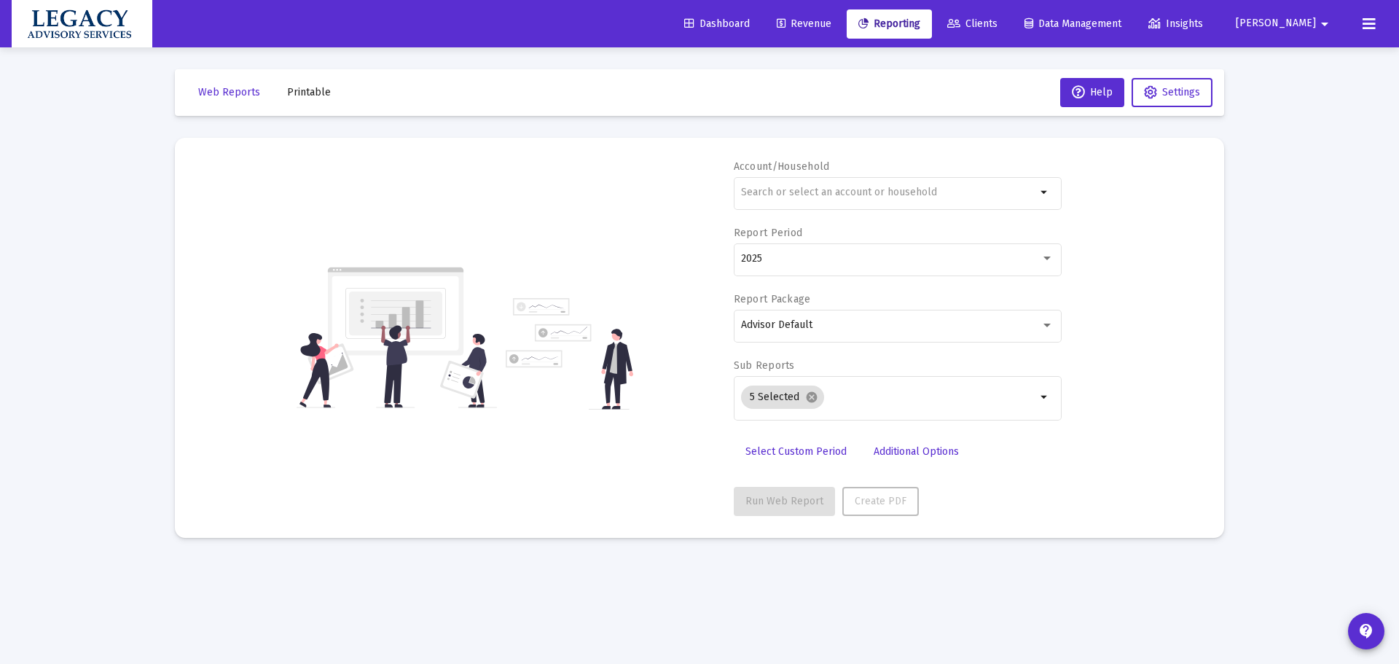
click at [998, 29] on span "Clients" at bounding box center [972, 23] width 50 height 12
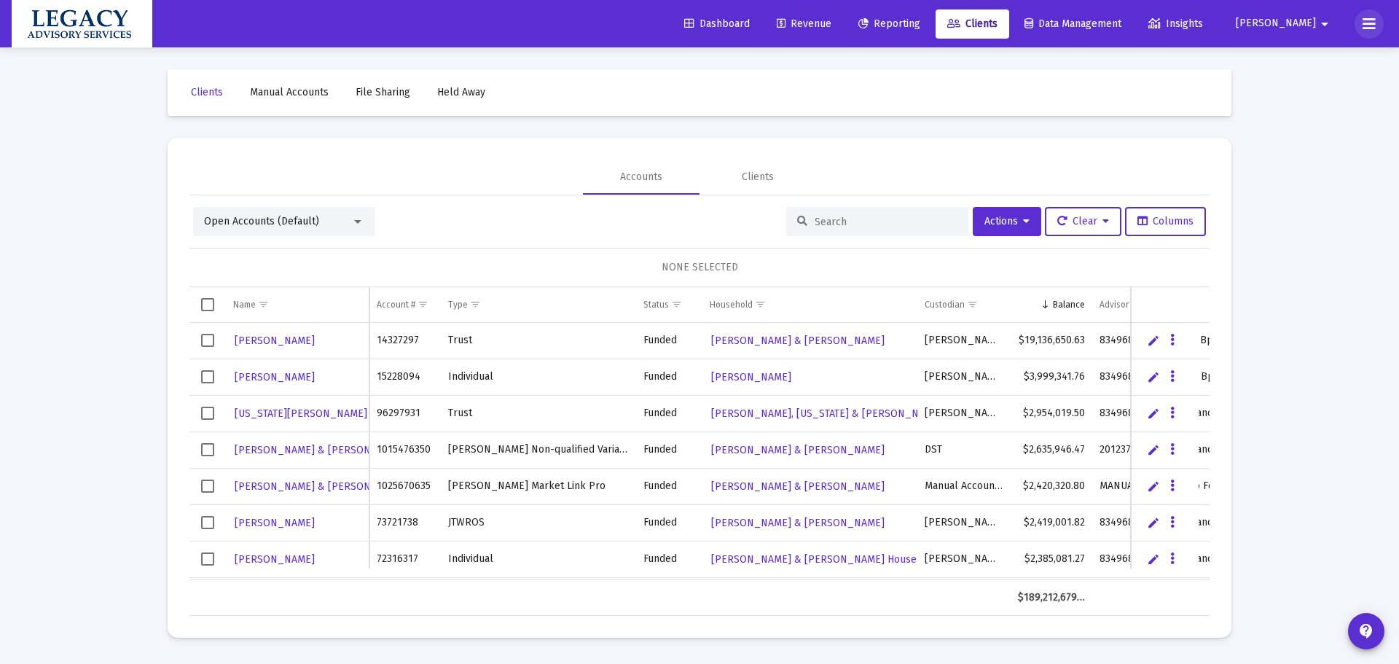
click at [1365, 26] on icon at bounding box center [1369, 23] width 13 height 17
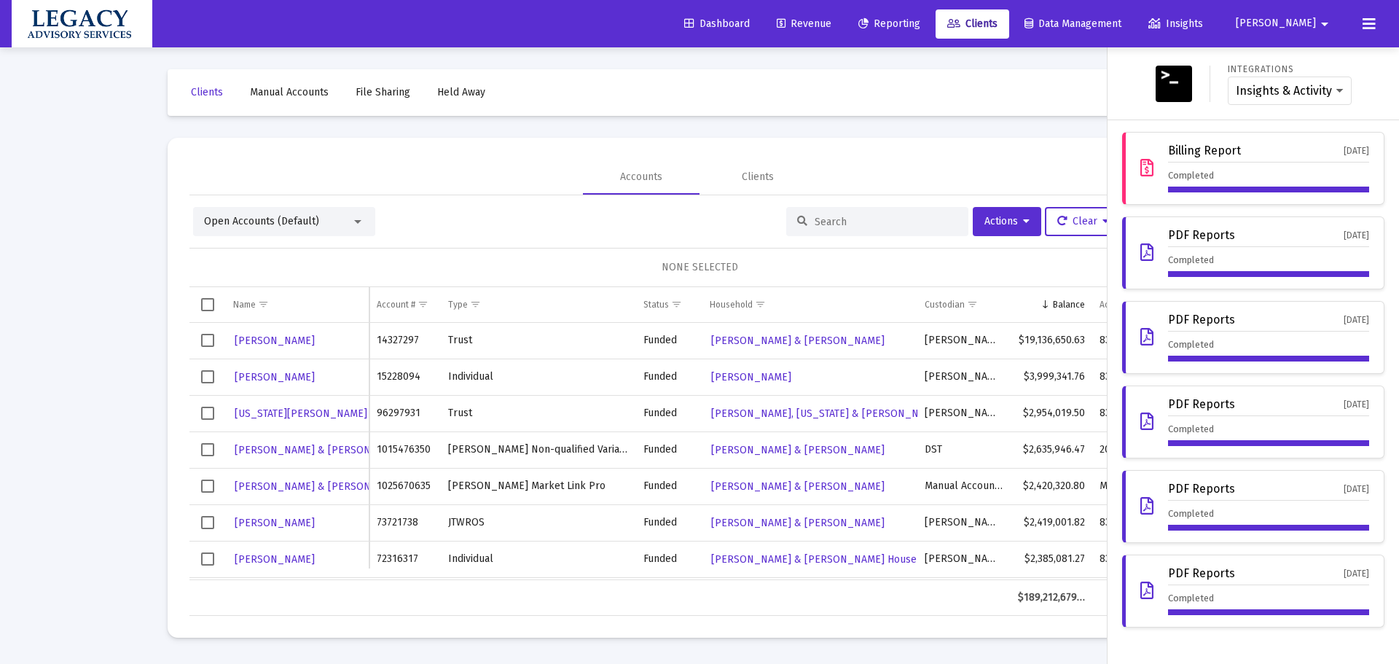
click at [1312, 23] on span "[PERSON_NAME]" at bounding box center [1276, 23] width 80 height 12
click at [1316, 66] on span "Settings" at bounding box center [1326, 61] width 43 height 35
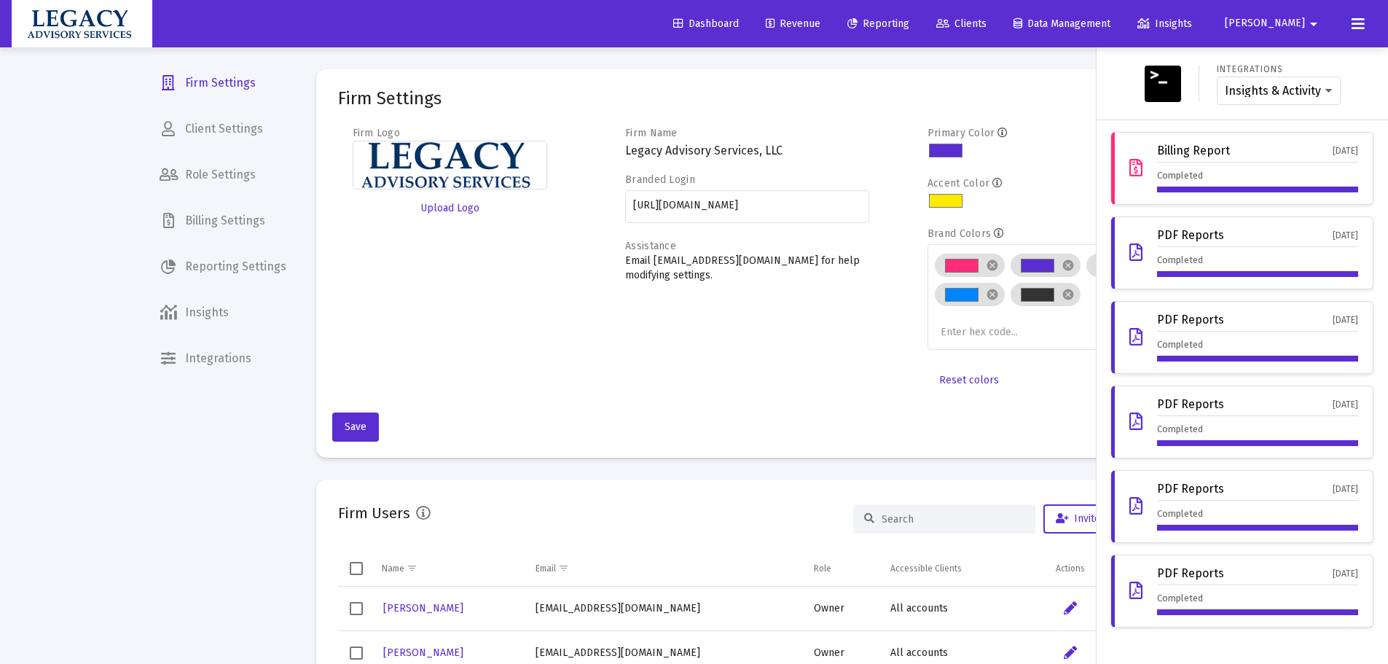
click at [236, 479] on div at bounding box center [694, 332] width 1388 height 664
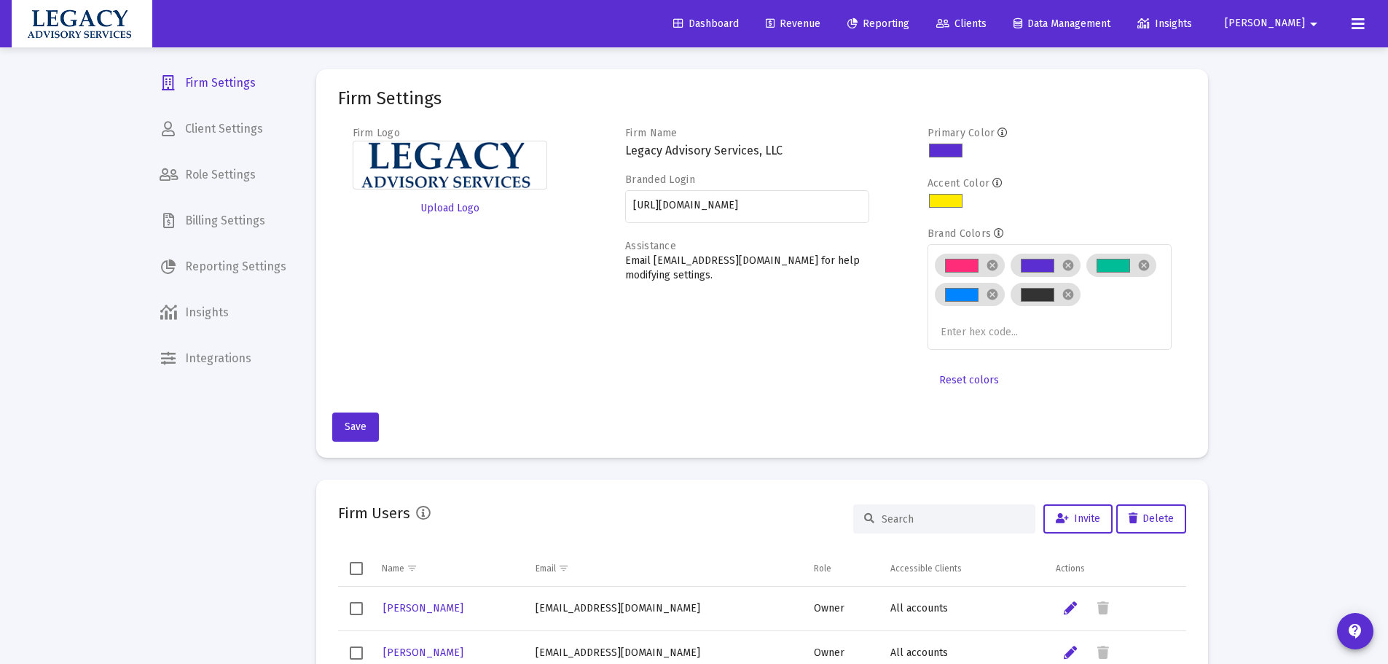
click at [264, 219] on span "Billing Settings" at bounding box center [223, 220] width 150 height 35
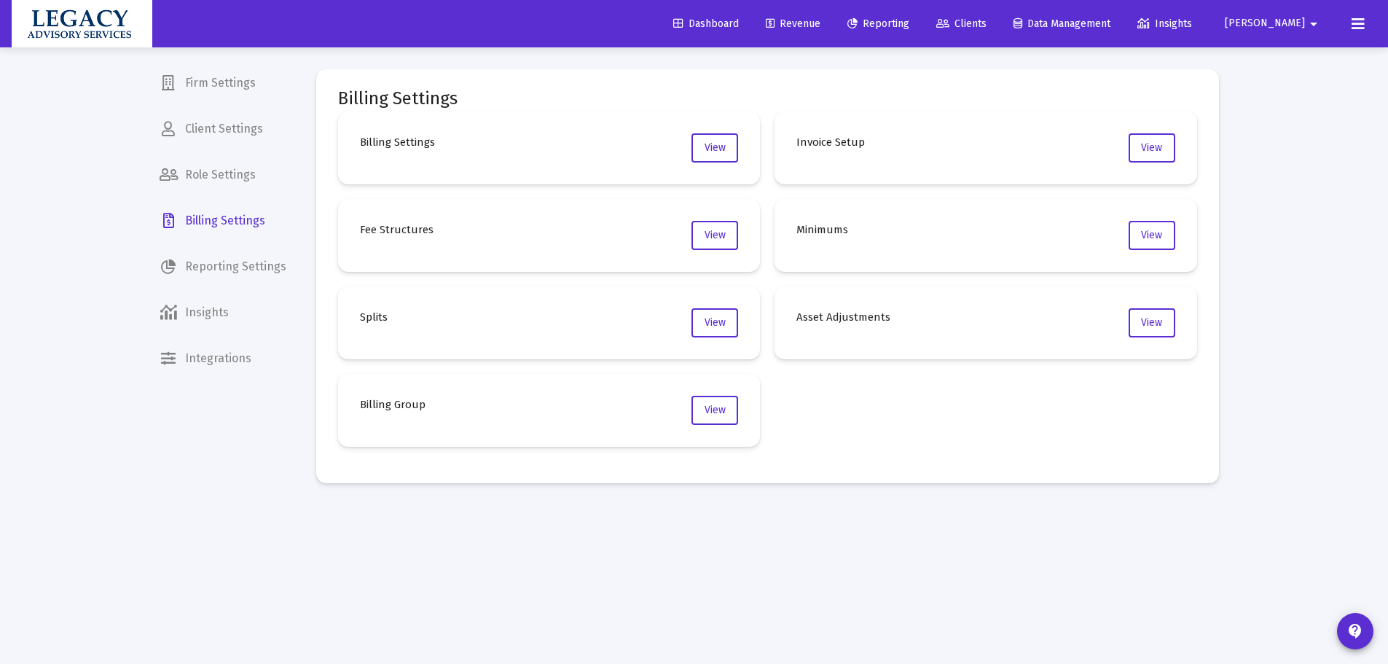
click at [394, 402] on h4 "Billing Group" at bounding box center [393, 404] width 66 height 17
click at [714, 402] on button "View" at bounding box center [715, 410] width 47 height 29
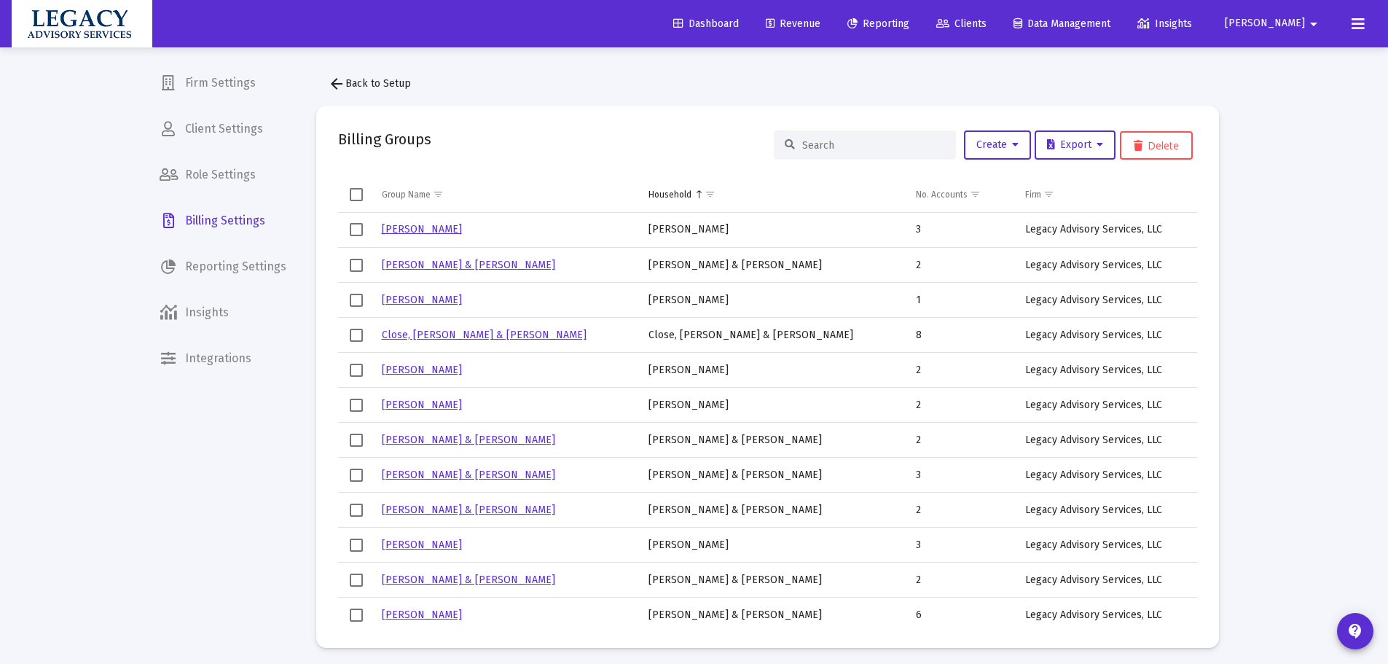
click at [848, 144] on input at bounding box center [873, 145] width 143 height 12
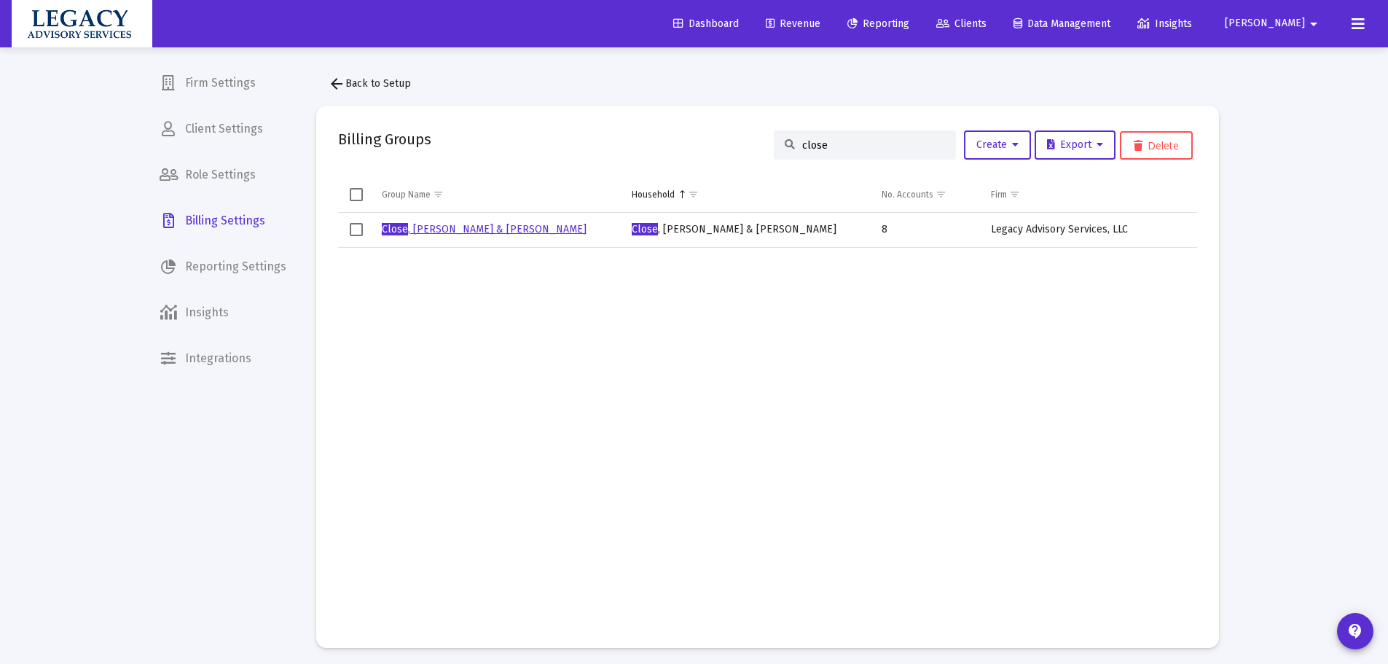
type input "close"
click at [448, 222] on div "Close , [PERSON_NAME] & [PERSON_NAME]" at bounding box center [499, 229] width 235 height 15
click at [457, 232] on link "Close , [PERSON_NAME] & [PERSON_NAME]" at bounding box center [484, 229] width 205 height 12
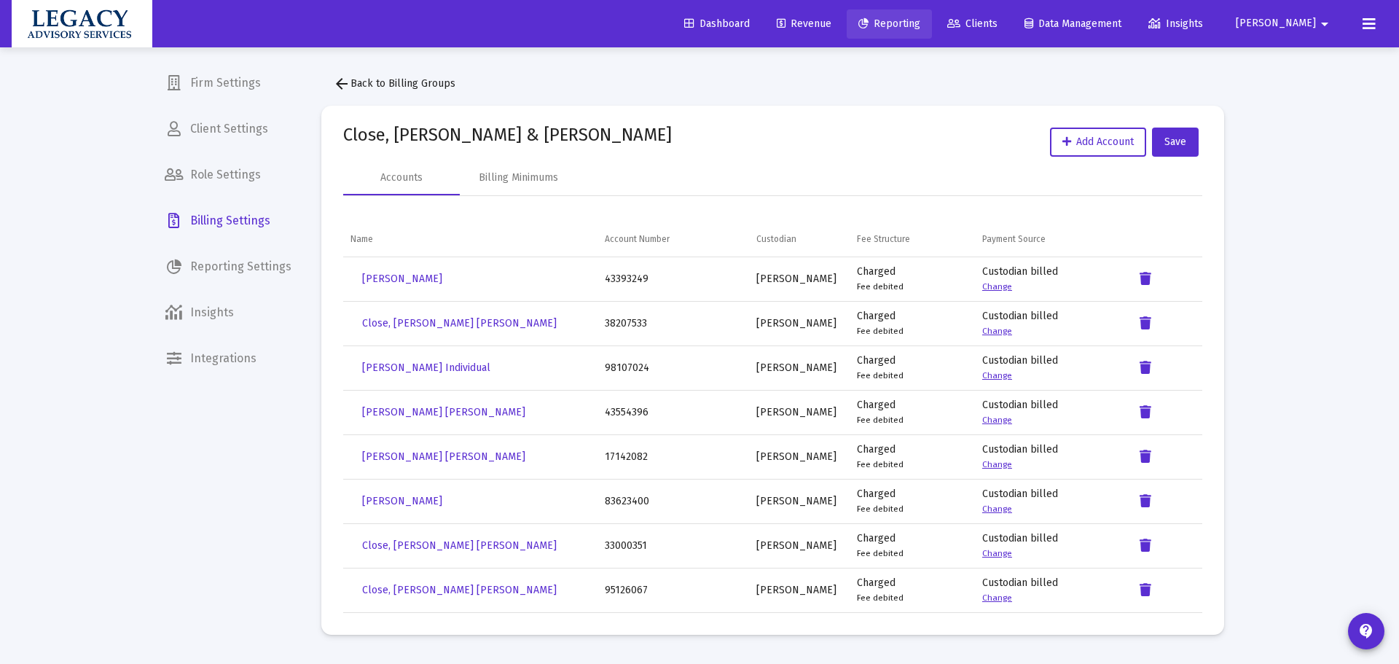
click at [921, 24] on span "Reporting" at bounding box center [890, 23] width 62 height 12
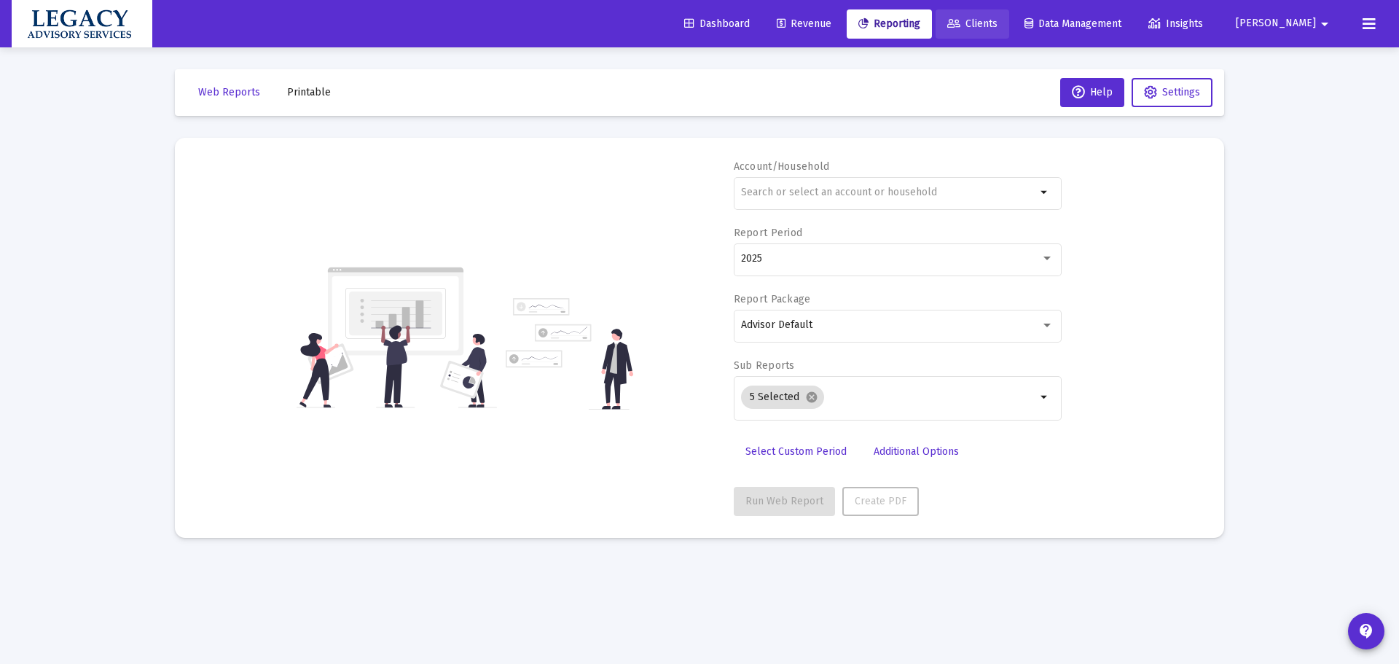
click at [998, 20] on span "Clients" at bounding box center [972, 23] width 50 height 12
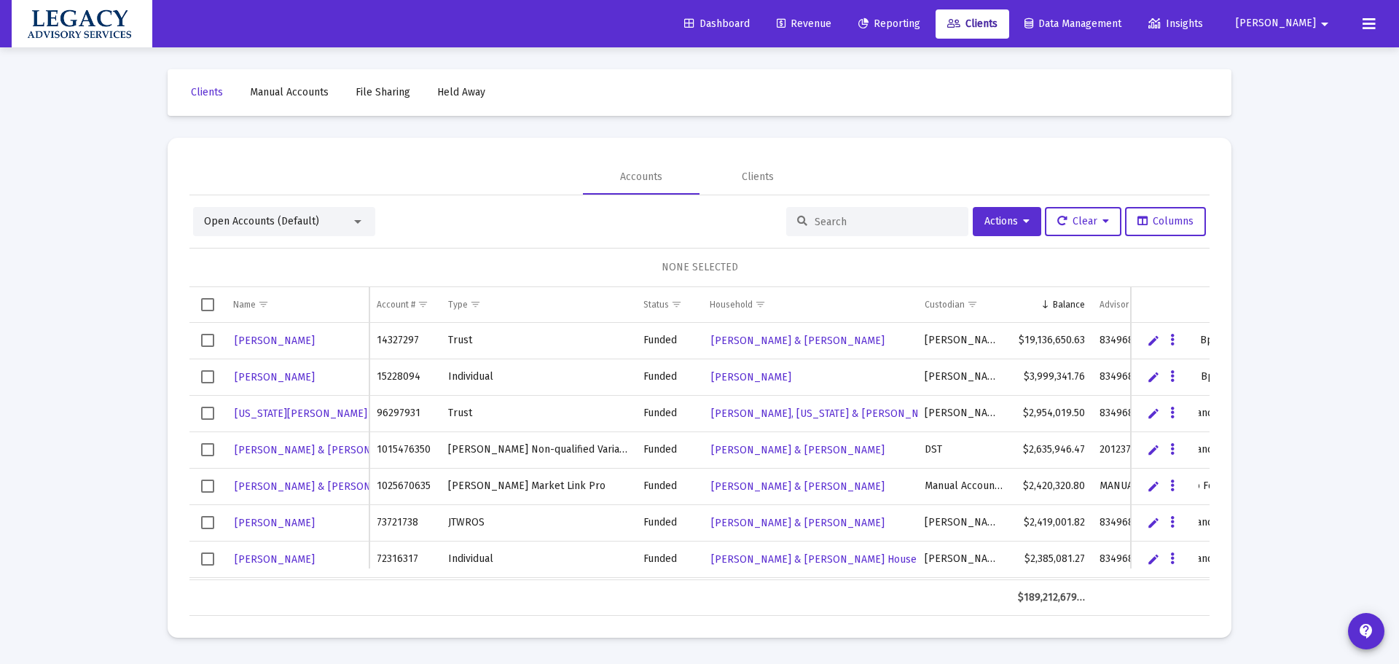
click at [914, 216] on input at bounding box center [886, 222] width 143 height 12
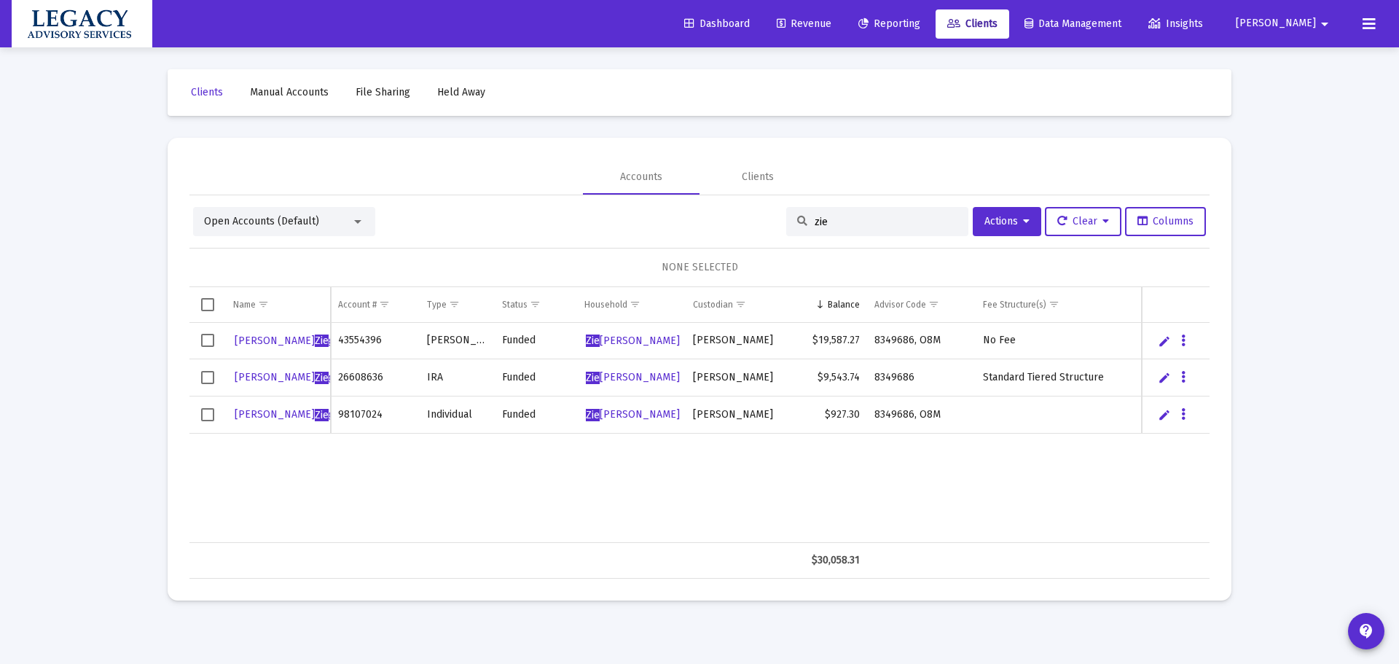
type input "zie"
click at [207, 307] on span "Select all" at bounding box center [207, 304] width 13 height 13
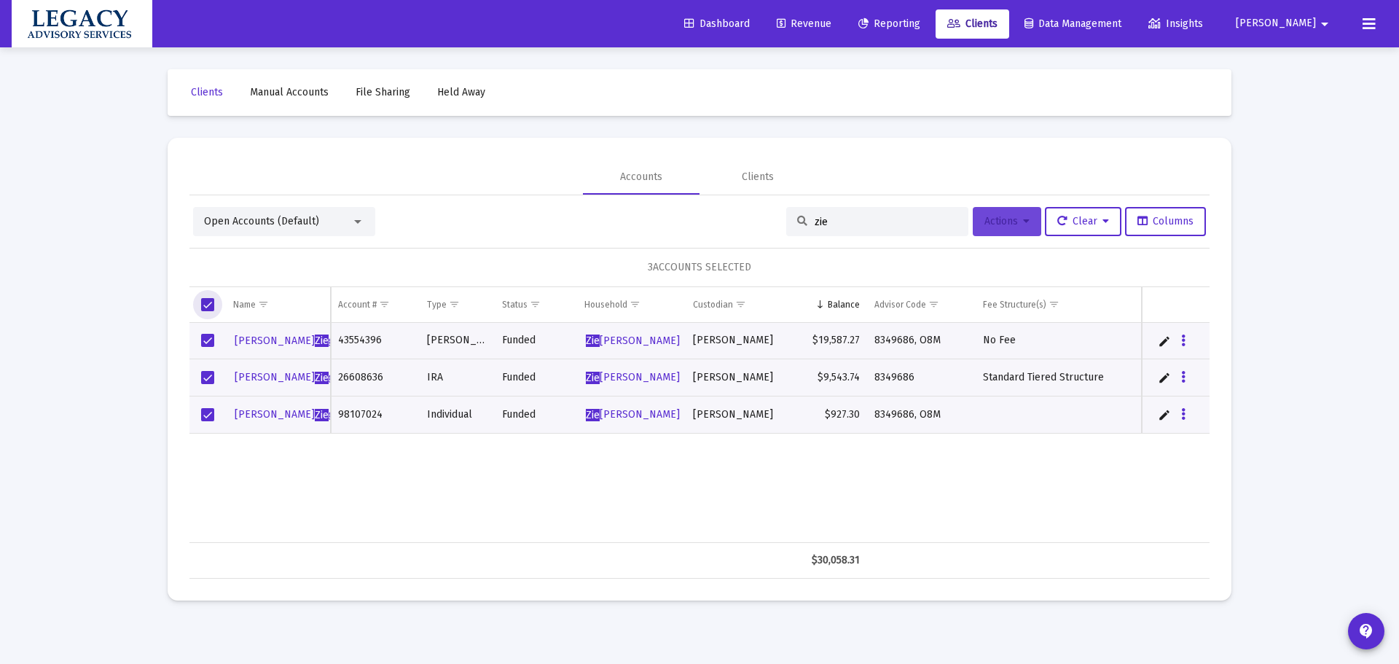
click at [1011, 216] on span "Actions" at bounding box center [1007, 221] width 45 height 12
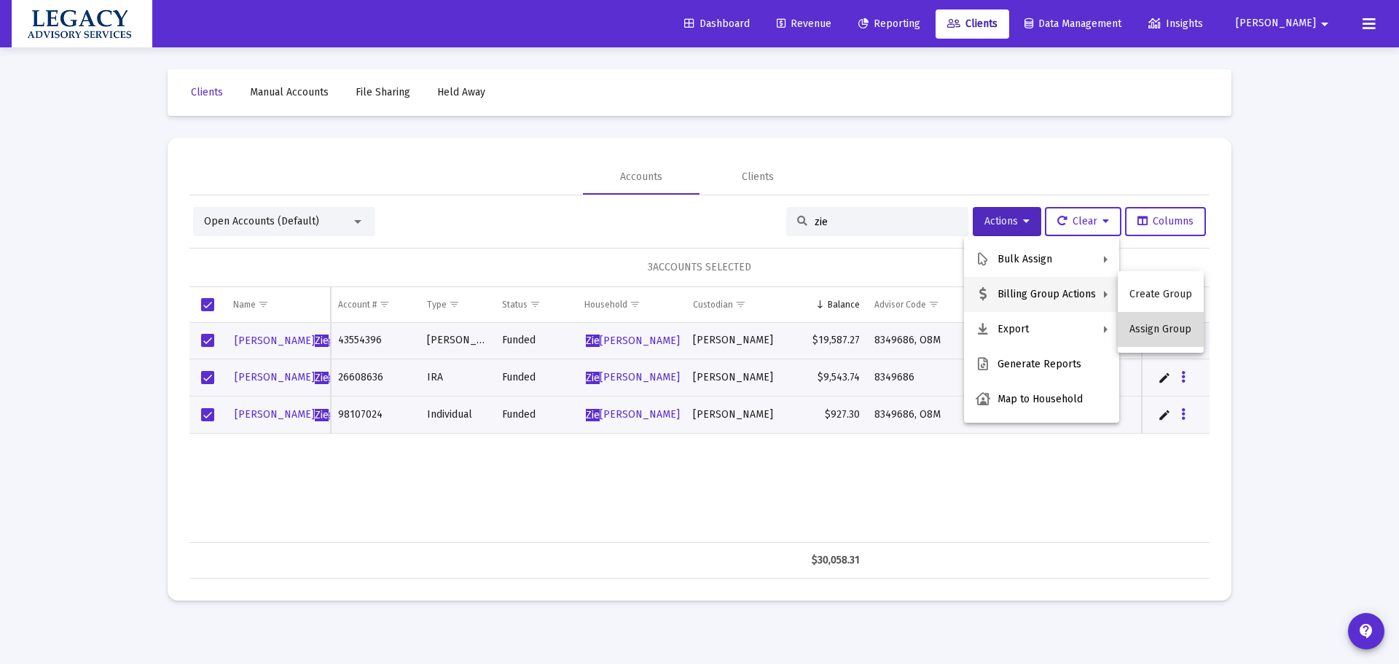
click at [1172, 330] on button "Assign Group" at bounding box center [1161, 329] width 86 height 35
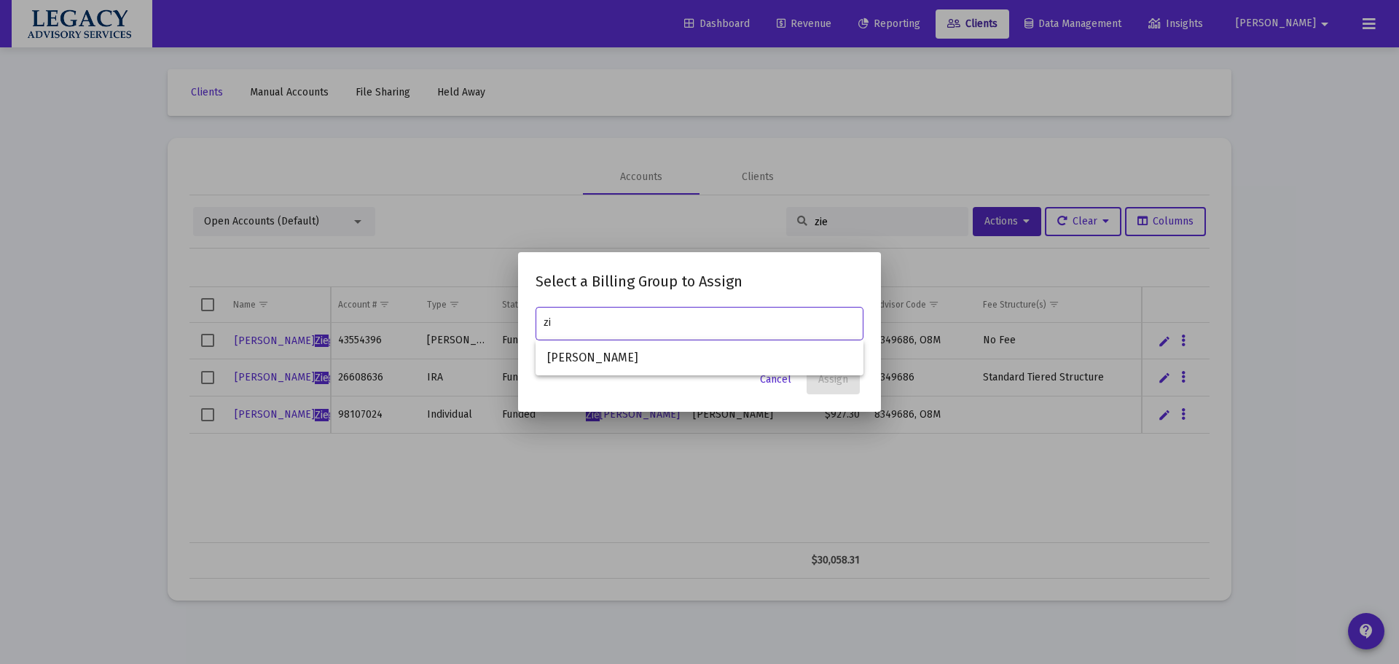
type input "z"
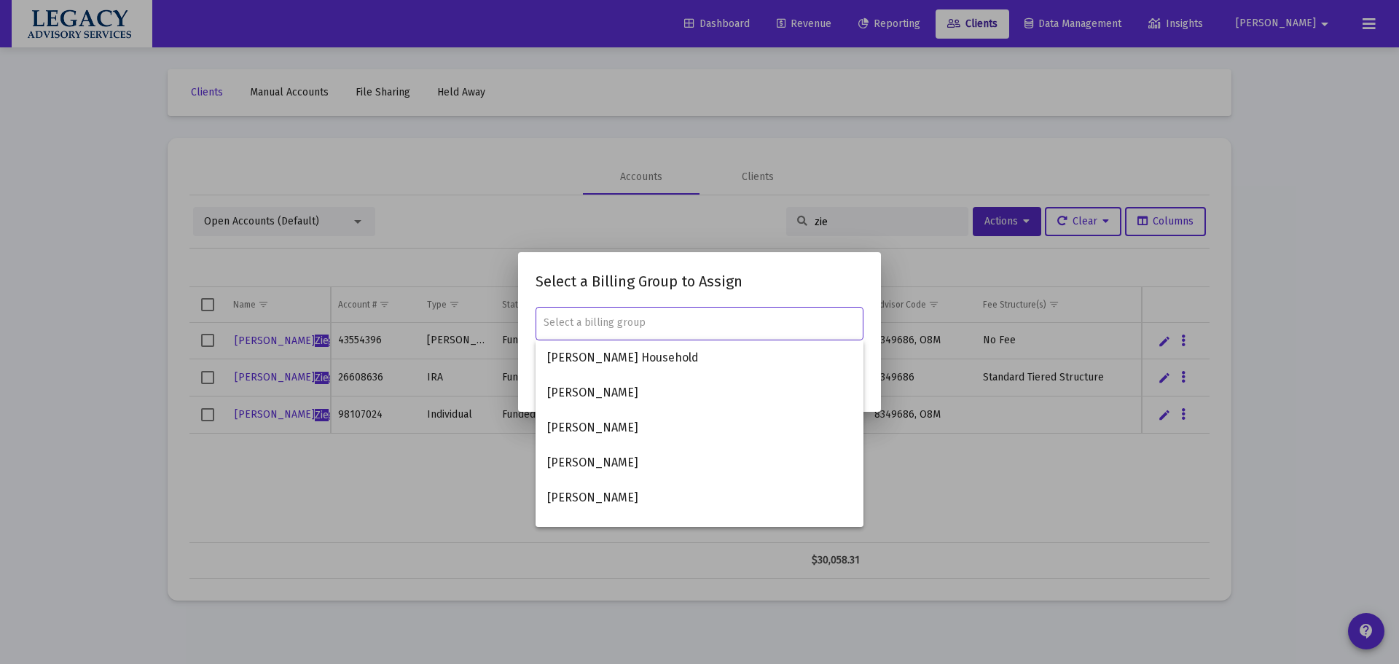
click at [802, 270] on h2 "Select a Billing Group to Assign" at bounding box center [700, 281] width 328 height 23
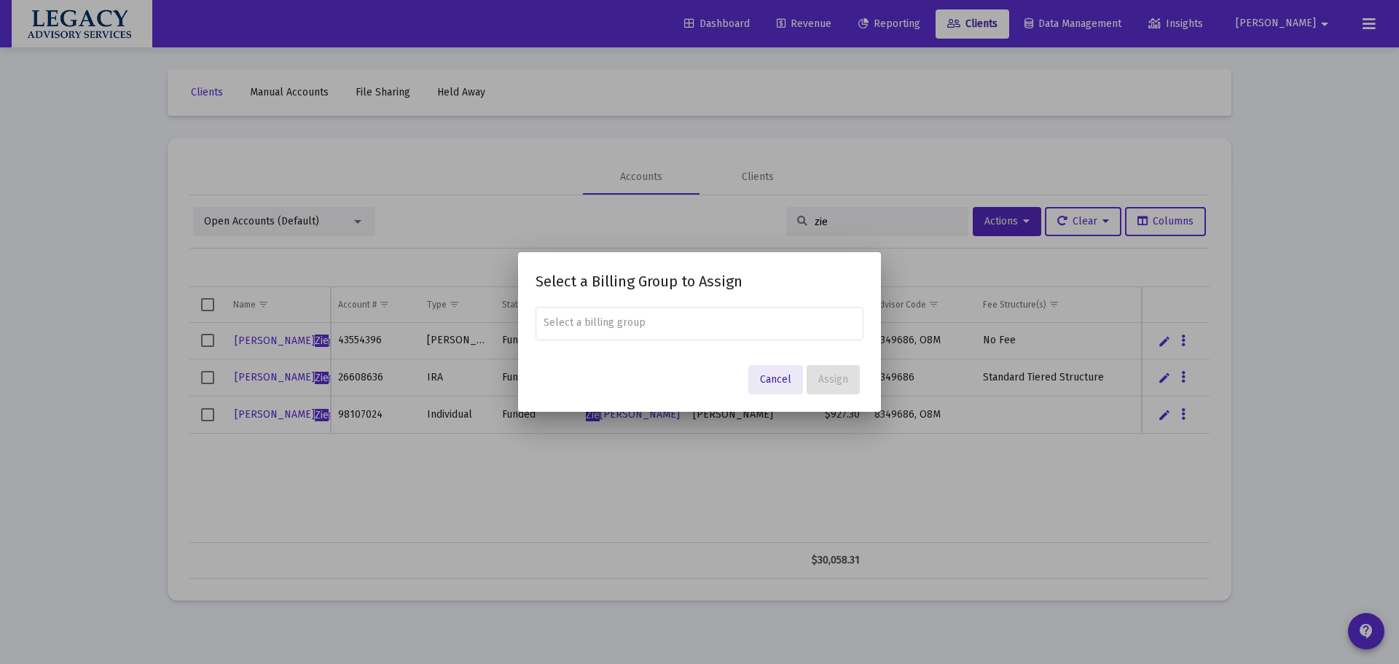
click at [782, 383] on span "Cancel" at bounding box center [775, 379] width 31 height 12
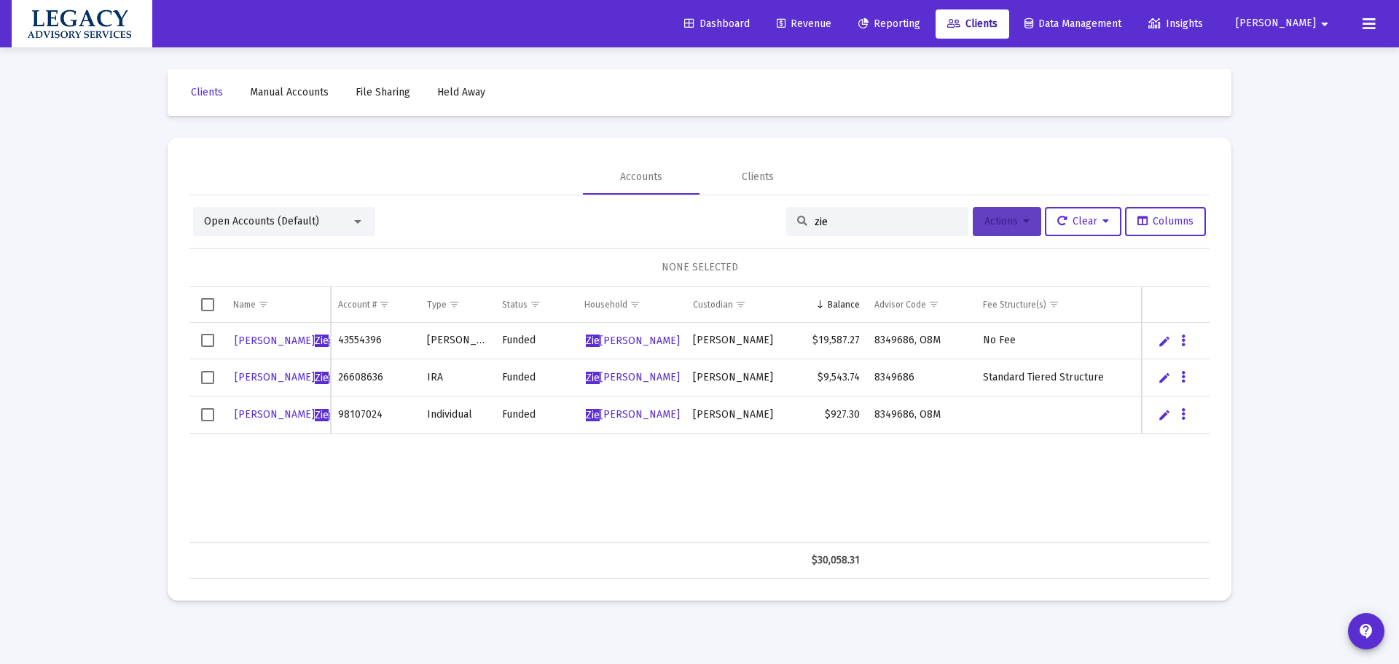
click at [1028, 212] on button "Actions" at bounding box center [1007, 221] width 69 height 29
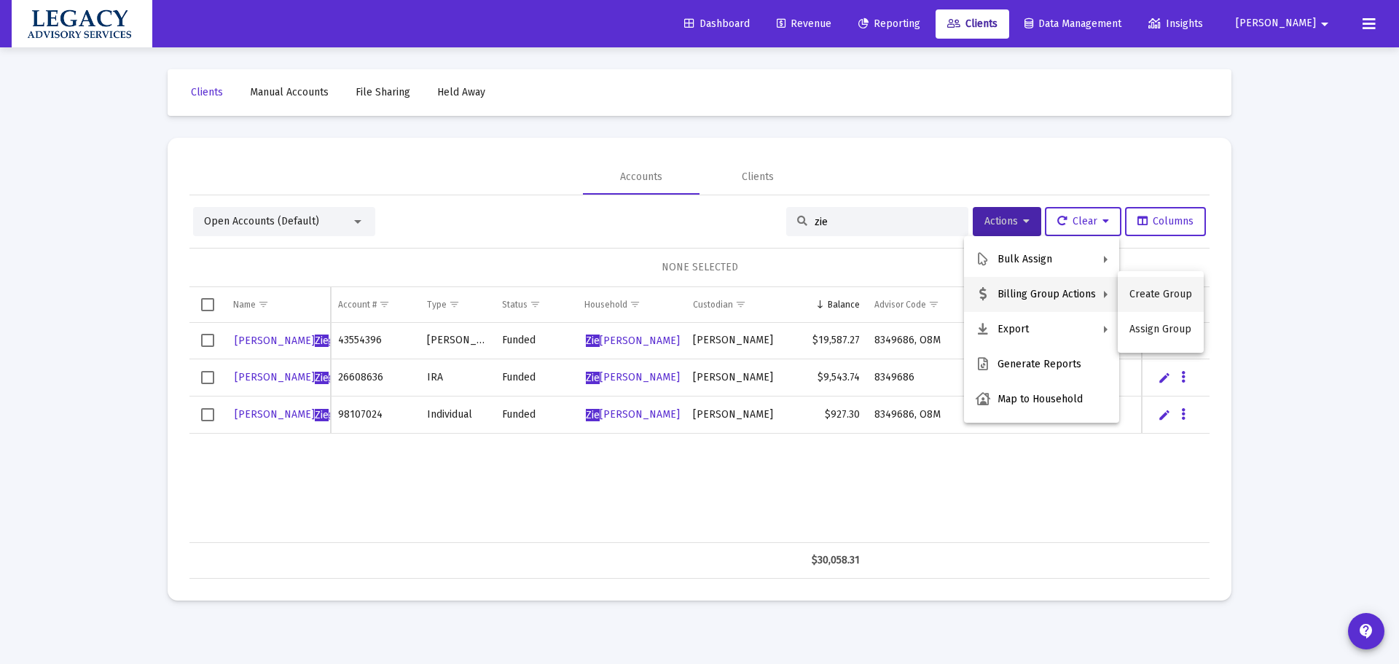
click at [1173, 299] on button "Create Group" at bounding box center [1161, 294] width 86 height 35
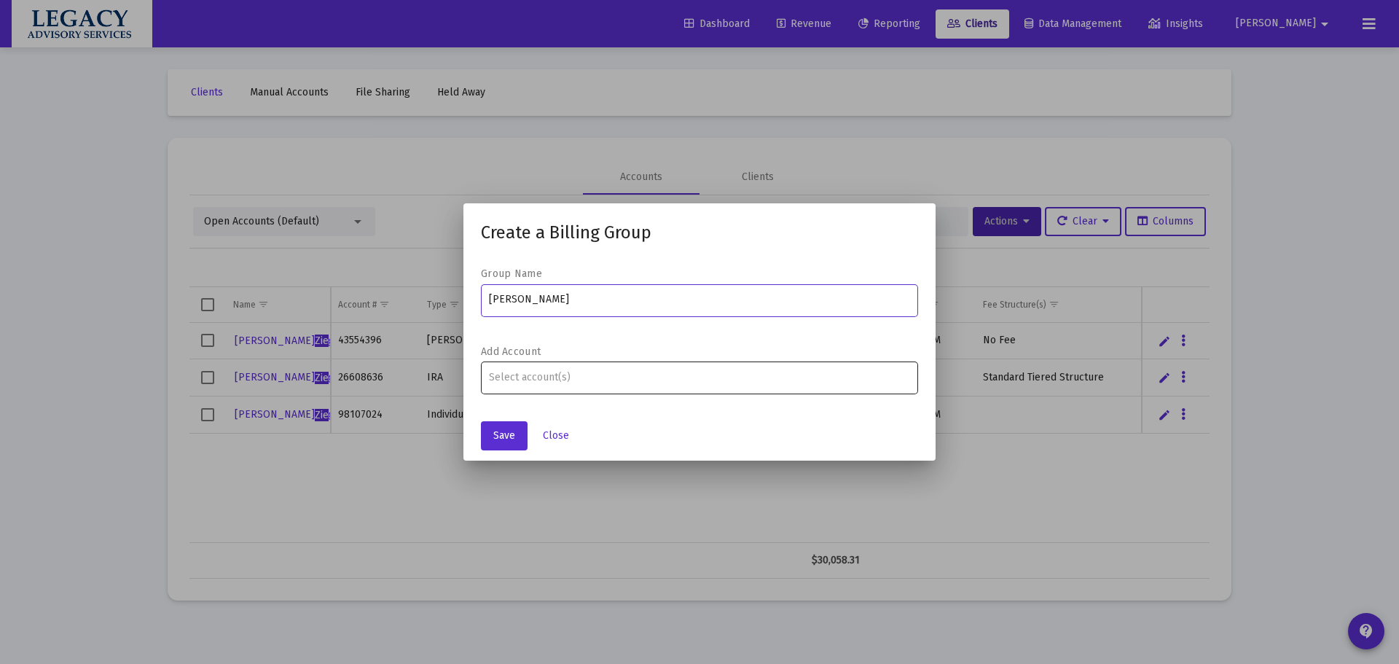
type input "[PERSON_NAME]"
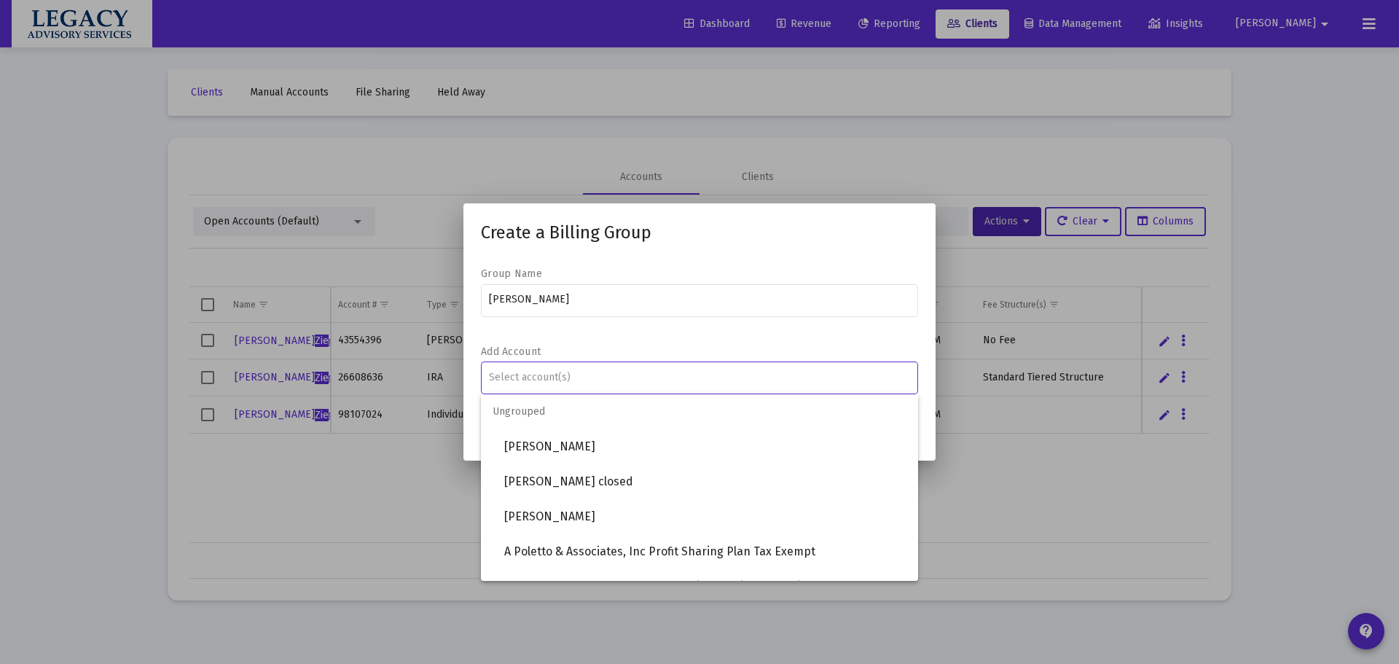
click at [628, 384] on div "Assignment Selection" at bounding box center [700, 377] width 428 height 17
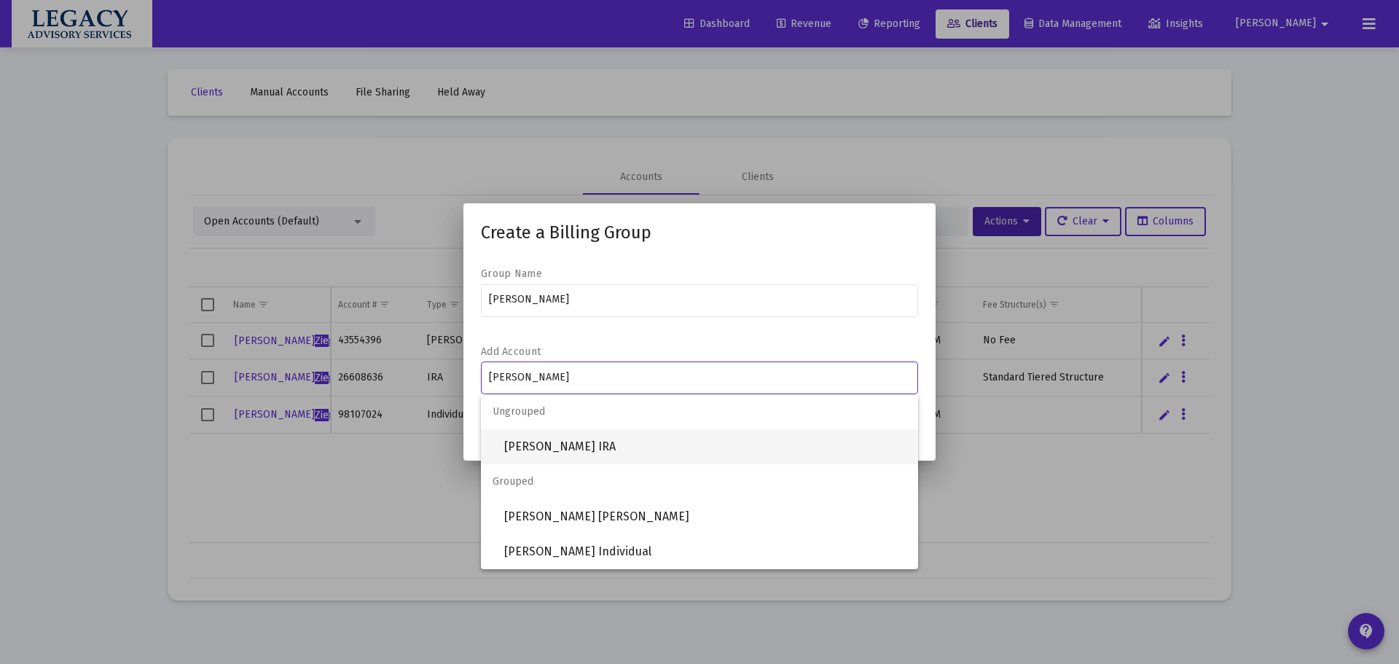
type input "geena"
click at [589, 434] on span "[PERSON_NAME] IRA" at bounding box center [705, 446] width 402 height 35
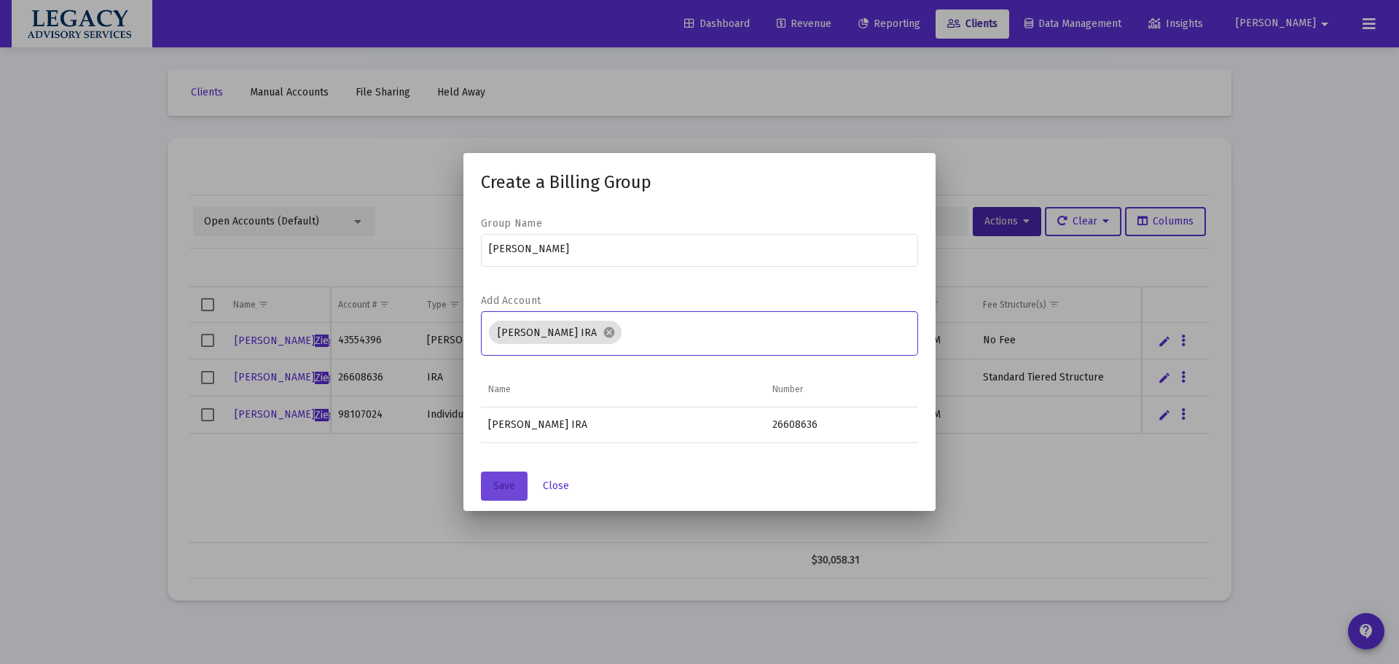
click at [500, 484] on span "Save" at bounding box center [504, 486] width 22 height 12
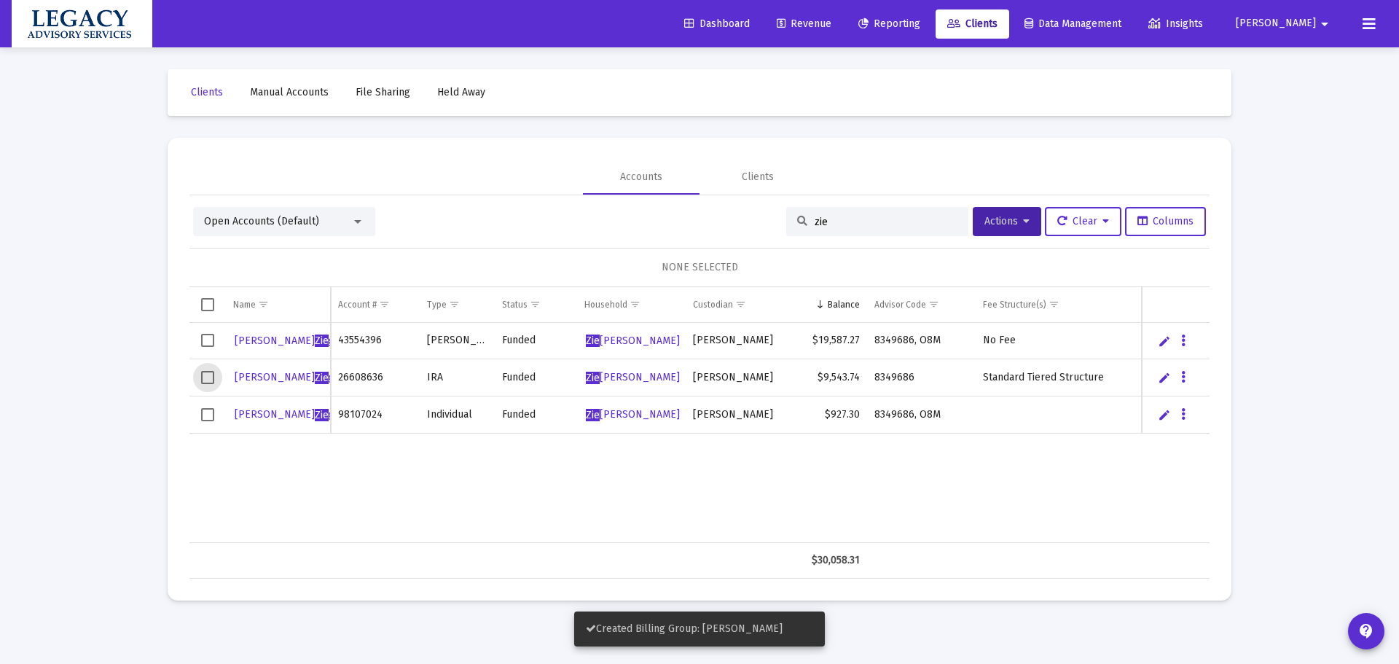
drag, startPoint x: 204, startPoint y: 378, endPoint x: 200, endPoint y: 347, distance: 30.9
click at [203, 372] on span "Select row" at bounding box center [207, 377] width 13 height 13
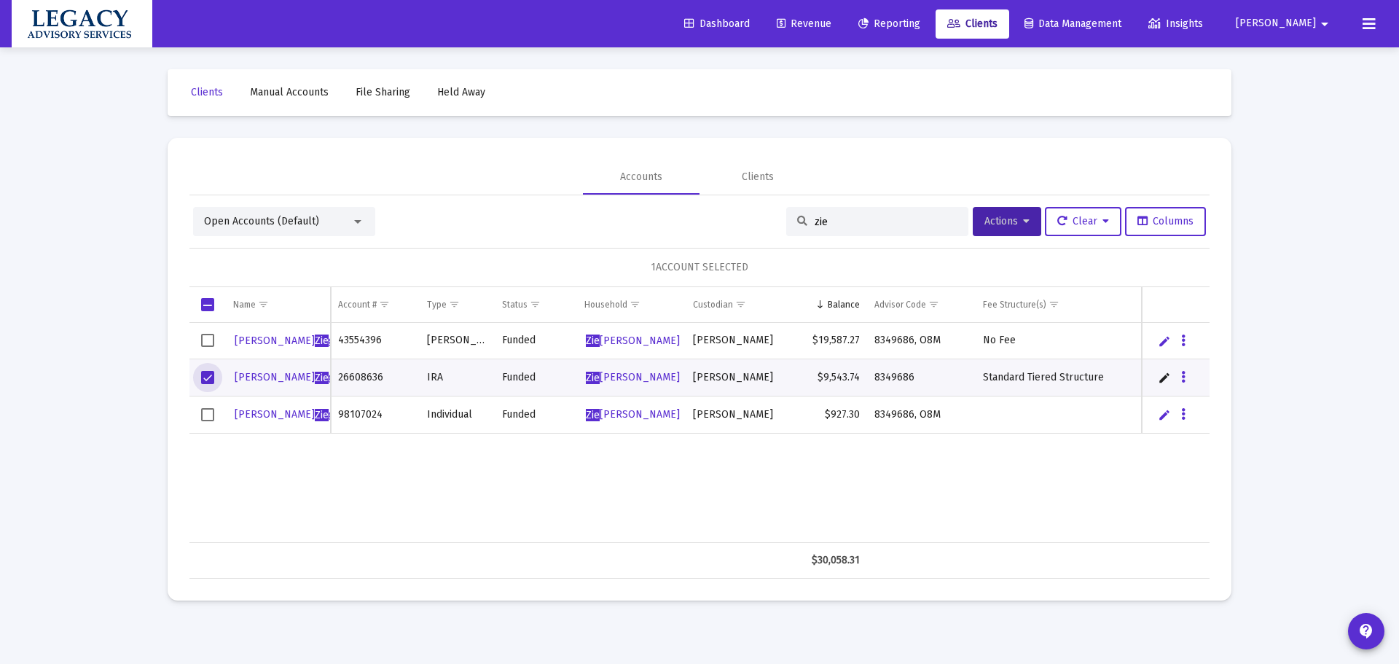
click at [208, 337] on span "Select row" at bounding box center [207, 340] width 13 height 13
click at [988, 216] on span "Actions" at bounding box center [1007, 221] width 45 height 12
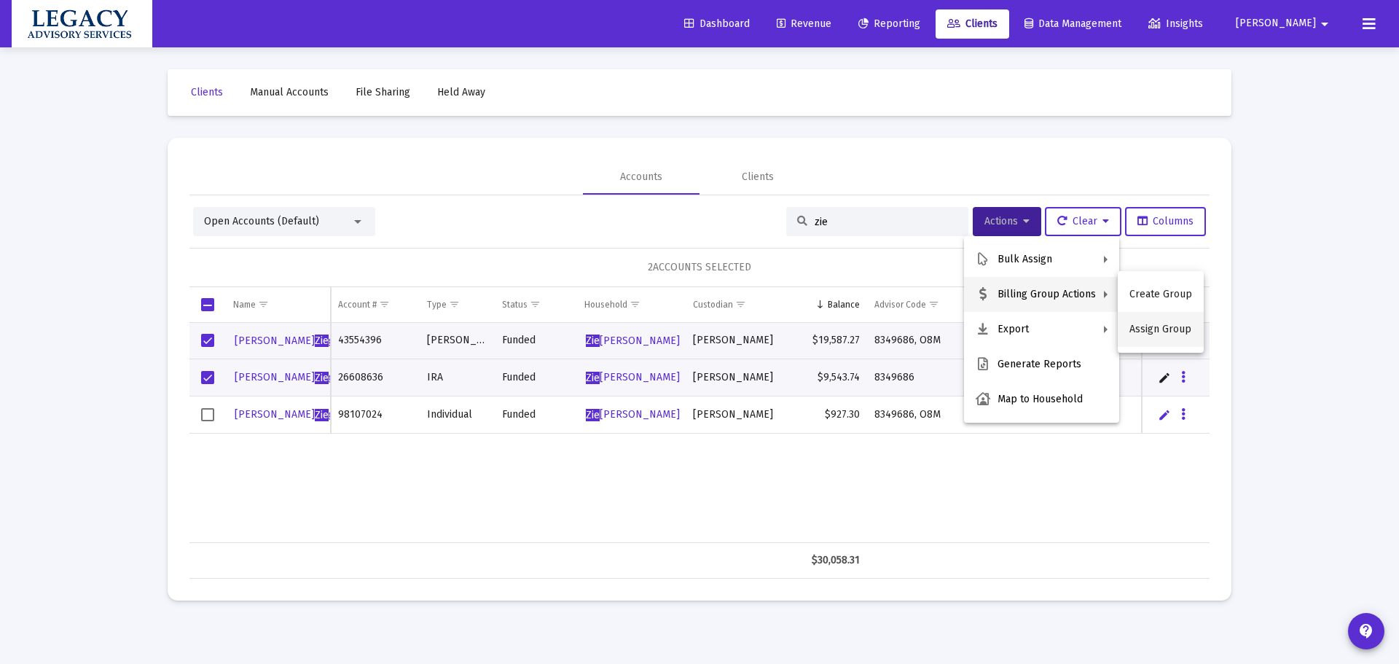
click at [1168, 332] on button "Assign Group" at bounding box center [1161, 329] width 86 height 35
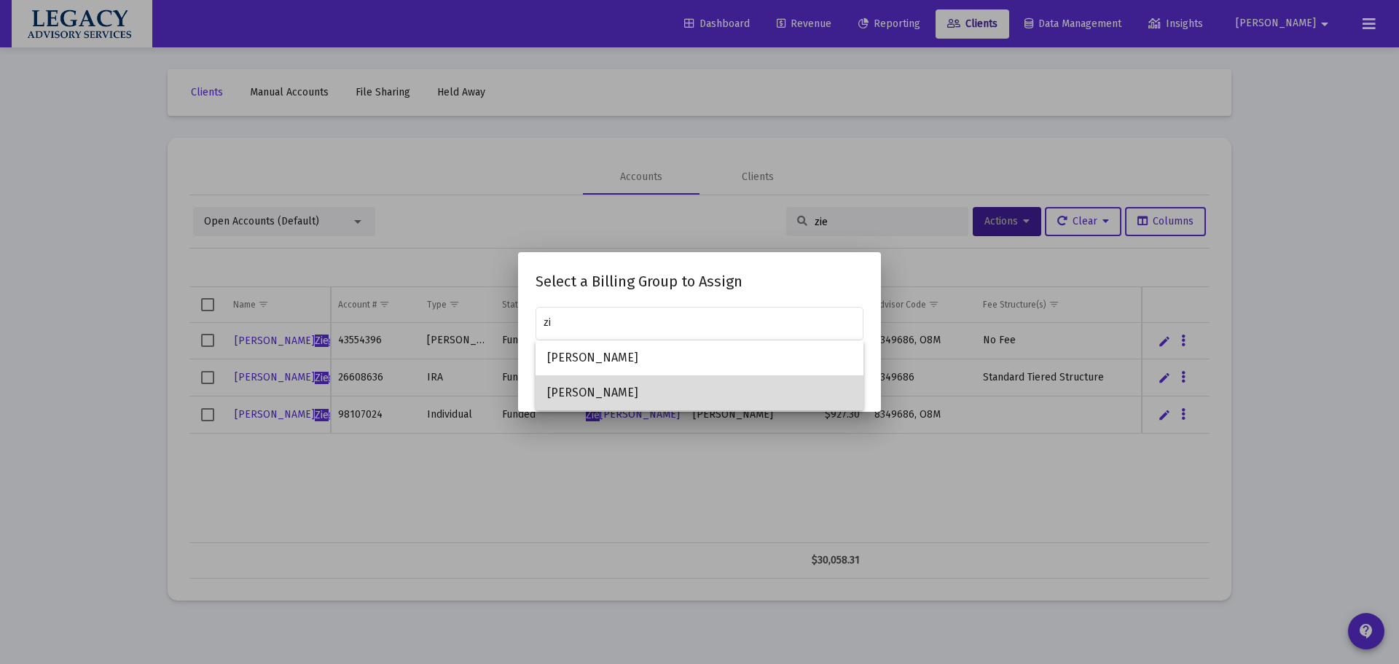
click at [597, 389] on span "[PERSON_NAME]" at bounding box center [699, 392] width 305 height 35
type input "[PERSON_NAME]"
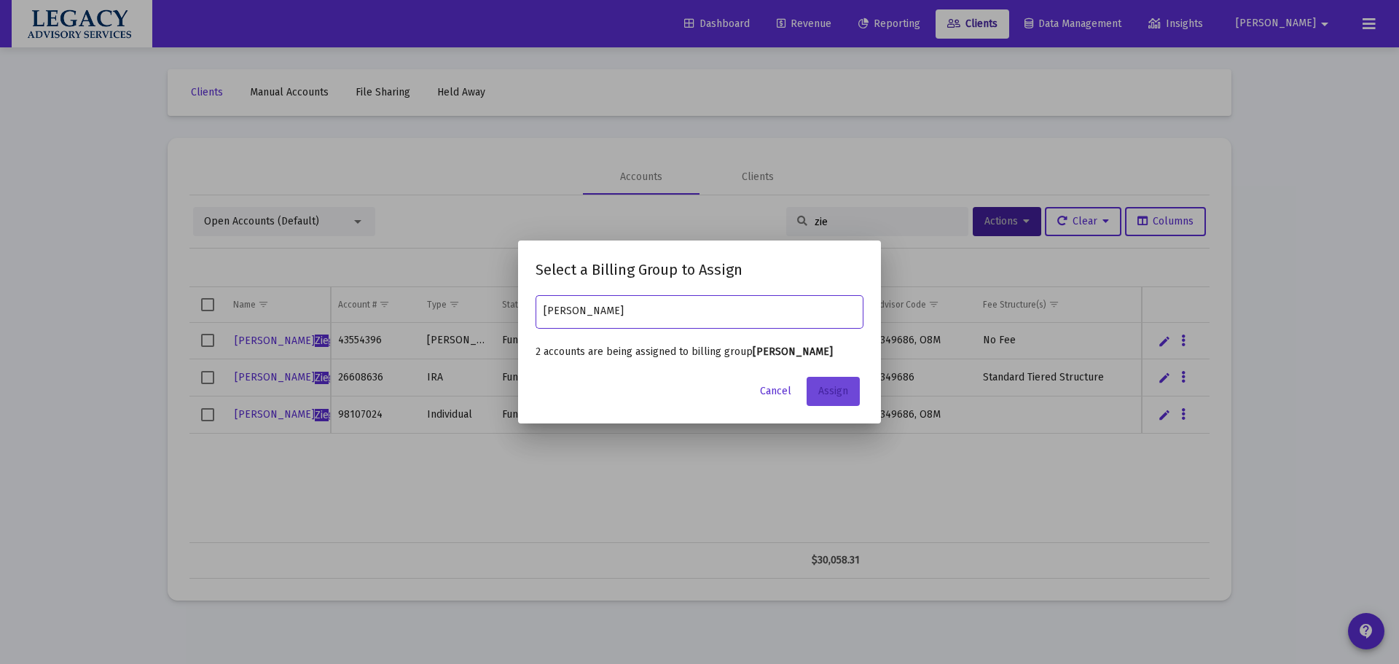
click at [846, 393] on span "Assign" at bounding box center [833, 391] width 30 height 12
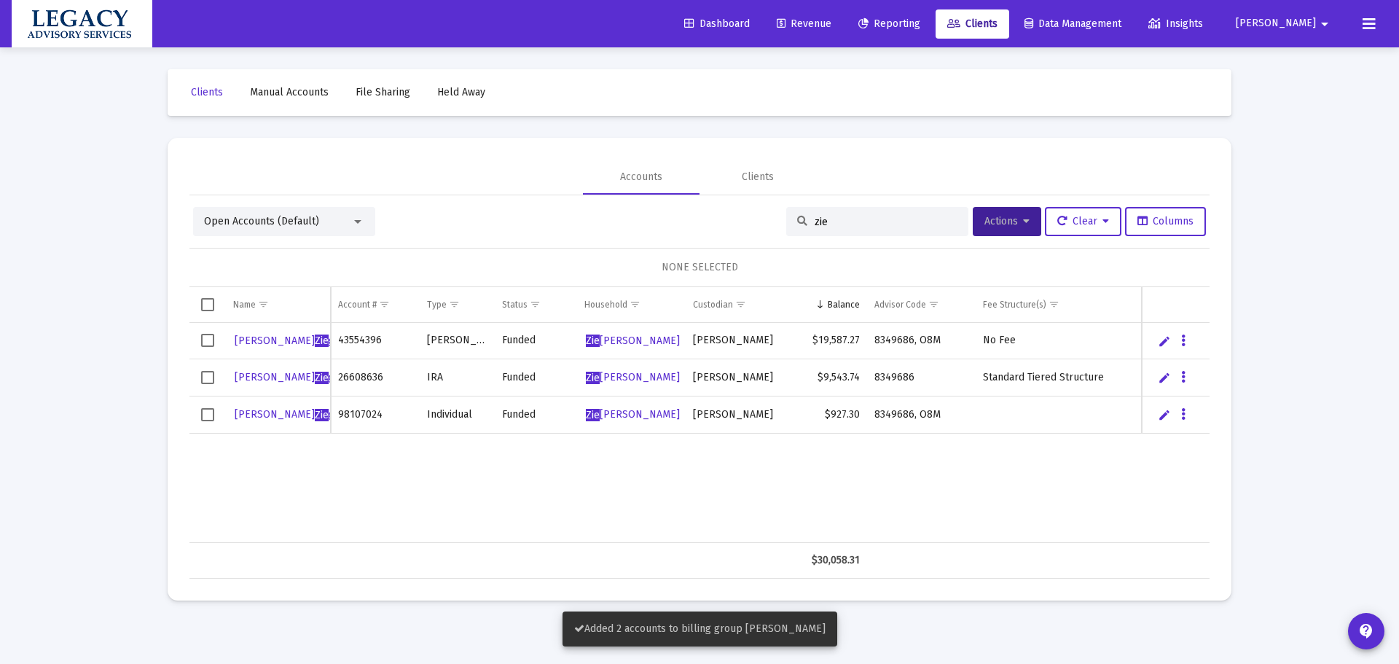
click at [388, 504] on div "Geena Zie gler 43554396 Roth IRA Funded Zie gler, Geena Schwab $19,587.27 83496…" at bounding box center [699, 433] width 1020 height 220
click at [607, 560] on td "Data grid" at bounding box center [631, 560] width 109 height 35
